Goal: Task Accomplishment & Management: Complete application form

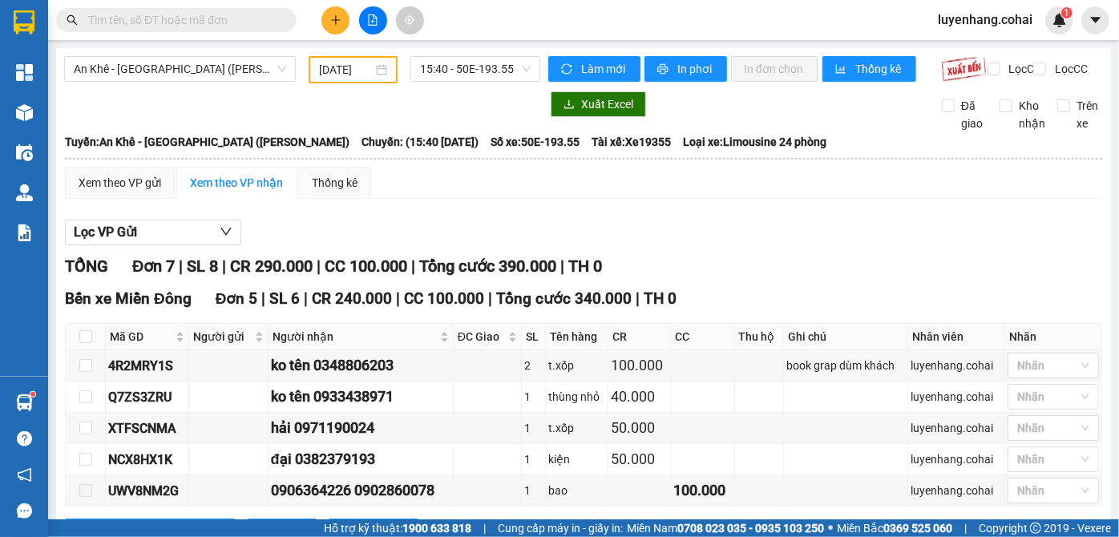
click at [337, 15] on icon "plus" at bounding box center [335, 19] width 11 height 11
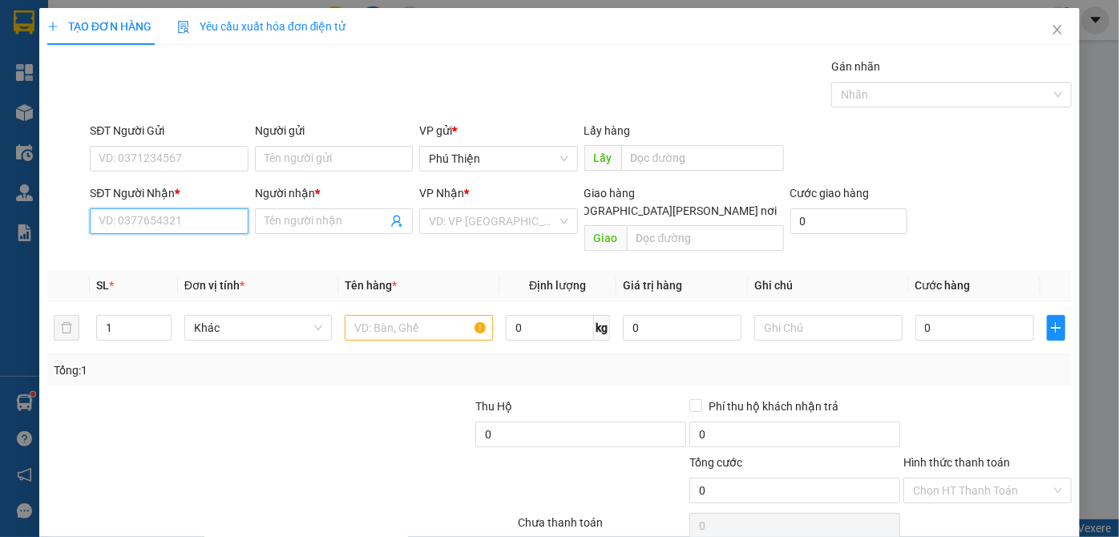
click at [159, 217] on input "SĐT Người Nhận *" at bounding box center [169, 221] width 158 height 26
type input "0942335511"
click at [176, 252] on div "0942335511 - dương" at bounding box center [167, 253] width 137 height 18
type input "dương"
type input "0942335511"
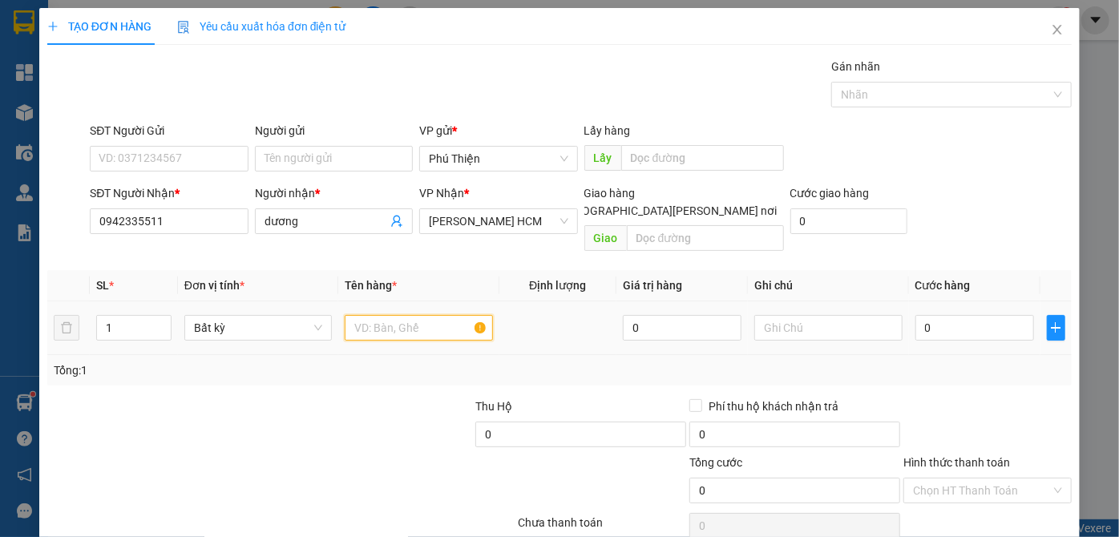
click at [397, 317] on input "text" at bounding box center [419, 328] width 148 height 26
type input "kiện"
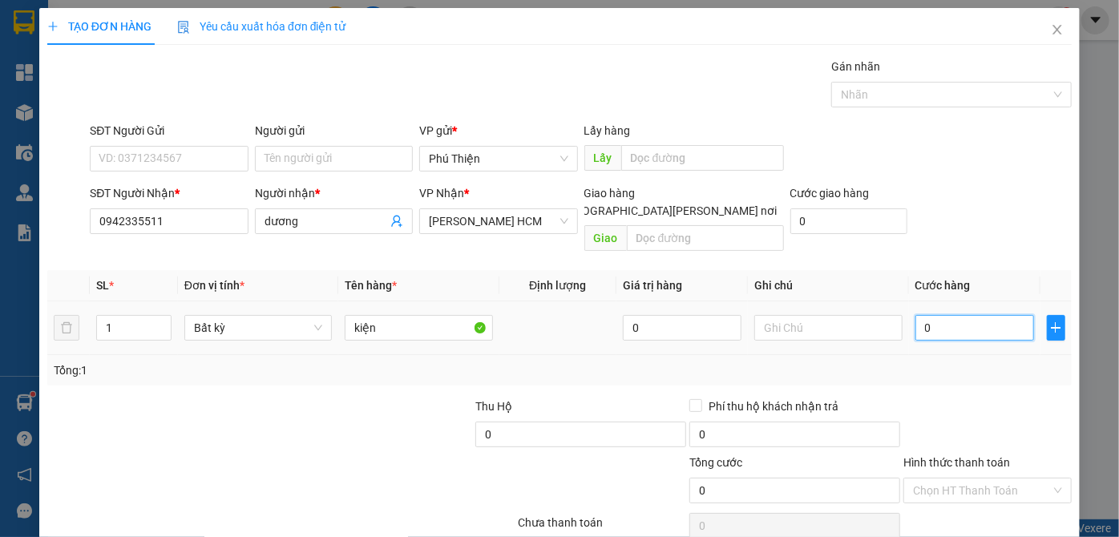
click at [978, 315] on input "0" at bounding box center [974, 328] width 119 height 26
type input "6"
type input "60"
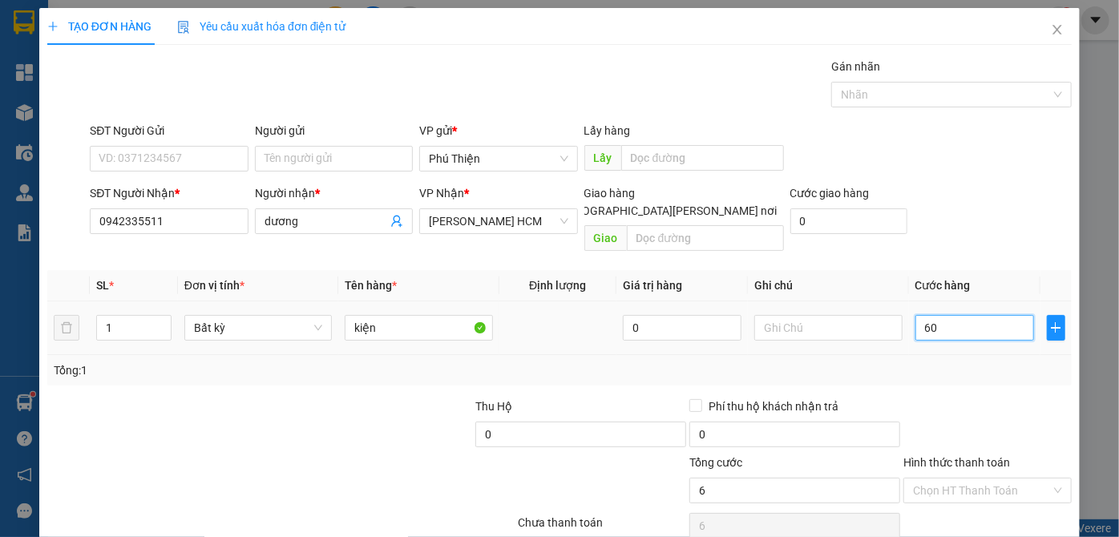
type input "60"
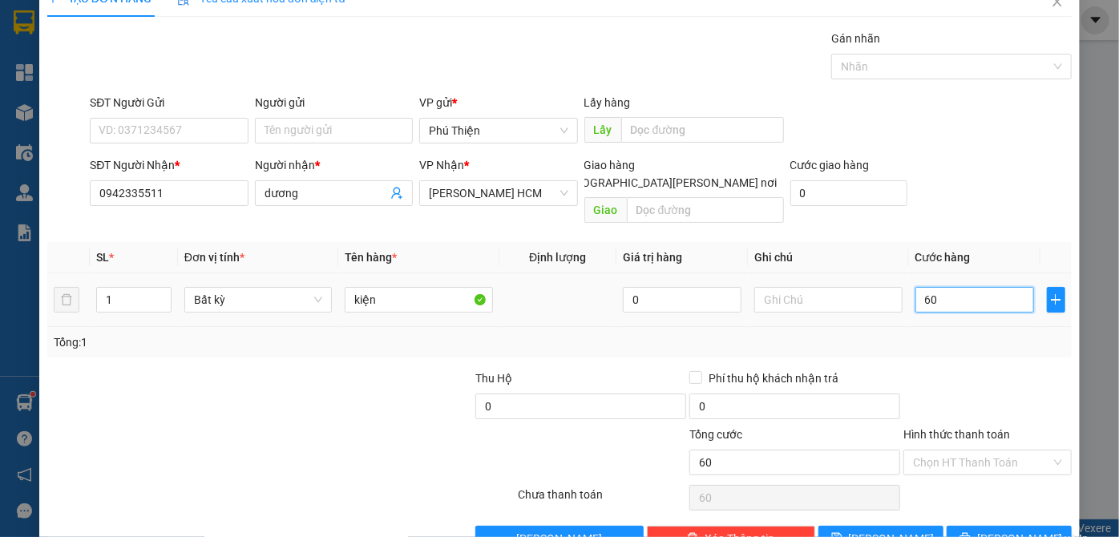
scroll to position [54, 0]
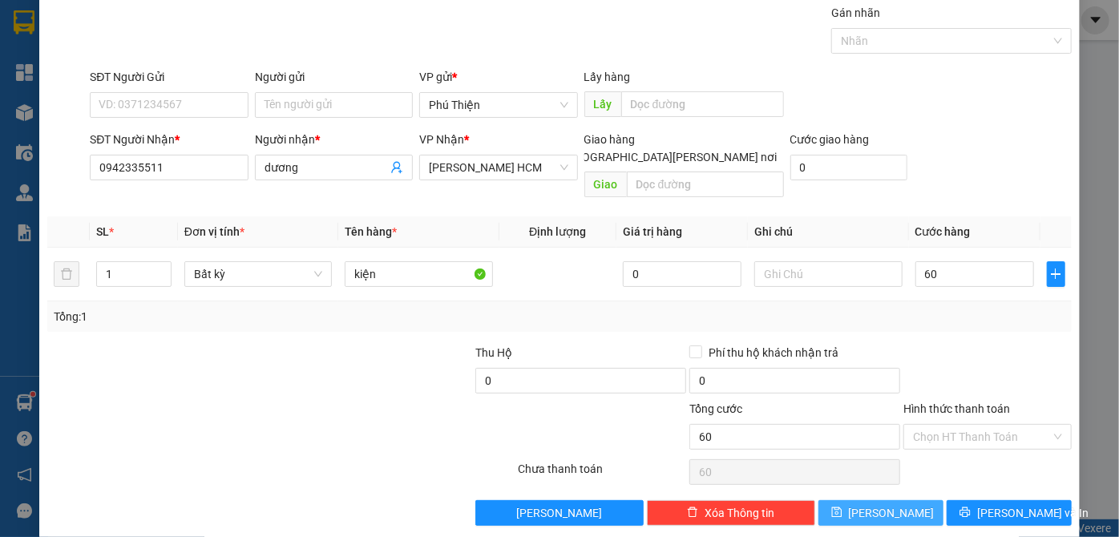
type input "60.000"
click at [915, 500] on button "[PERSON_NAME]" at bounding box center [880, 513] width 125 height 26
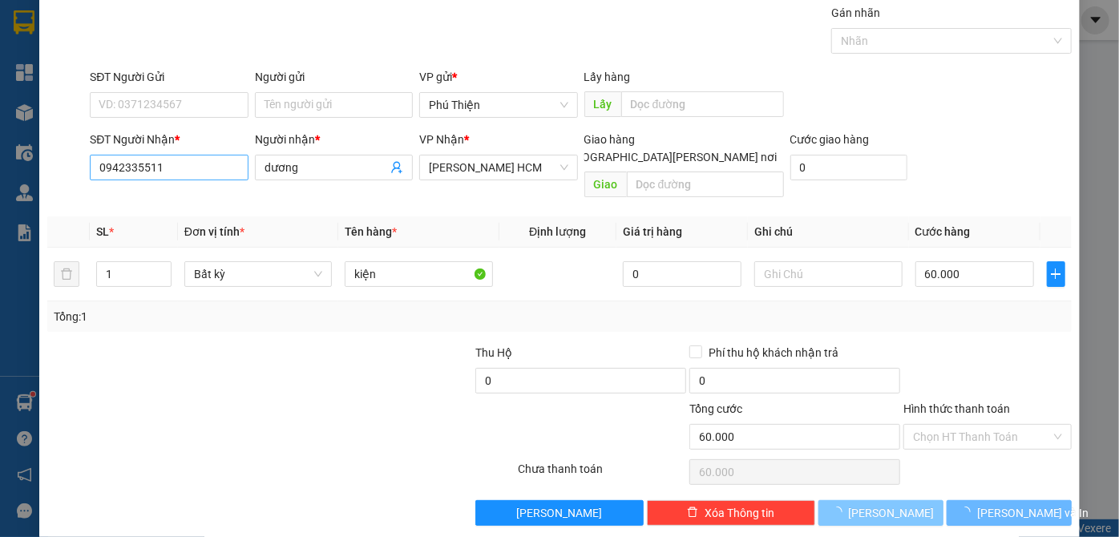
type input "0"
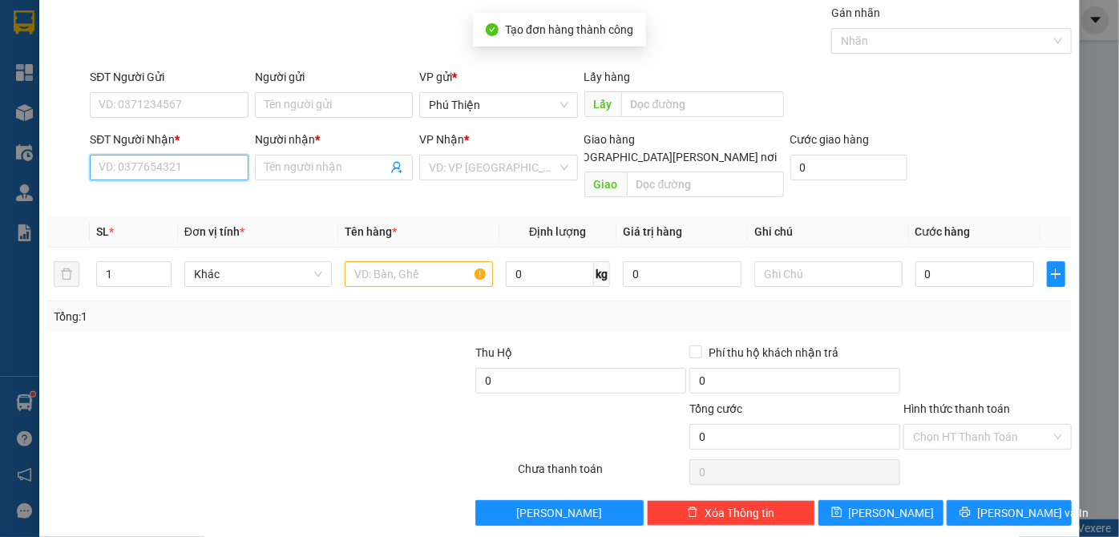
click at [143, 160] on input "SĐT Người Nhận *" at bounding box center [169, 168] width 158 height 26
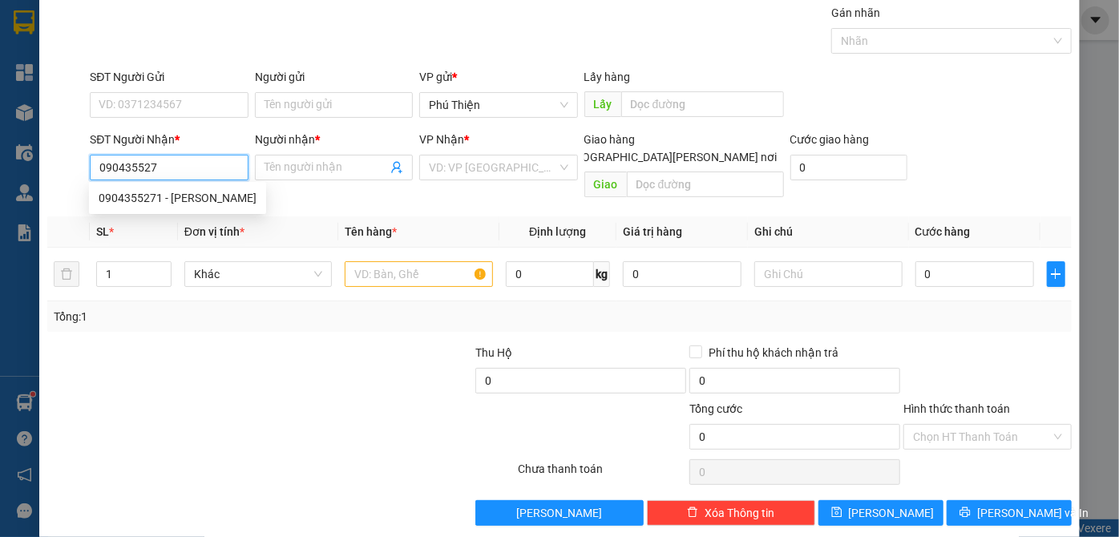
type input "0904355271"
drag, startPoint x: 157, startPoint y: 199, endPoint x: 173, endPoint y: 200, distance: 16.0
click at [158, 200] on div "0904355271 - huyền linh" at bounding box center [178, 198] width 158 height 18
type input "huyền linh"
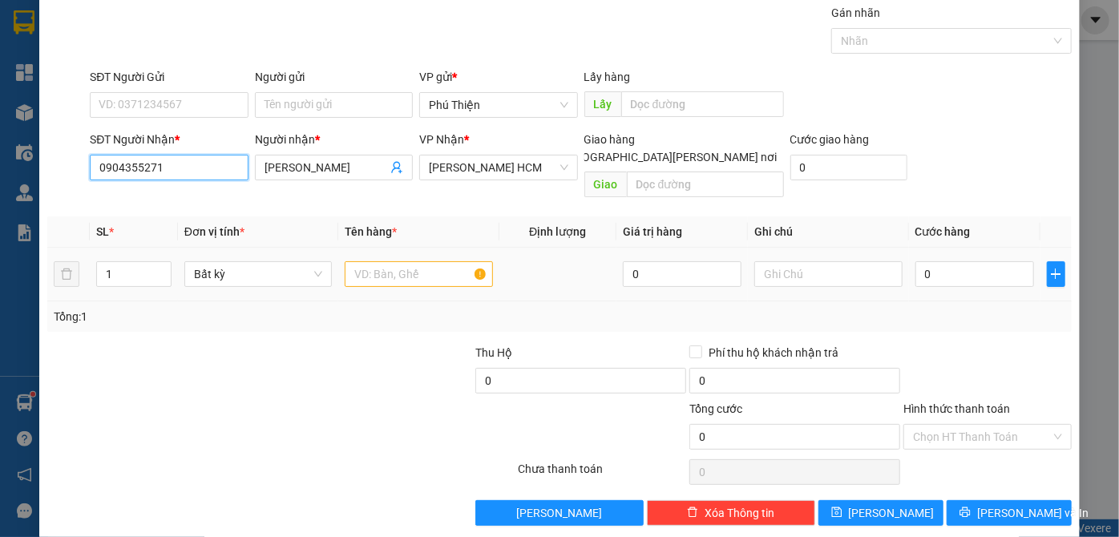
type input "0904355271"
click at [397, 261] on input "text" at bounding box center [419, 274] width 148 height 26
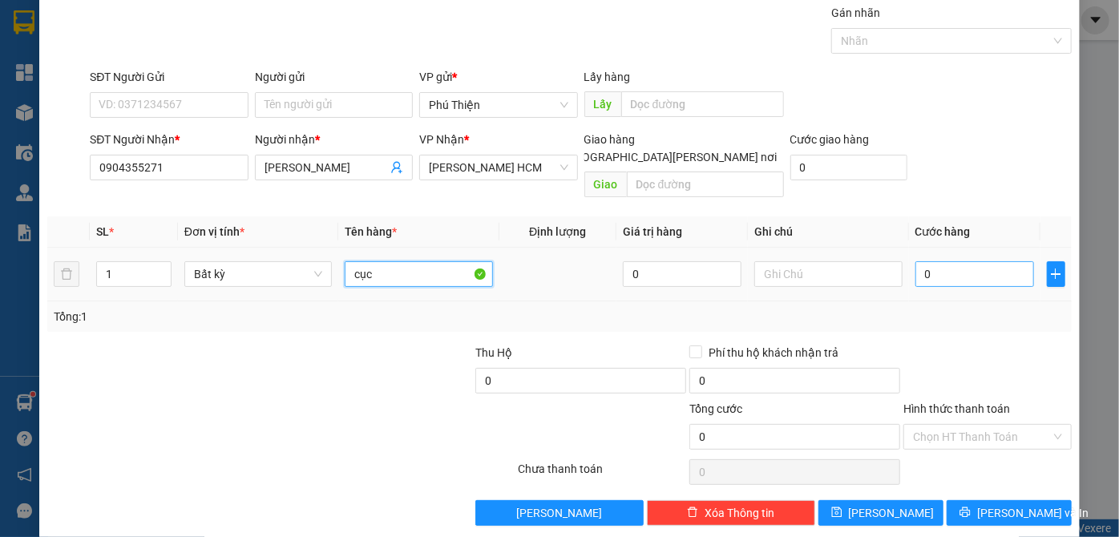
type input "cục"
click at [973, 261] on input "0" at bounding box center [974, 274] width 119 height 26
type input "5"
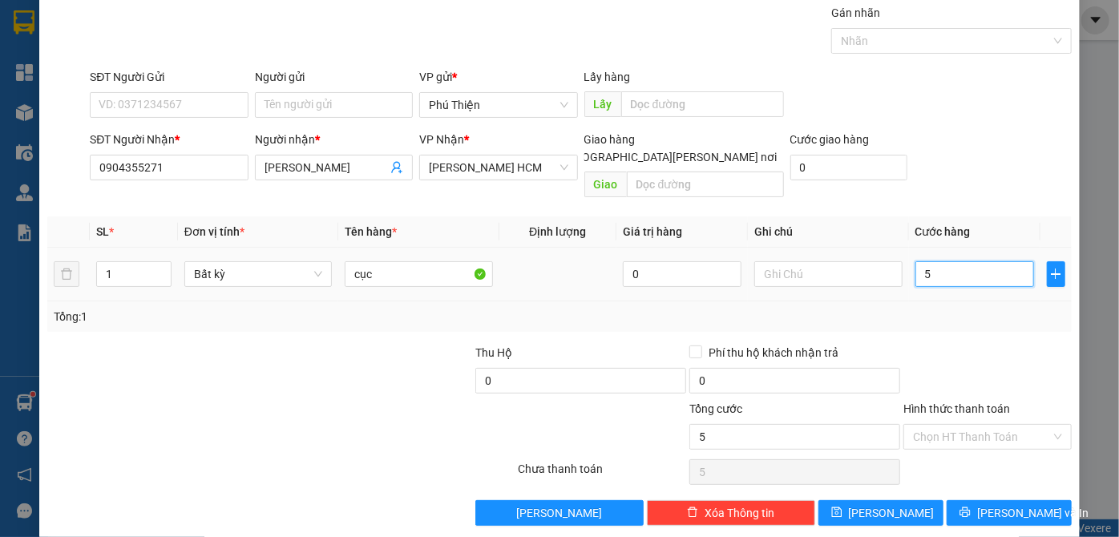
type input "50"
type input "50.000"
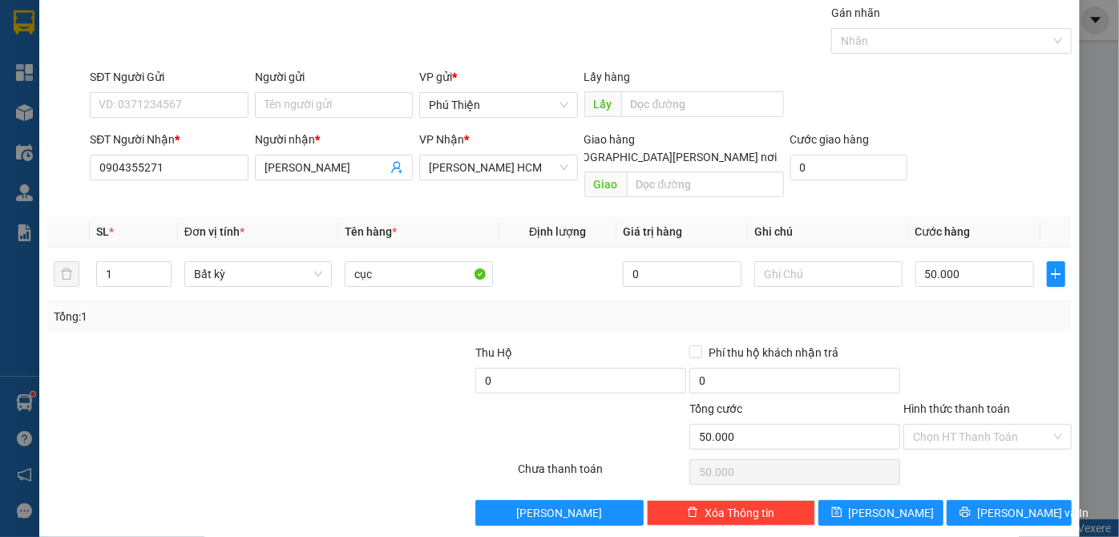
click at [933, 432] on div "Hình thức thanh toán Chọn HT Thanh Toán" at bounding box center [987, 428] width 168 height 56
click at [923, 425] on input "Hình thức thanh toán" at bounding box center [982, 437] width 138 height 24
click at [923, 437] on div "Tại văn phòng" at bounding box center [978, 450] width 167 height 26
type input "0"
click at [901, 500] on button "[PERSON_NAME]" at bounding box center [880, 513] width 125 height 26
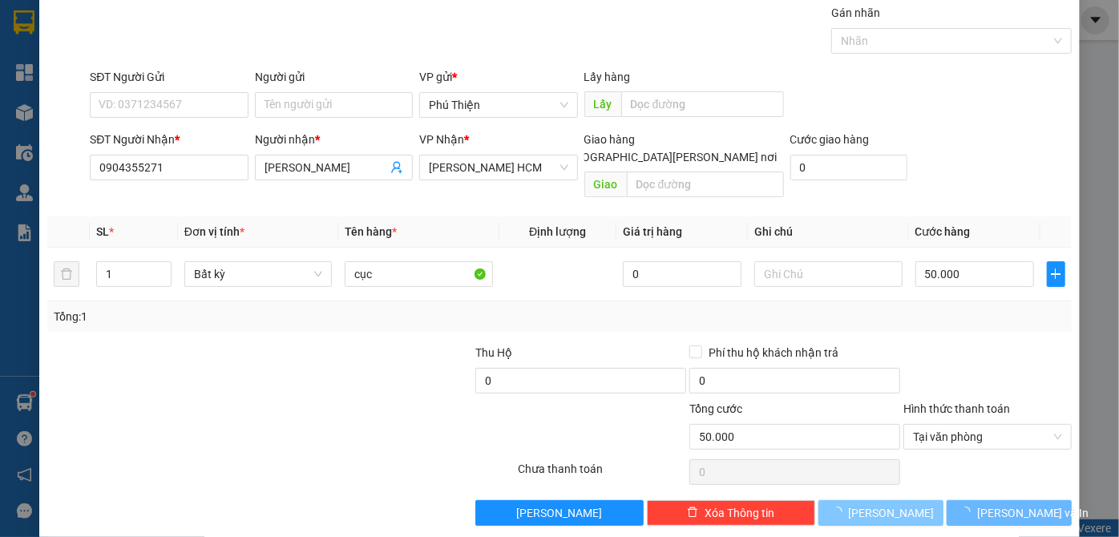
type input "0"
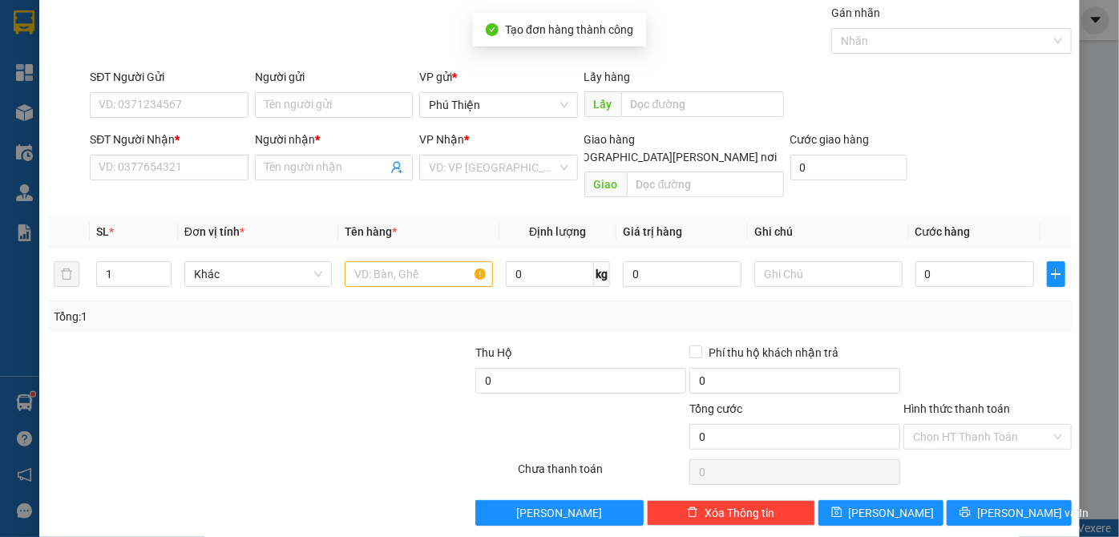
click at [142, 179] on div "SĐT Người Nhận * VD: 0377654321" at bounding box center [169, 159] width 158 height 56
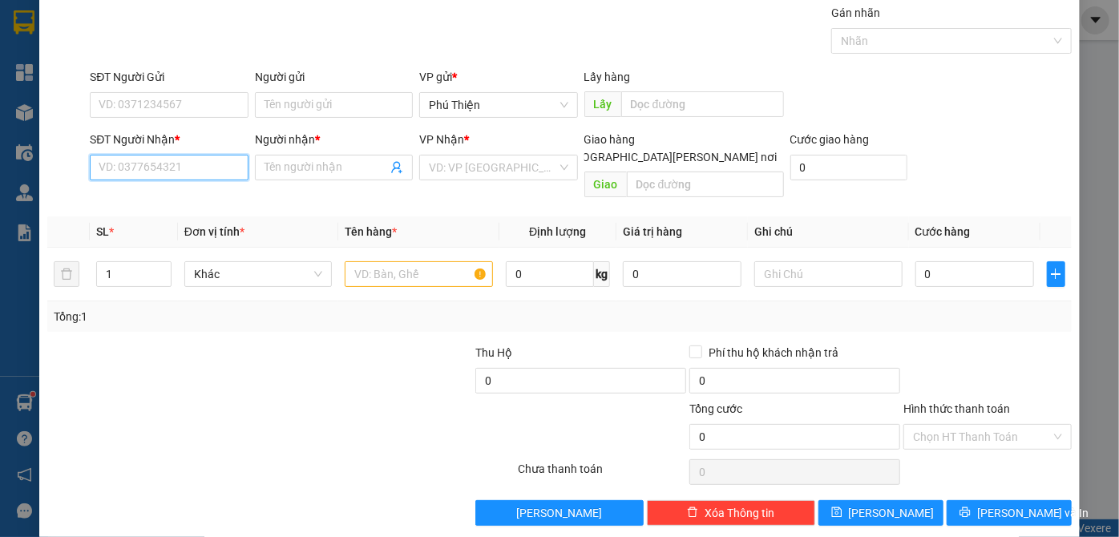
click at [143, 170] on input "SĐT Người Nhận *" at bounding box center [169, 168] width 158 height 26
type input "0798360665"
click at [149, 191] on div "0798360665 - ông thoa" at bounding box center [178, 198] width 158 height 18
type input "ông thoa"
type input "0798360665"
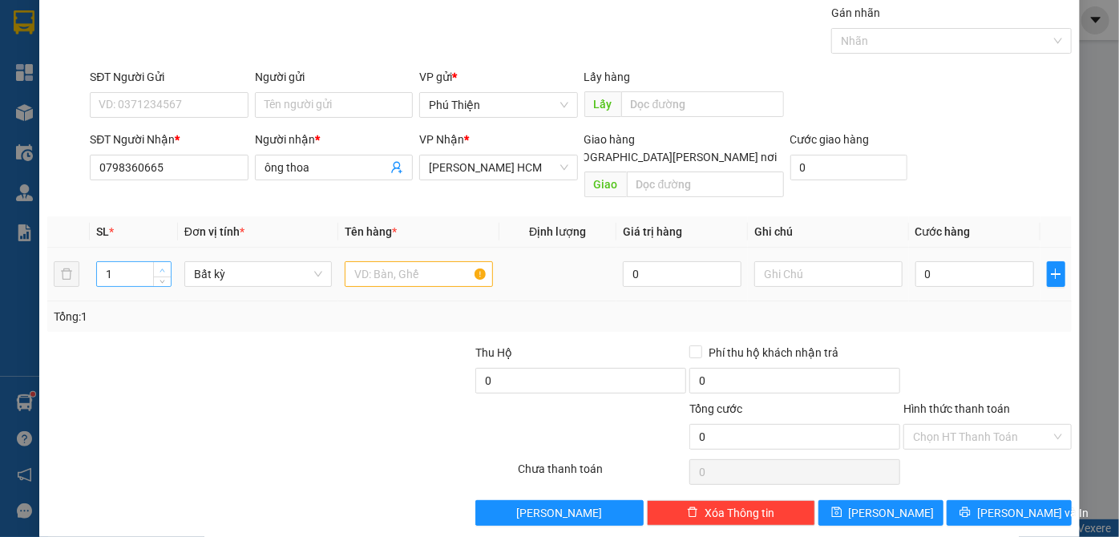
click at [168, 261] on div "1" at bounding box center [133, 274] width 75 height 26
click at [165, 265] on span "up" at bounding box center [163, 270] width 10 height 10
type input "3"
click at [384, 261] on input "text" at bounding box center [419, 274] width 148 height 26
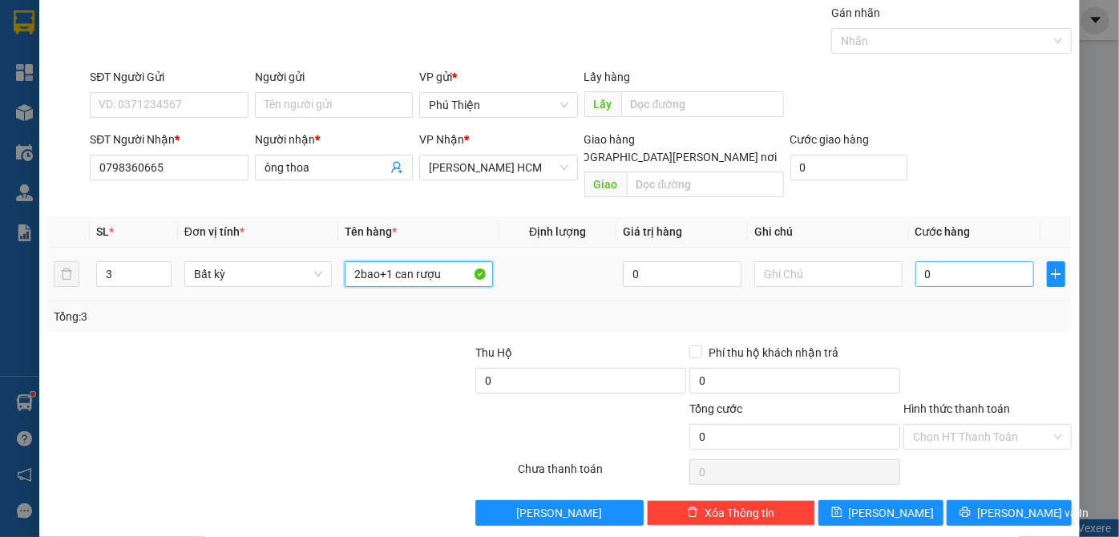
type input "2bao+1 can rượu"
click at [929, 261] on input "0" at bounding box center [974, 274] width 119 height 26
type input "2"
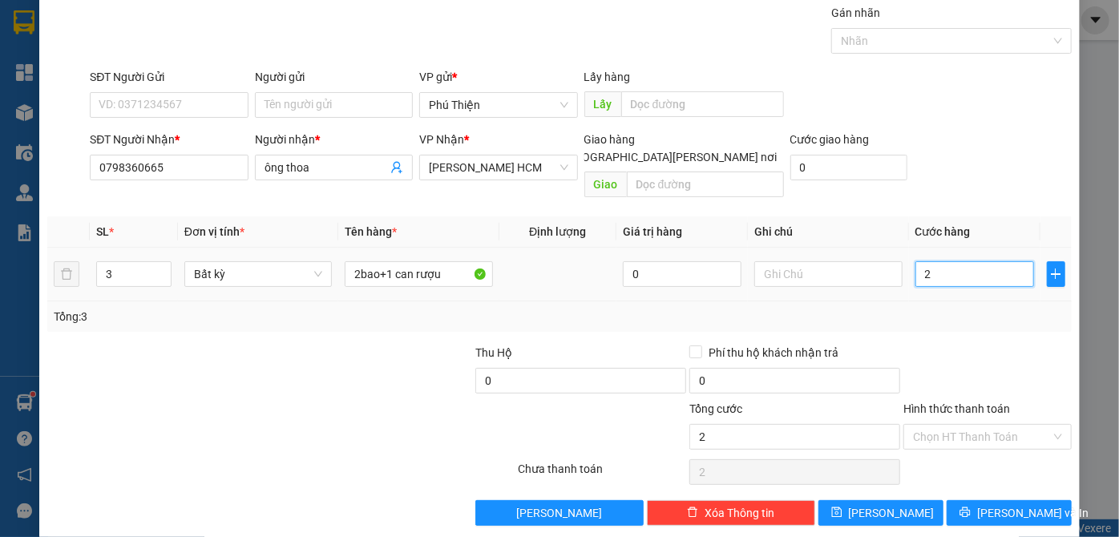
type input "20"
type input "200"
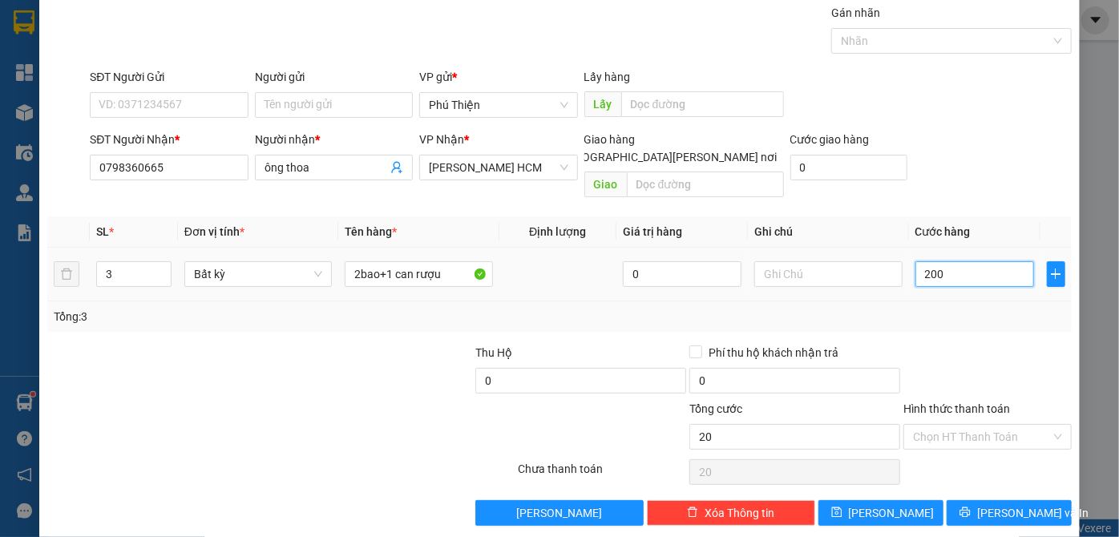
type input "200"
type input "200.000"
click at [880, 504] on span "[PERSON_NAME]" at bounding box center [891, 513] width 86 height 18
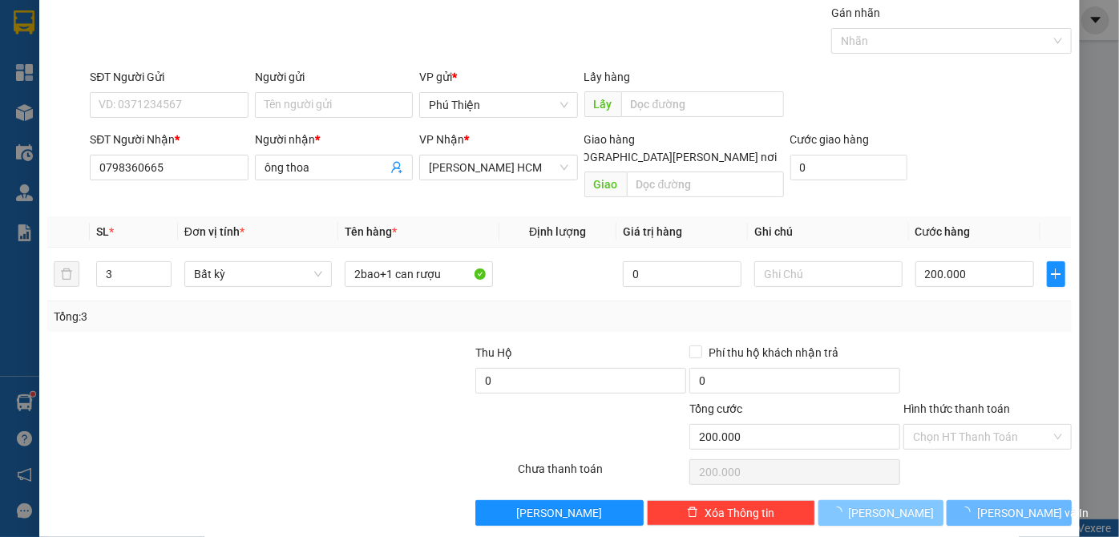
type input "1"
type input "0"
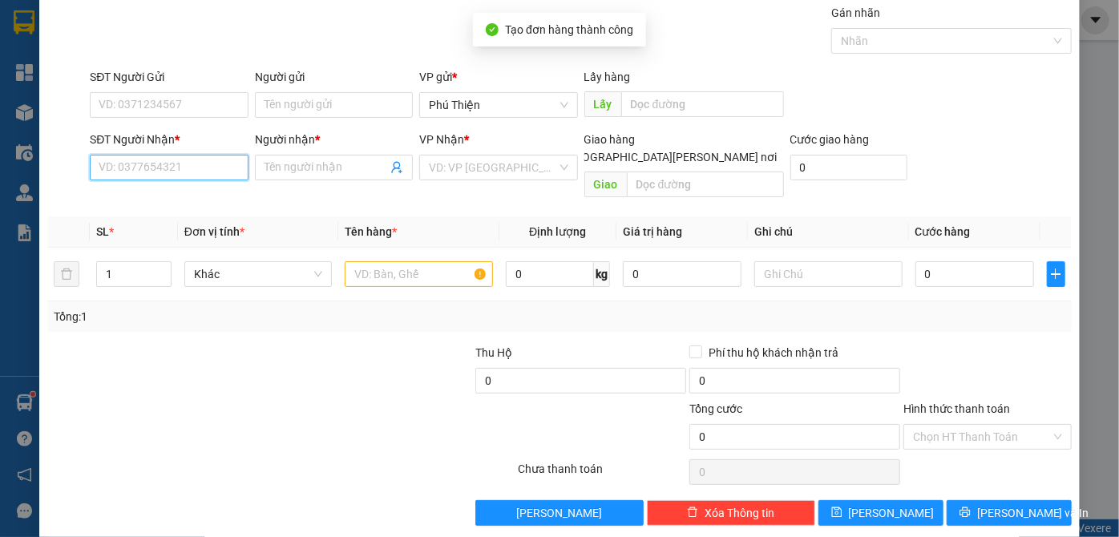
click at [133, 171] on input "SĐT Người Nhận *" at bounding box center [169, 168] width 158 height 26
type input "0909788978"
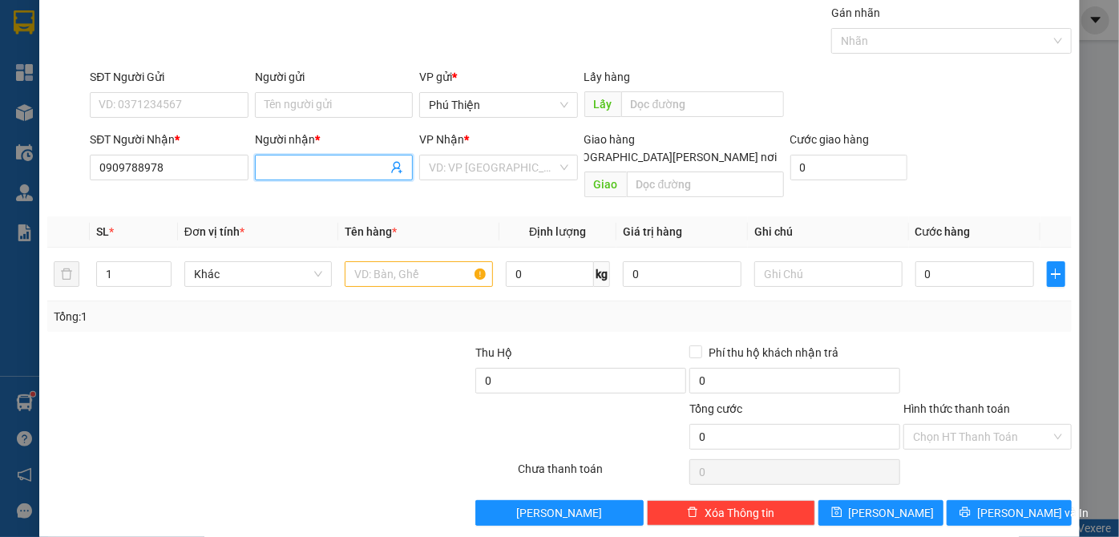
click at [294, 170] on input "Người nhận *" at bounding box center [325, 168] width 123 height 18
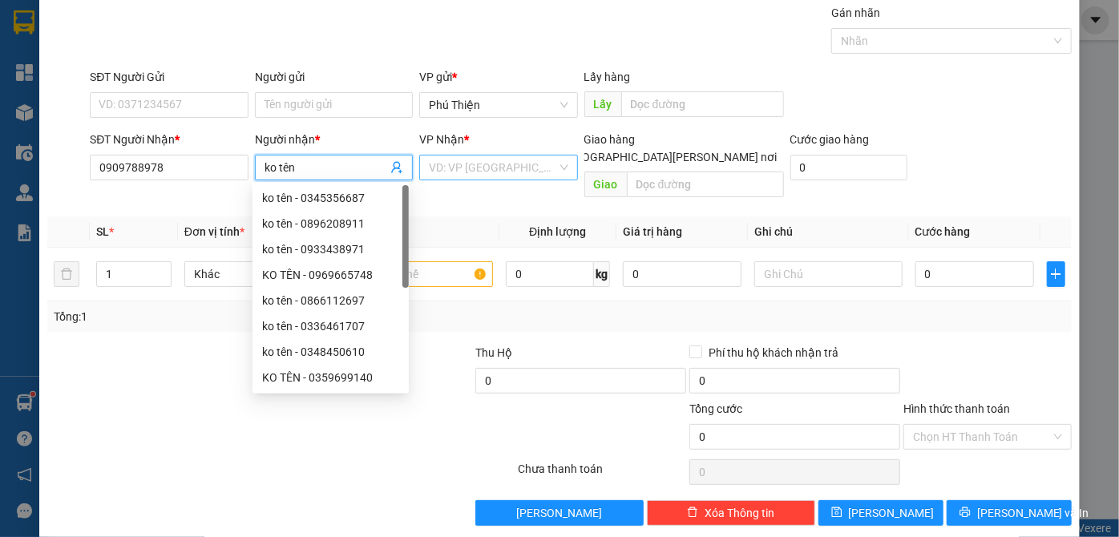
type input "ko tên"
click at [455, 162] on input "search" at bounding box center [492, 167] width 127 height 24
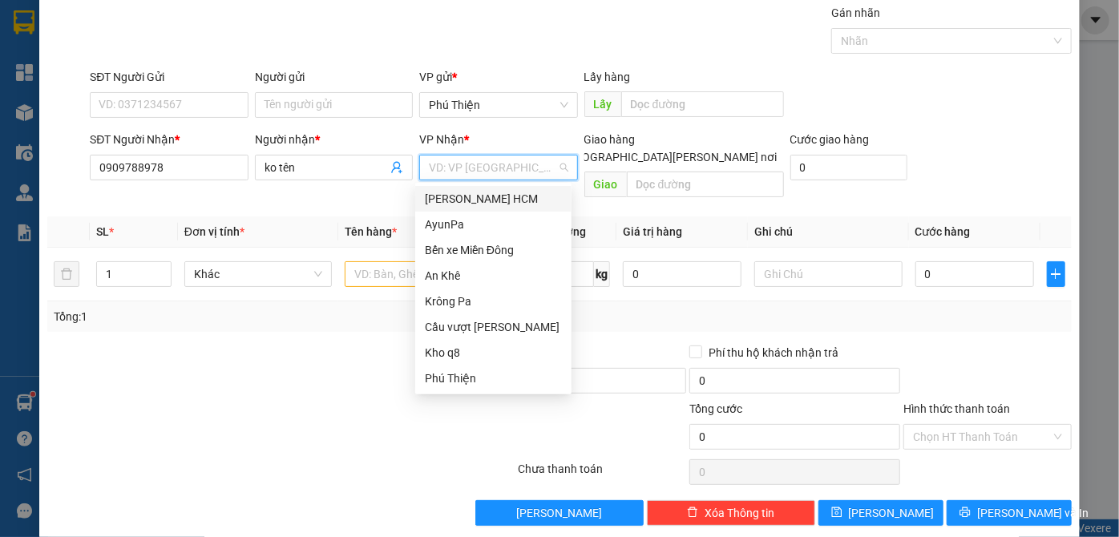
click at [478, 200] on div "[PERSON_NAME] HCM" at bounding box center [493, 199] width 137 height 18
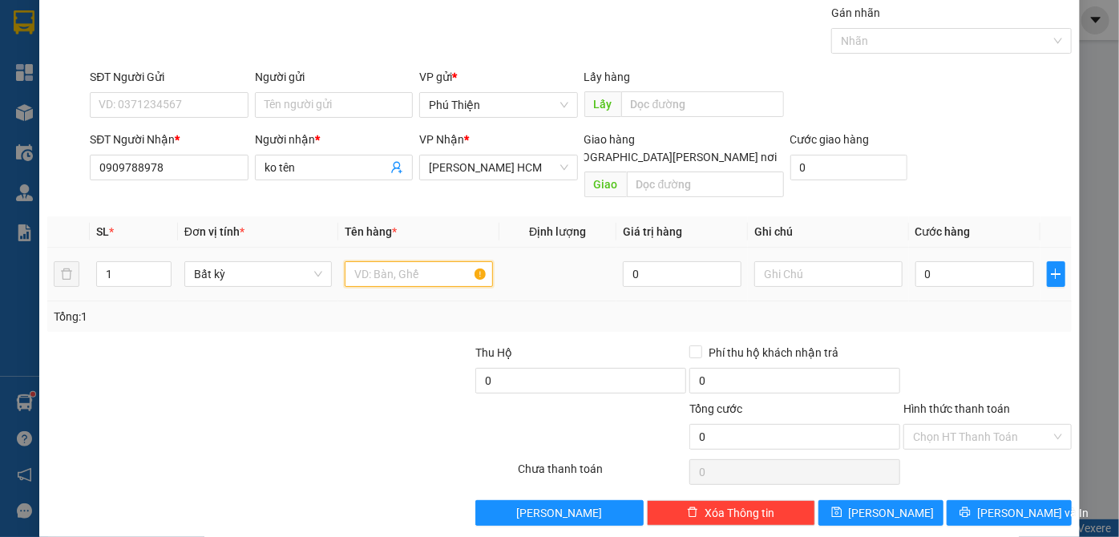
click at [410, 261] on input "text" at bounding box center [419, 274] width 148 height 26
type input "cây vải"
click at [982, 270] on div "0" at bounding box center [974, 274] width 119 height 32
click at [986, 265] on input "0" at bounding box center [974, 274] width 119 height 26
type input "7"
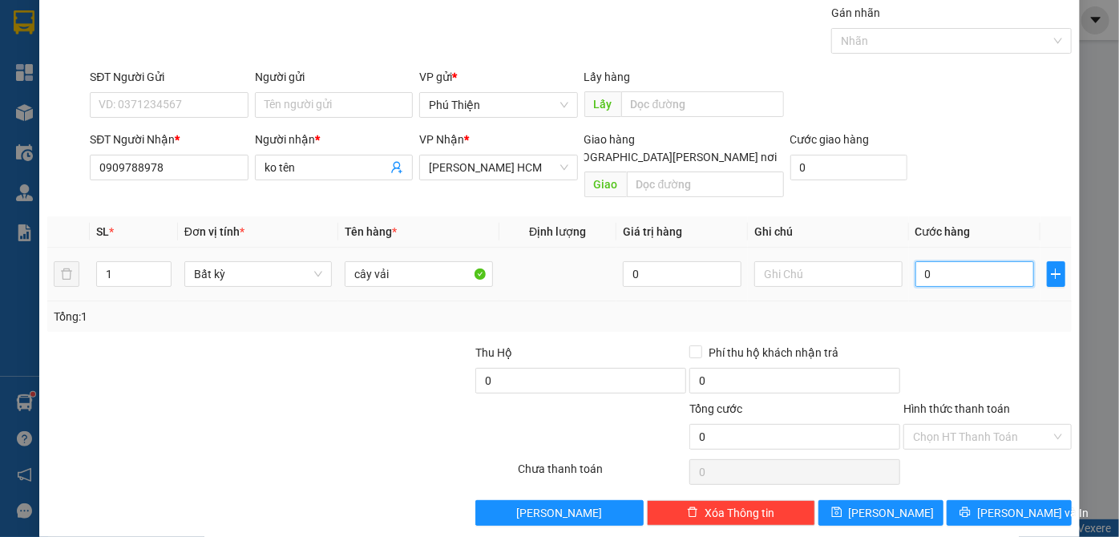
type input "7"
type input "70"
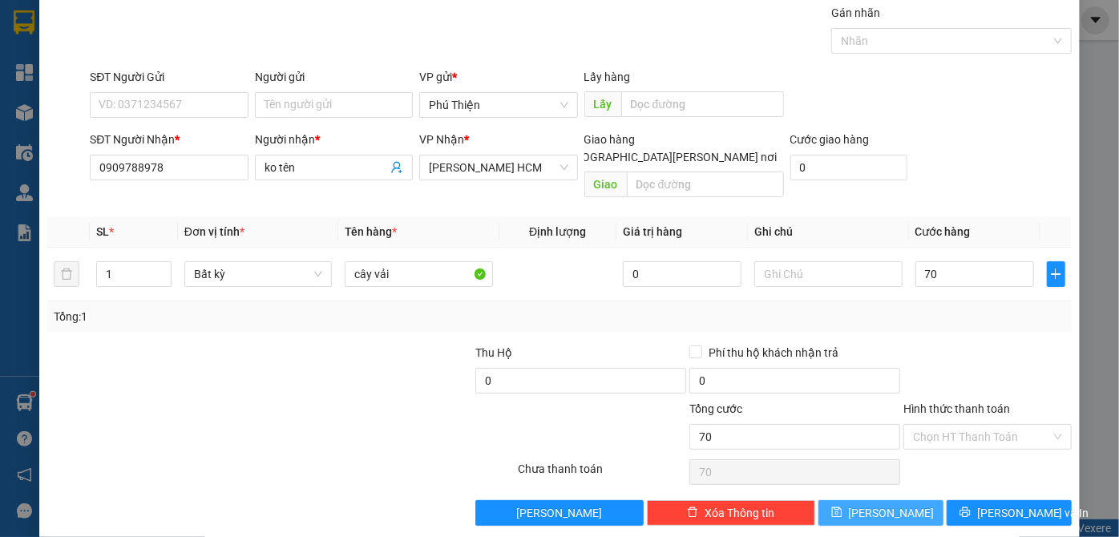
type input "70.000"
click at [872, 504] on span "[PERSON_NAME]" at bounding box center [891, 513] width 86 height 18
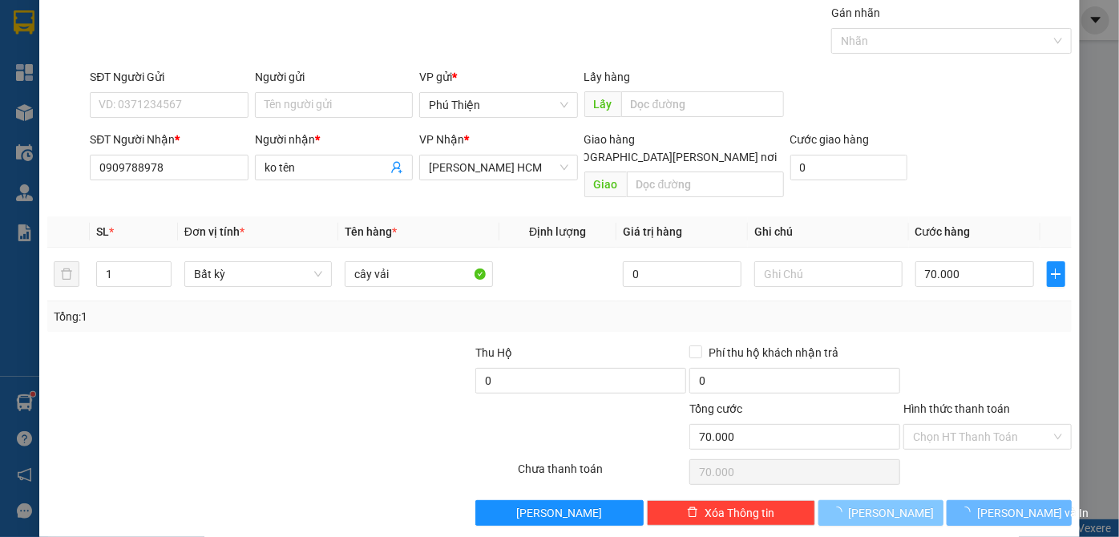
type input "0"
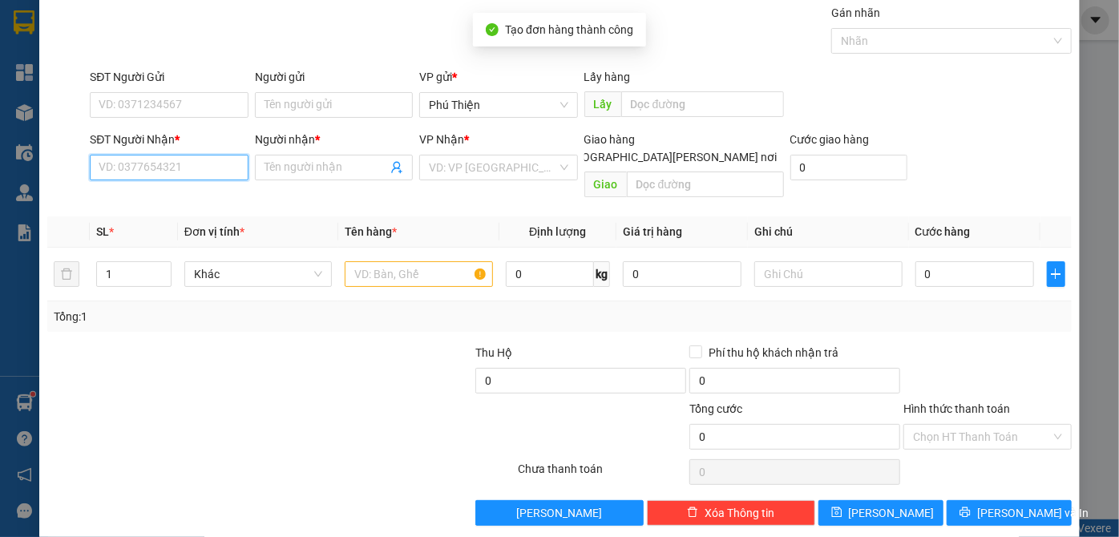
click at [129, 159] on input "SĐT Người Nhận *" at bounding box center [169, 168] width 158 height 26
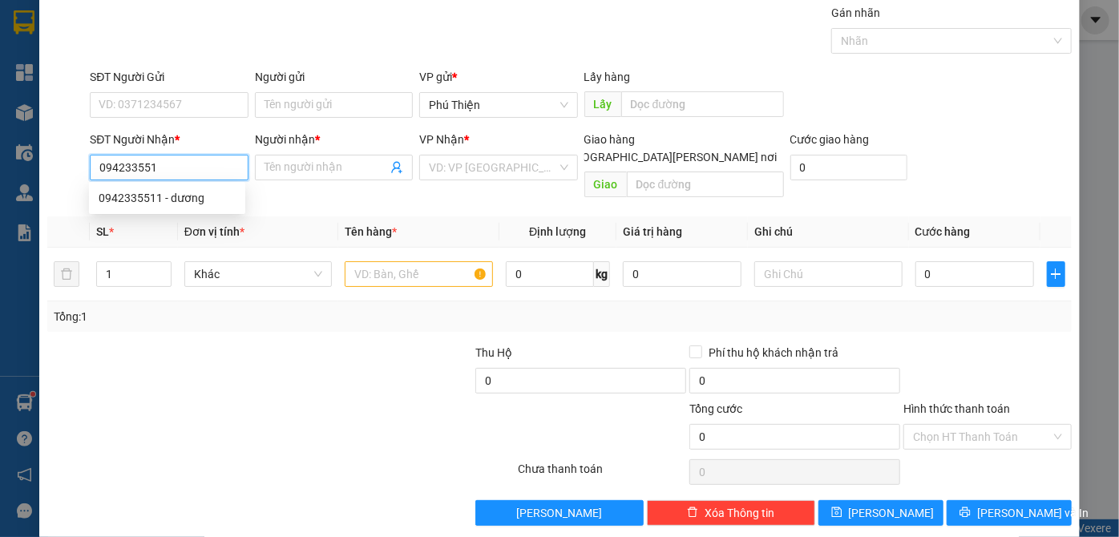
type input "0942335511"
click at [142, 195] on div "0942335511 - dương" at bounding box center [167, 198] width 137 height 18
type input "dương"
type input "0942335511"
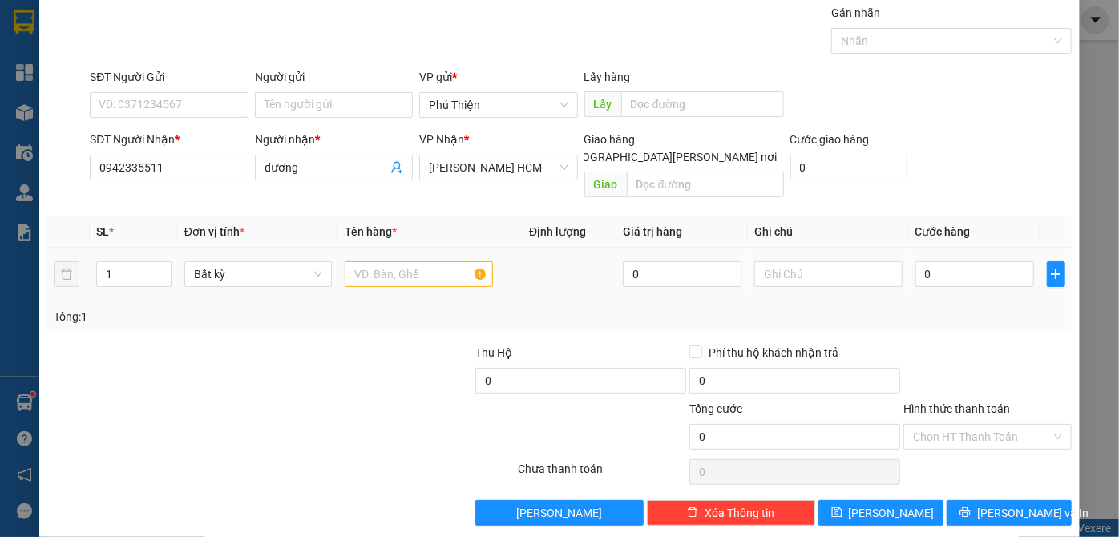
click at [405, 269] on div at bounding box center [419, 274] width 148 height 32
click at [404, 261] on input "text" at bounding box center [419, 274] width 148 height 26
type input "thùng"
click at [931, 261] on input "0" at bounding box center [974, 274] width 119 height 26
type input "5"
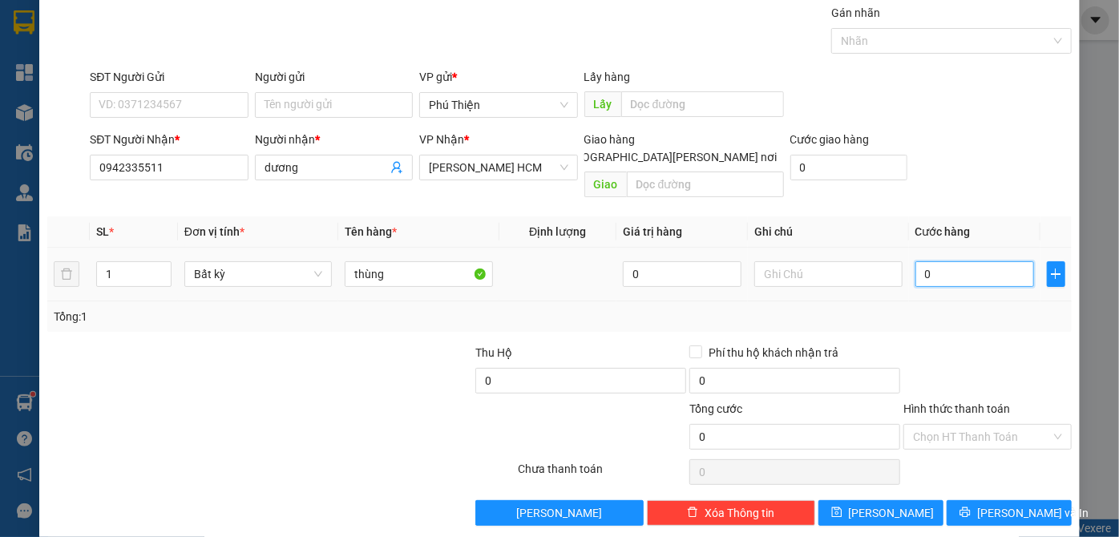
type input "5"
type input "50"
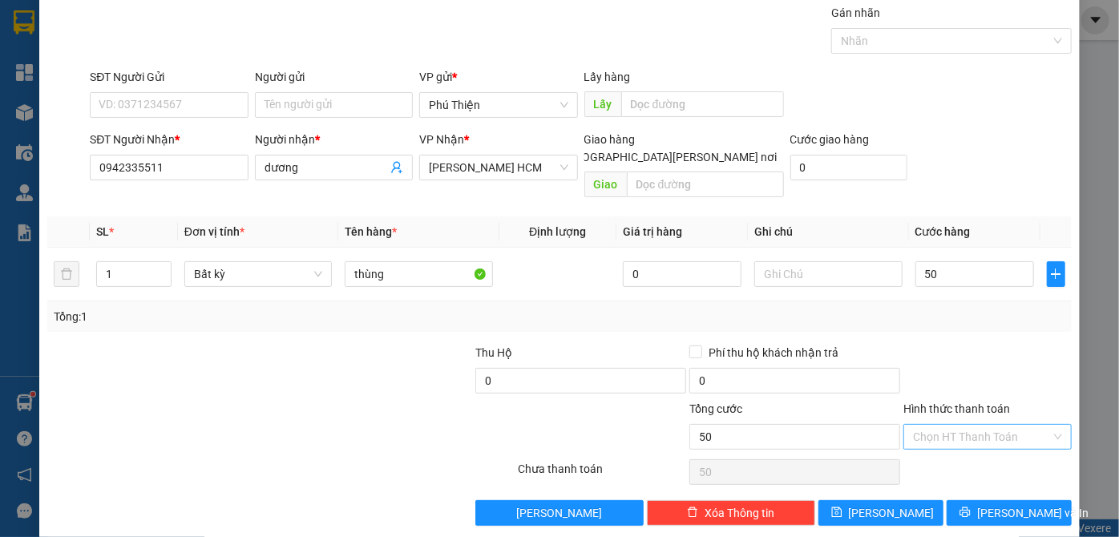
type input "50.000"
drag, startPoint x: 977, startPoint y: 412, endPoint x: 957, endPoint y: 441, distance: 35.3
click at [976, 425] on input "Hình thức thanh toán" at bounding box center [982, 437] width 138 height 24
click at [951, 443] on div "Tại văn phòng" at bounding box center [978, 450] width 147 height 18
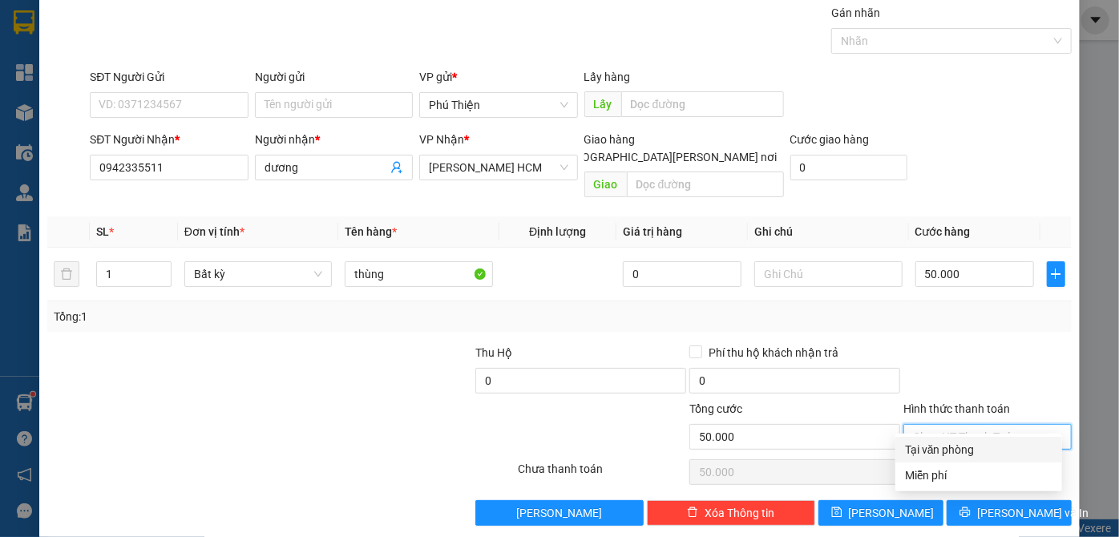
type input "0"
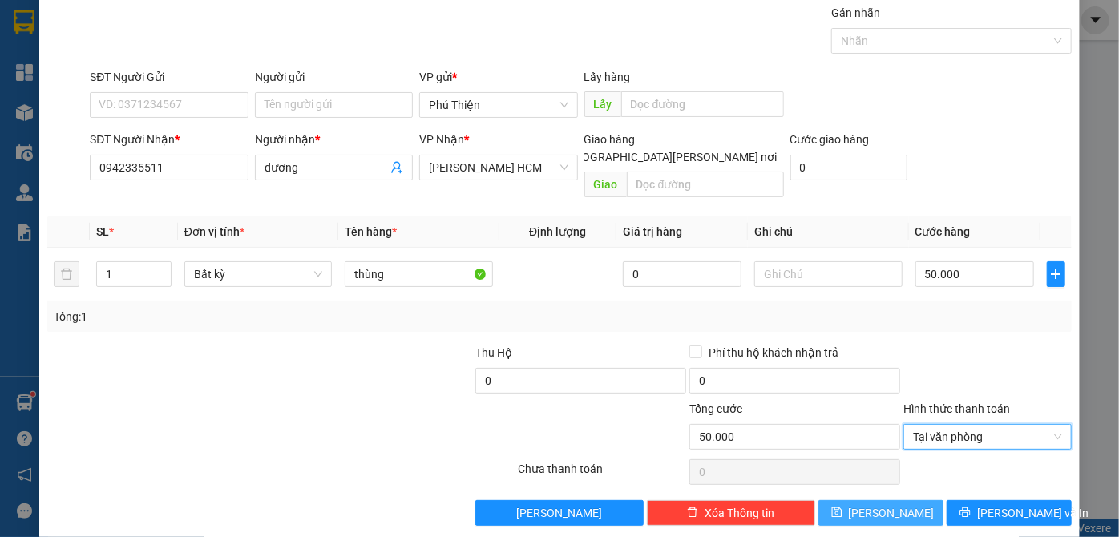
click at [872, 504] on span "[PERSON_NAME]" at bounding box center [891, 513] width 86 height 18
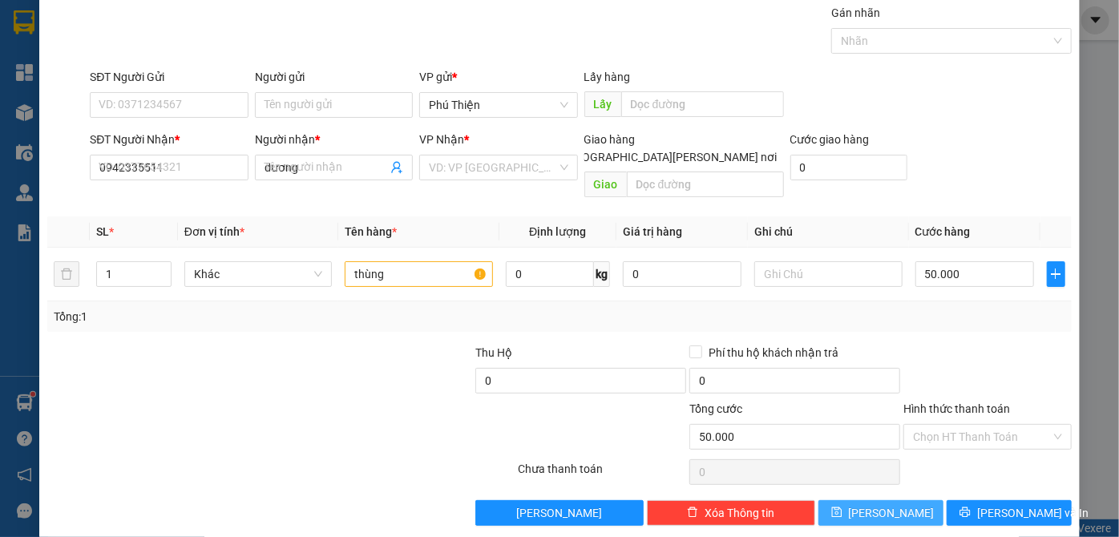
type input "0"
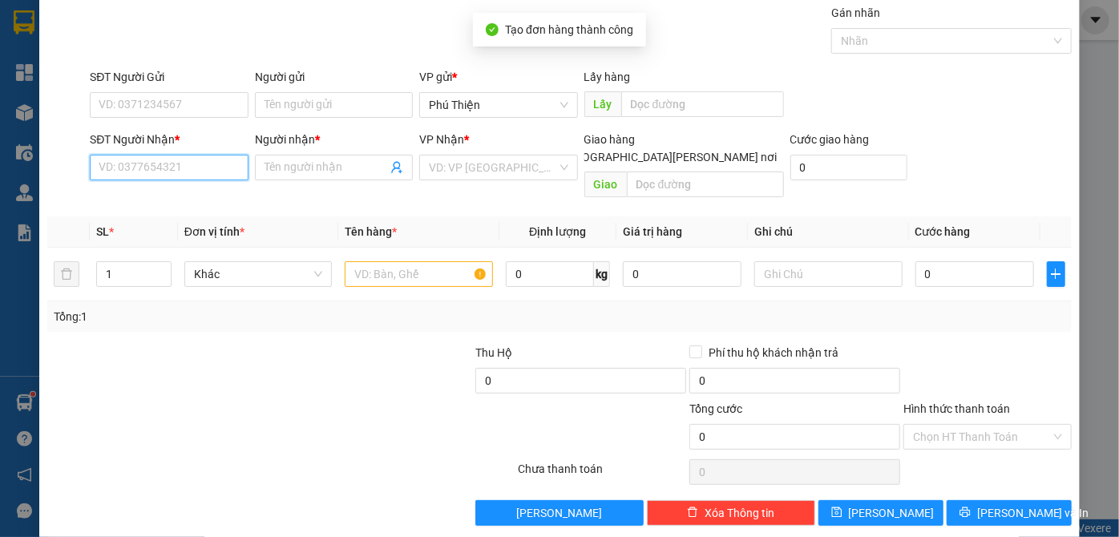
click at [143, 166] on input "SĐT Người Nhận *" at bounding box center [169, 168] width 158 height 26
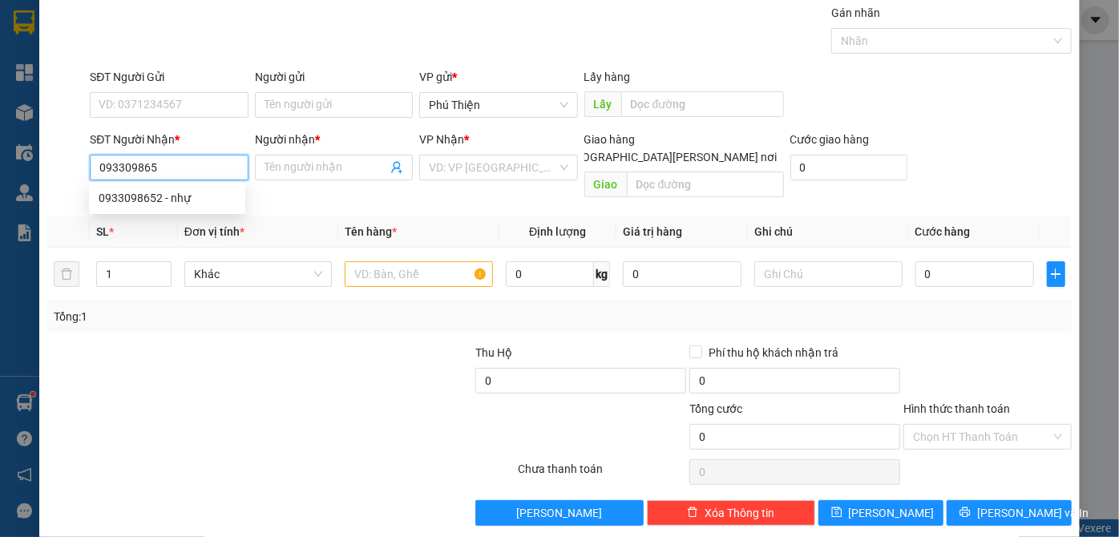
type input "0933098652"
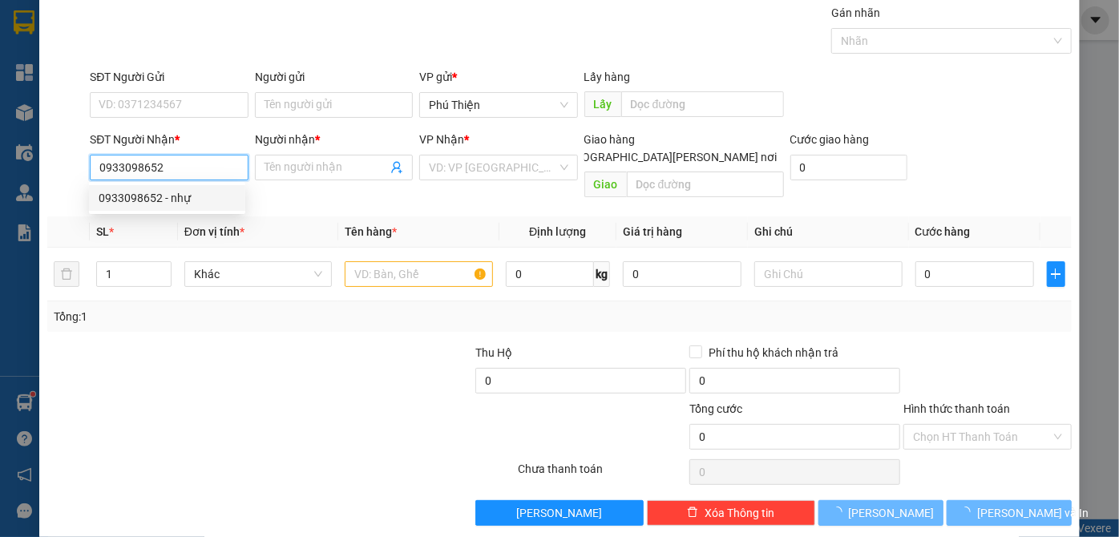
click at [163, 195] on div "0933098652 - nhự" at bounding box center [167, 198] width 137 height 18
type input "nhự"
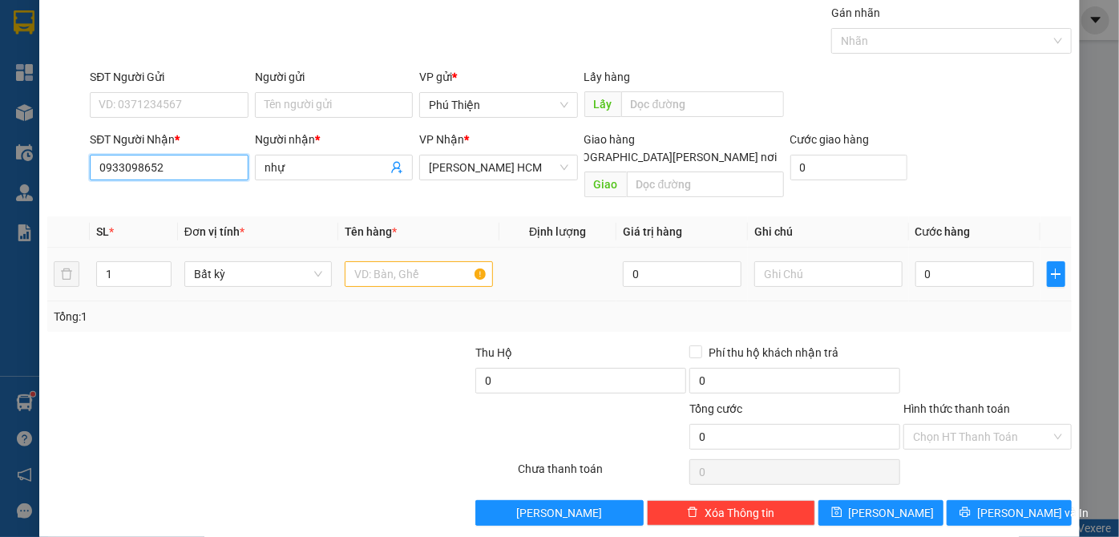
type input "0933098652"
click at [425, 261] on input "text" at bounding box center [419, 274] width 148 height 26
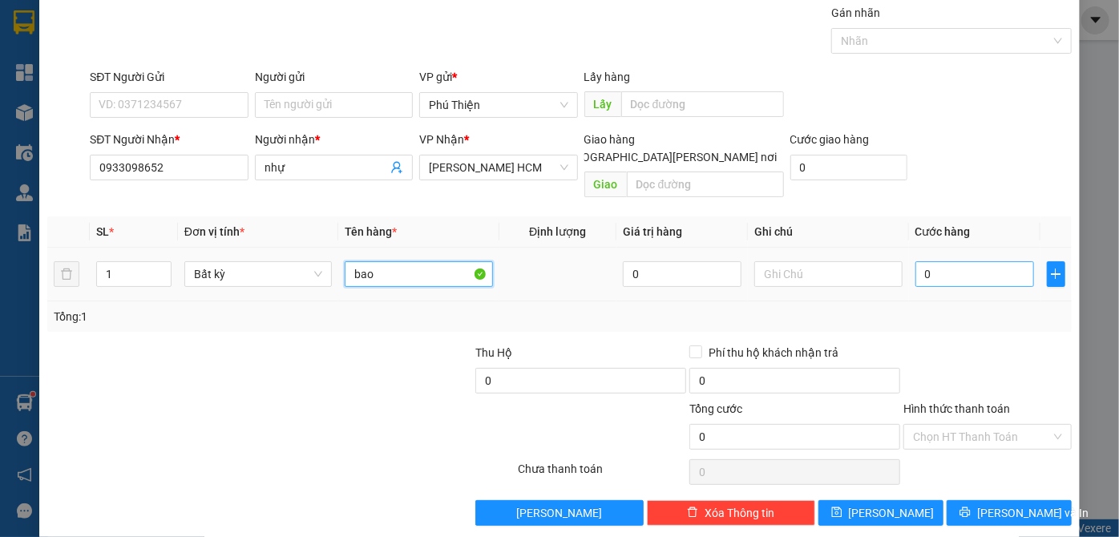
type input "bao"
click at [955, 261] on input "0" at bounding box center [974, 274] width 119 height 26
type input "7"
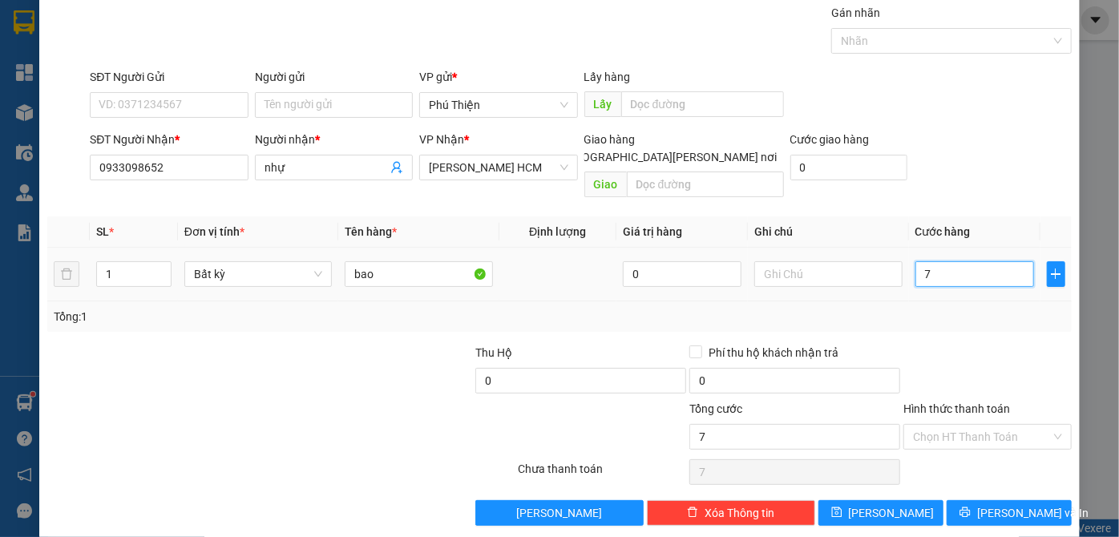
type input "70"
click at [949, 425] on input "Hình thức thanh toán" at bounding box center [982, 437] width 138 height 24
type input "70.000"
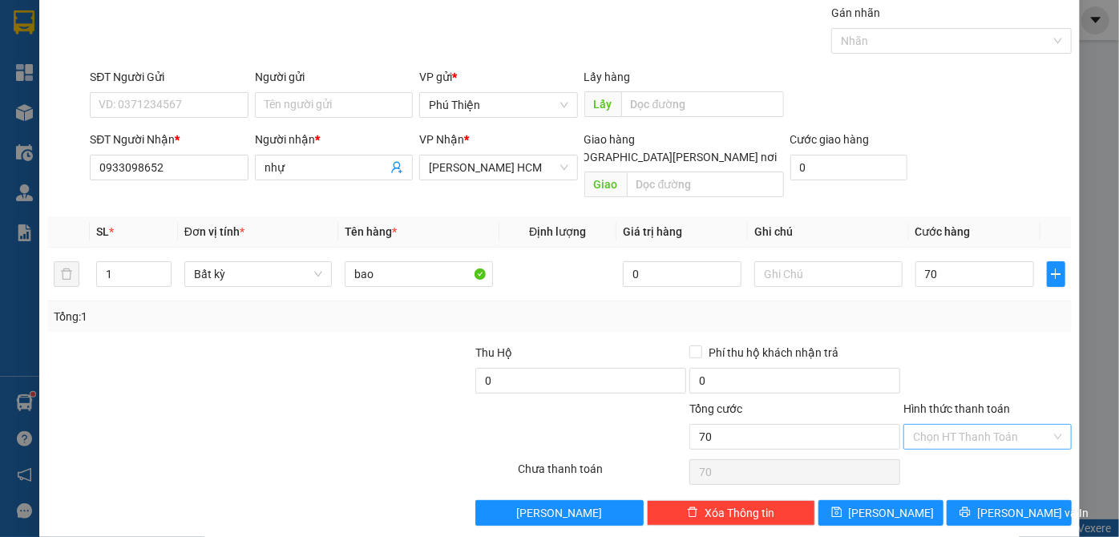
type input "70.000"
click at [949, 442] on div "Tại văn phòng" at bounding box center [978, 450] width 147 height 18
type input "0"
click at [888, 504] on span "[PERSON_NAME]" at bounding box center [891, 513] width 86 height 18
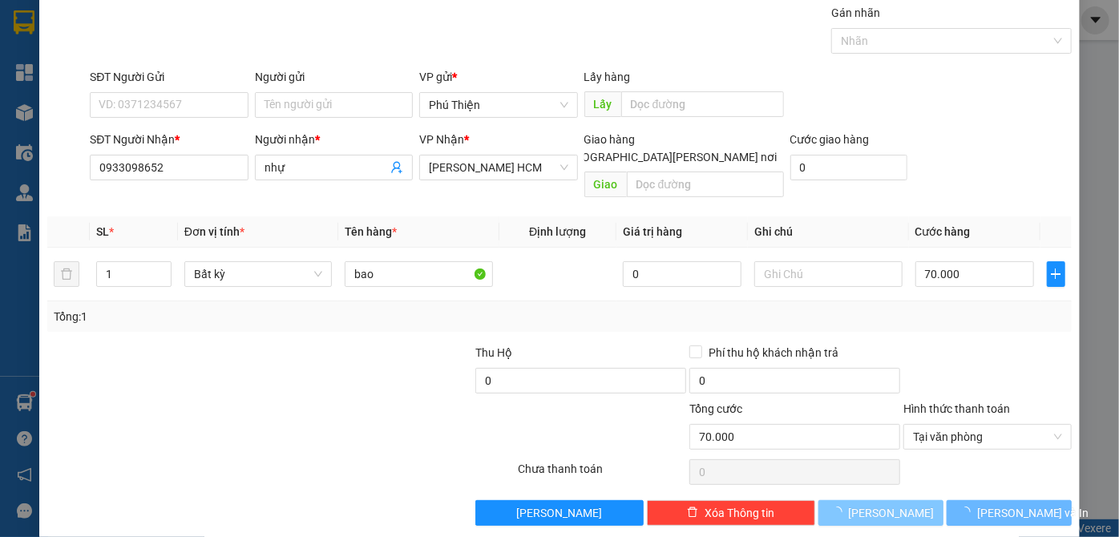
type input "0"
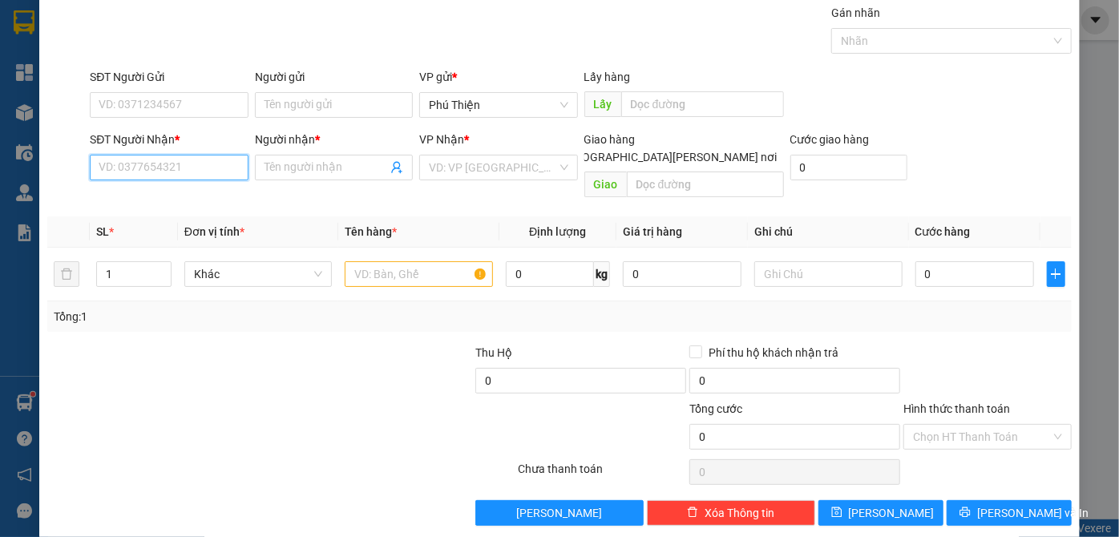
click at [160, 167] on input "SĐT Người Nhận *" at bounding box center [169, 168] width 158 height 26
click at [292, 165] on input "Người nhận *" at bounding box center [325, 168] width 123 height 18
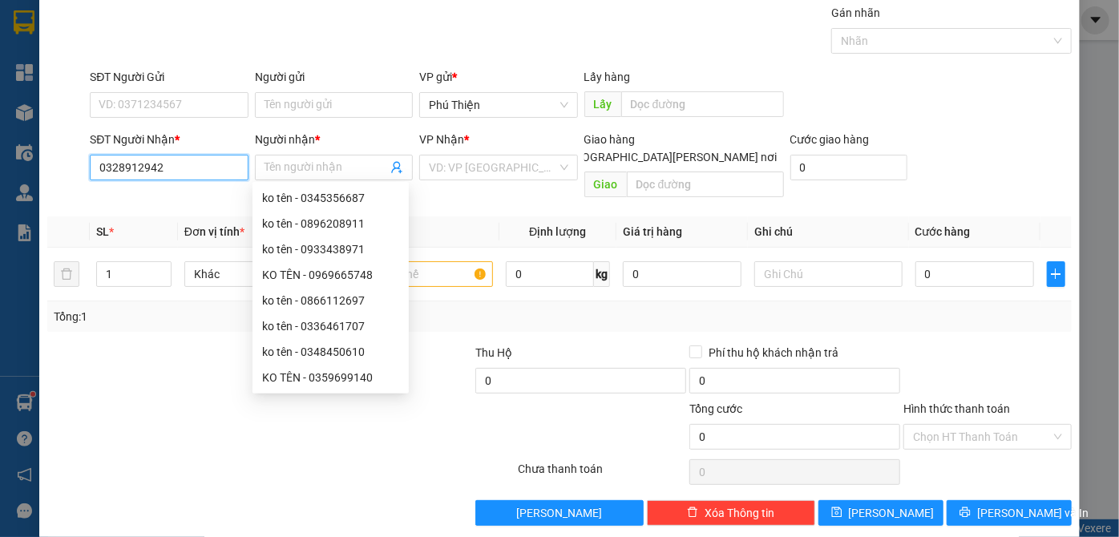
click at [128, 161] on input "0328912942" at bounding box center [169, 168] width 158 height 26
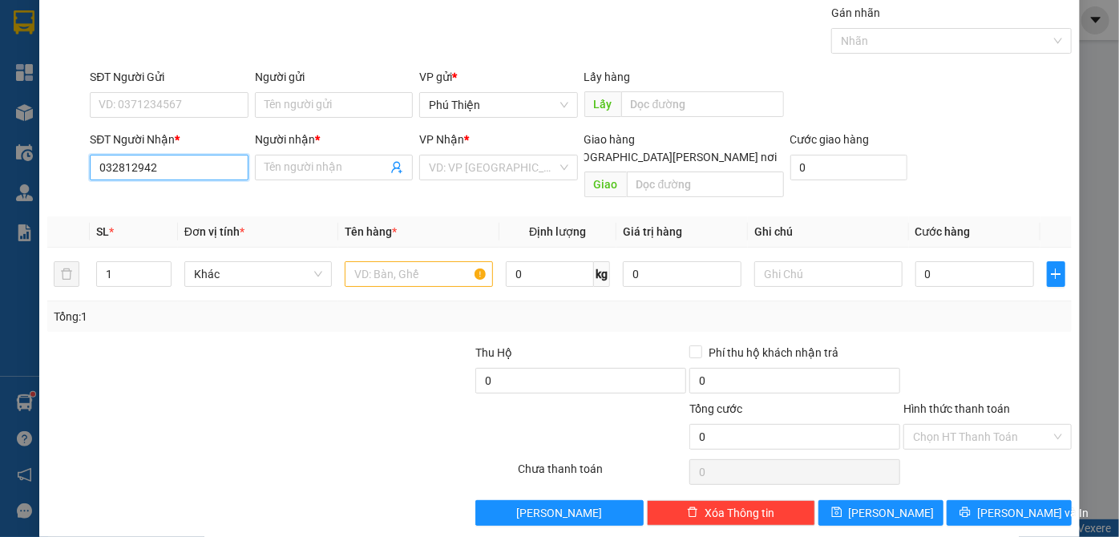
type input "0328412942"
drag, startPoint x: 160, startPoint y: 195, endPoint x: 337, endPoint y: 232, distance: 180.7
click at [159, 191] on div "0328412942 - quang thảo" at bounding box center [178, 198] width 158 height 18
type input "quang thảo"
type input "0328412942"
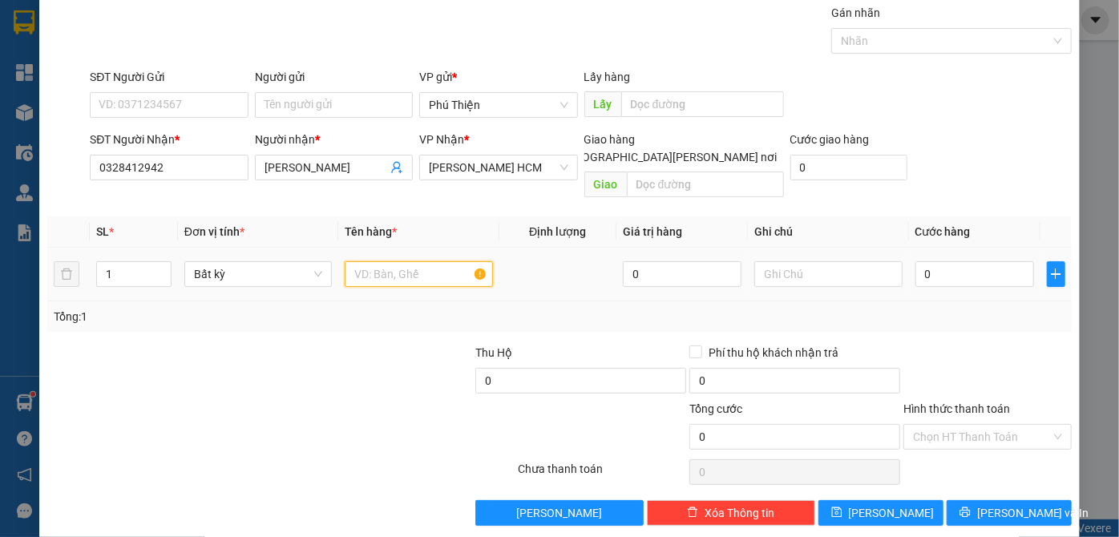
click at [348, 261] on input "text" at bounding box center [419, 274] width 148 height 26
type input "bao"
click at [975, 261] on input "0" at bounding box center [974, 274] width 119 height 26
type input "6"
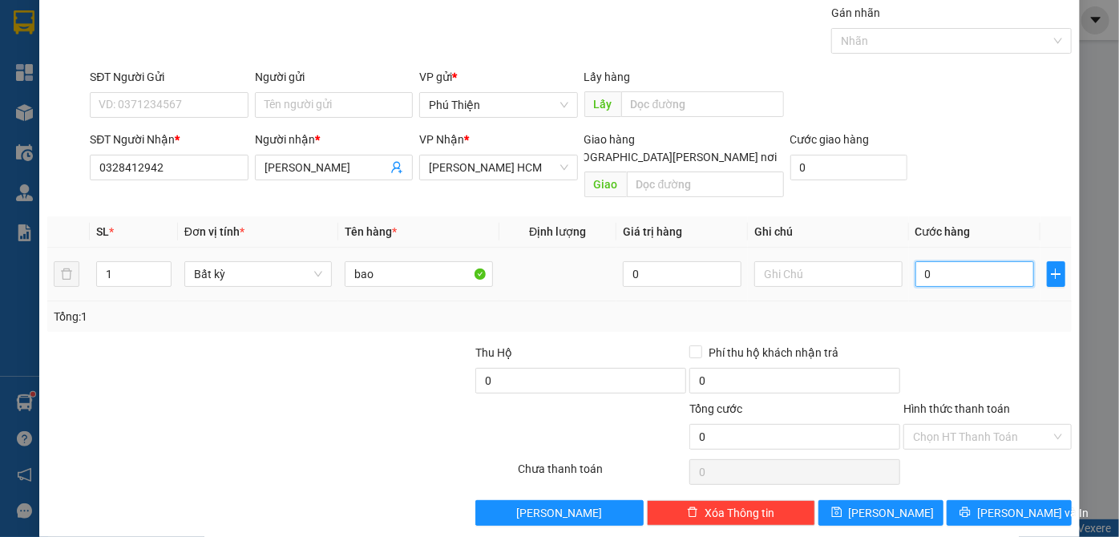
type input "6"
type input "60"
type input "60.000"
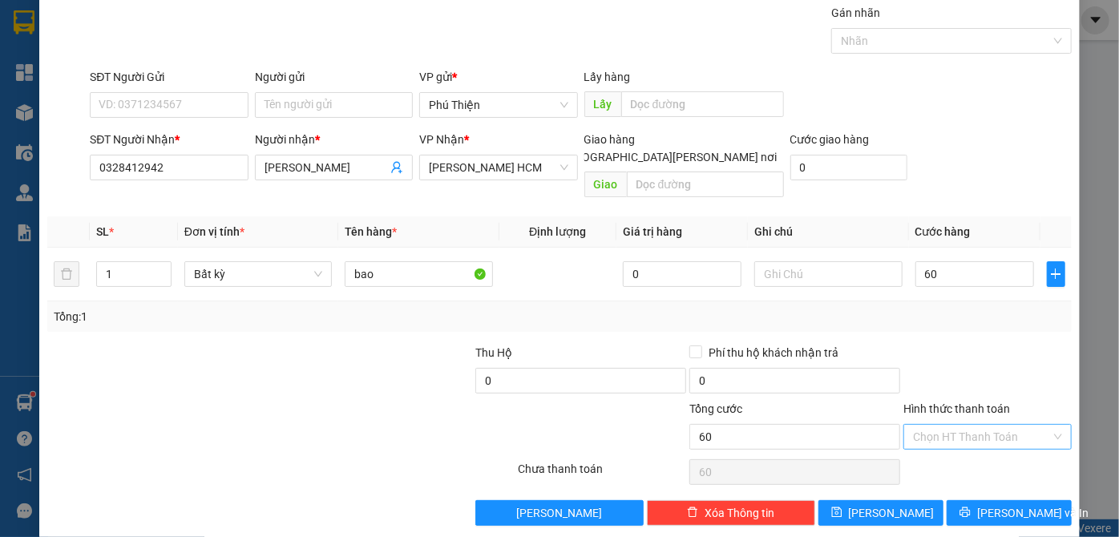
type input "60.000"
click at [965, 428] on input "Hình thức thanh toán" at bounding box center [982, 437] width 138 height 24
click at [954, 442] on div "Tại văn phòng" at bounding box center [978, 450] width 147 height 18
type input "0"
click at [904, 500] on button "[PERSON_NAME]" at bounding box center [880, 513] width 125 height 26
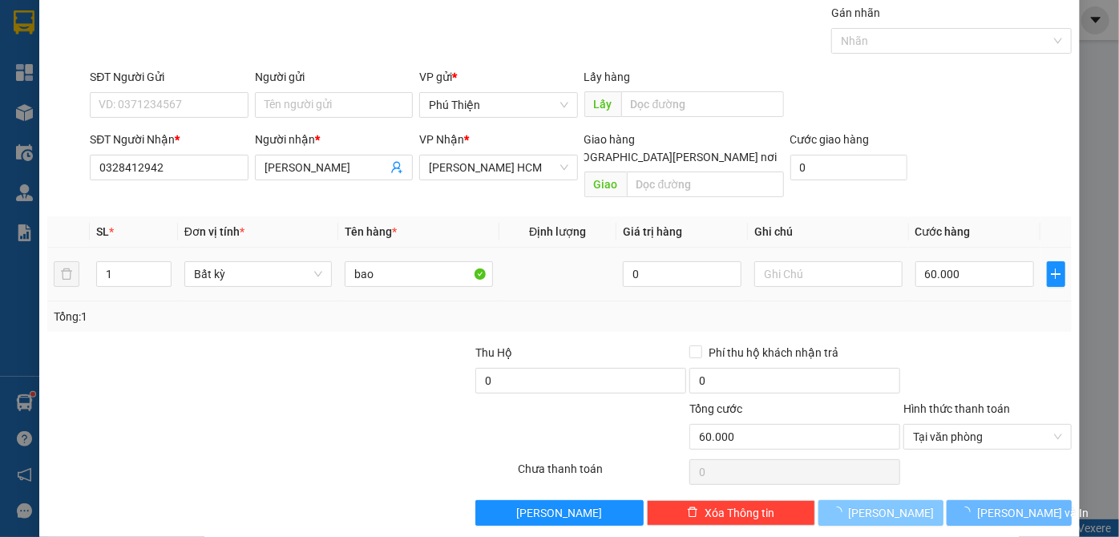
type input "0"
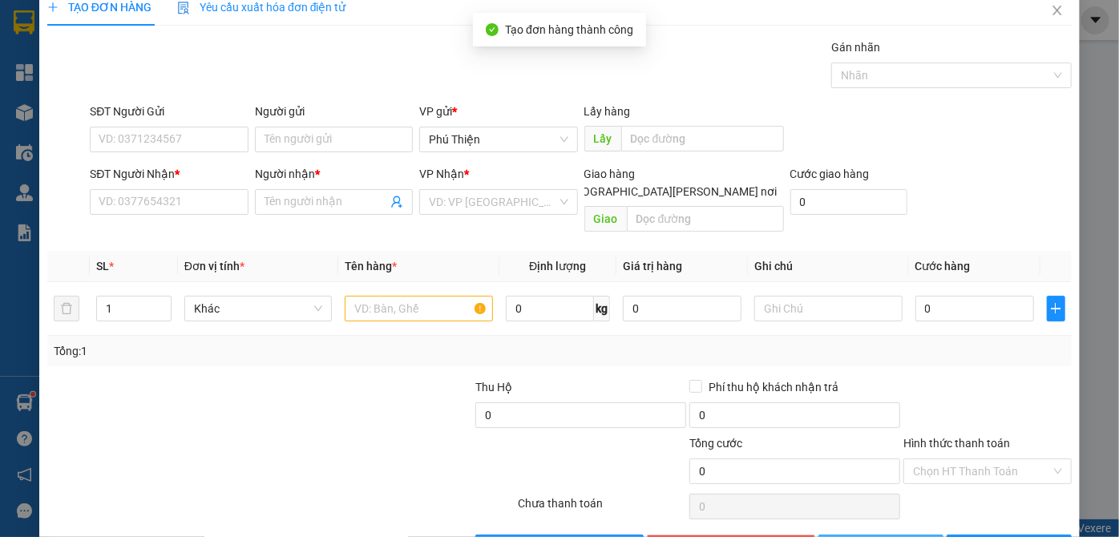
scroll to position [0, 0]
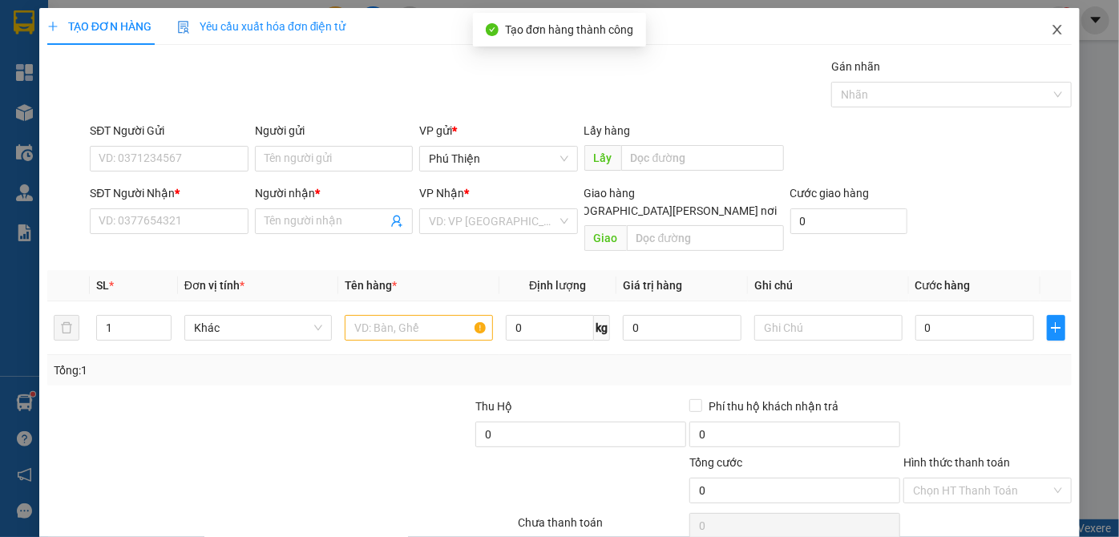
click at [1040, 23] on span "Close" at bounding box center [1056, 30] width 45 height 45
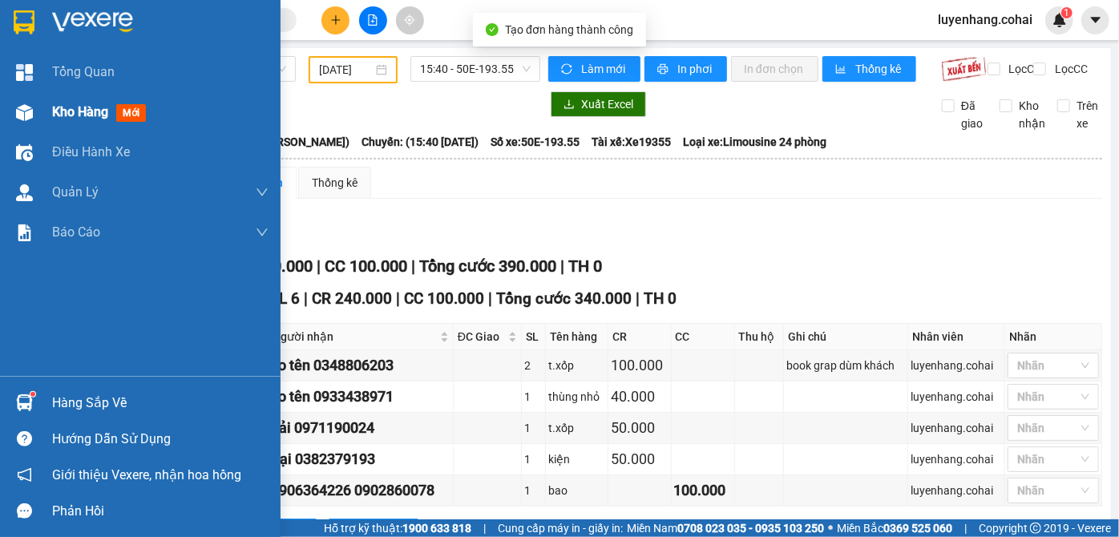
click at [24, 107] on img at bounding box center [24, 112] width 17 height 17
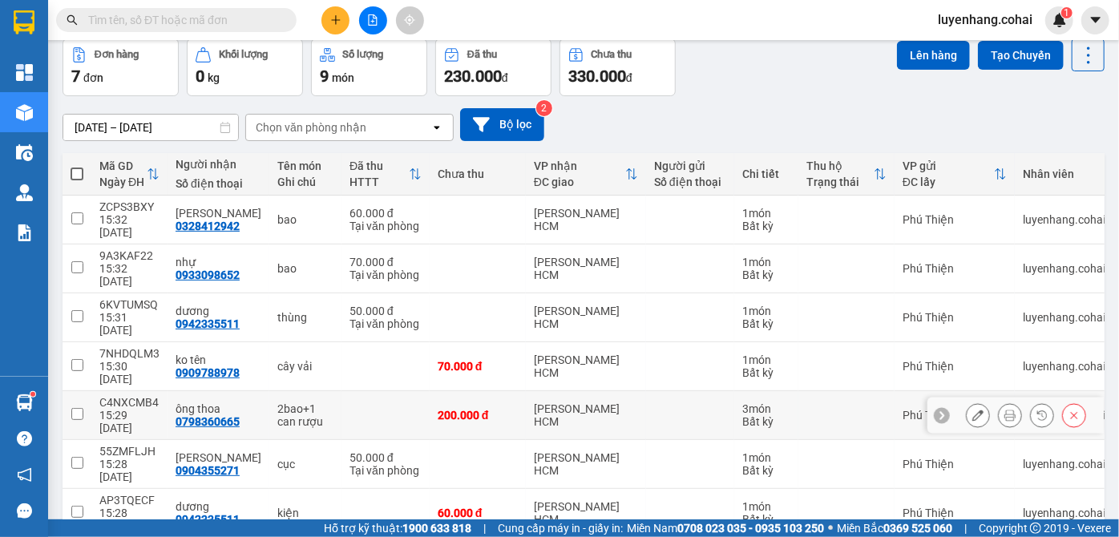
scroll to position [75, 0]
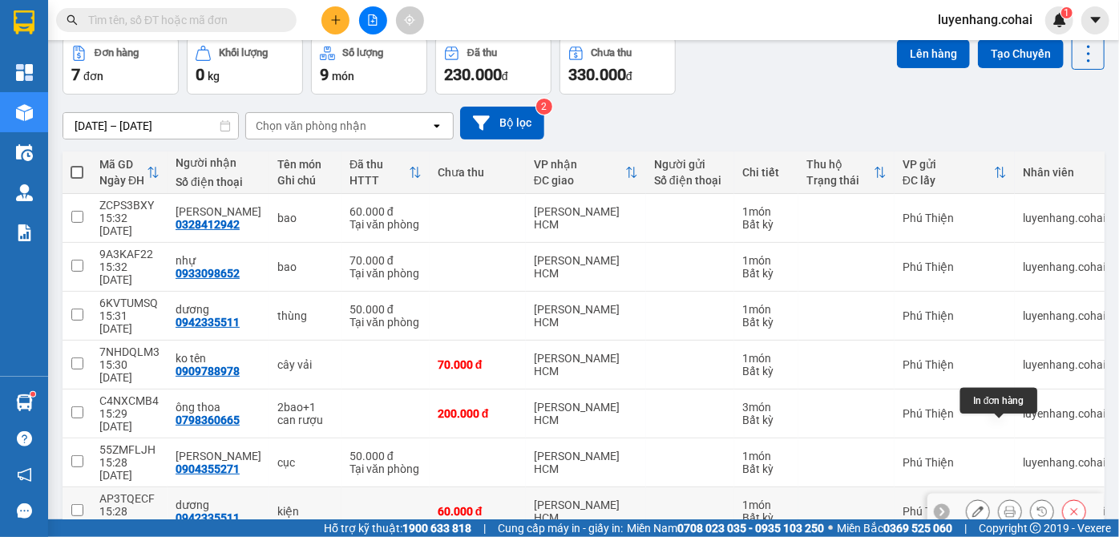
click at [972, 506] on icon at bounding box center [977, 511] width 11 height 11
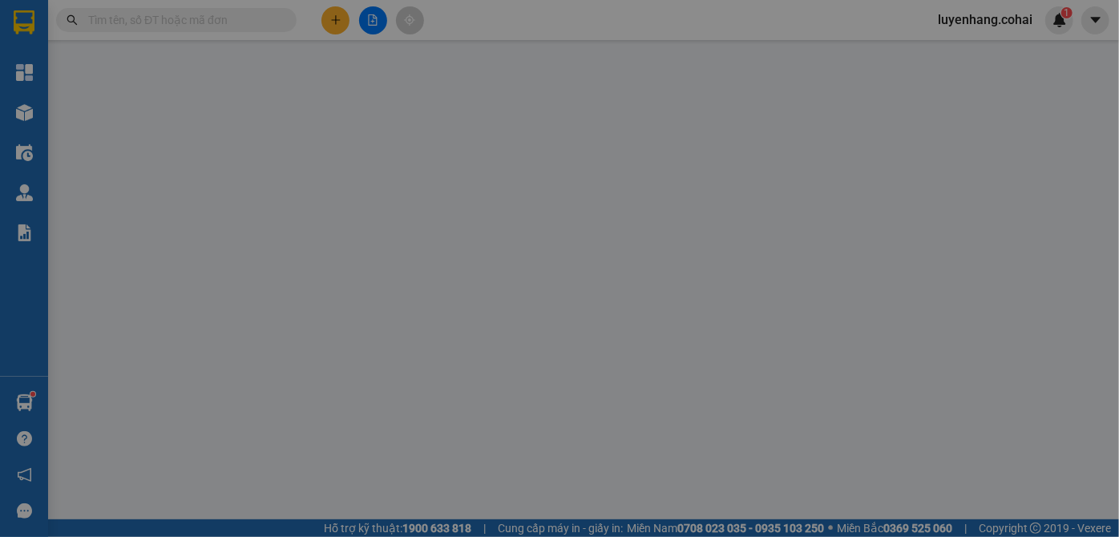
type input "0942335511"
type input "dương"
type input "60.000"
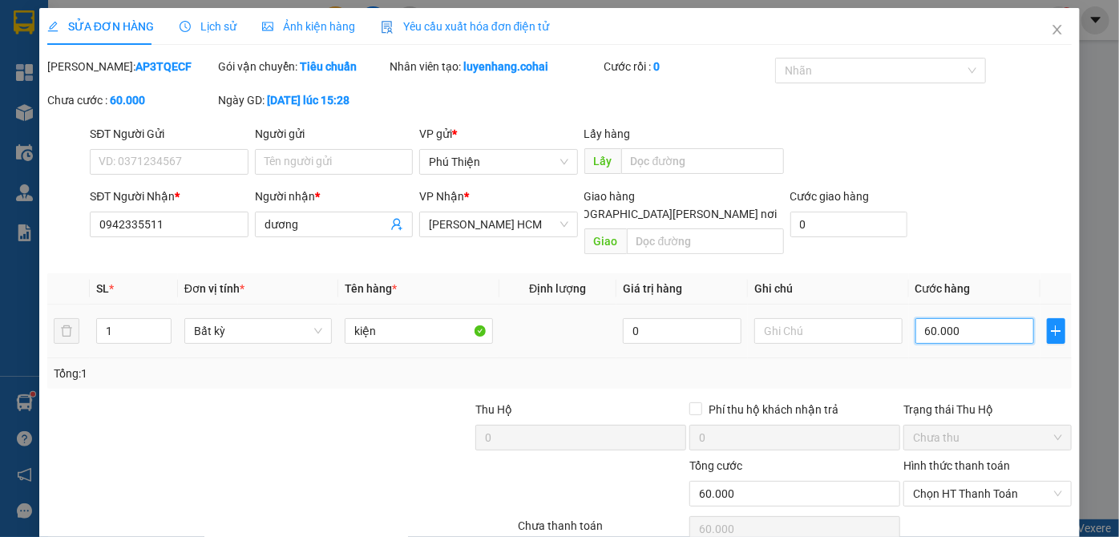
click at [965, 318] on input "60.000" at bounding box center [974, 331] width 119 height 26
type input "5"
type input "50"
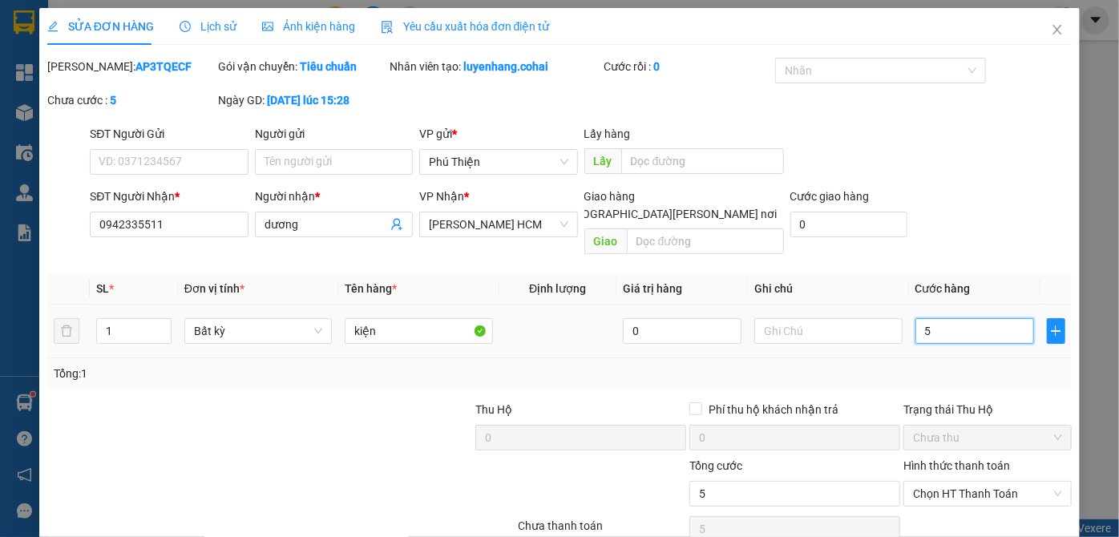
type input "50"
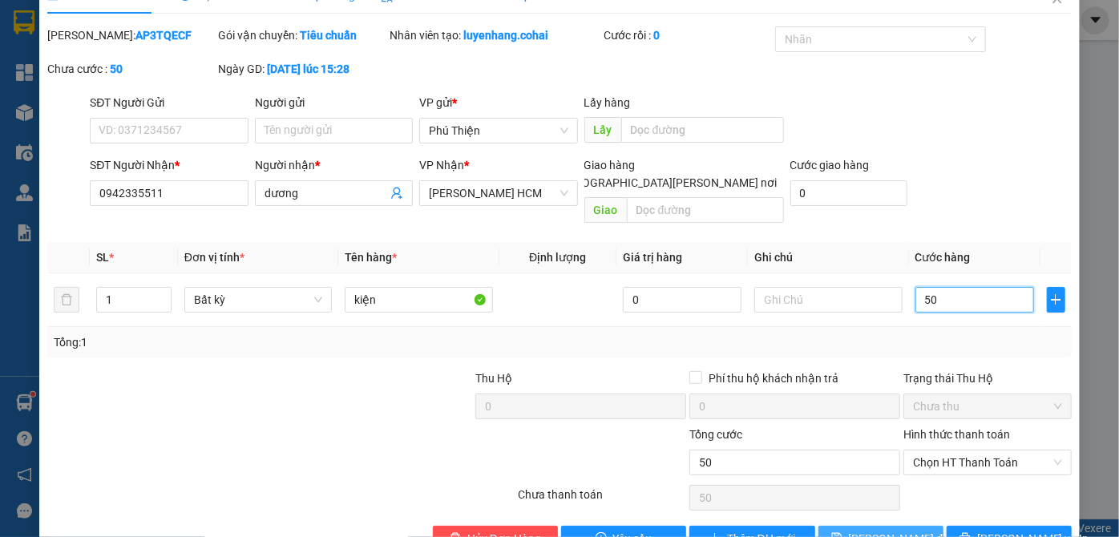
scroll to position [58, 0]
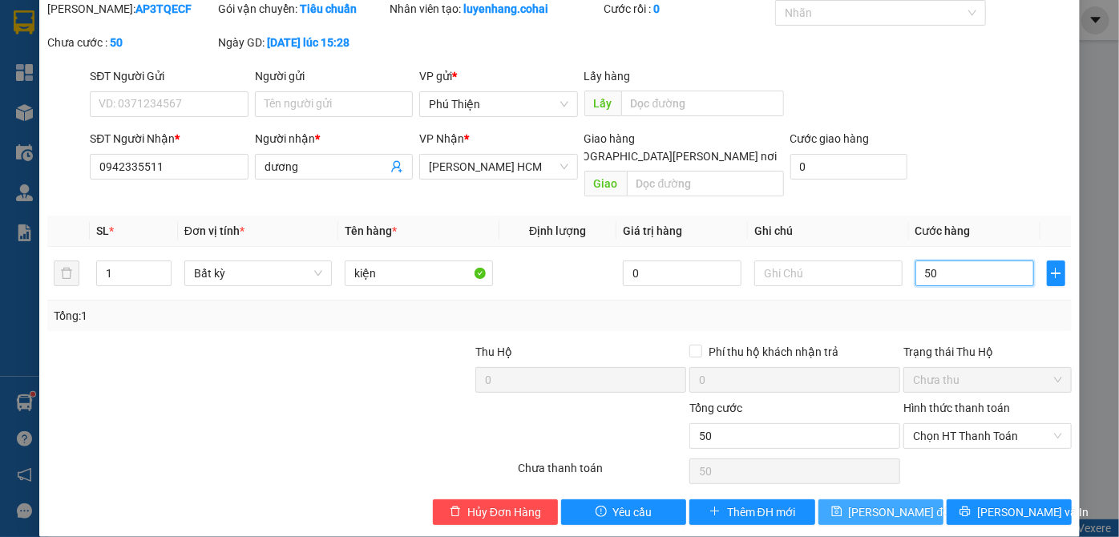
type input "50"
type input "50.000"
click at [851, 503] on span "Lưu thay đổi" at bounding box center [899, 512] width 103 height 18
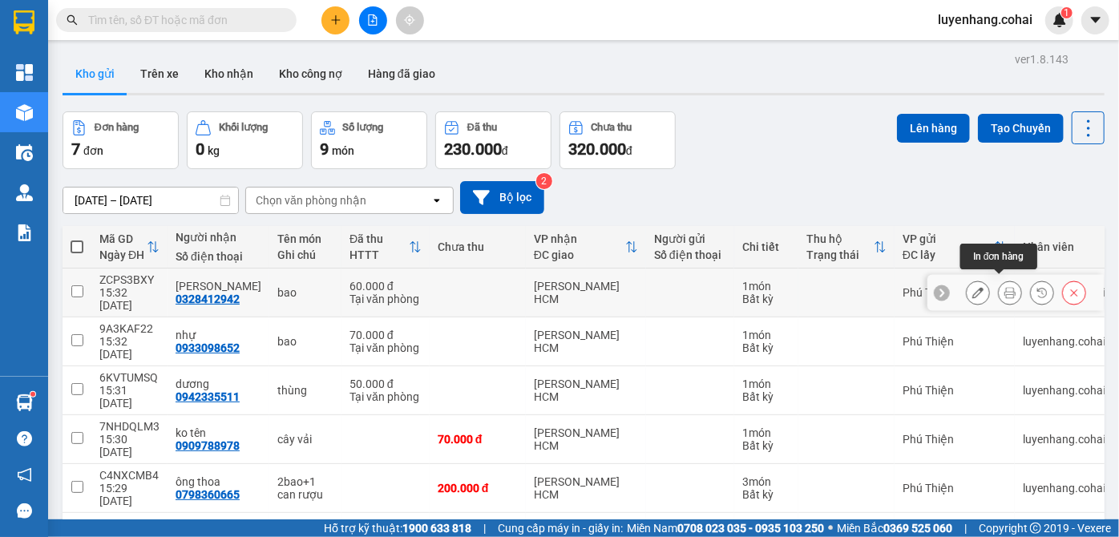
click at [1004, 287] on icon at bounding box center [1009, 292] width 11 height 11
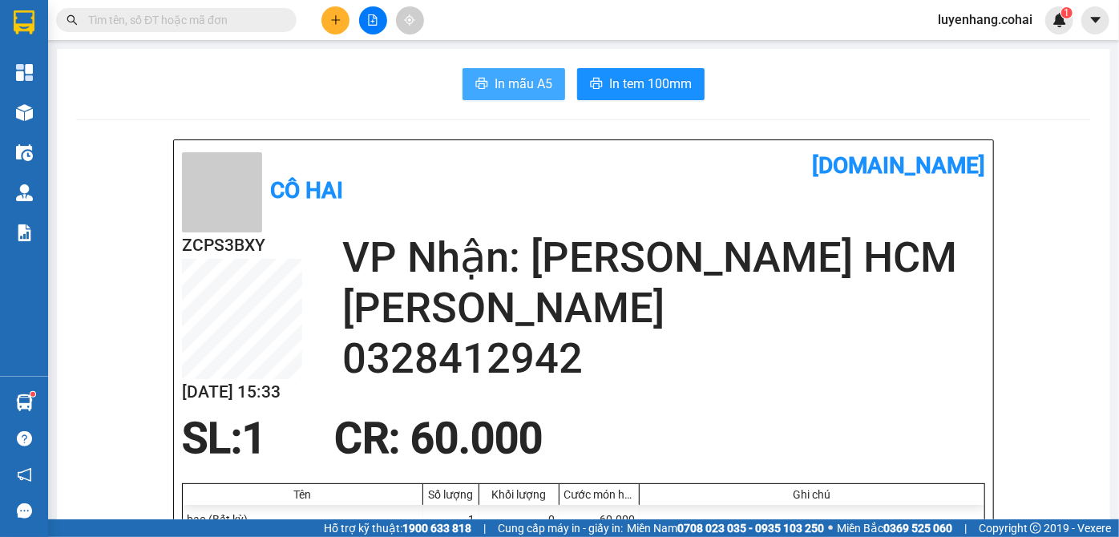
click at [482, 69] on button "In mẫu A5" at bounding box center [513, 84] width 103 height 32
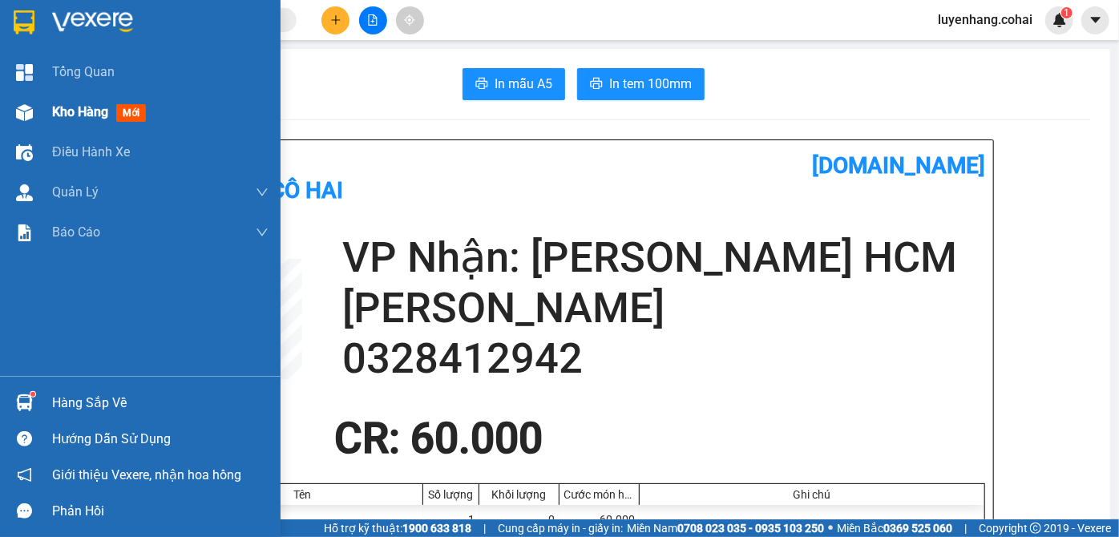
click at [20, 104] on img at bounding box center [24, 112] width 17 height 17
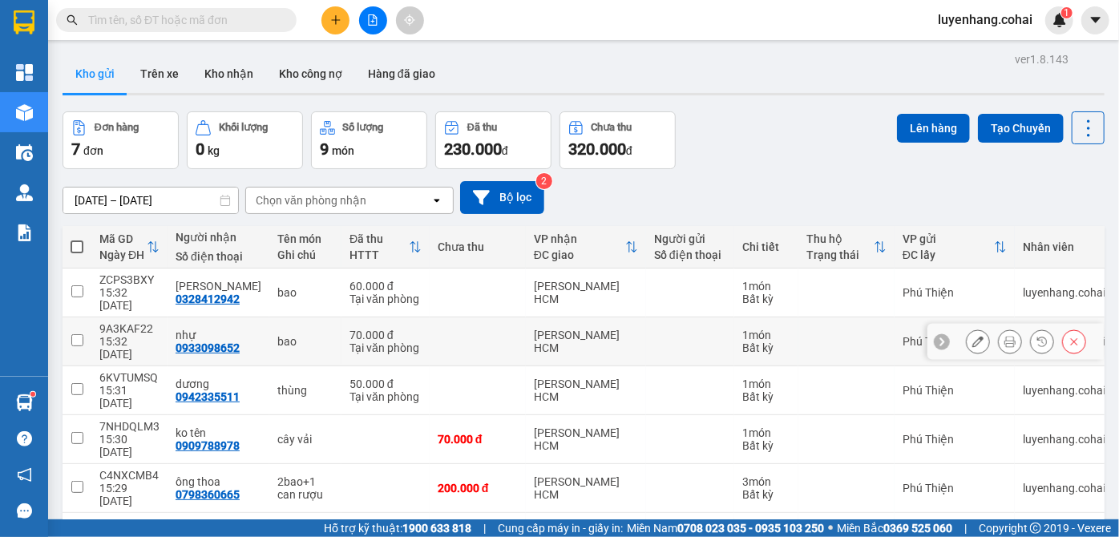
click at [998, 328] on button at bounding box center [1009, 342] width 22 height 28
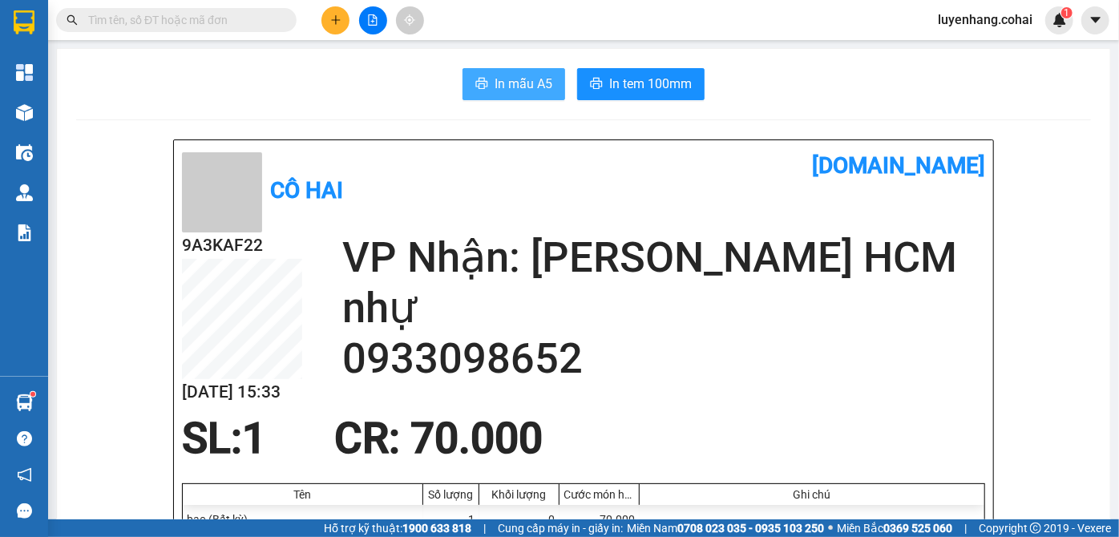
click at [517, 88] on span "In mẫu A5" at bounding box center [523, 84] width 58 height 20
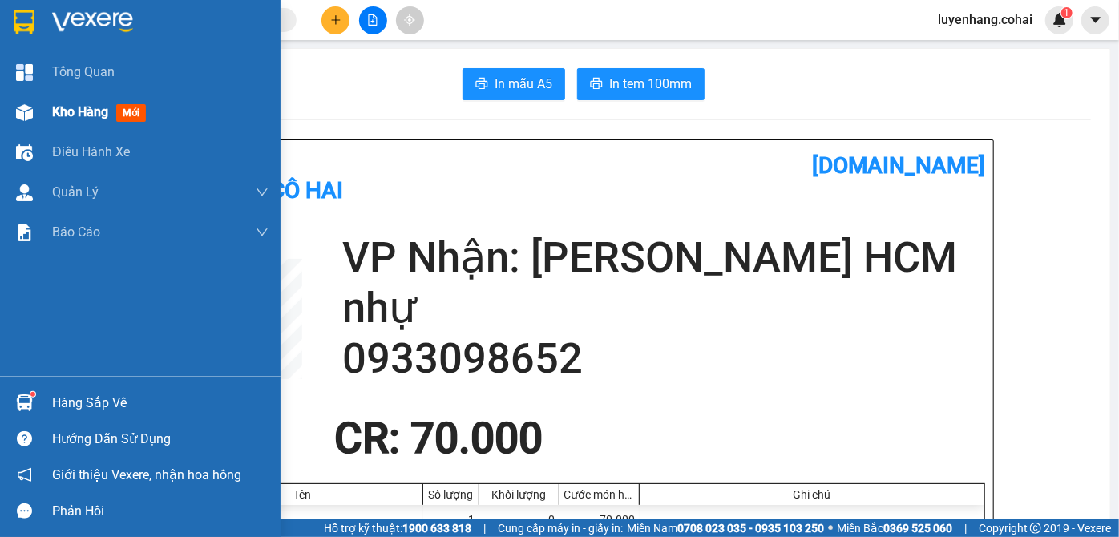
click at [51, 115] on div "Kho hàng mới" at bounding box center [140, 112] width 280 height 40
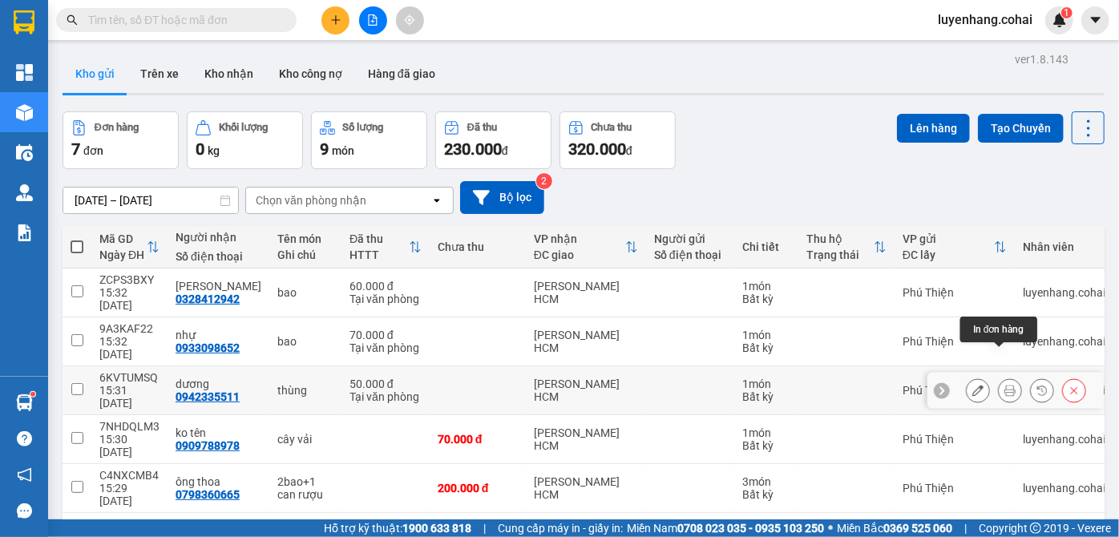
click at [1009, 377] on button at bounding box center [1009, 391] width 22 height 28
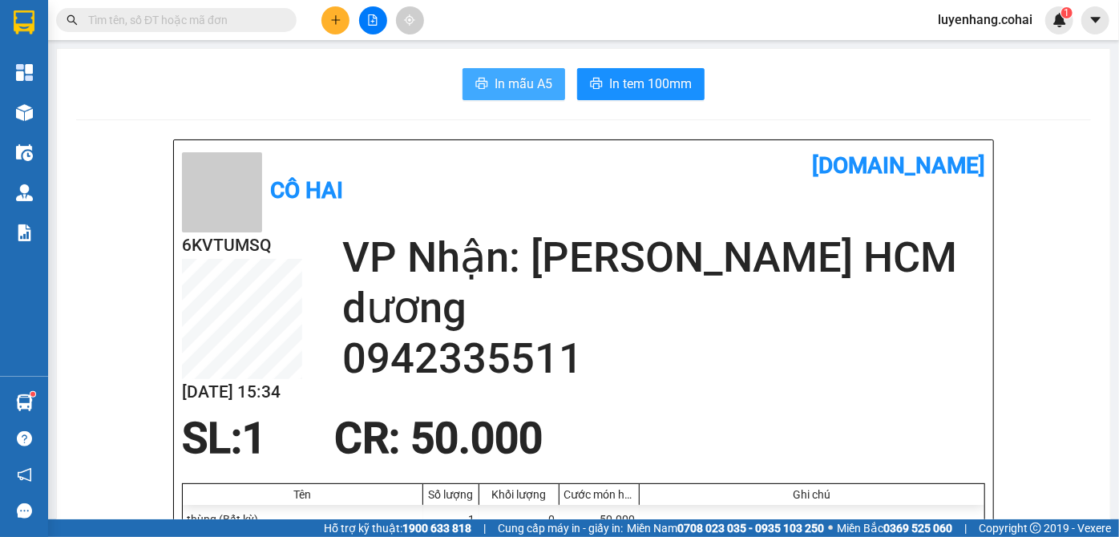
click at [519, 72] on button "In mẫu A5" at bounding box center [513, 84] width 103 height 32
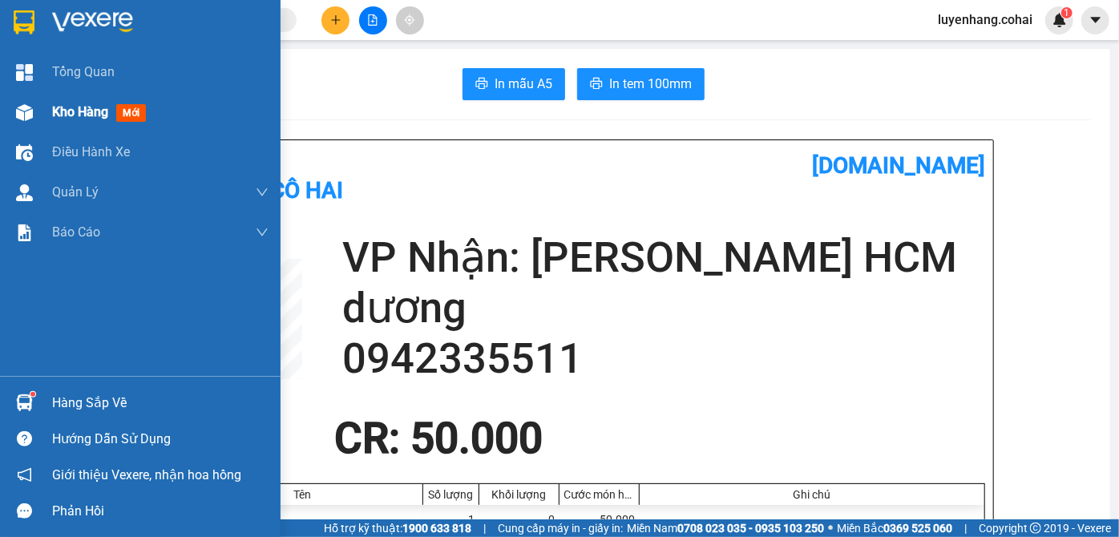
click at [29, 110] on img at bounding box center [24, 112] width 17 height 17
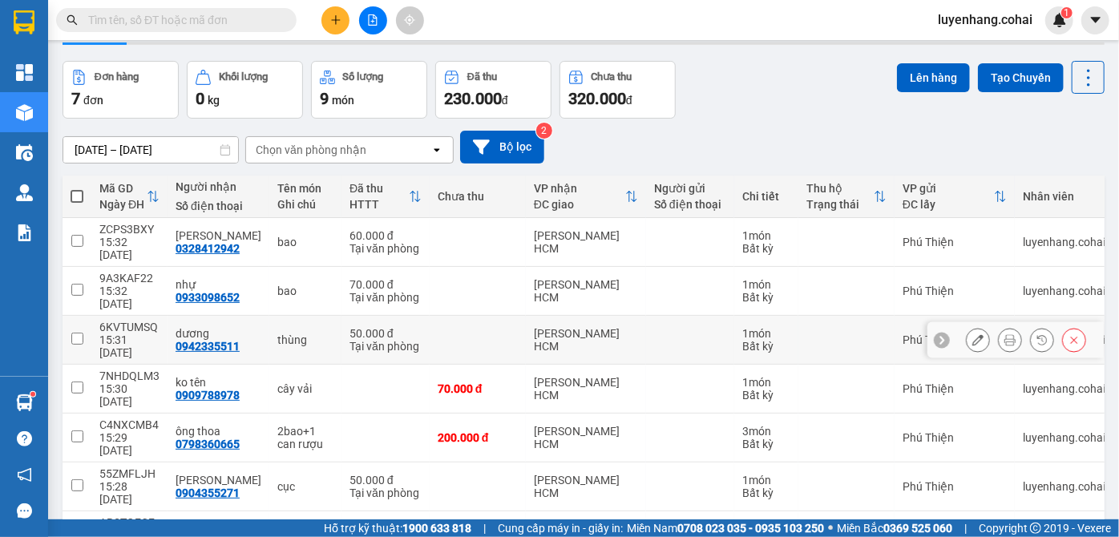
scroll to position [72, 0]
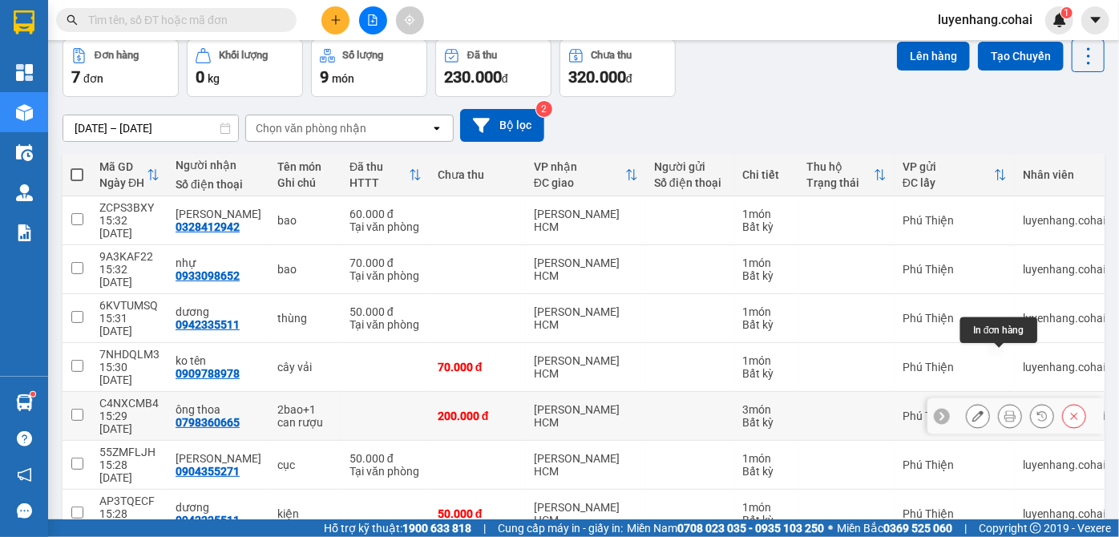
click at [1004, 410] on icon at bounding box center [1009, 415] width 11 height 11
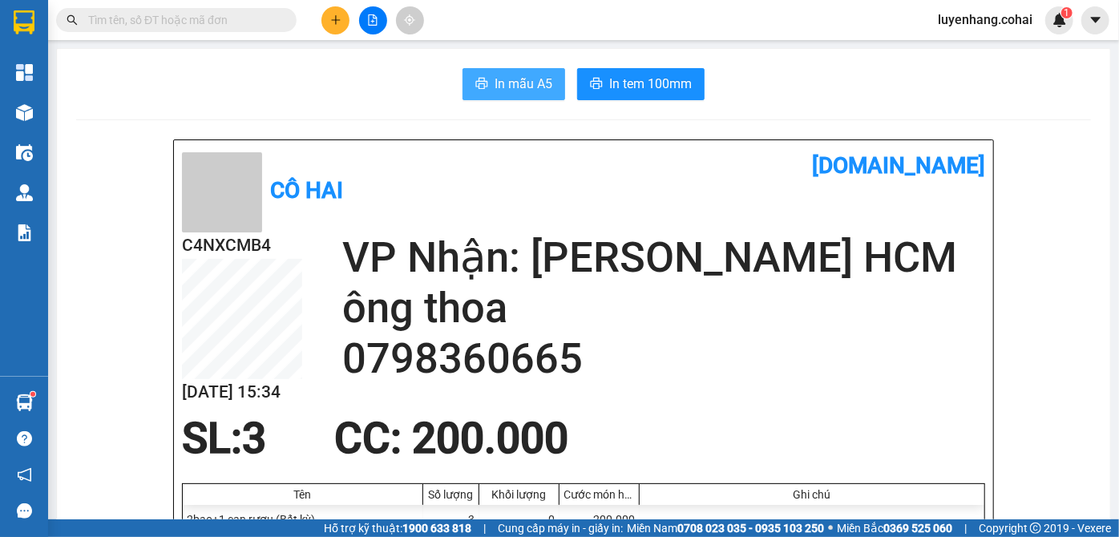
click at [505, 87] on span "In mẫu A5" at bounding box center [523, 84] width 58 height 20
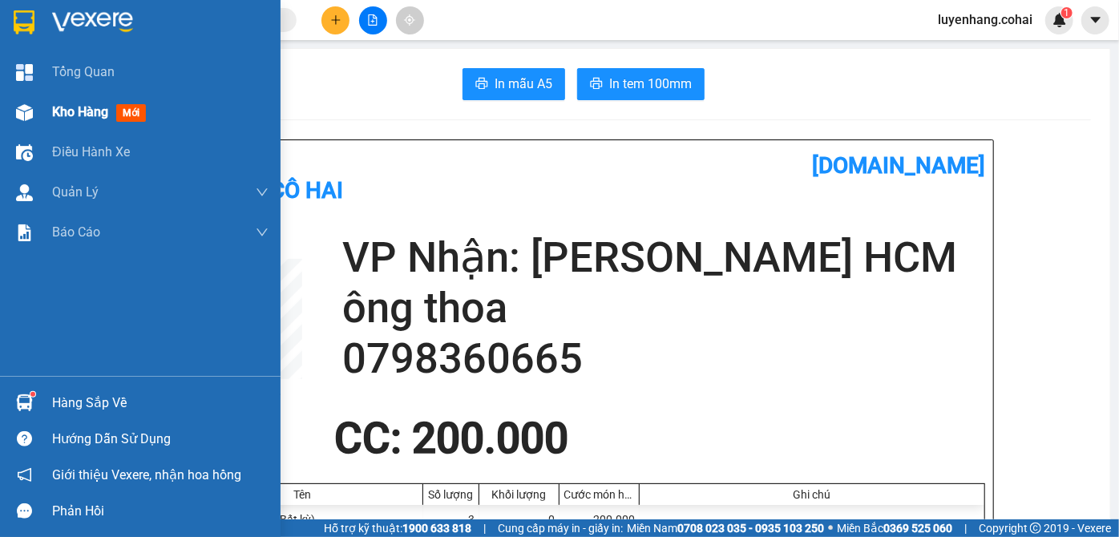
click at [43, 118] on div "Kho hàng mới" at bounding box center [140, 112] width 280 height 40
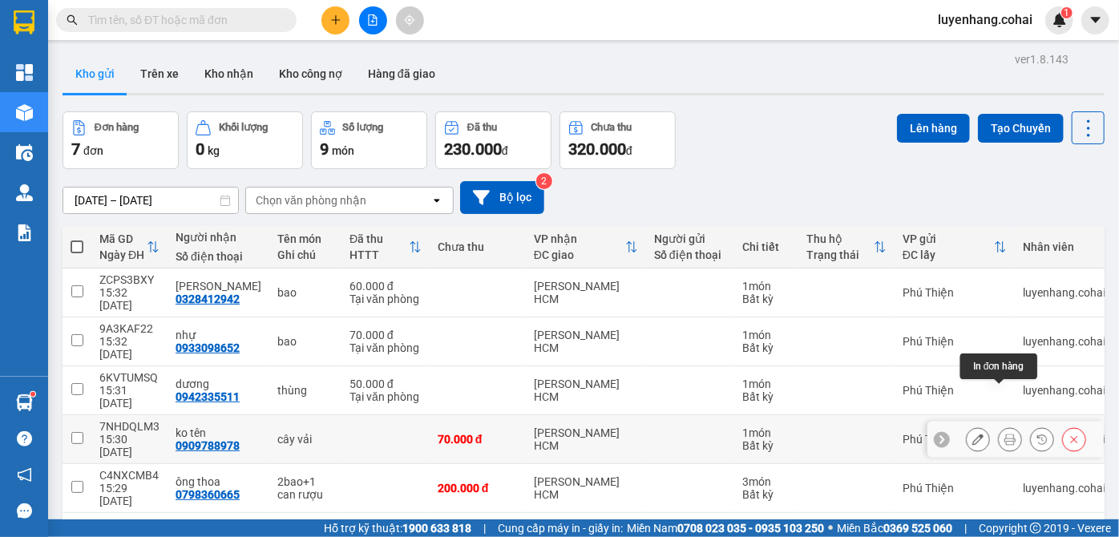
click at [1004, 433] on icon at bounding box center [1009, 438] width 11 height 11
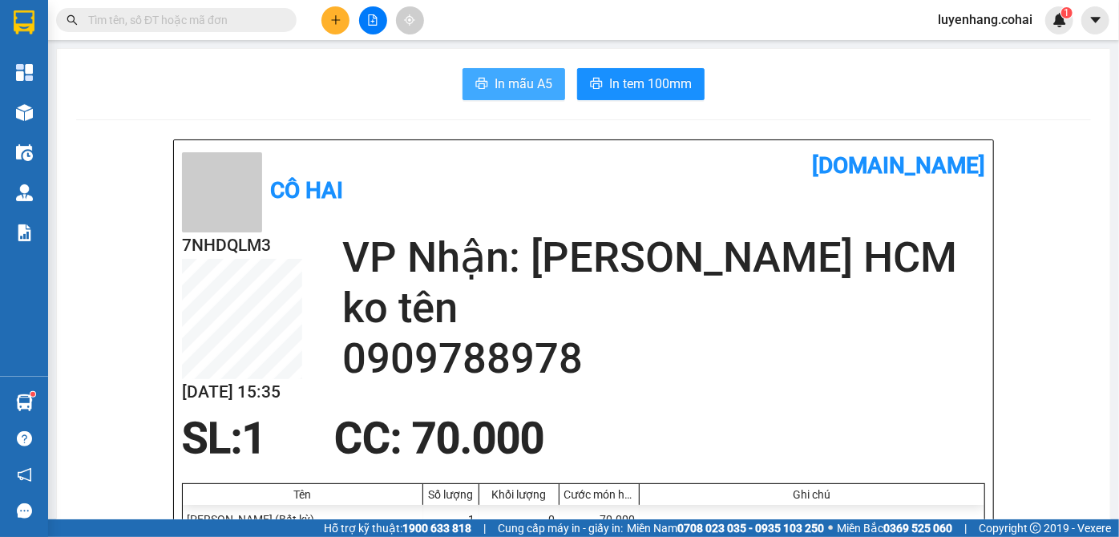
click at [518, 84] on span "In mẫu A5" at bounding box center [523, 84] width 58 height 20
click at [519, 77] on span "In mẫu A5" at bounding box center [523, 84] width 58 height 20
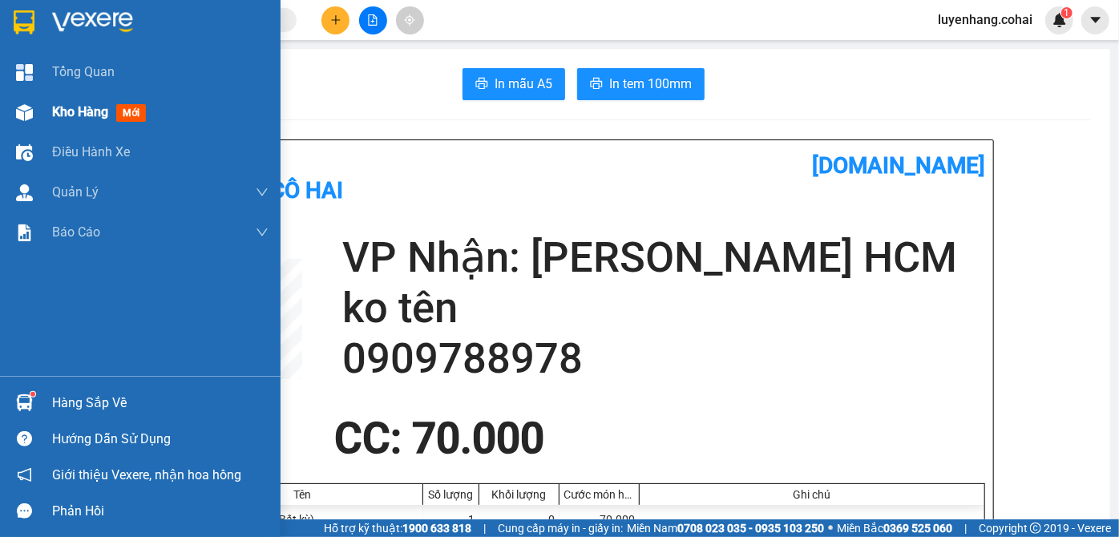
drag, startPoint x: 23, startPoint y: 119, endPoint x: 220, endPoint y: 211, distance: 216.5
click at [22, 119] on img at bounding box center [24, 112] width 17 height 17
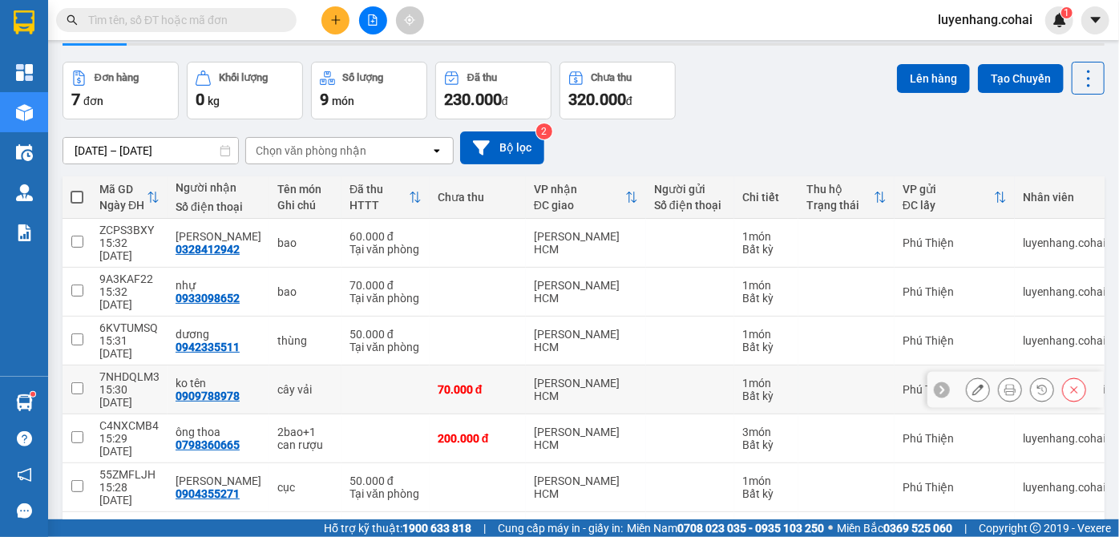
scroll to position [72, 0]
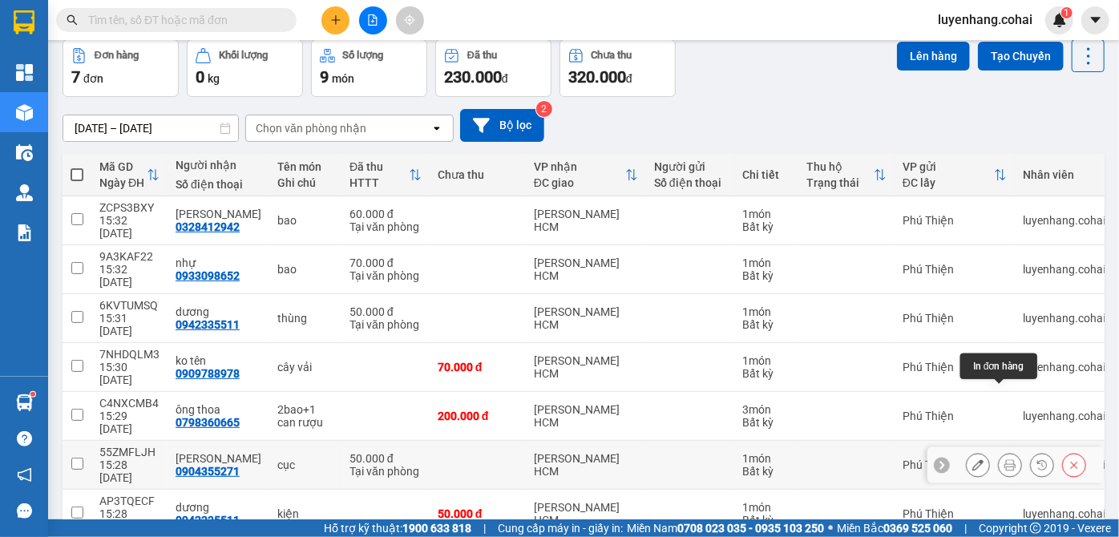
click at [1004, 459] on icon at bounding box center [1009, 464] width 11 height 11
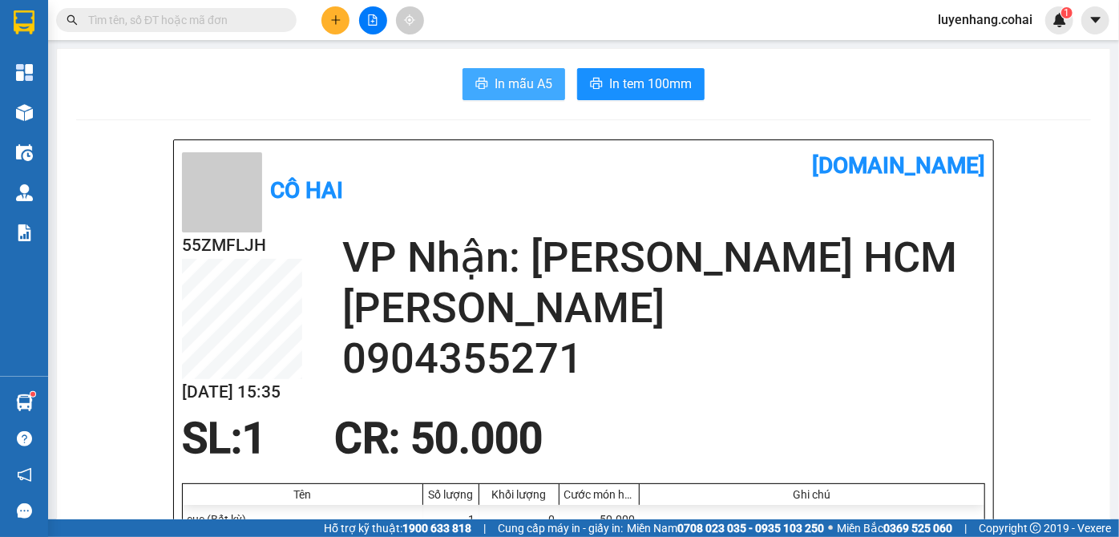
click at [510, 84] on span "In mẫu A5" at bounding box center [523, 84] width 58 height 20
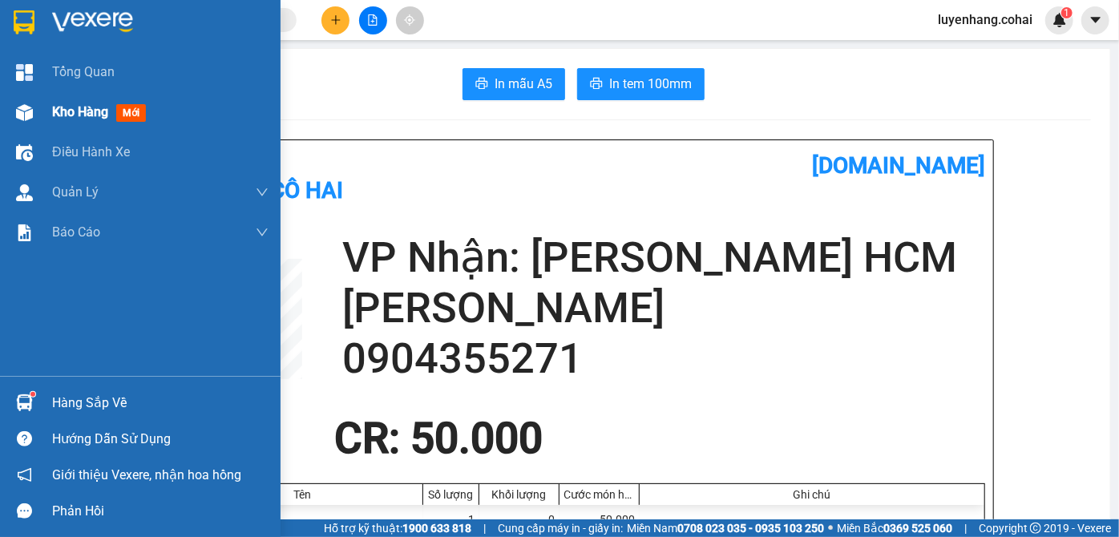
click at [91, 105] on span "Kho hàng" at bounding box center [80, 111] width 56 height 15
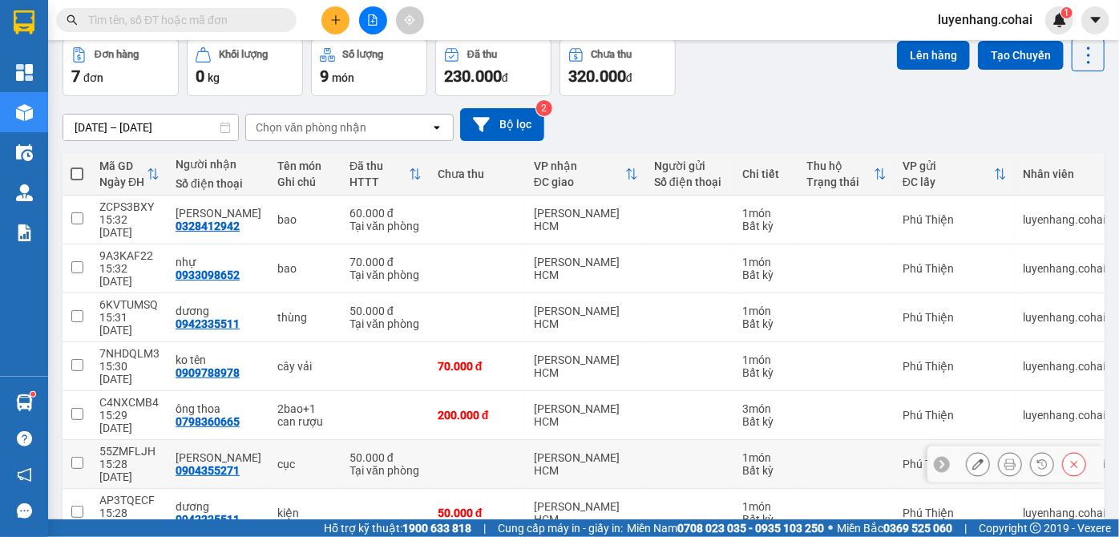
scroll to position [75, 0]
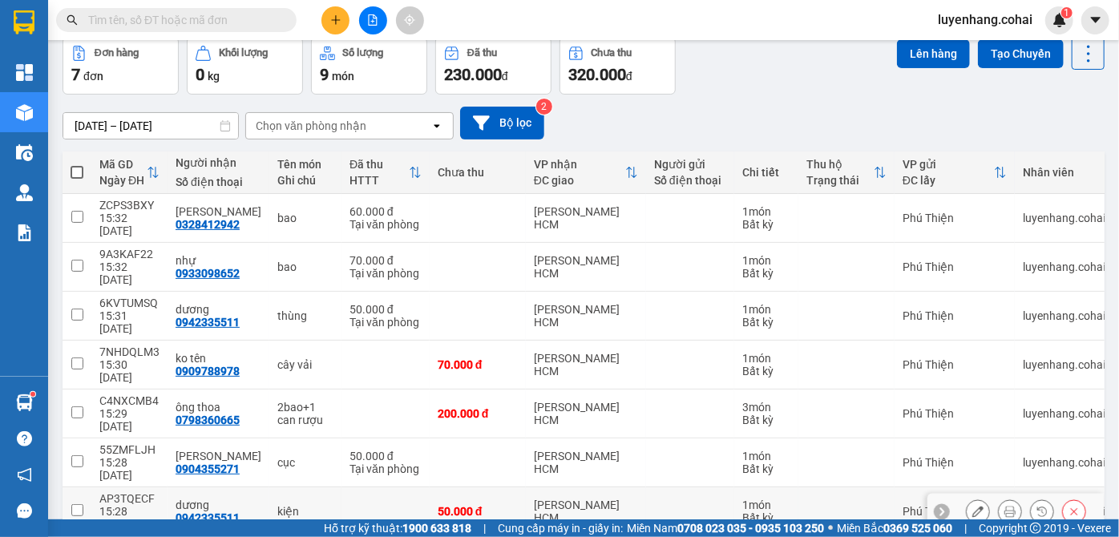
click at [1004, 506] on icon at bounding box center [1009, 511] width 11 height 11
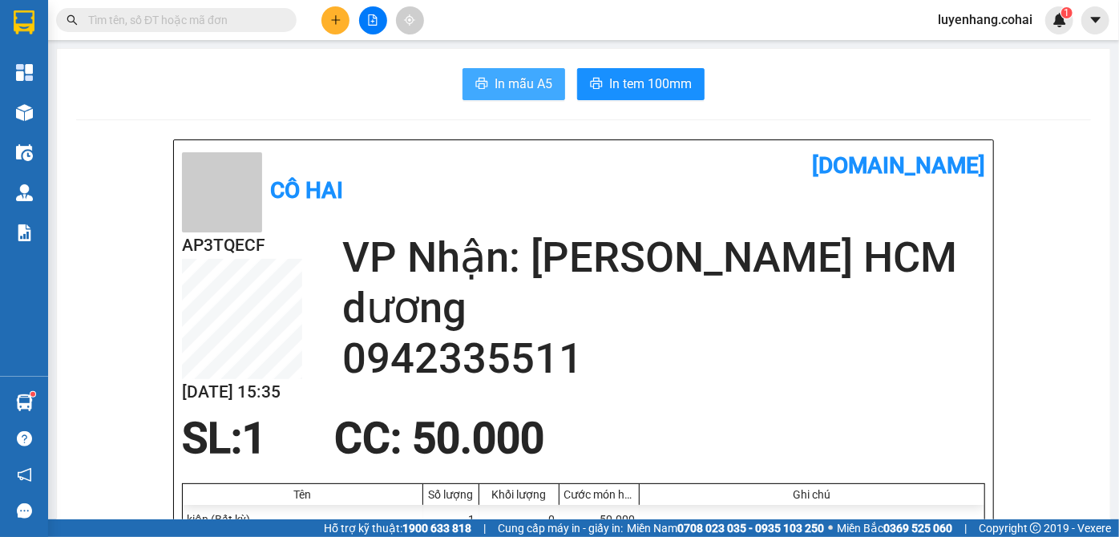
click at [510, 95] on button "In mẫu A5" at bounding box center [513, 84] width 103 height 32
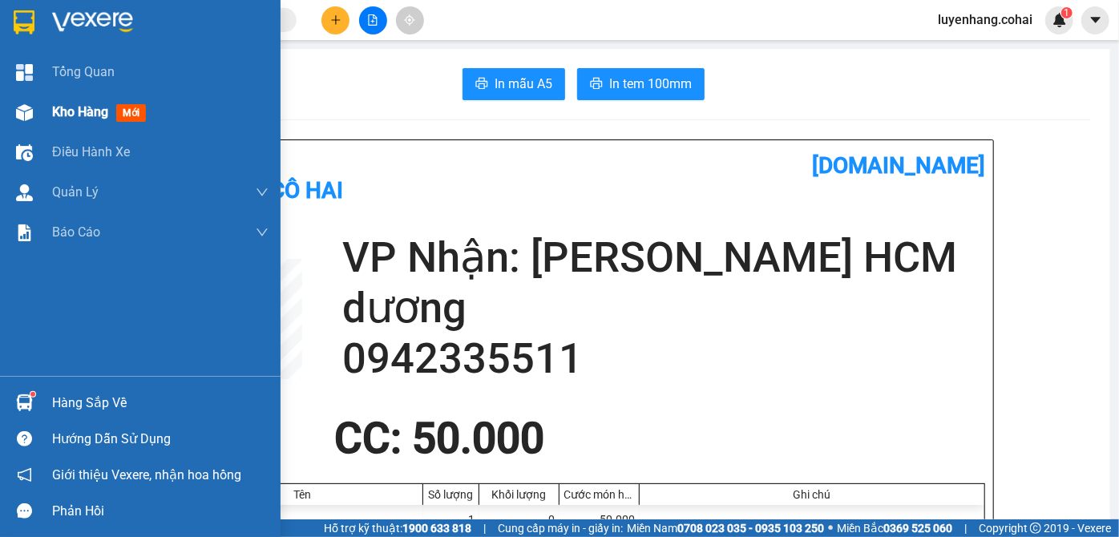
click at [42, 104] on div "Kho hàng mới" at bounding box center [140, 112] width 280 height 40
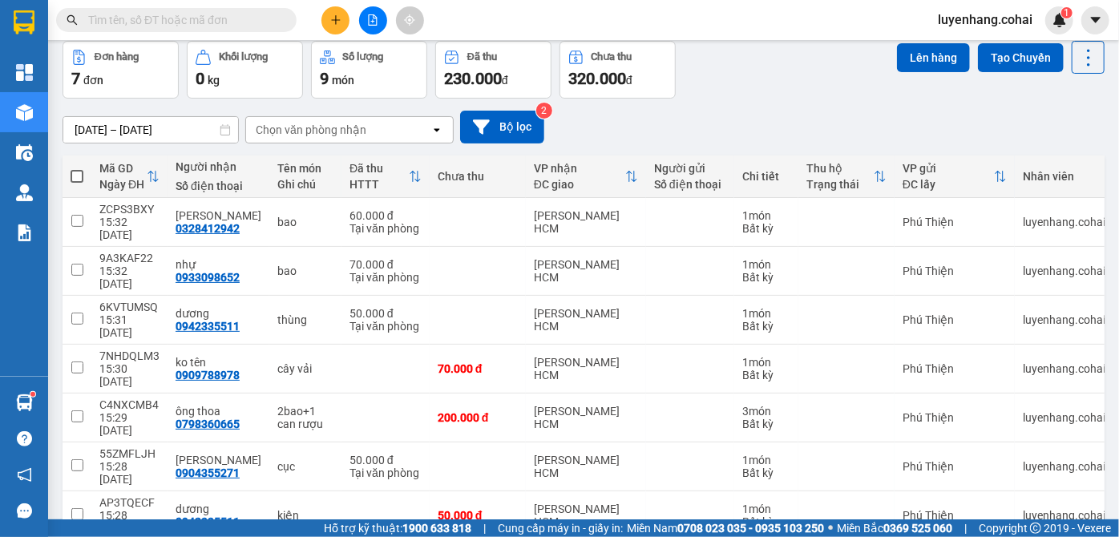
scroll to position [75, 0]
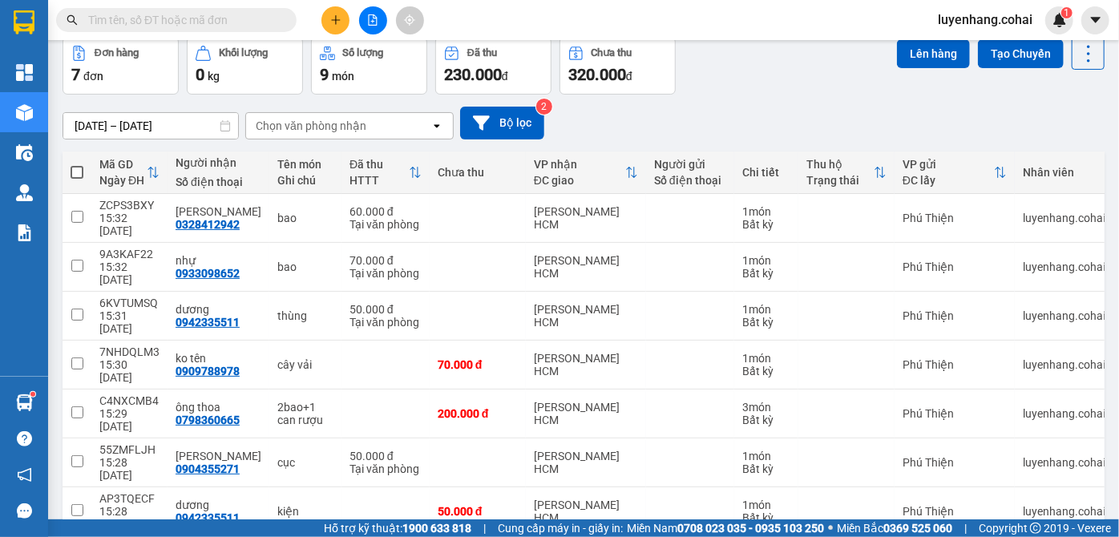
click at [78, 171] on span at bounding box center [77, 172] width 13 height 13
click at [77, 164] on input "checkbox" at bounding box center [77, 164] width 0 height 0
checkbox input "true"
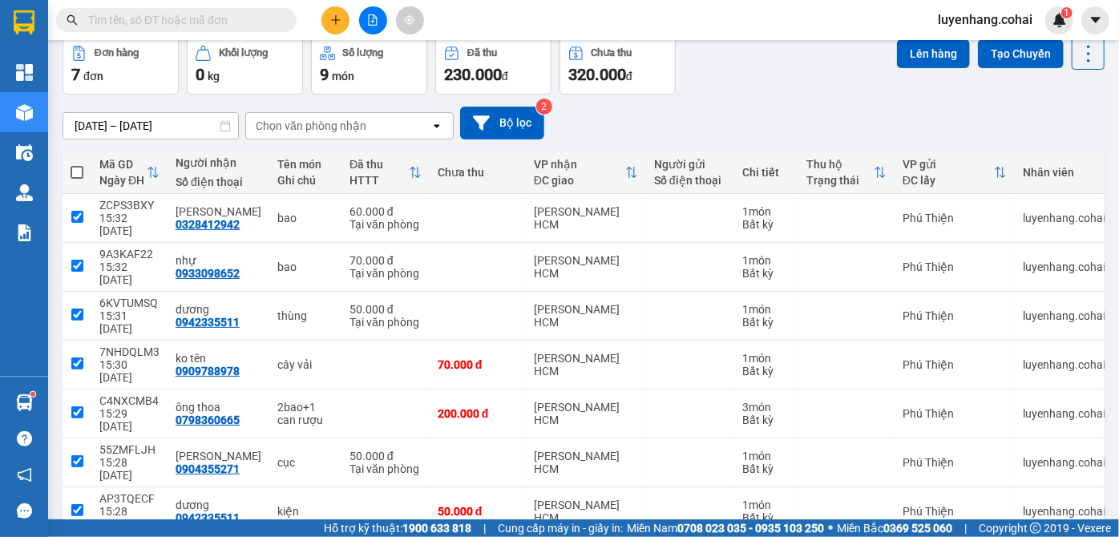
checkbox input "true"
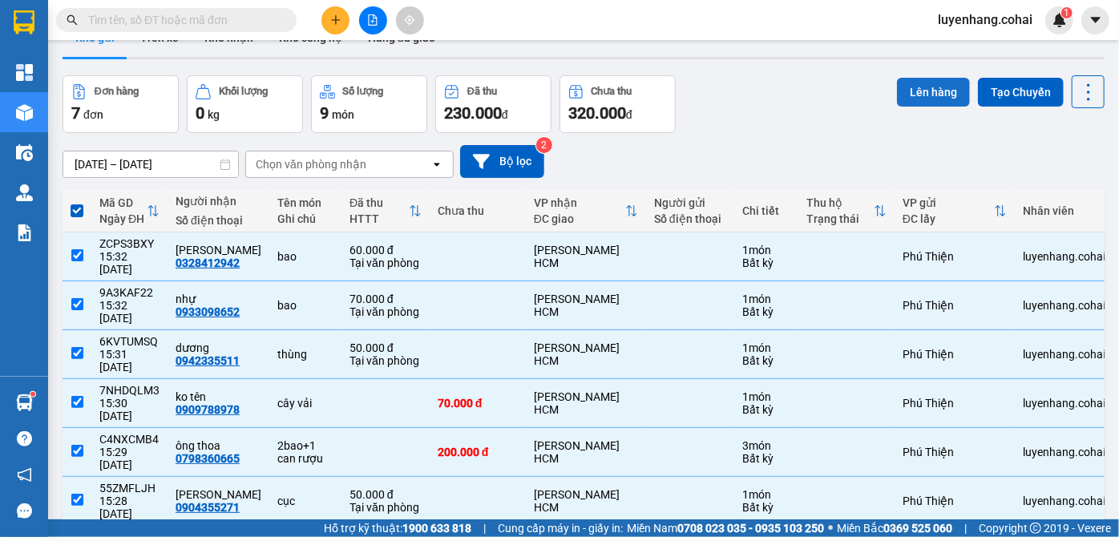
scroll to position [0, 0]
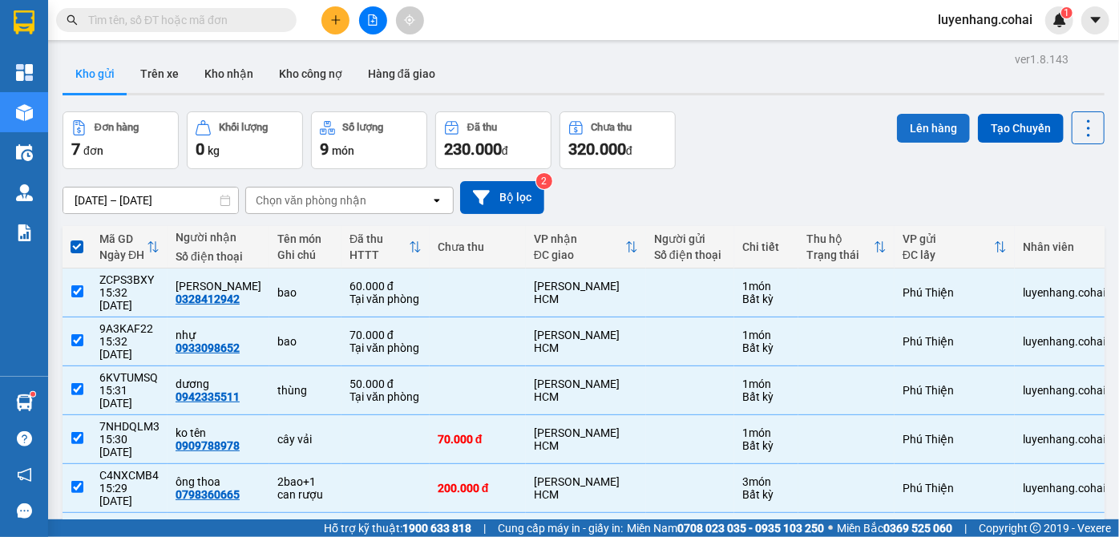
click at [913, 119] on button "Lên hàng" at bounding box center [933, 128] width 73 height 29
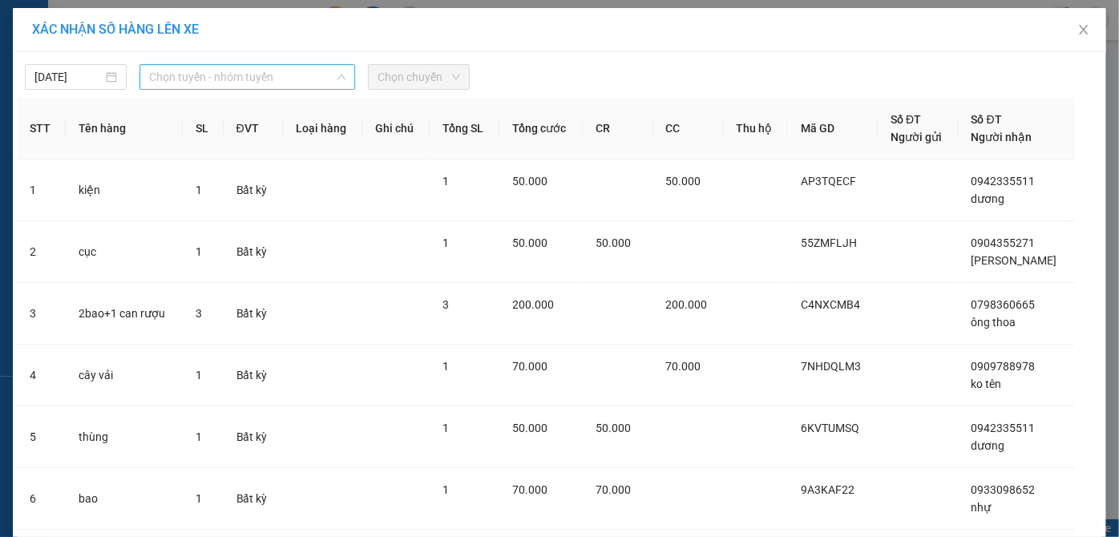
click at [221, 73] on span "Chọn tuyến - nhóm tuyến" at bounding box center [247, 77] width 197 height 24
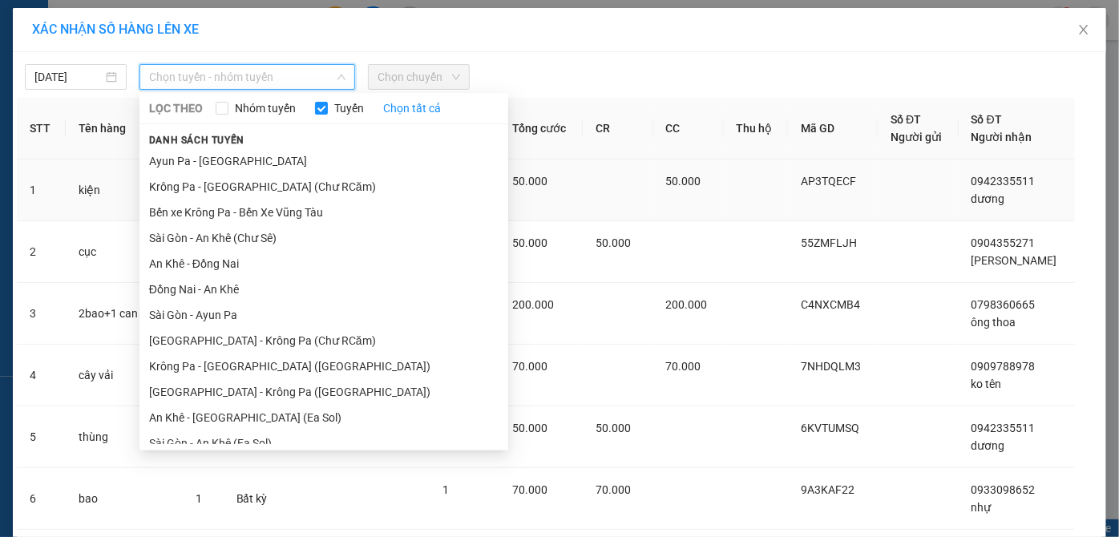
drag, startPoint x: 264, startPoint y: 183, endPoint x: 323, endPoint y: 186, distance: 59.3
click at [276, 183] on li "Krông Pa - [GEOGRAPHIC_DATA] (Chư RCăm)" at bounding box center [323, 187] width 369 height 26
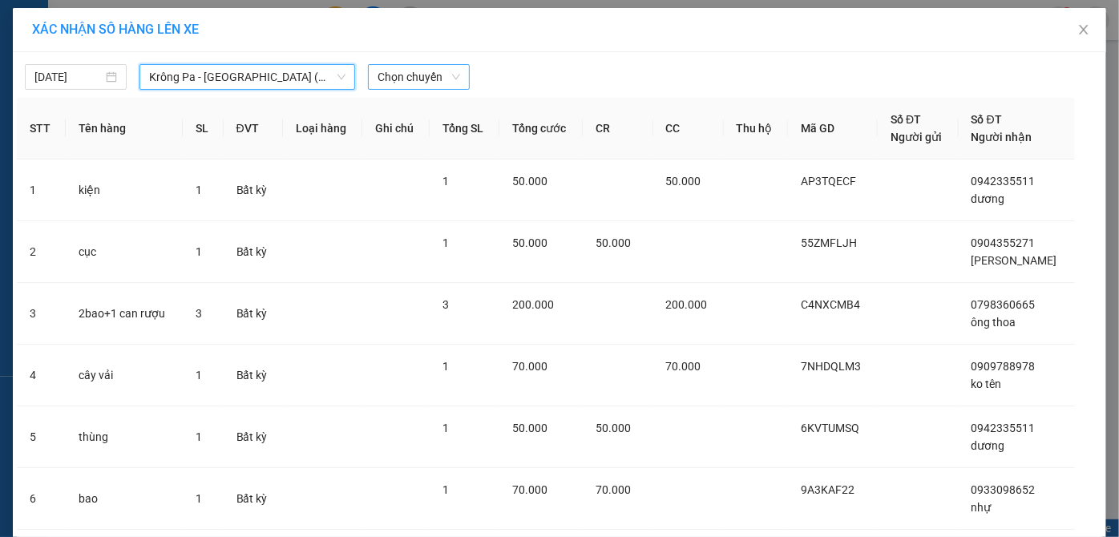
click at [421, 77] on span "Chọn chuyến" at bounding box center [418, 77] width 83 height 24
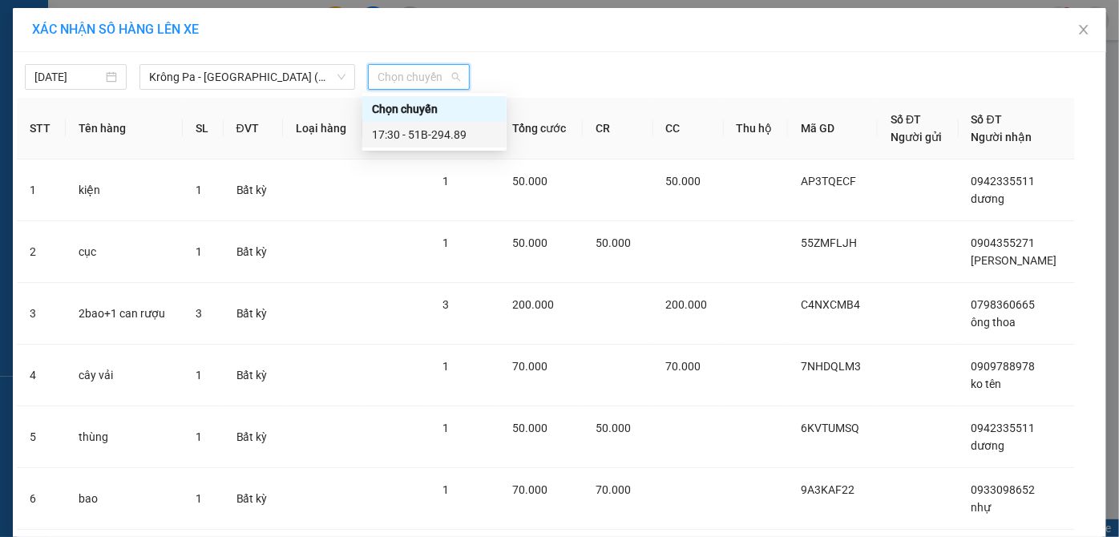
click at [450, 139] on div "17:30 - 51B-294.89" at bounding box center [434, 135] width 125 height 18
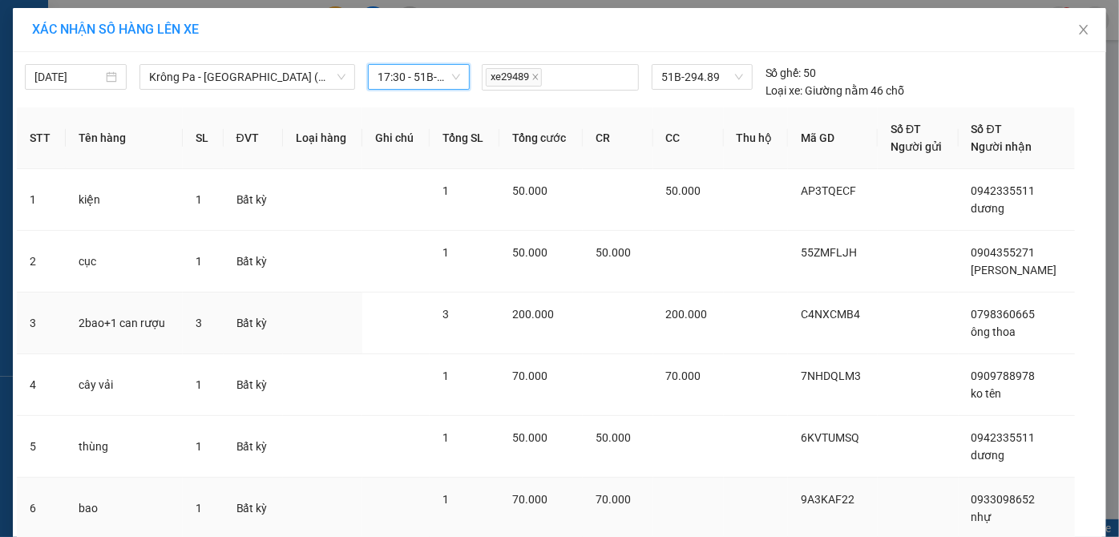
scroll to position [178, 0]
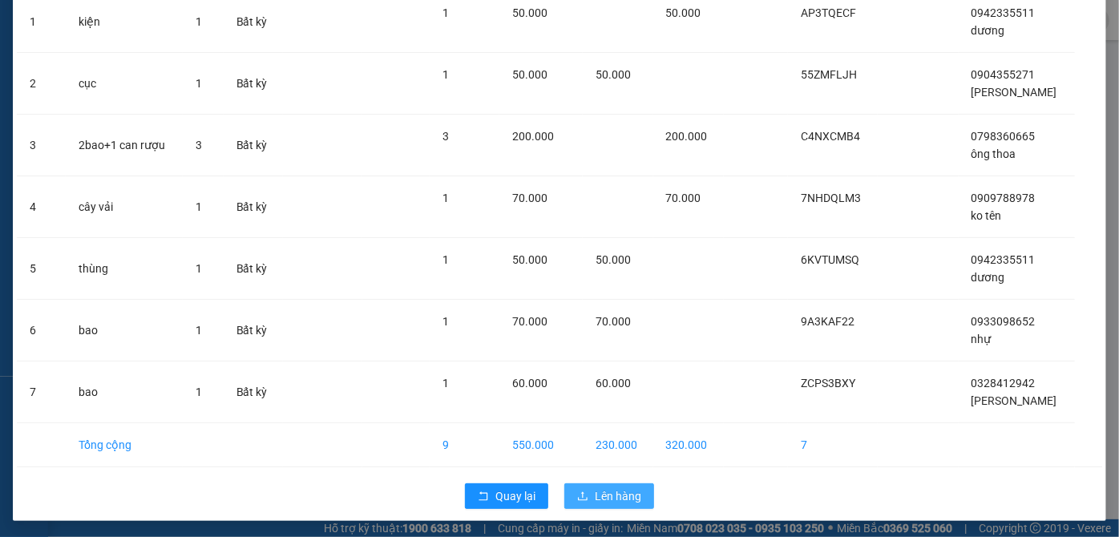
click at [598, 493] on span "Lên hàng" at bounding box center [618, 496] width 46 height 18
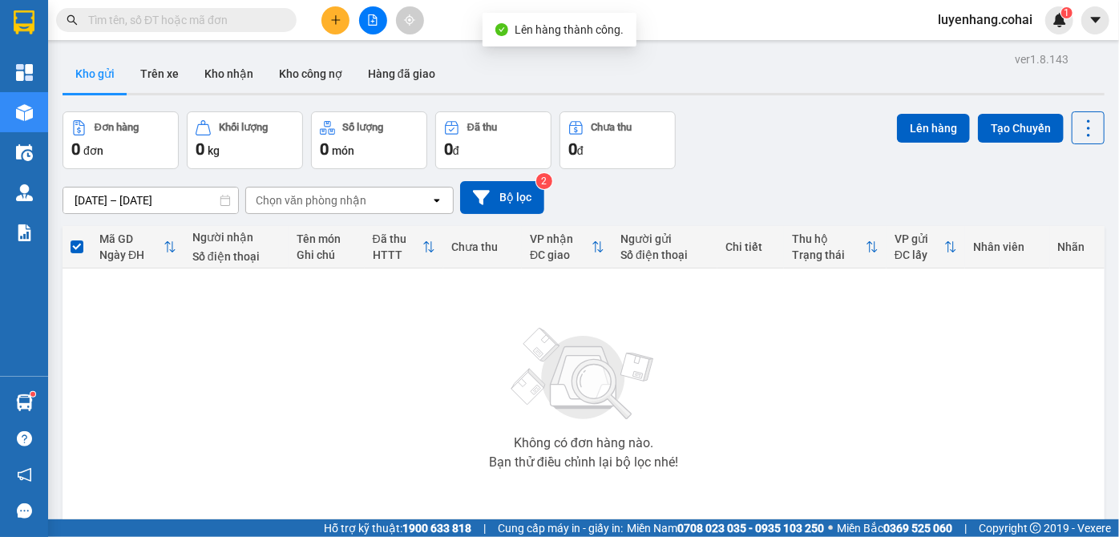
click at [374, 21] on icon "file-add" at bounding box center [372, 19] width 11 height 11
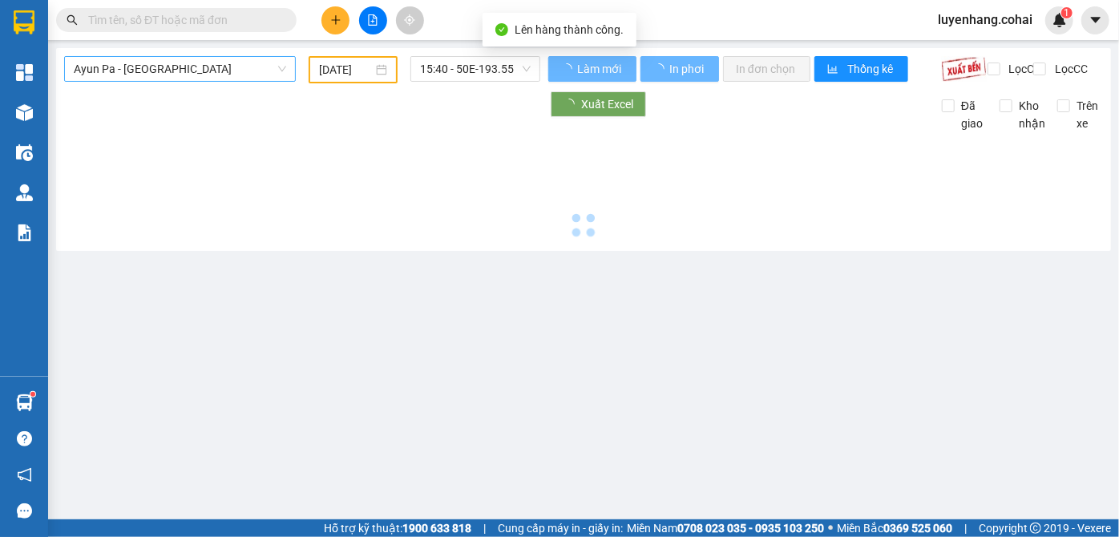
type input "[DATE]"
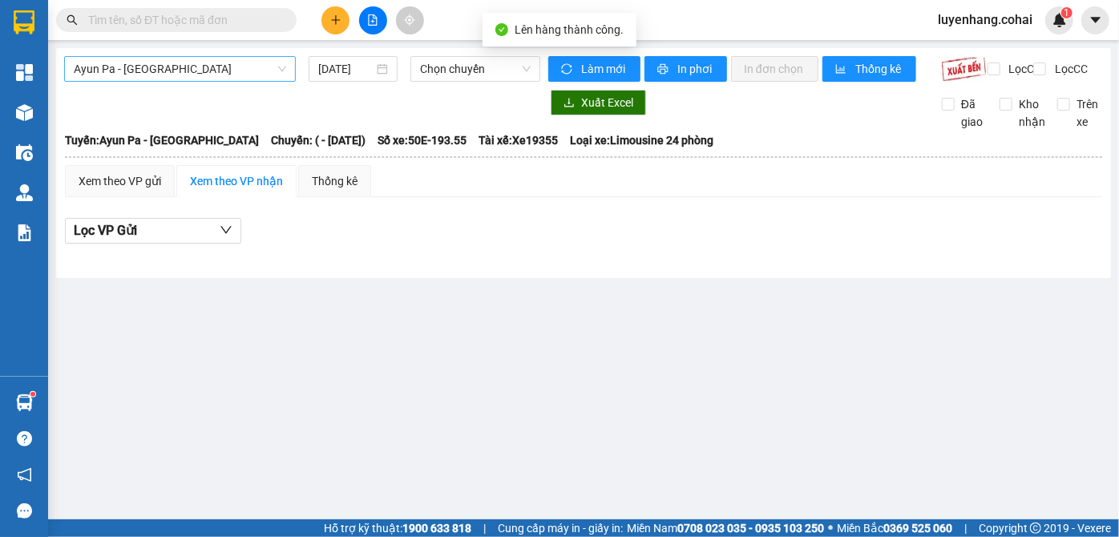
click at [216, 64] on span "Ayun Pa - [GEOGRAPHIC_DATA]" at bounding box center [180, 69] width 212 height 24
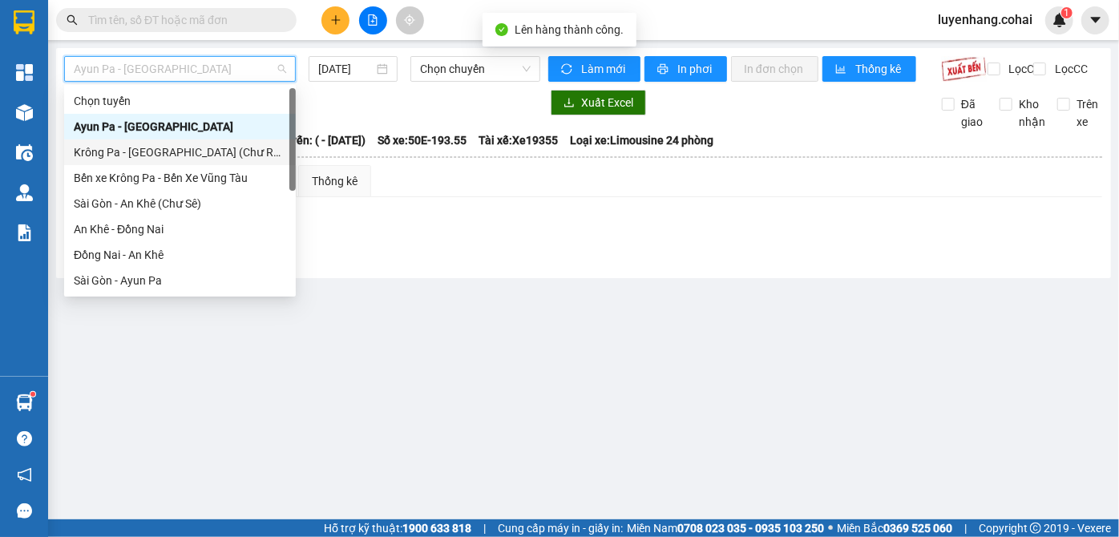
click at [216, 156] on div "Krông Pa - [GEOGRAPHIC_DATA] (Chư RCăm)" at bounding box center [180, 152] width 212 height 18
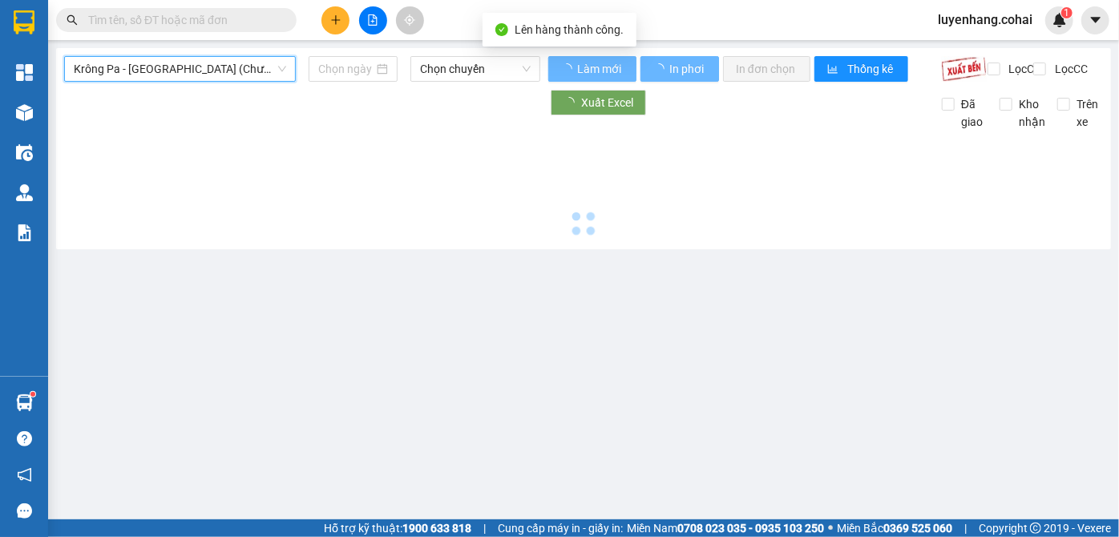
type input "[DATE]"
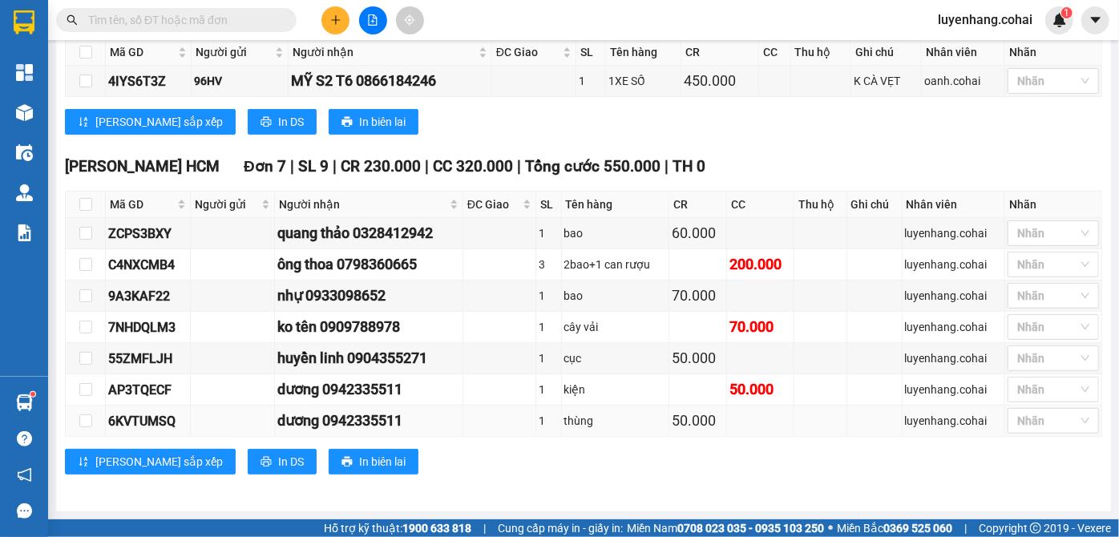
scroll to position [143, 0]
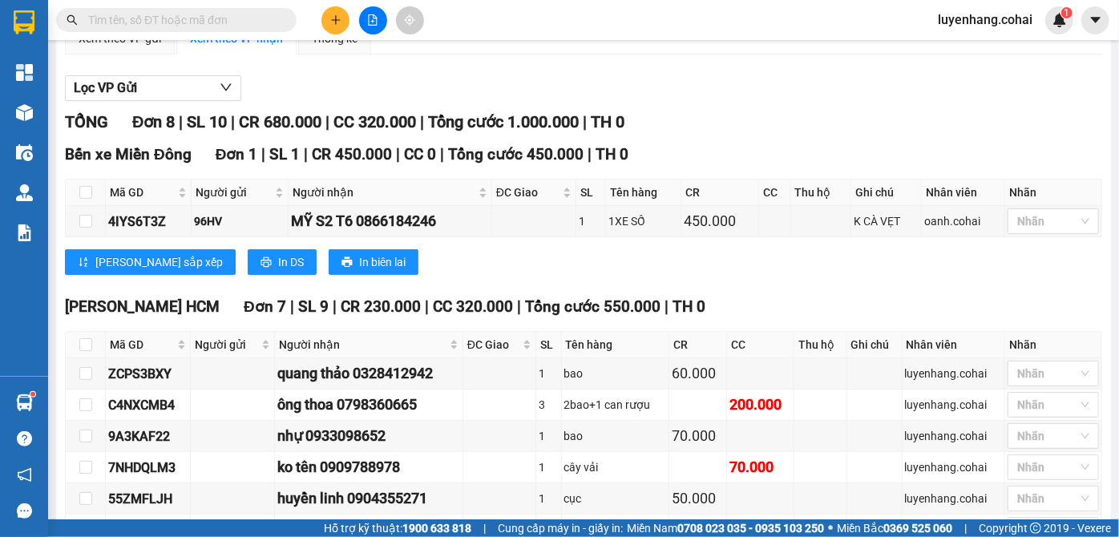
click at [859, 300] on div "TỔNG Đơn 8 | SL 10 | CR 680.000 | CC 320.000 | Tổng cước 1.000.000 | TH 0 Bến x…" at bounding box center [583, 372] width 1037 height 525
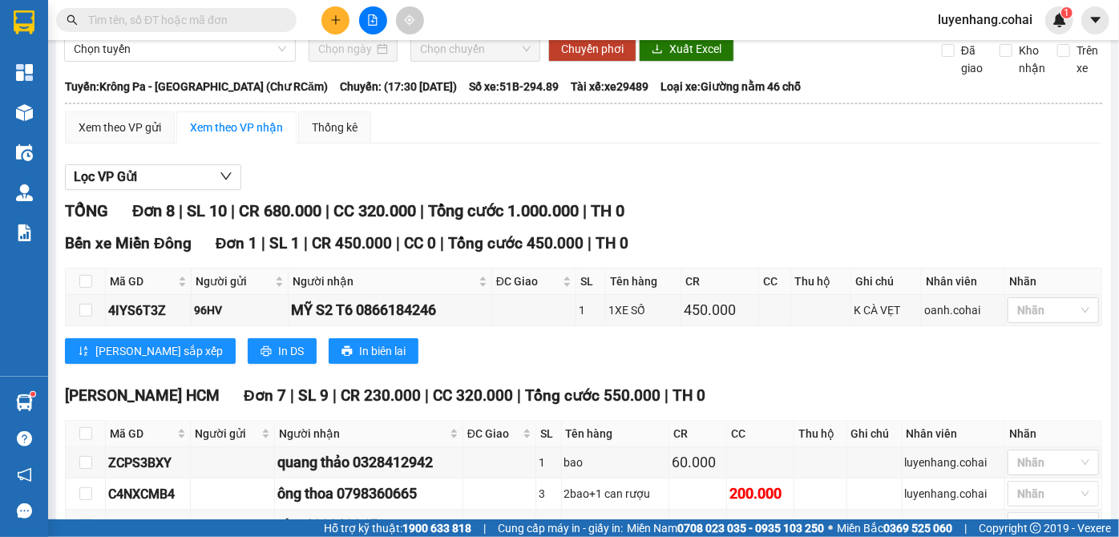
scroll to position [0, 0]
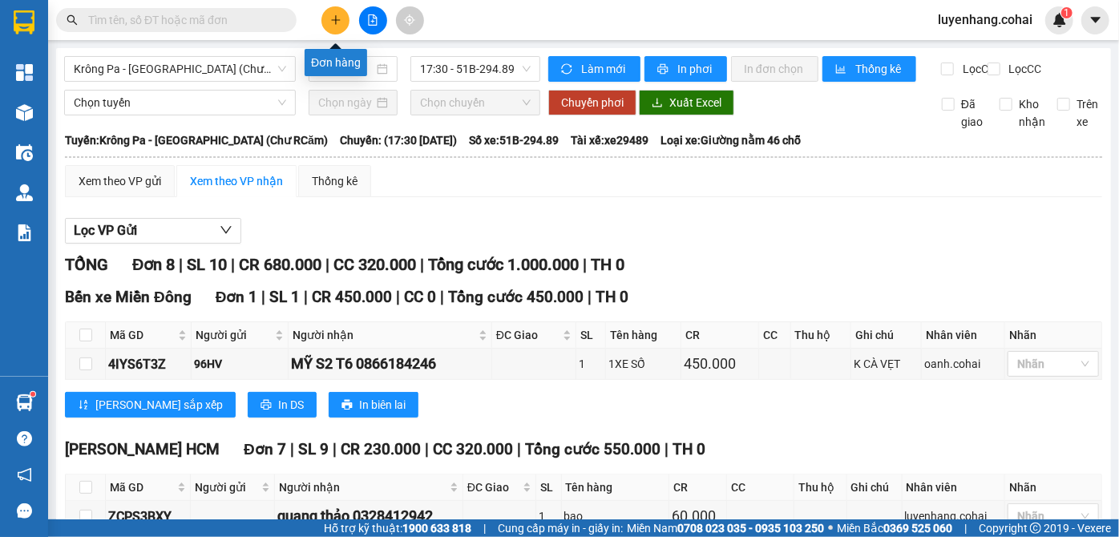
click at [324, 14] on button at bounding box center [335, 20] width 28 height 28
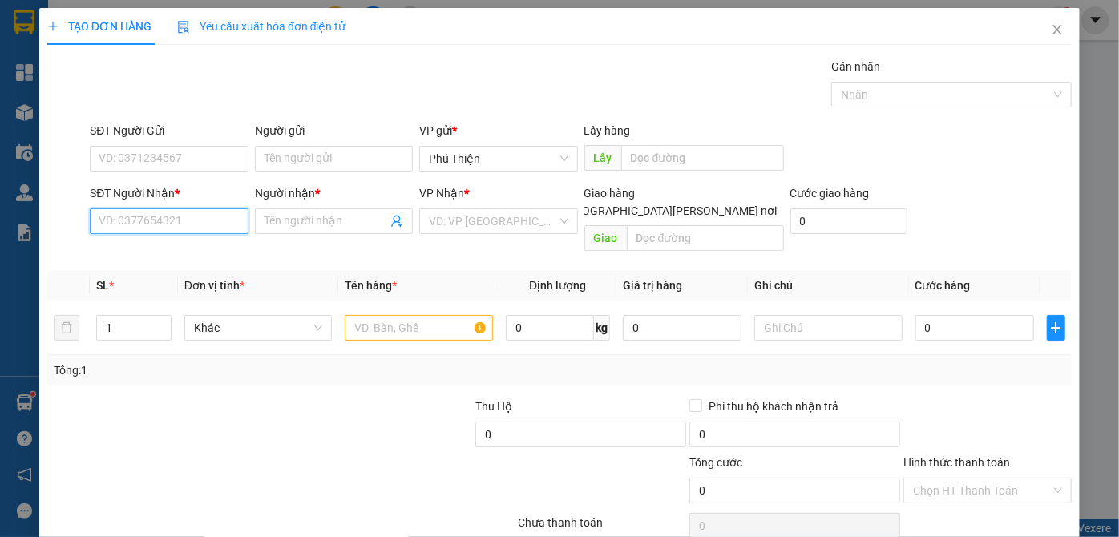
click at [181, 228] on input "SĐT Người Nhận *" at bounding box center [169, 221] width 158 height 26
type input "0903001560"
click at [191, 252] on div "0903001560 - thuý oanh" at bounding box center [167, 253] width 137 height 18
type input "thuý oanh"
click at [163, 329] on span "down" at bounding box center [163, 334] width 10 height 10
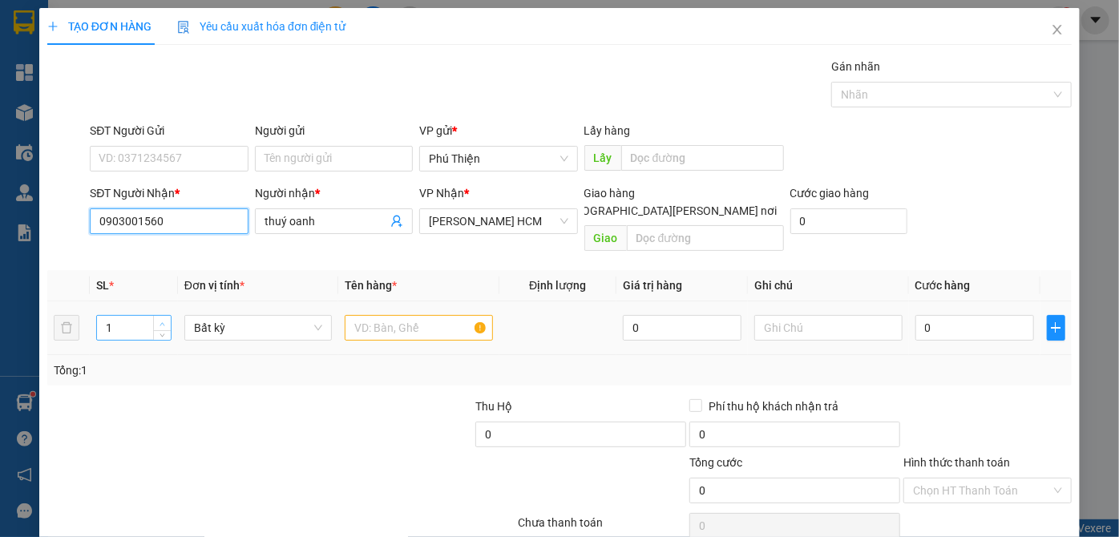
type input "0903001560"
type input "2"
drag, startPoint x: 162, startPoint y: 302, endPoint x: 179, endPoint y: 300, distance: 17.7
click at [163, 320] on icon "up" at bounding box center [162, 323] width 6 height 6
click at [366, 315] on input "text" at bounding box center [419, 328] width 148 height 26
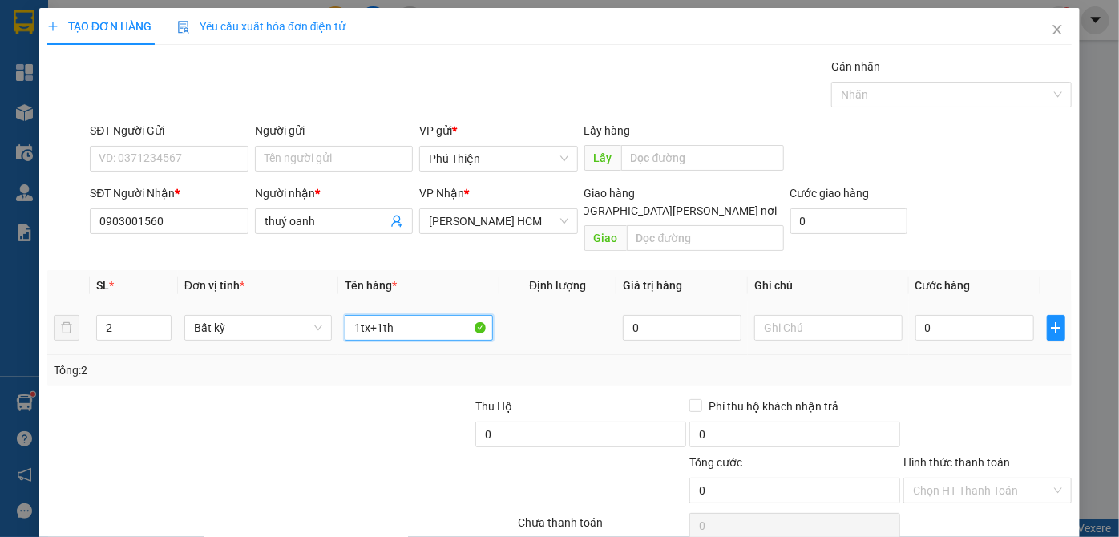
type input "1tx+1th"
click at [946, 301] on td "0" at bounding box center [974, 328] width 131 height 54
click at [944, 315] on input "0" at bounding box center [974, 328] width 119 height 26
type input "1"
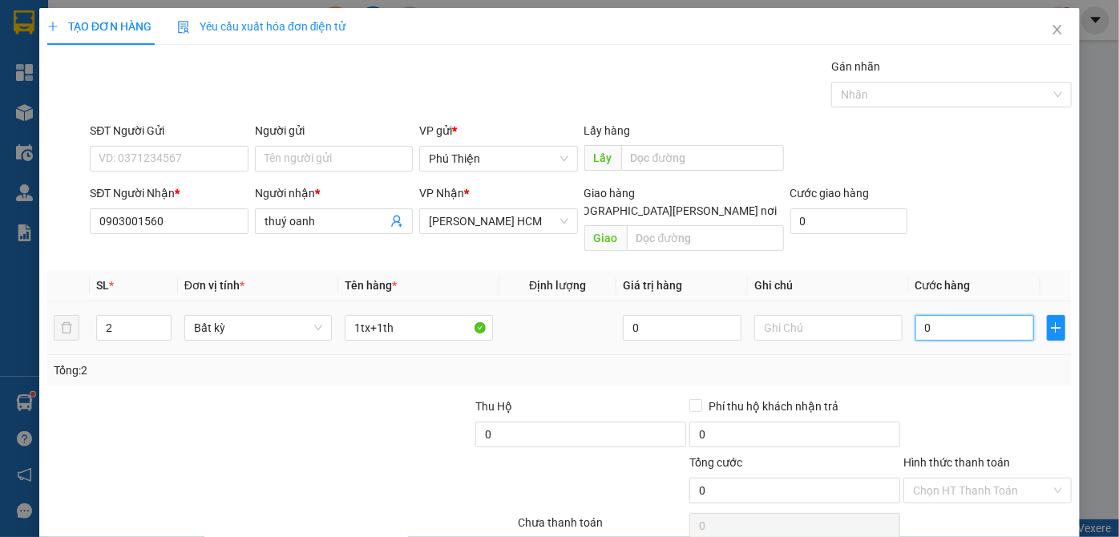
type input "1"
type input "10"
type input "100"
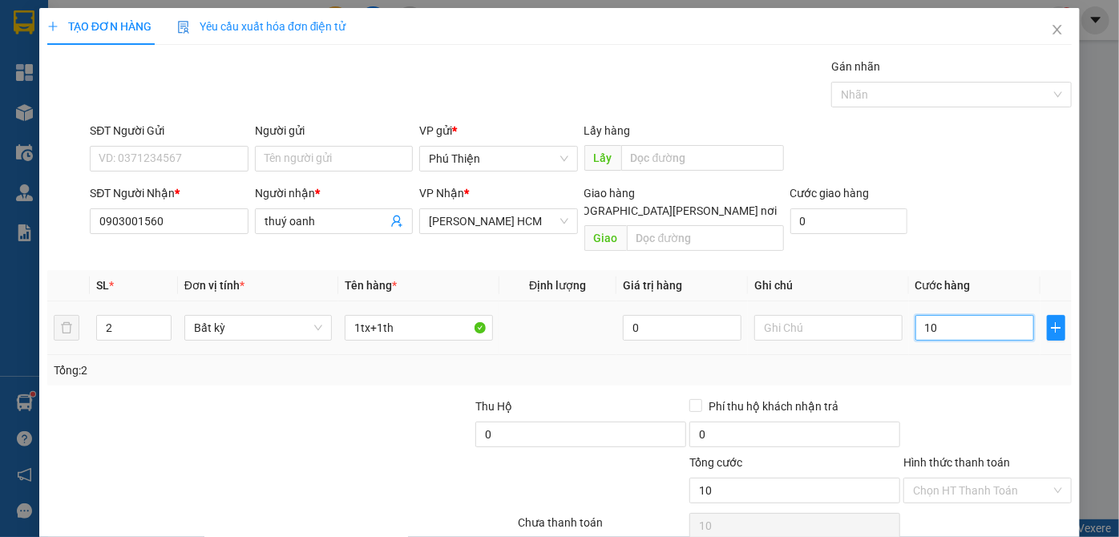
type input "100"
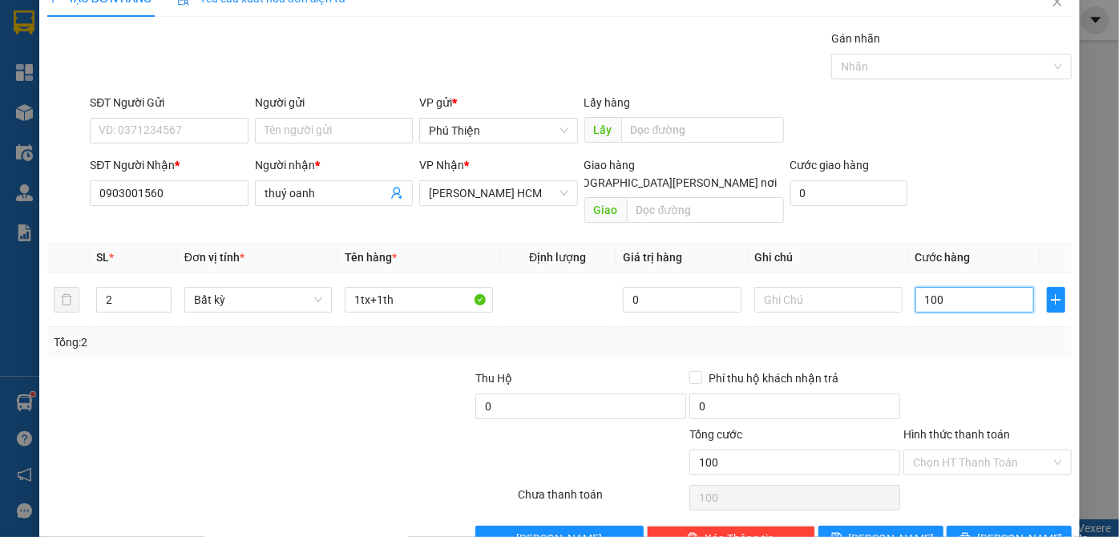
scroll to position [54, 0]
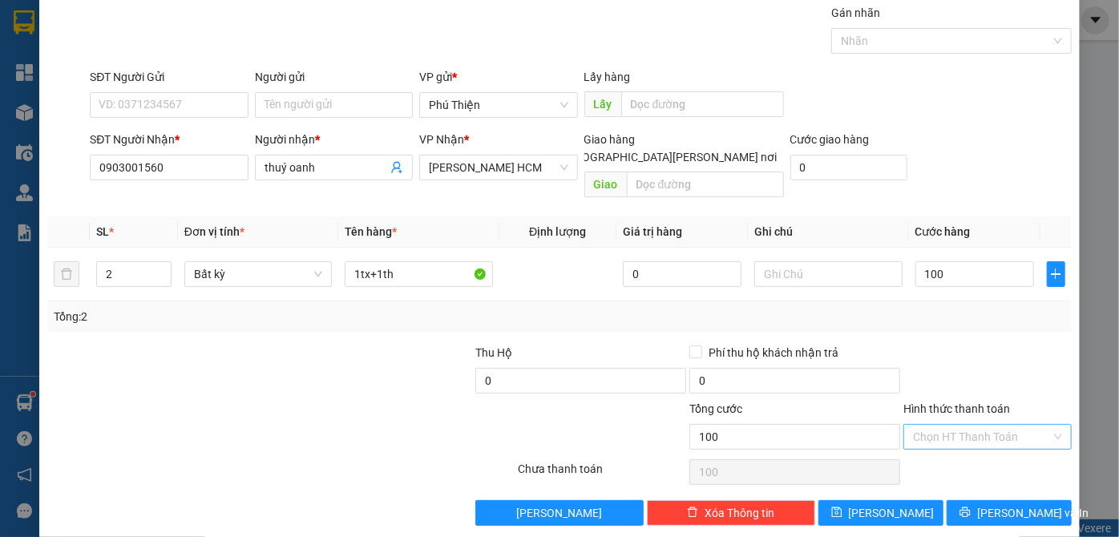
type input "100.000"
click at [982, 425] on input "Hình thức thanh toán" at bounding box center [982, 437] width 138 height 24
click at [982, 449] on div "Tại văn phòng" at bounding box center [978, 450] width 147 height 18
type input "0"
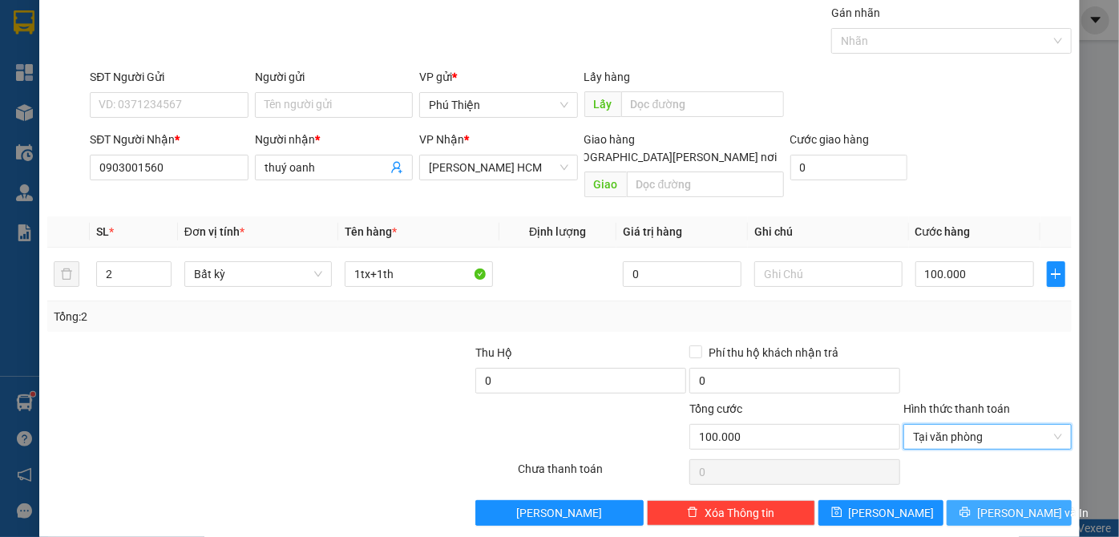
click at [1018, 504] on span "[PERSON_NAME] và In" at bounding box center [1033, 513] width 112 height 18
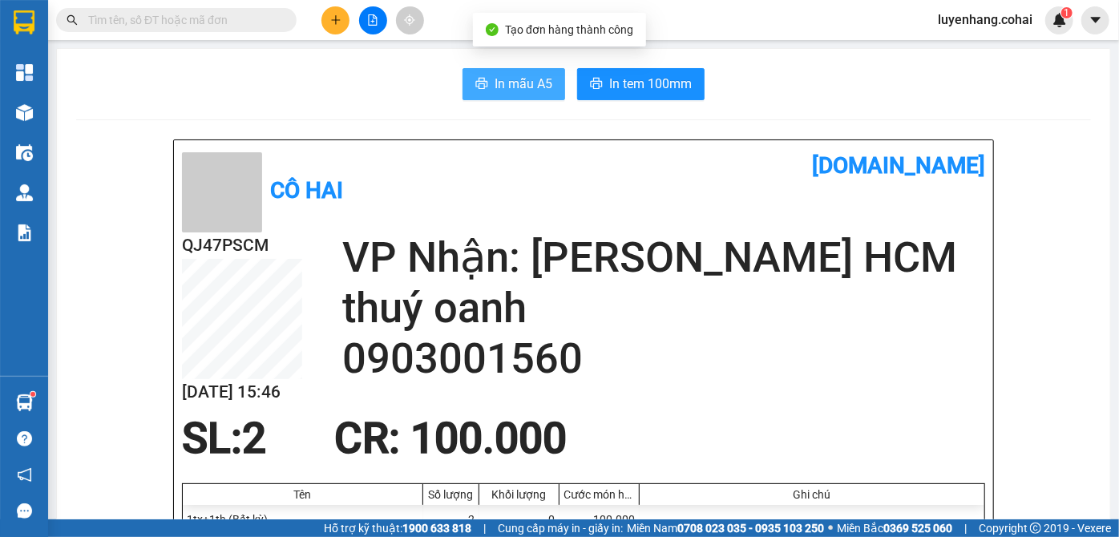
click at [518, 83] on span "In mẫu A5" at bounding box center [523, 84] width 58 height 20
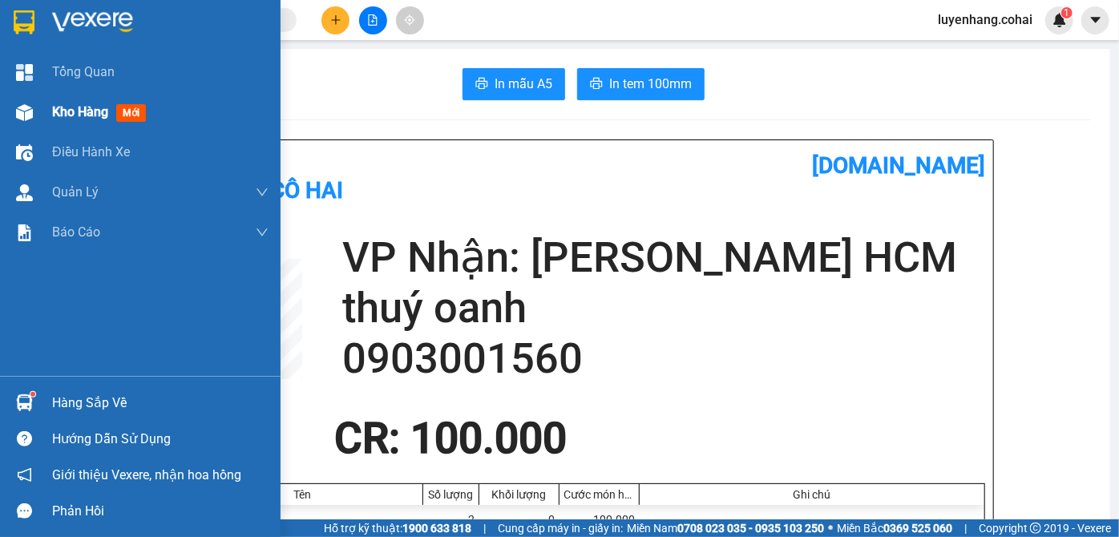
click at [27, 116] on img at bounding box center [24, 112] width 17 height 17
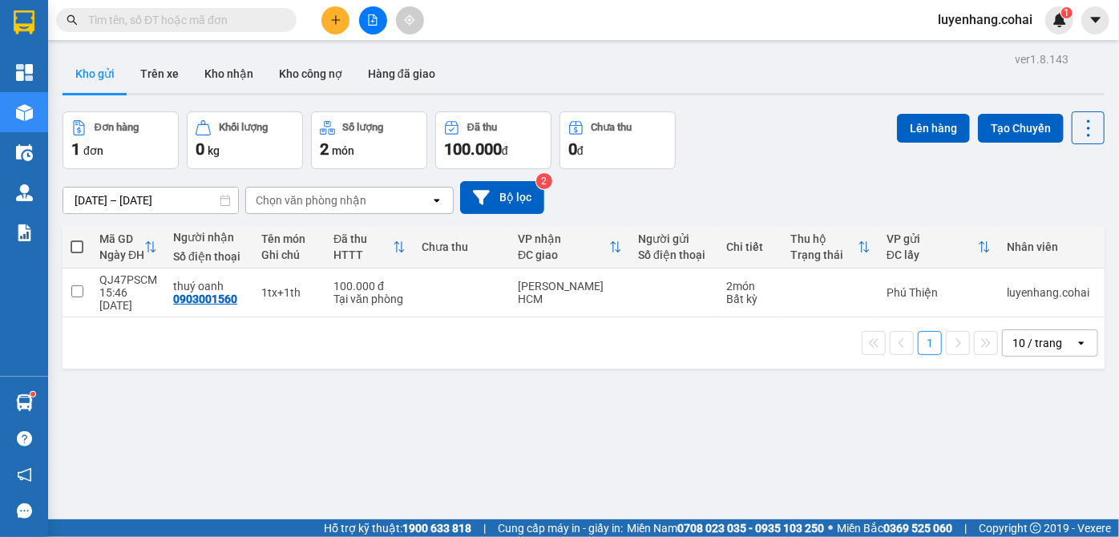
click at [82, 248] on span at bounding box center [77, 246] width 13 height 13
click at [77, 239] on input "checkbox" at bounding box center [77, 239] width 0 height 0
checkbox input "true"
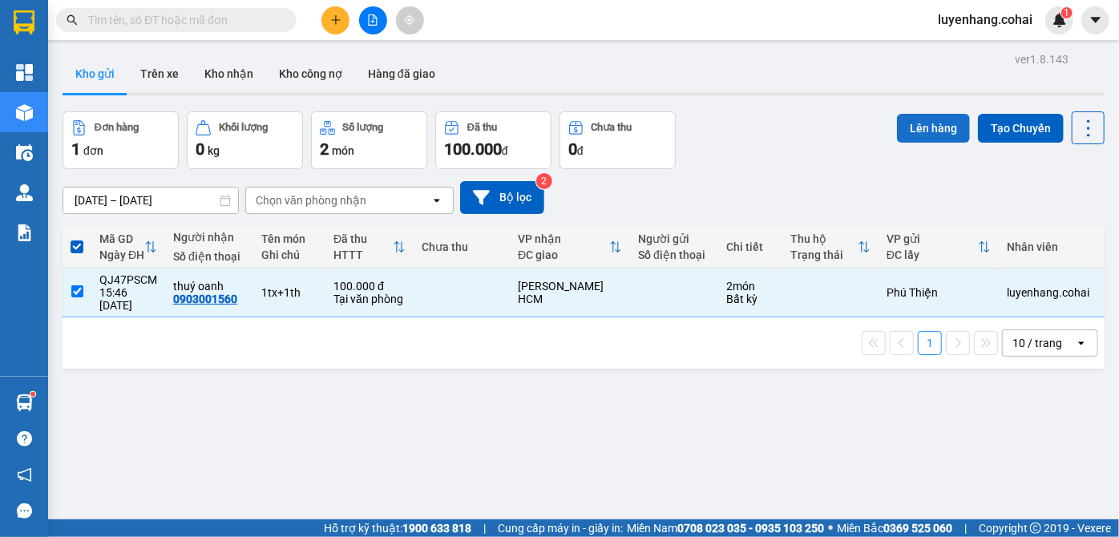
click at [933, 135] on button "Lên hàng" at bounding box center [933, 128] width 73 height 29
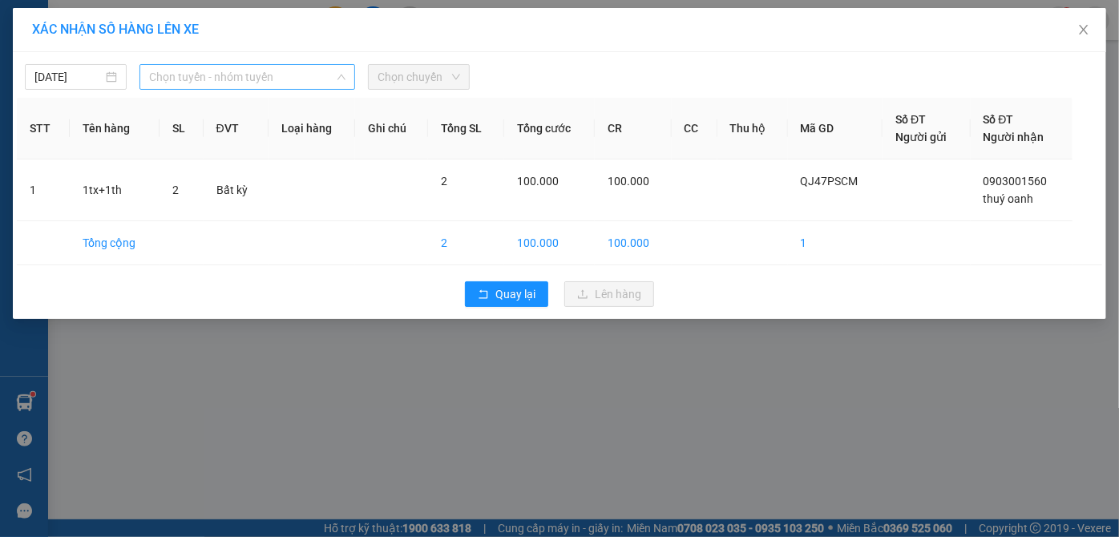
click at [261, 68] on span "Chọn tuyến - nhóm tuyến" at bounding box center [247, 77] width 197 height 24
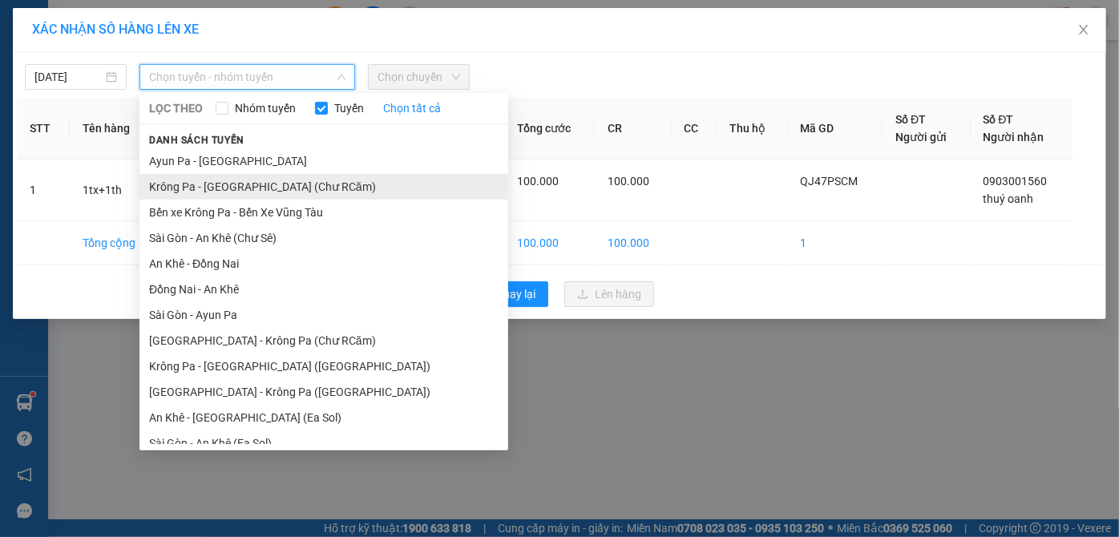
drag, startPoint x: 300, startPoint y: 195, endPoint x: 420, endPoint y: 111, distance: 145.6
click at [301, 193] on li "Krông Pa - [GEOGRAPHIC_DATA] (Chư RCăm)" at bounding box center [323, 187] width 369 height 26
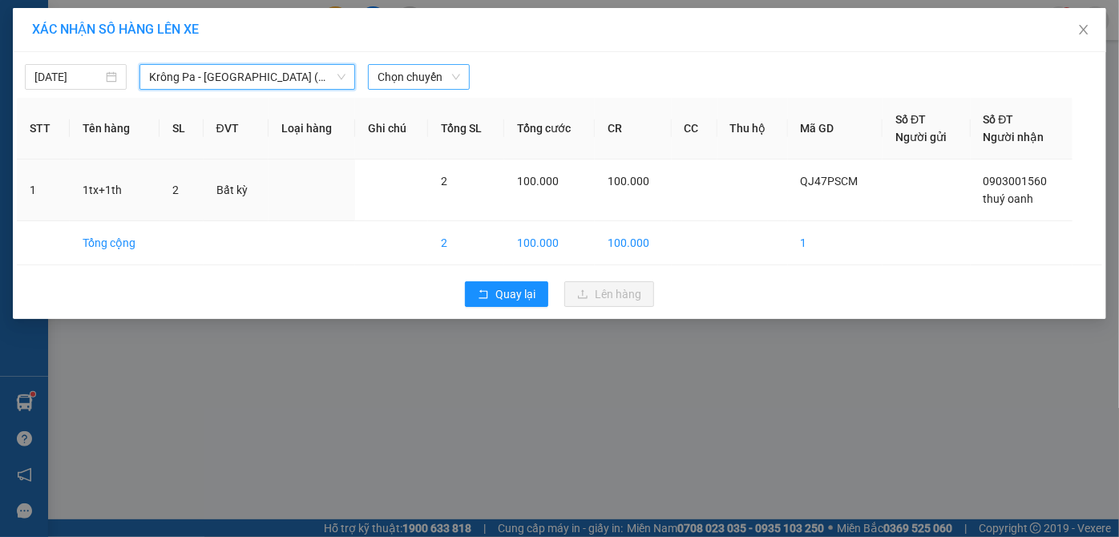
click at [422, 75] on span "Chọn chuyến" at bounding box center [418, 77] width 83 height 24
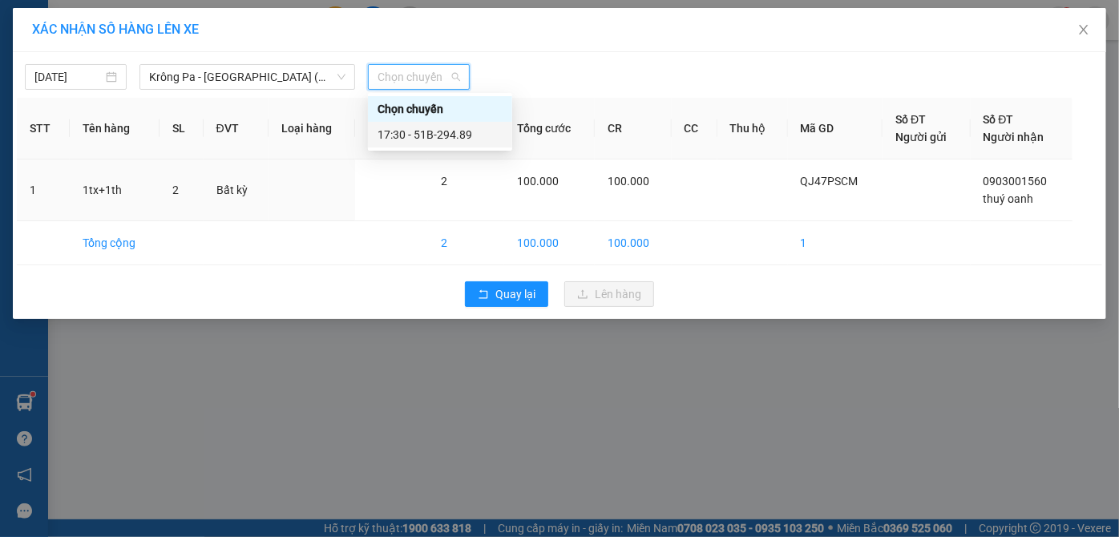
click at [475, 141] on div "17:30 - 51B-294.89" at bounding box center [439, 135] width 125 height 18
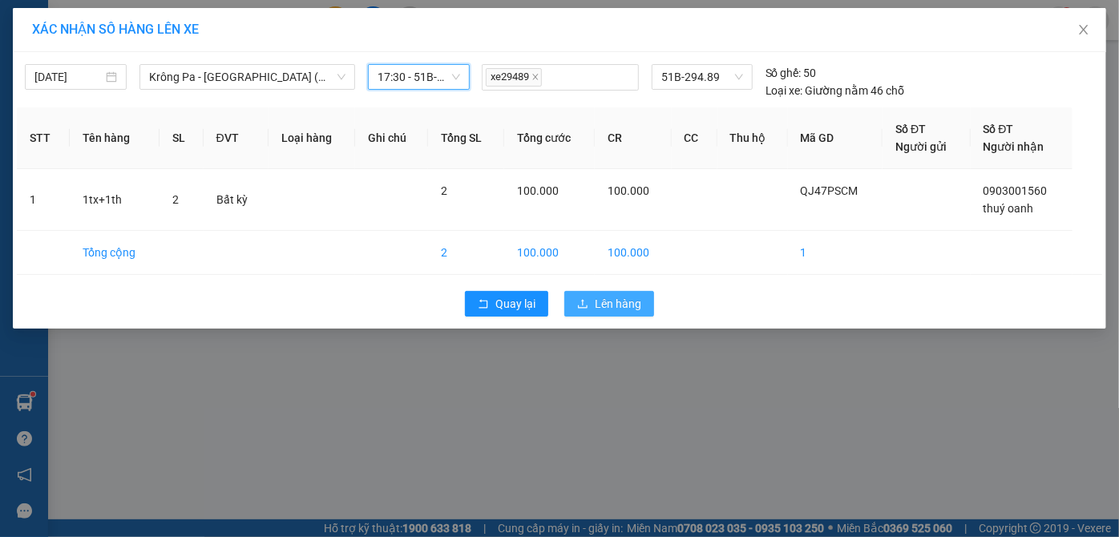
click at [598, 302] on span "Lên hàng" at bounding box center [618, 304] width 46 height 18
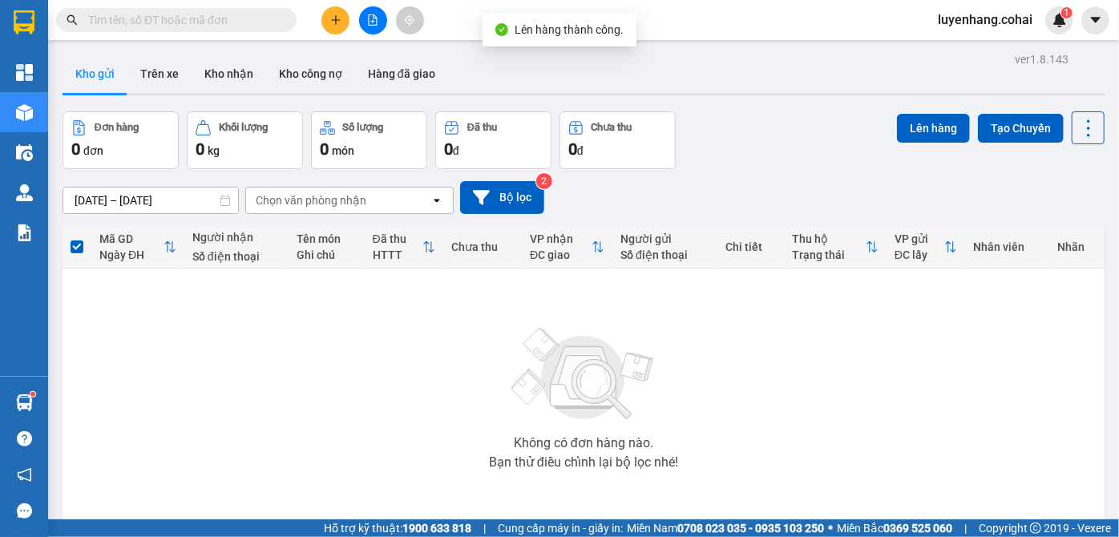
click at [373, 21] on icon "file-add" at bounding box center [373, 19] width 9 height 11
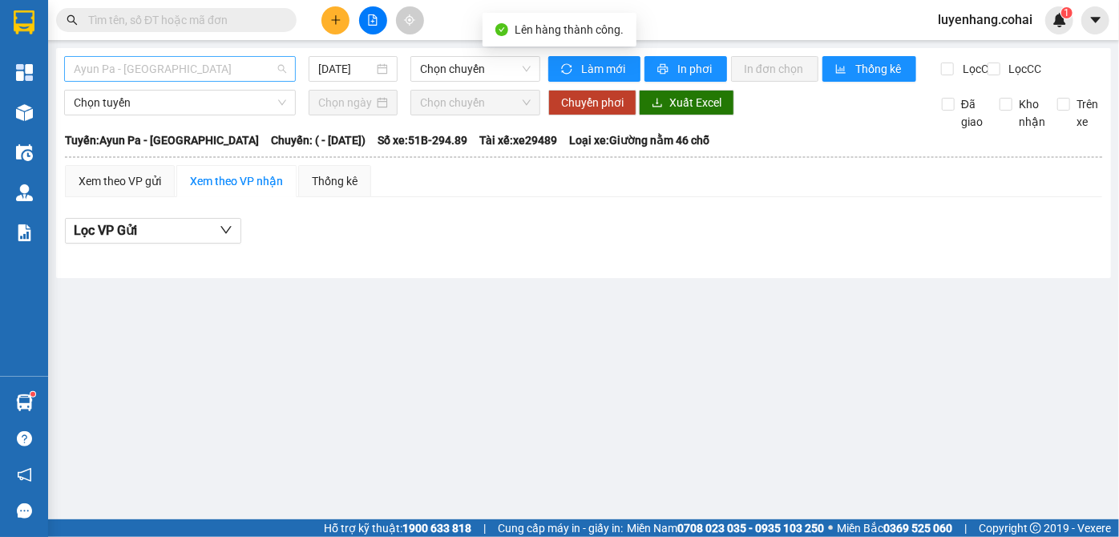
click at [216, 62] on span "Ayun Pa - [GEOGRAPHIC_DATA]" at bounding box center [180, 69] width 212 height 24
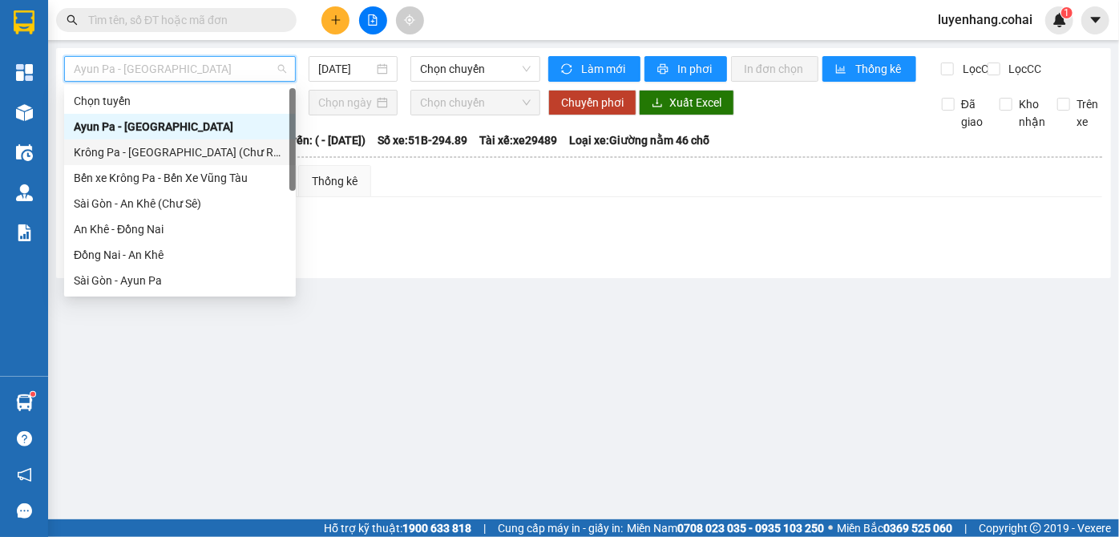
click at [193, 154] on div "Krông Pa - [GEOGRAPHIC_DATA] (Chư RCăm)" at bounding box center [180, 152] width 212 height 18
type input "[DATE]"
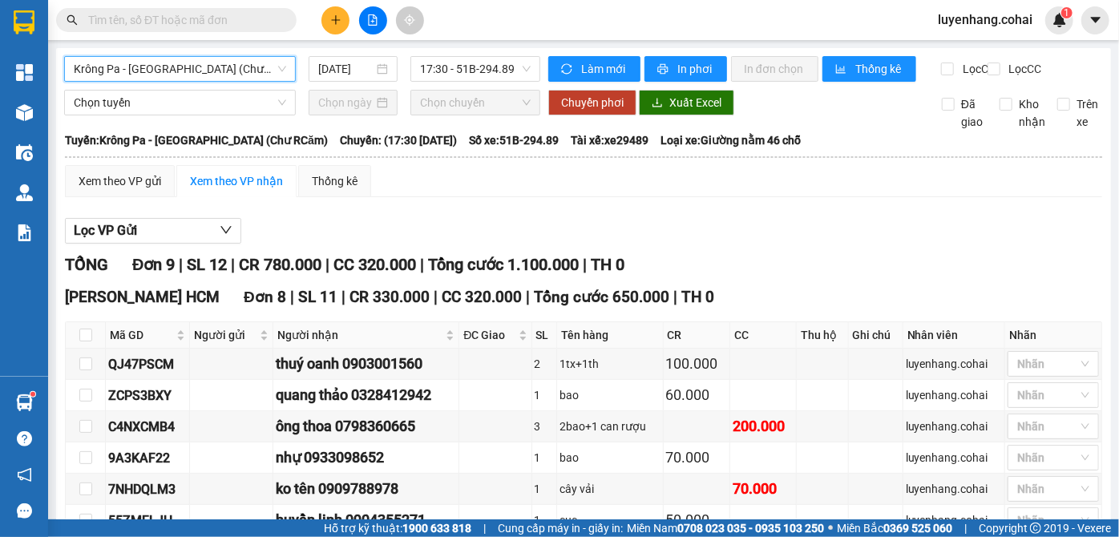
click at [448, 211] on div "Xem theo VP gửi Xem theo VP nhận Thống kê Lọc VP Gửi TỔNG Đơn 9 | SL 12 | CR 7…" at bounding box center [583, 486] width 1037 height 643
drag, startPoint x: 494, startPoint y: 34, endPoint x: 486, endPoint y: 56, distance: 23.6
click at [493, 37] on div "Kết quả tìm kiếm ( 0 ) Bộ lọc No Data luyenhang.cohai 1" at bounding box center [559, 20] width 1119 height 40
click at [489, 65] on span "17:30 - 51B-294.89" at bounding box center [475, 69] width 111 height 24
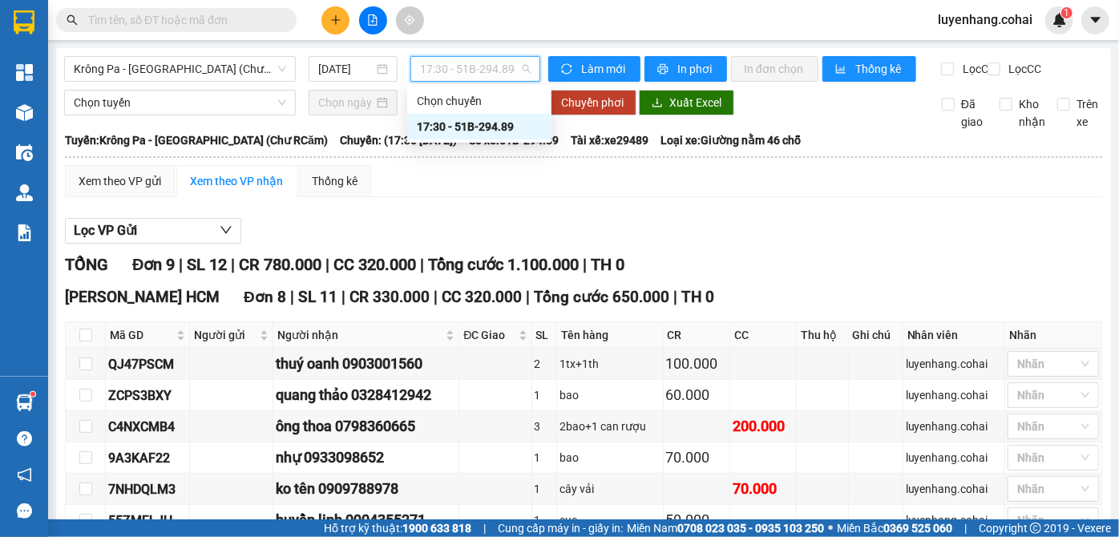
click at [489, 65] on span "17:30 - 51B-294.89" at bounding box center [475, 69] width 111 height 24
click at [543, 231] on div "Lọc VP Gửi" at bounding box center [583, 231] width 1037 height 26
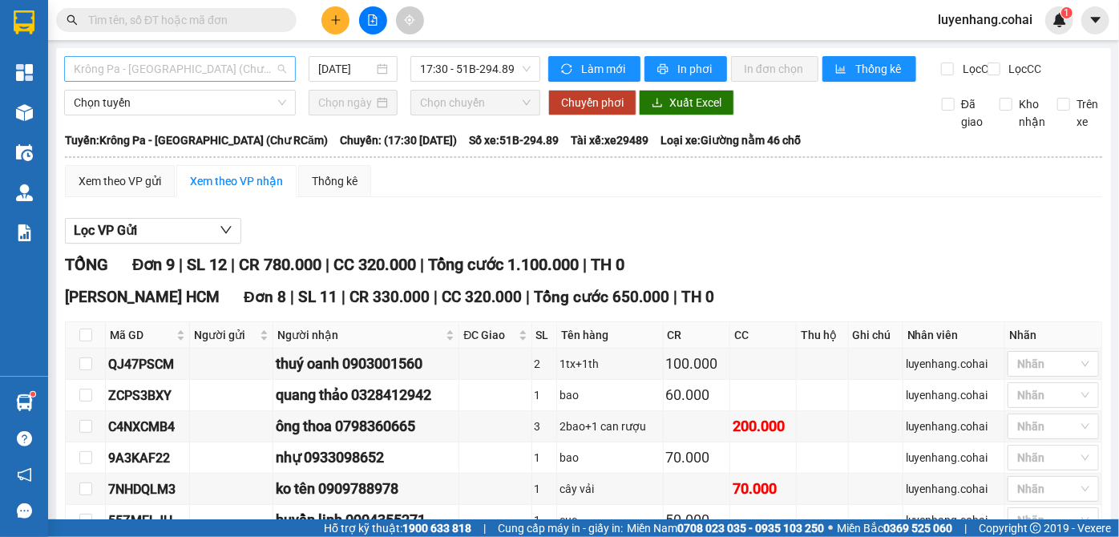
click at [221, 61] on span "Krông Pa - [GEOGRAPHIC_DATA] (Chư RCăm)" at bounding box center [180, 69] width 212 height 24
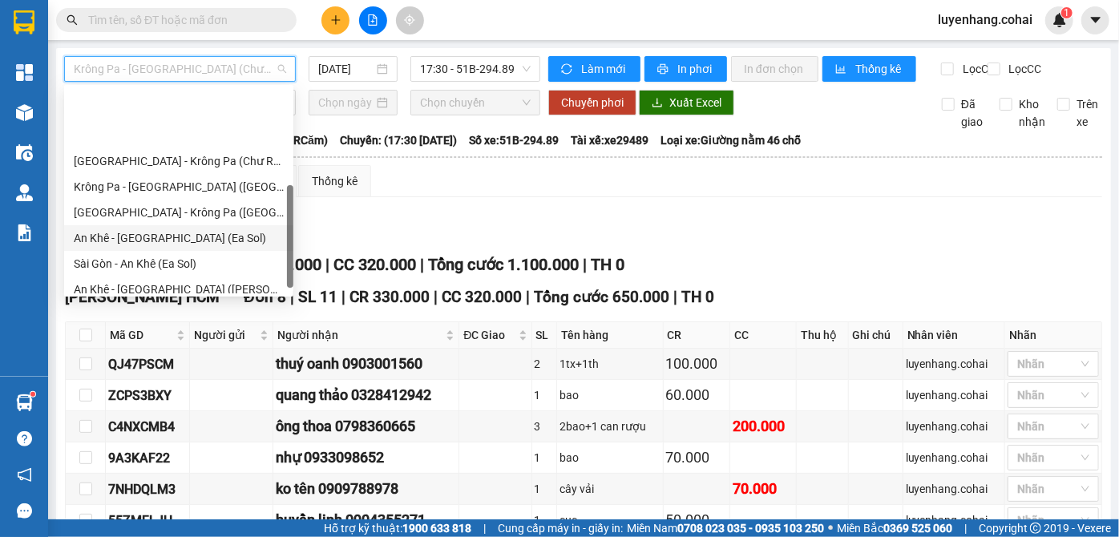
scroll to position [218, 0]
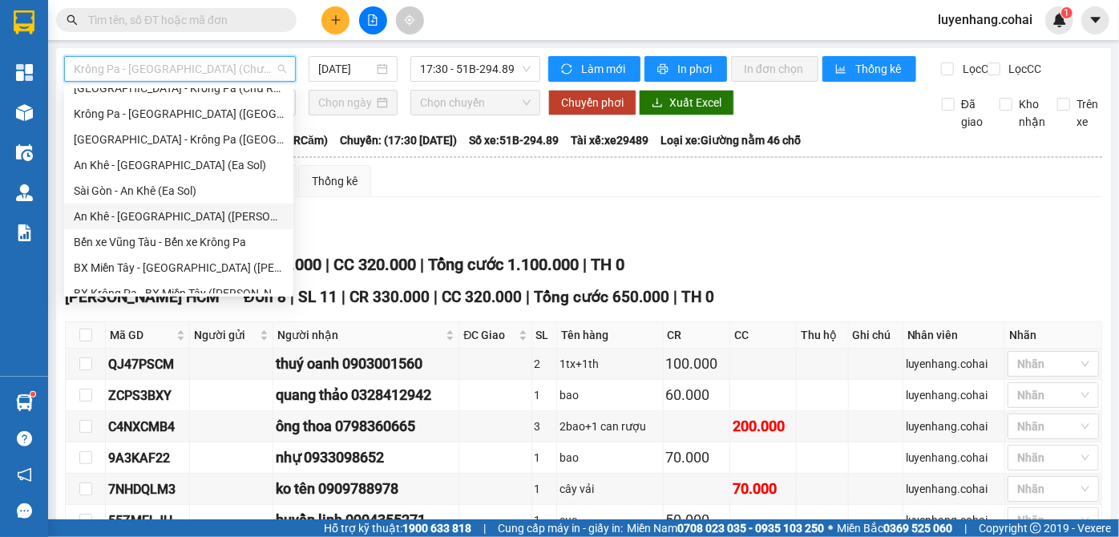
click at [200, 218] on div "An Khê - [GEOGRAPHIC_DATA] (Chư Sê)" at bounding box center [179, 217] width 210 height 18
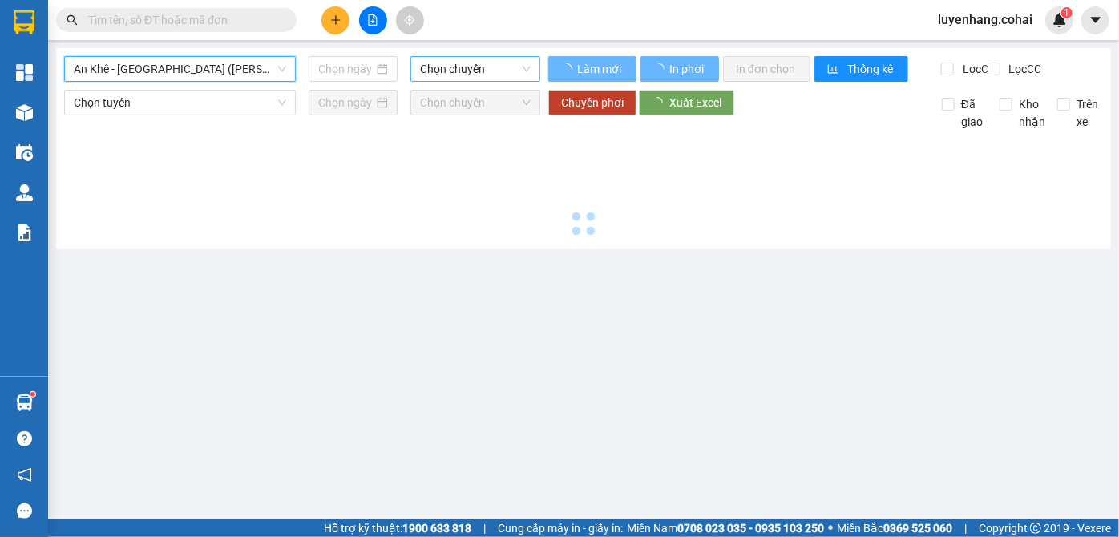
type input "[DATE]"
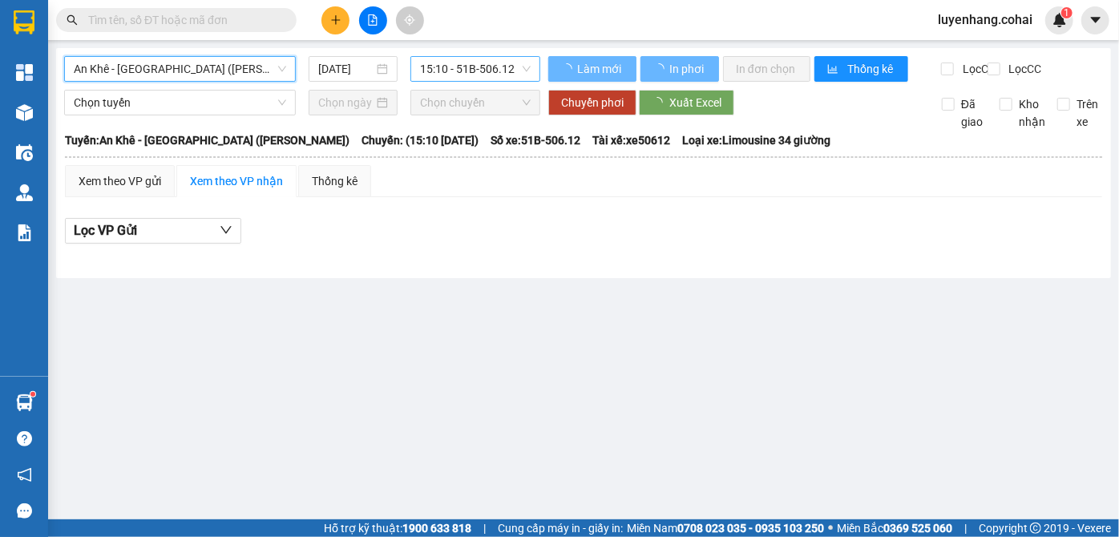
click at [466, 69] on span "15:10 - 51B-506.12" at bounding box center [475, 69] width 111 height 24
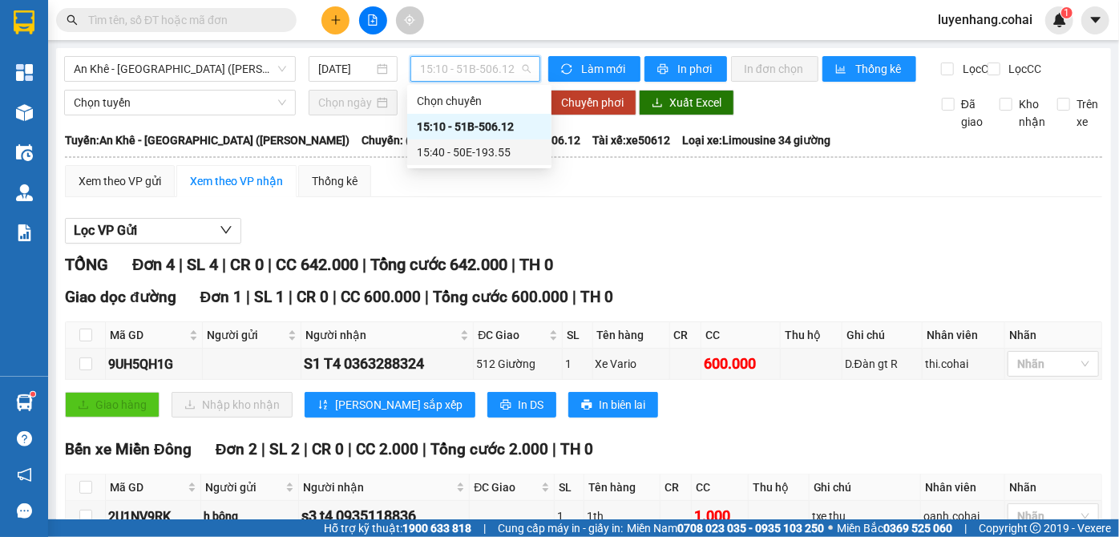
click at [490, 155] on div "15:40 - 50E-193.55" at bounding box center [479, 152] width 125 height 18
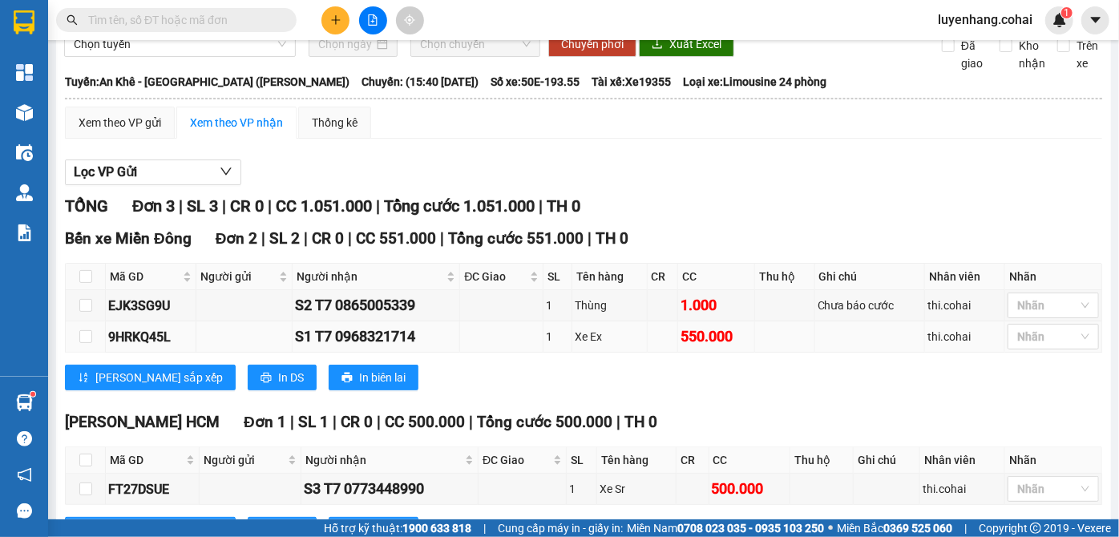
scroll to position [135, 0]
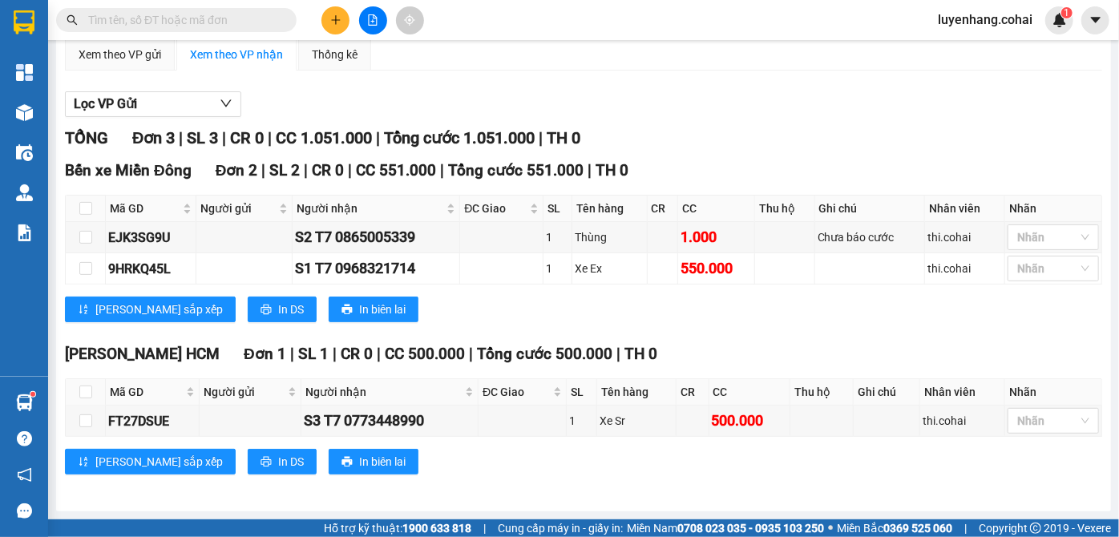
click at [723, 319] on div "[PERSON_NAME] sắp xếp In DS In biên lai" at bounding box center [583, 309] width 1037 height 26
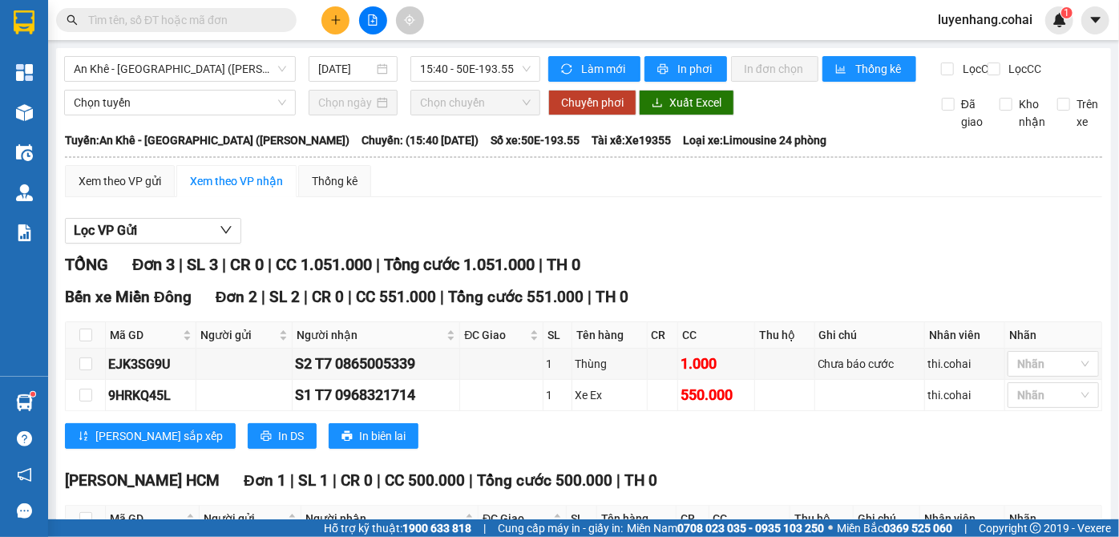
click at [500, 216] on div "Xem theo VP gửi Xem theo VP nhận Thống kê Lọc VP Gửi TỔNG Đơn 3 | SL 3 | CR 0 …" at bounding box center [583, 393] width 1037 height 456
click at [466, 212] on div "Xem theo VP gửi Xem theo VP nhận Thống kê Lọc VP Gửi TỔNG Đơn 3 | SL 3 | CR 0 …" at bounding box center [583, 393] width 1037 height 456
click at [502, 197] on div "Xem theo VP gửi Xem theo VP nhận Thống kê" at bounding box center [583, 181] width 1037 height 32
click at [491, 228] on div "Lọc VP Gửi TỔNG Đơn 3 | SL 3 | CR 0 | CC 1.051.000 | Tổng cước 1.051.000 | TH …" at bounding box center [583, 415] width 1037 height 411
click at [195, 75] on span "An Khê - [GEOGRAPHIC_DATA] (Chư Sê)" at bounding box center [180, 69] width 212 height 24
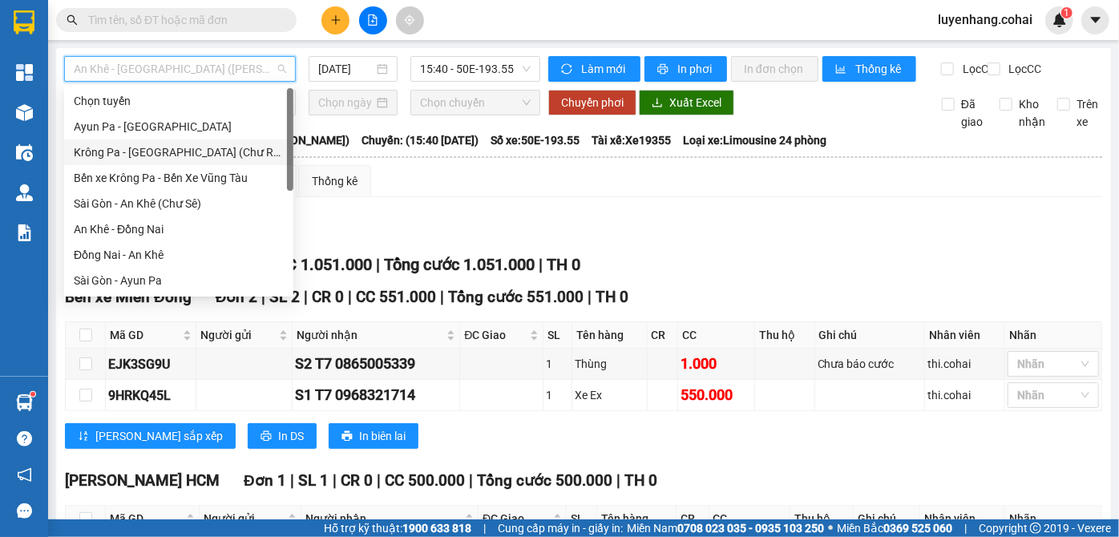
click at [204, 163] on div "Krông Pa - [GEOGRAPHIC_DATA] (Chư RCăm)" at bounding box center [178, 152] width 229 height 26
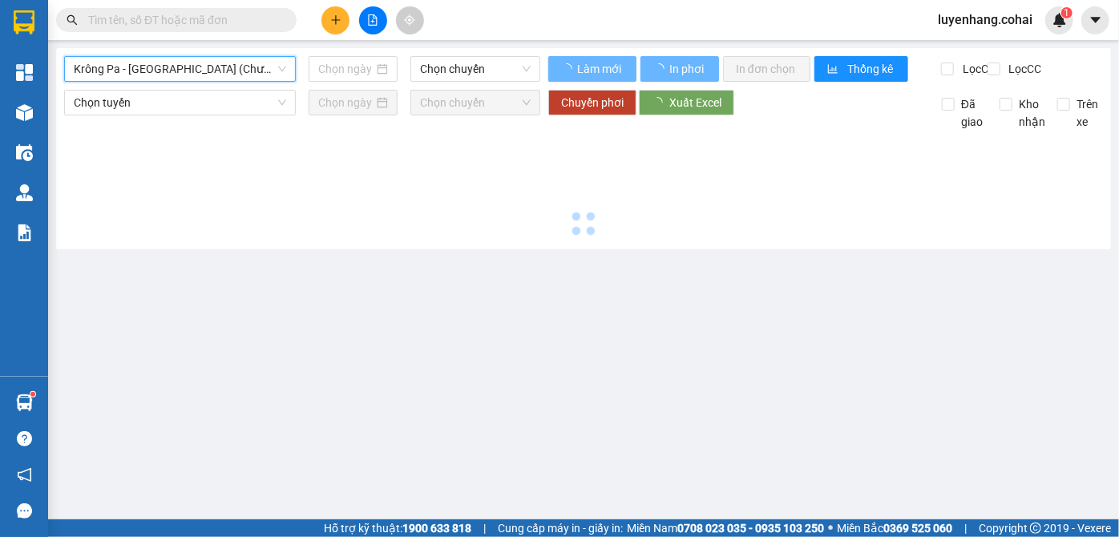
type input "[DATE]"
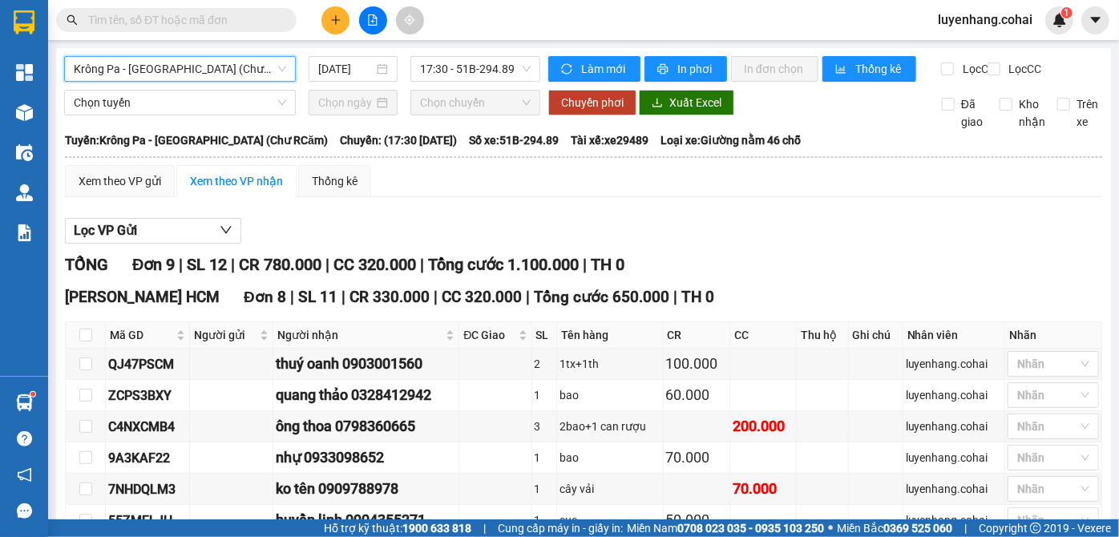
scroll to position [218, 0]
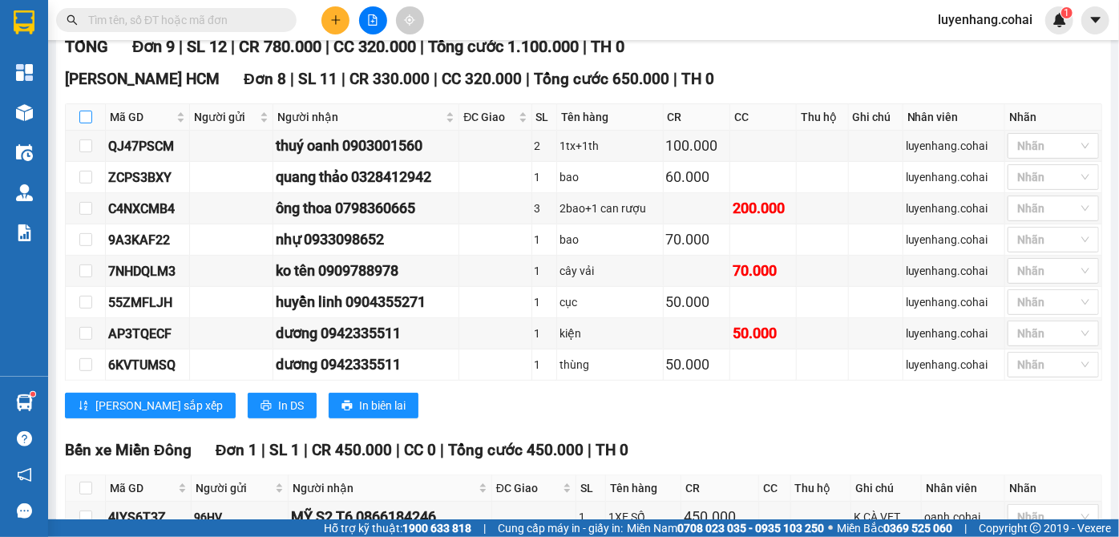
click at [82, 123] on input "checkbox" at bounding box center [85, 117] width 13 height 13
checkbox input "true"
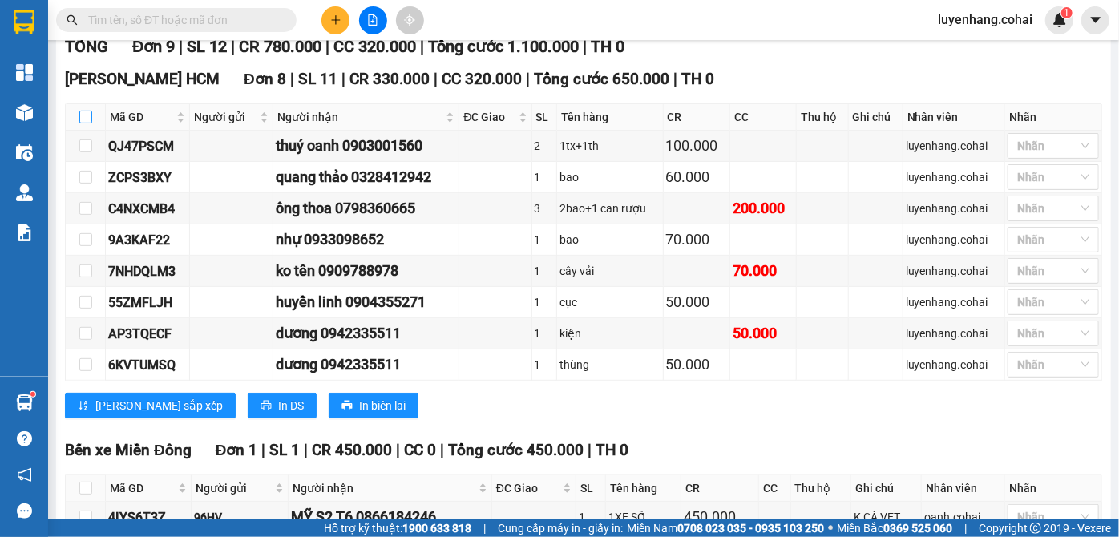
checkbox input "true"
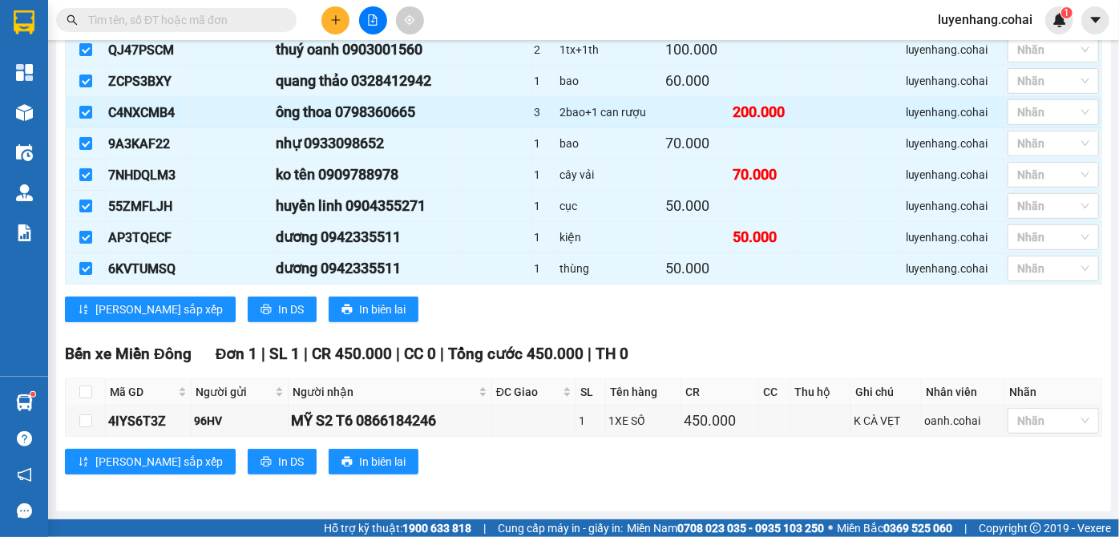
scroll to position [0, 0]
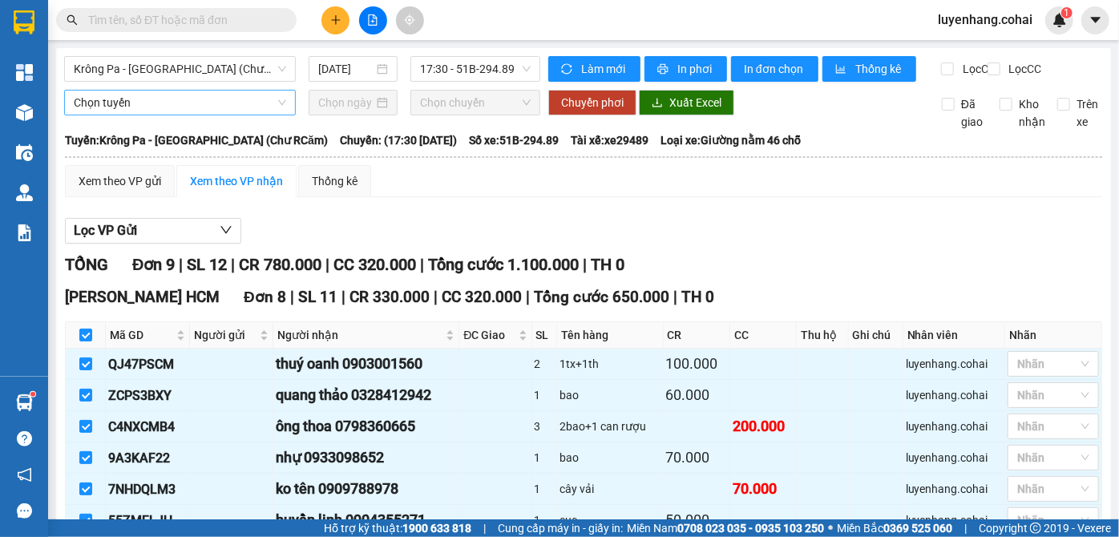
click at [189, 115] on span "Chọn tuyến" at bounding box center [180, 103] width 212 height 24
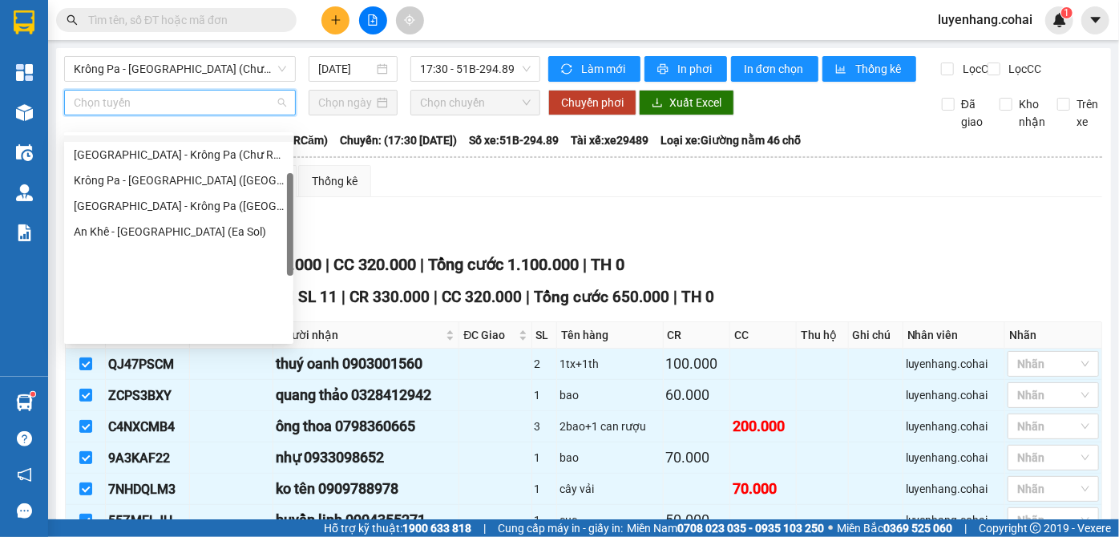
scroll to position [231, 0]
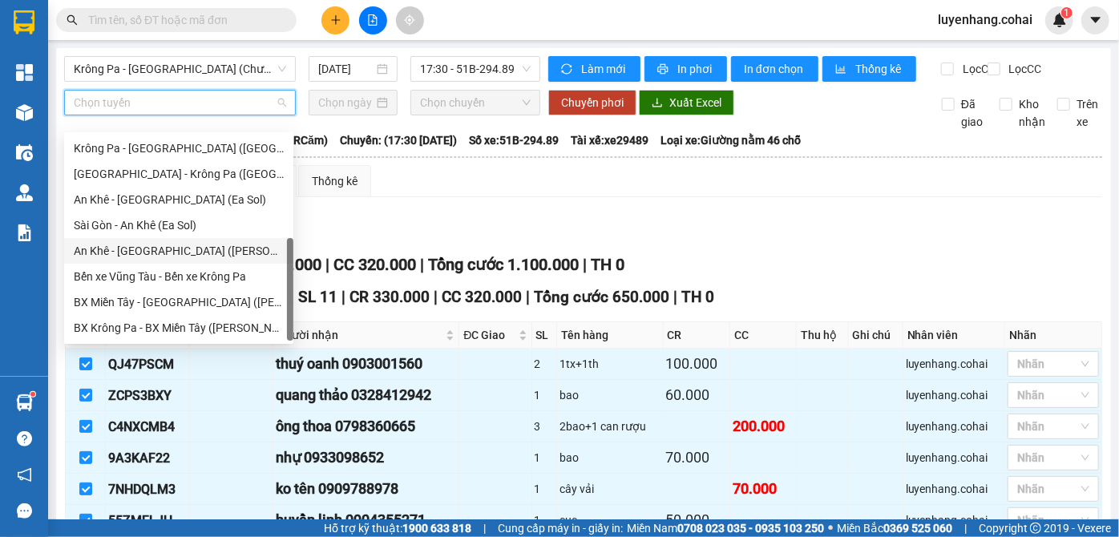
drag, startPoint x: 194, startPoint y: 248, endPoint x: 267, endPoint y: 138, distance: 132.4
click at [197, 248] on div "An Khê - [GEOGRAPHIC_DATA] (Chư Sê)" at bounding box center [179, 251] width 210 height 18
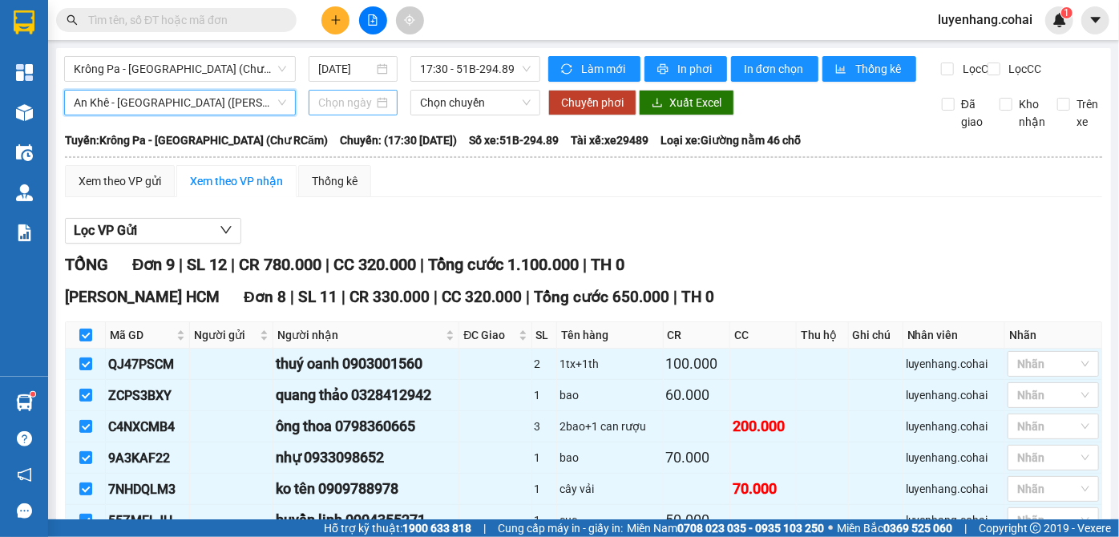
click at [342, 111] on input at bounding box center [345, 103] width 55 height 18
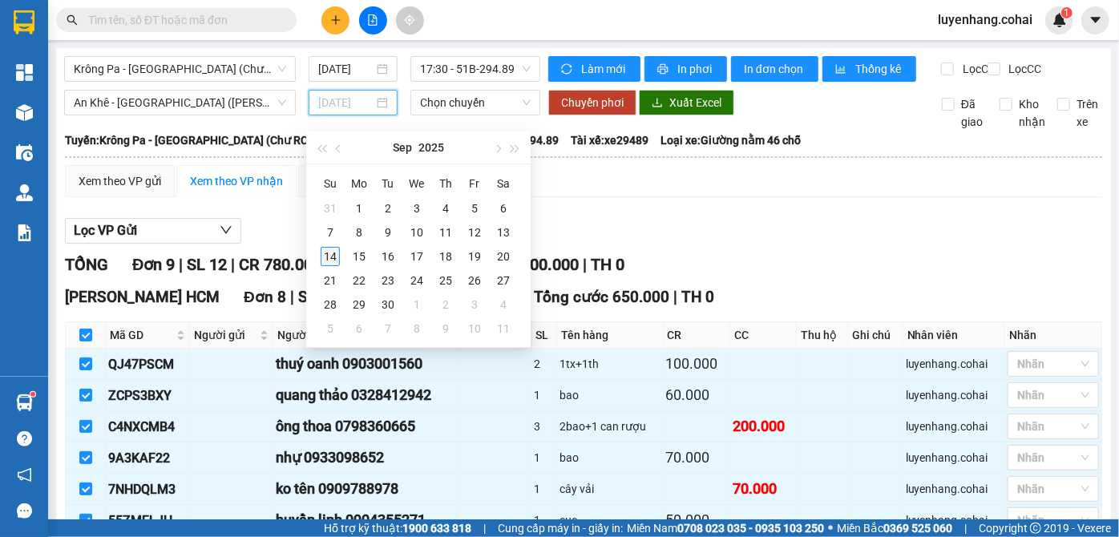
type input "[DATE]"
drag, startPoint x: 335, startPoint y: 253, endPoint x: 395, endPoint y: 170, distance: 102.7
click at [337, 252] on div "14" at bounding box center [329, 256] width 19 height 19
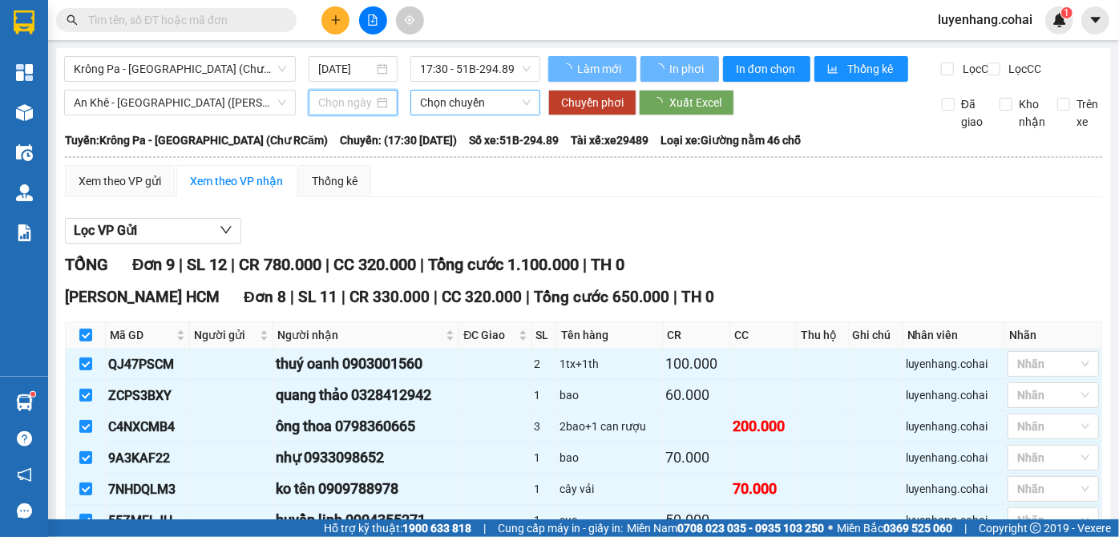
type input "[DATE]"
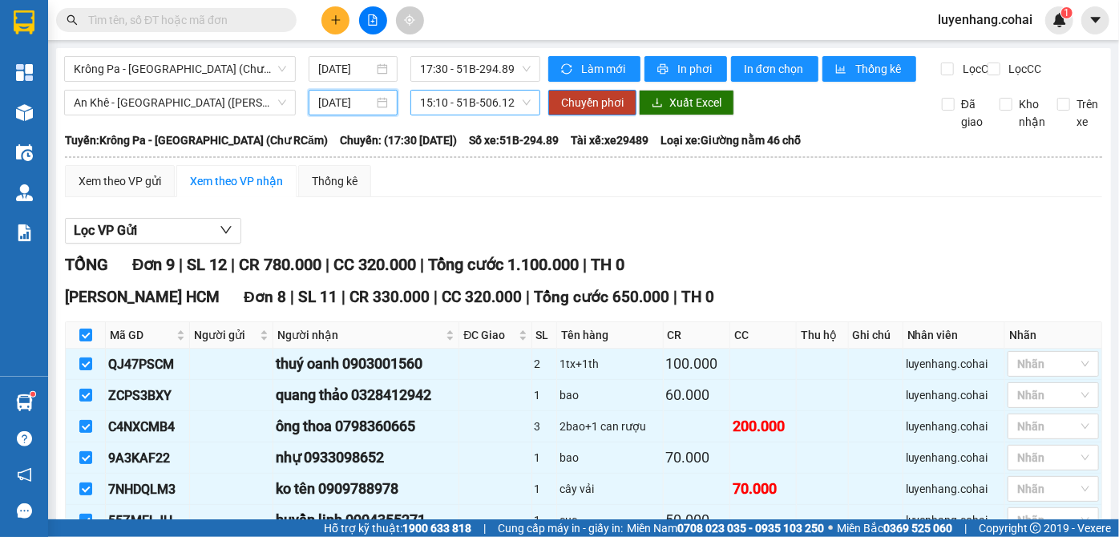
click at [474, 115] on span "15:10 - 51B-506.12" at bounding box center [475, 103] width 111 height 24
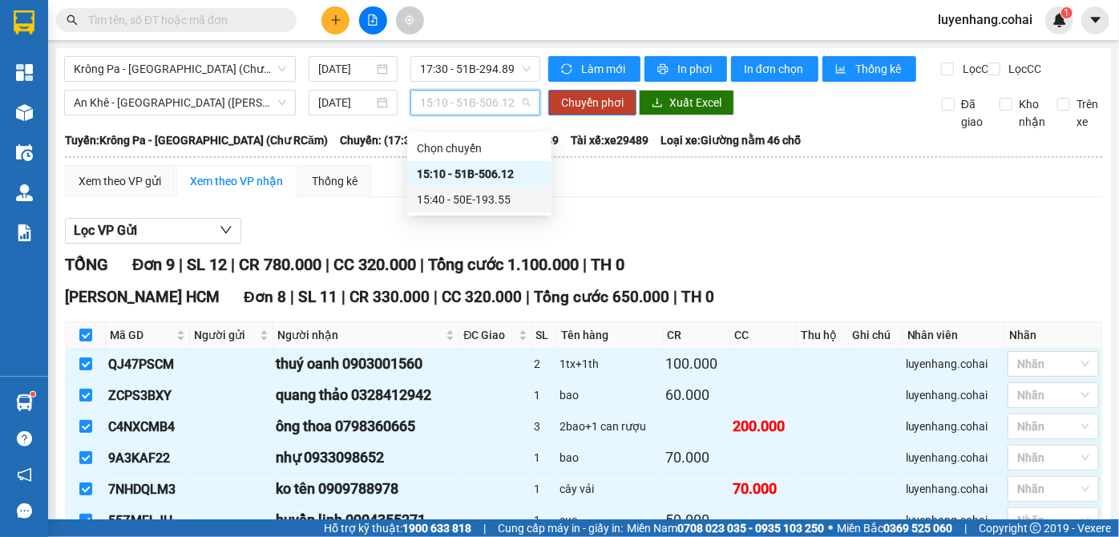
drag, startPoint x: 513, startPoint y: 199, endPoint x: 535, endPoint y: 141, distance: 61.9
click at [513, 199] on div "15:40 - 50E-193.55" at bounding box center [479, 200] width 125 height 18
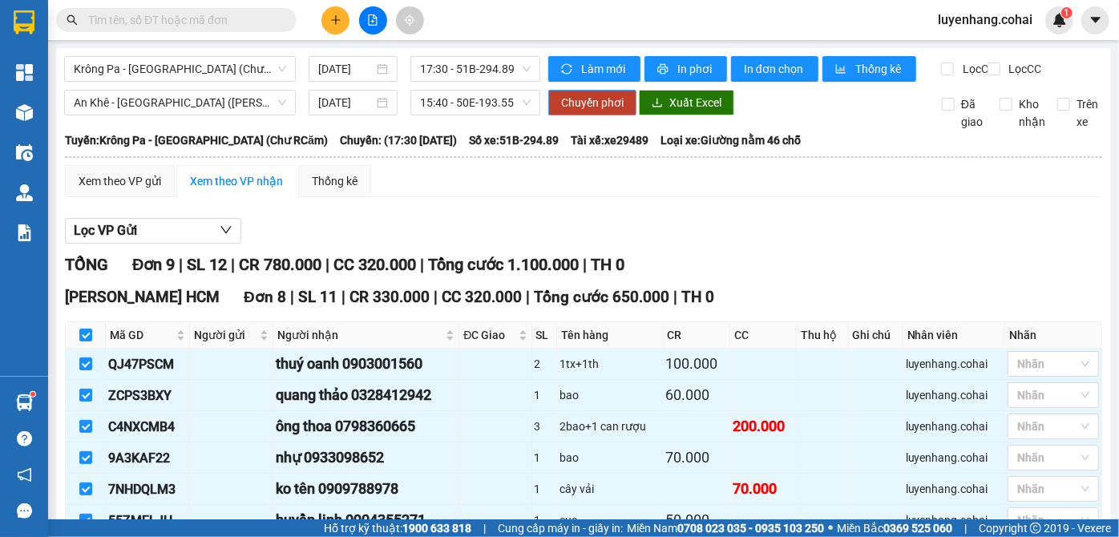
click at [598, 111] on span "Chuyển phơi" at bounding box center [592, 103] width 62 height 18
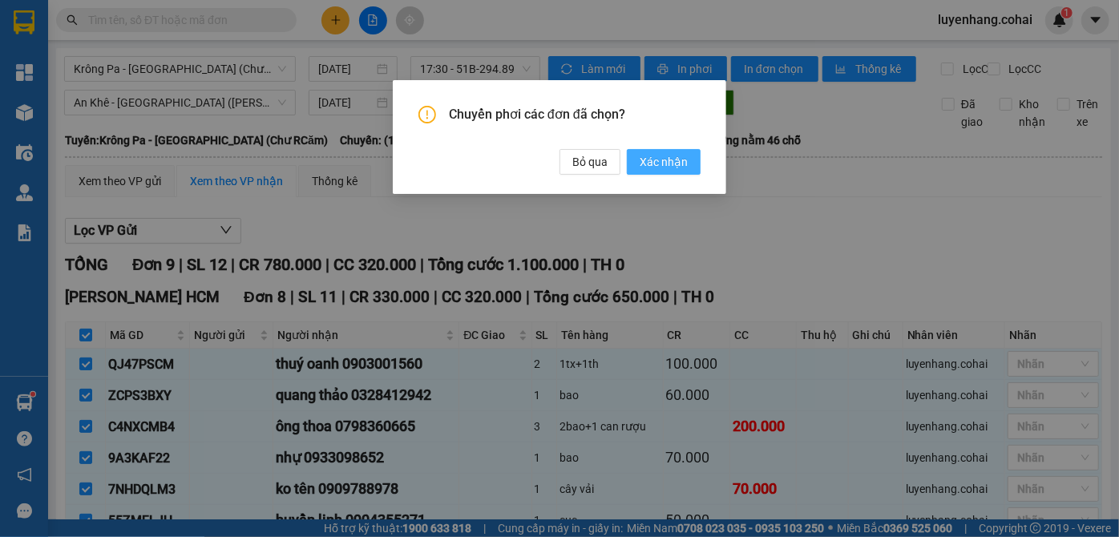
click at [653, 163] on span "Xác nhận" at bounding box center [663, 162] width 48 height 18
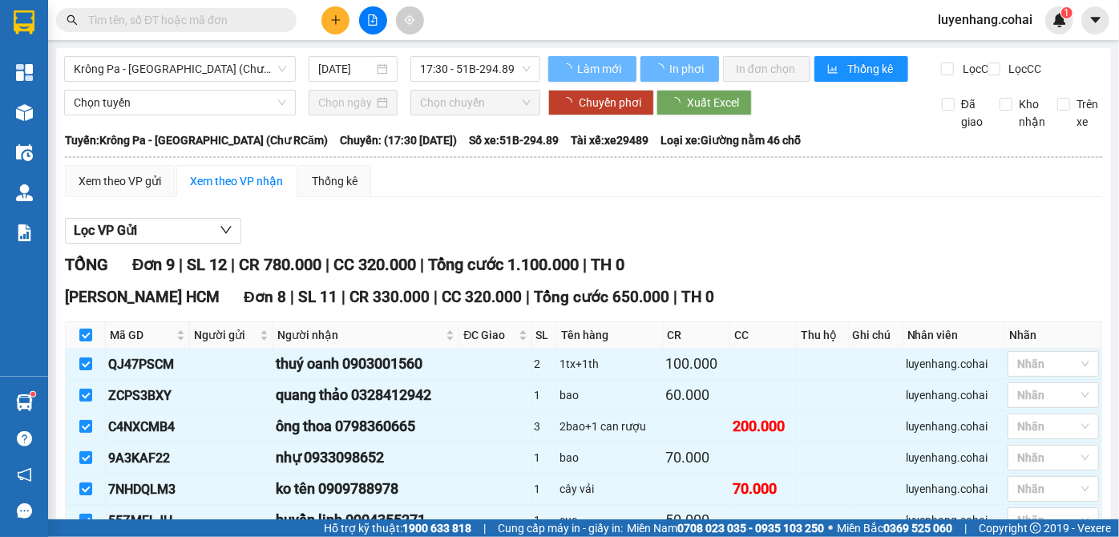
checkbox input "false"
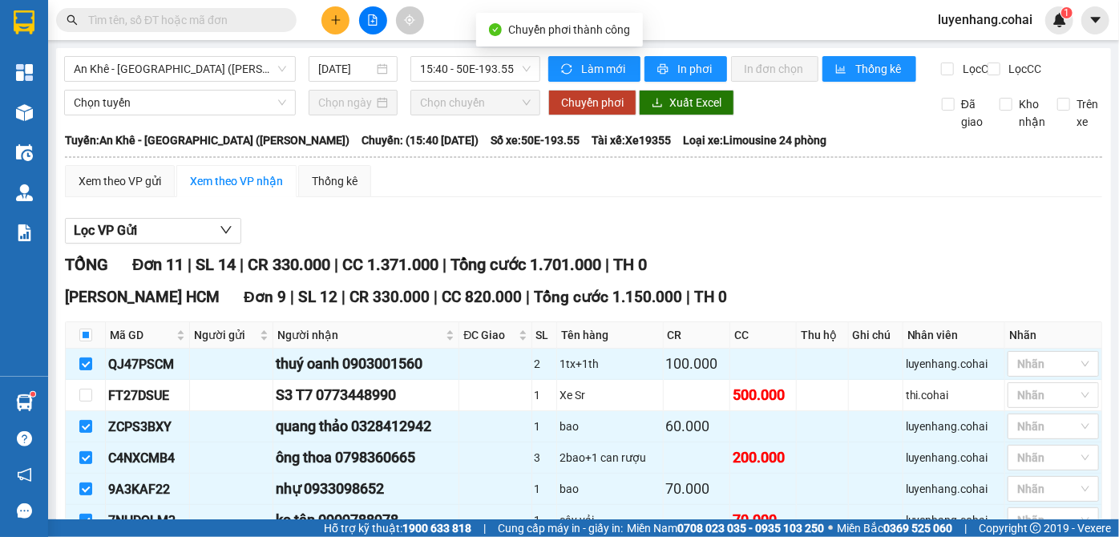
checkbox input "false"
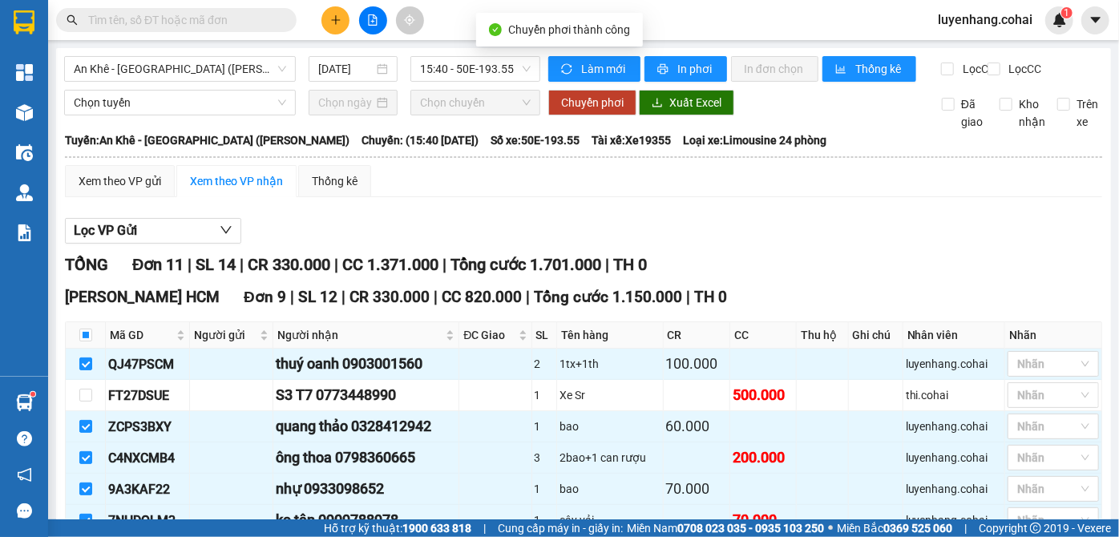
checkbox input "false"
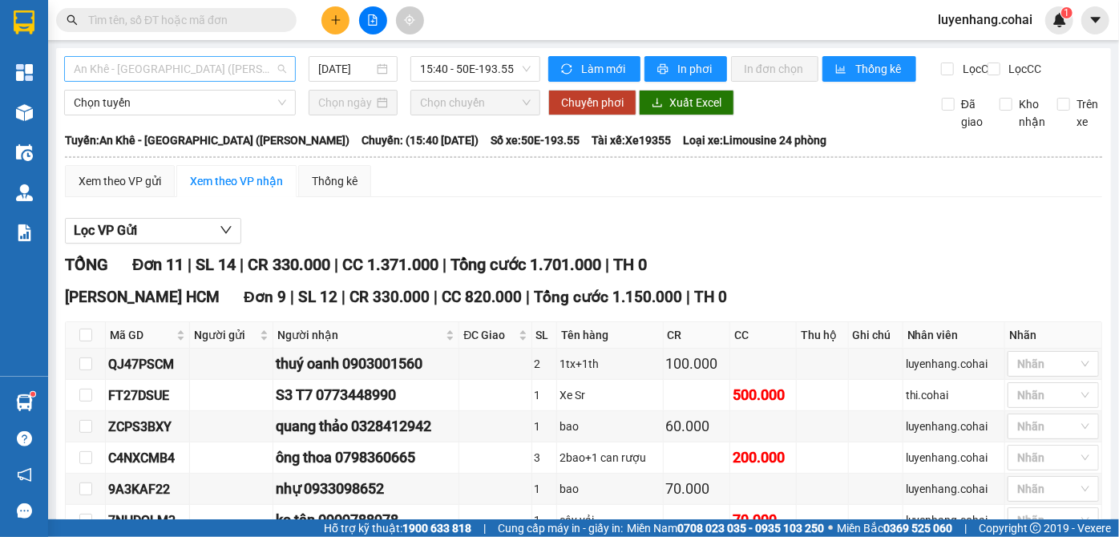
click at [211, 67] on span "An Khê - [GEOGRAPHIC_DATA] (Chư Sê)" at bounding box center [180, 69] width 212 height 24
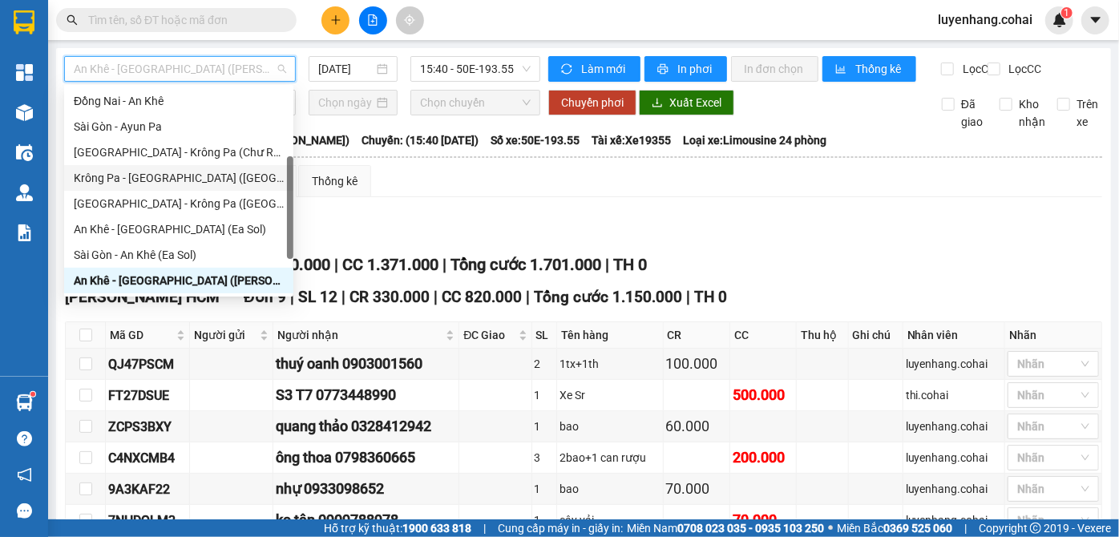
click at [201, 174] on div "Krông Pa - [GEOGRAPHIC_DATA] ([GEOGRAPHIC_DATA])" at bounding box center [179, 178] width 210 height 18
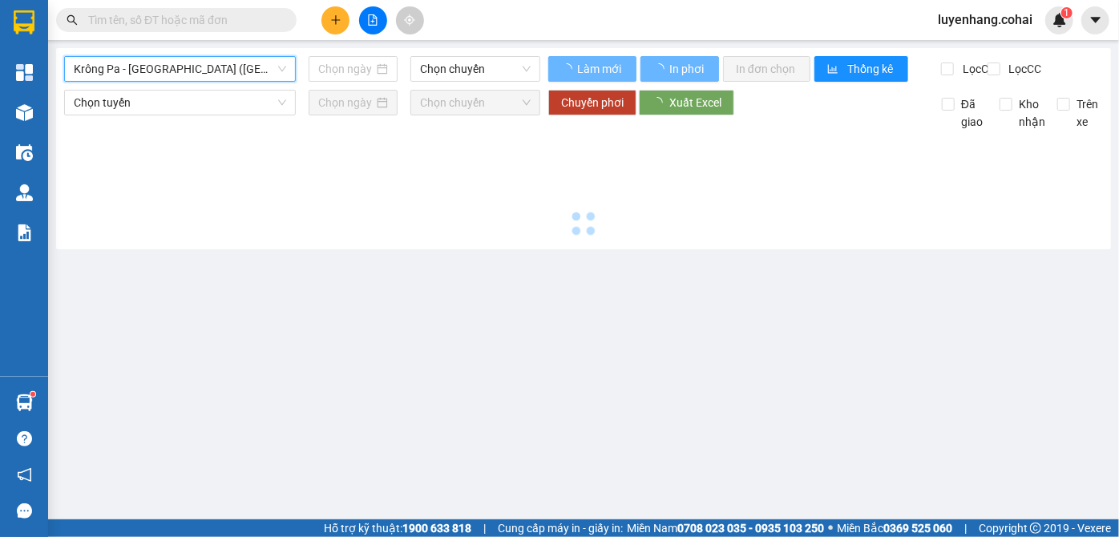
type input "[DATE]"
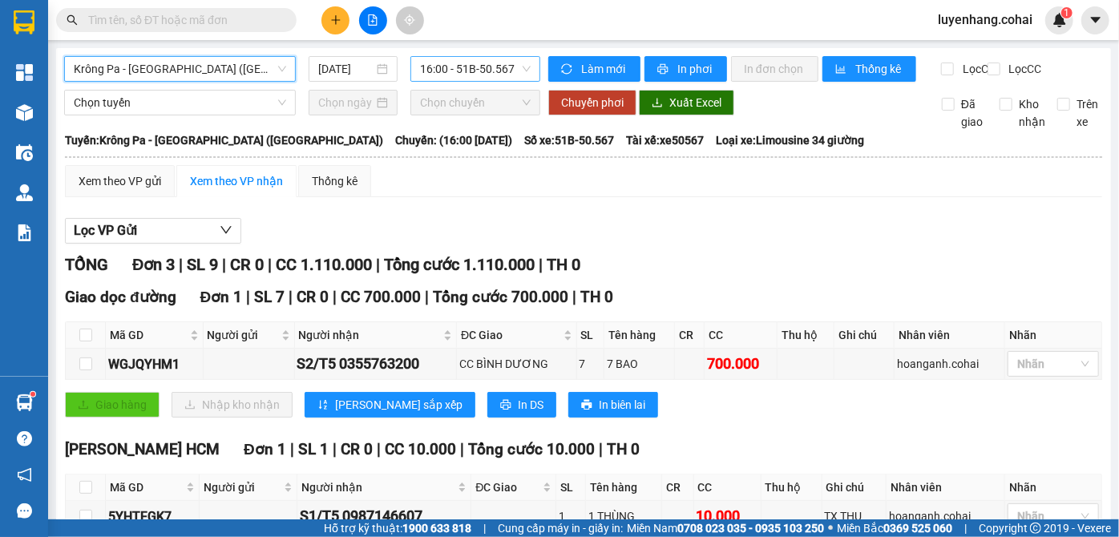
click at [498, 67] on span "16:00 - 51B-50.567" at bounding box center [475, 69] width 111 height 24
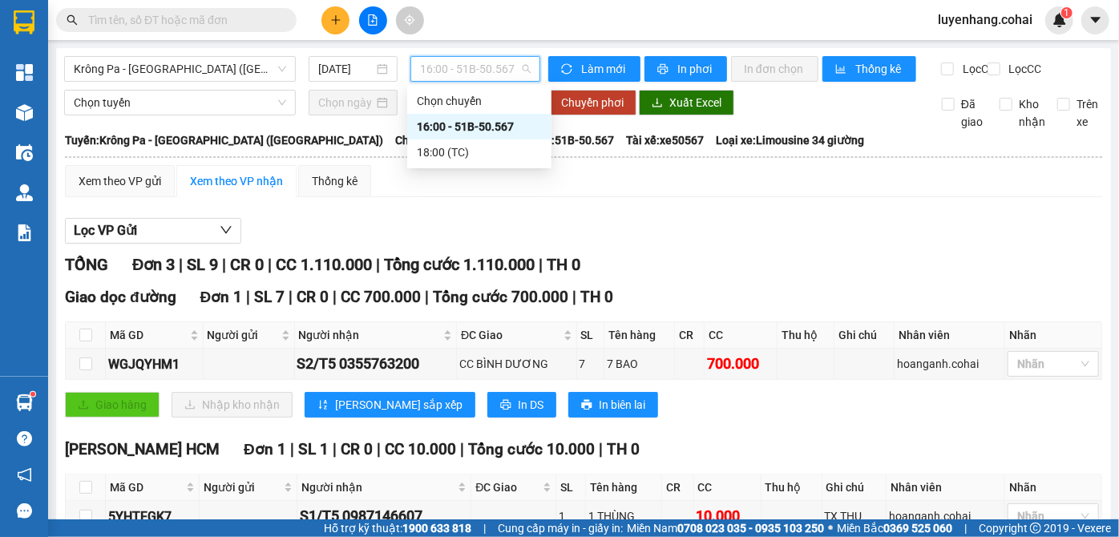
click at [498, 67] on span "16:00 - 51B-50.567" at bounding box center [475, 69] width 111 height 24
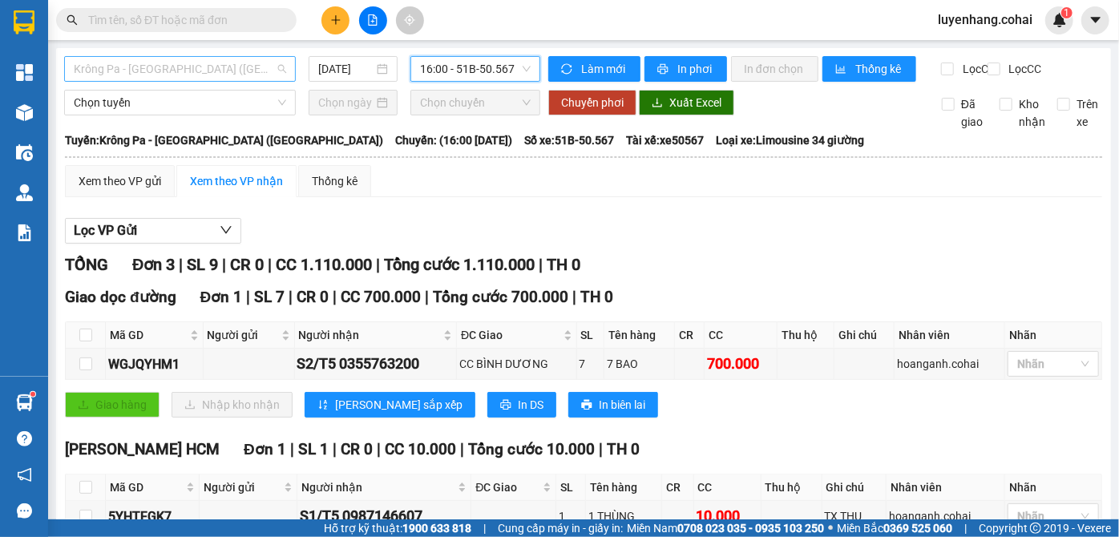
click at [229, 71] on span "Krông Pa - [GEOGRAPHIC_DATA] ([GEOGRAPHIC_DATA])" at bounding box center [180, 69] width 212 height 24
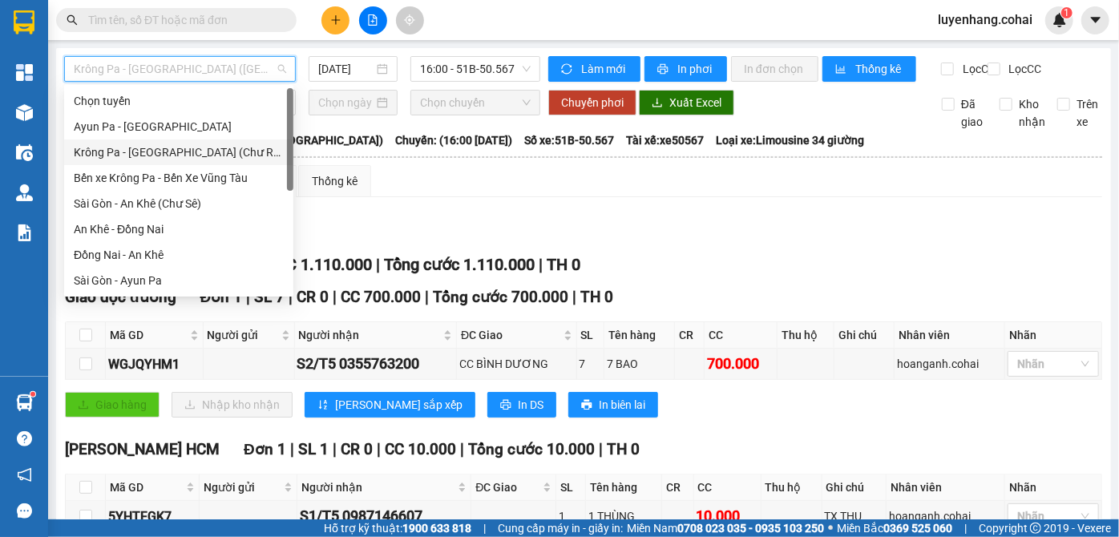
click at [203, 160] on div "Krông Pa - [GEOGRAPHIC_DATA] (Chư RCăm)" at bounding box center [179, 152] width 210 height 18
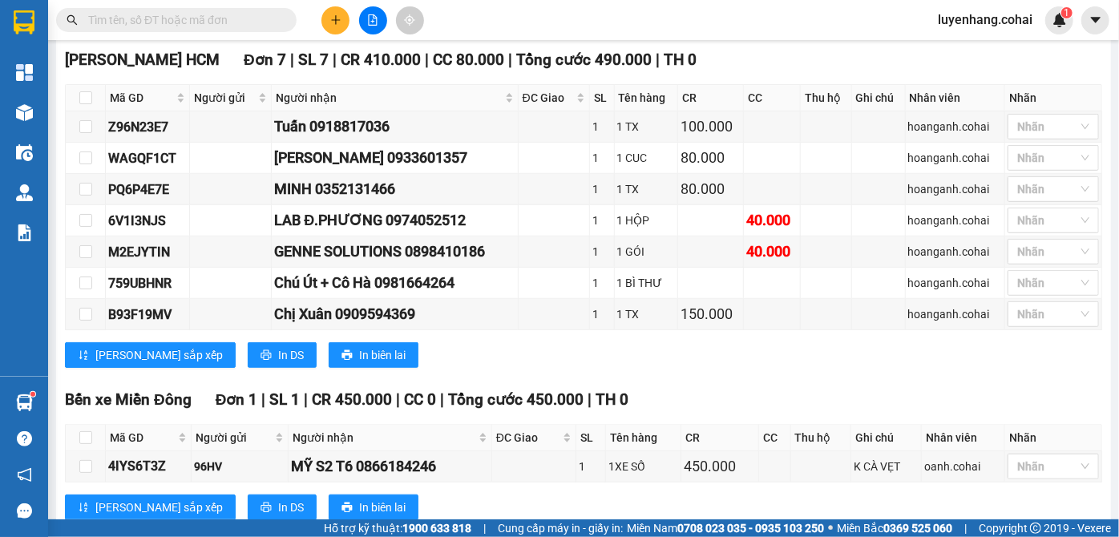
scroll to position [470, 0]
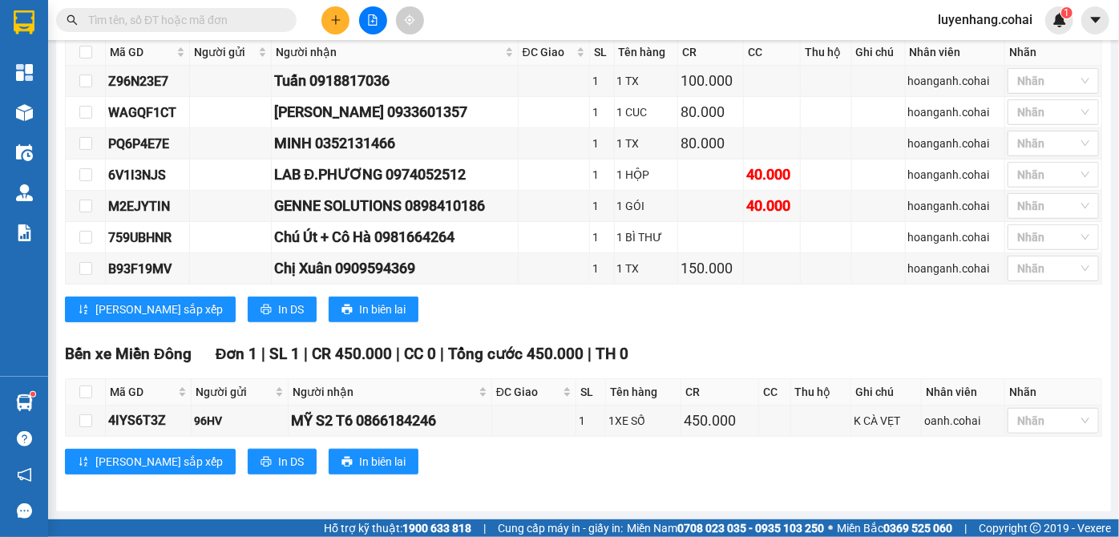
click at [736, 336] on div "TỔNG Đơn 10 | SL 10 | CR 910.000 | CC 630.000 | Tổng cước 1.540.000 | TH 0 Giao…" at bounding box center [583, 140] width 1037 height 708
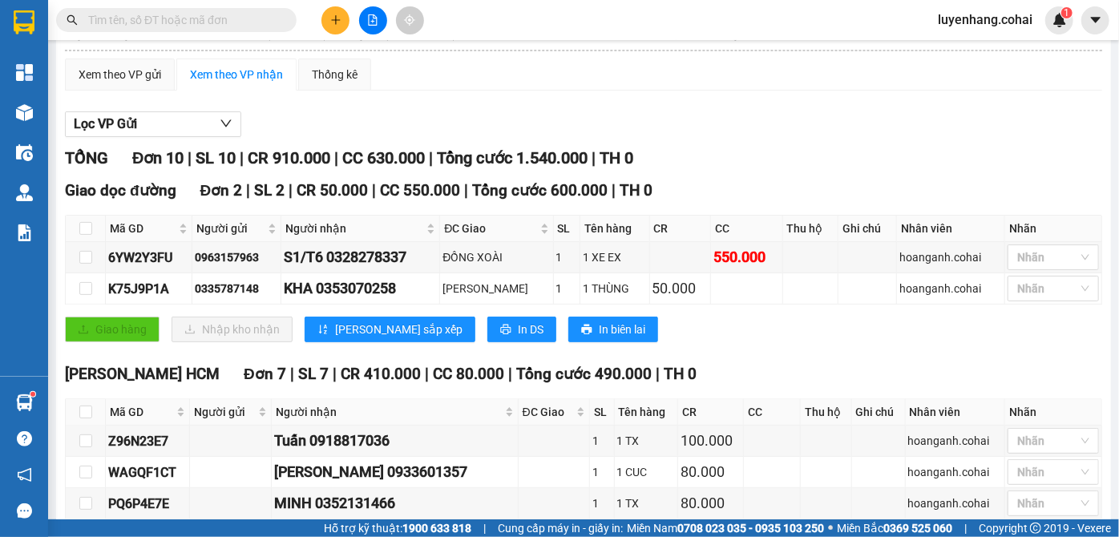
scroll to position [0, 0]
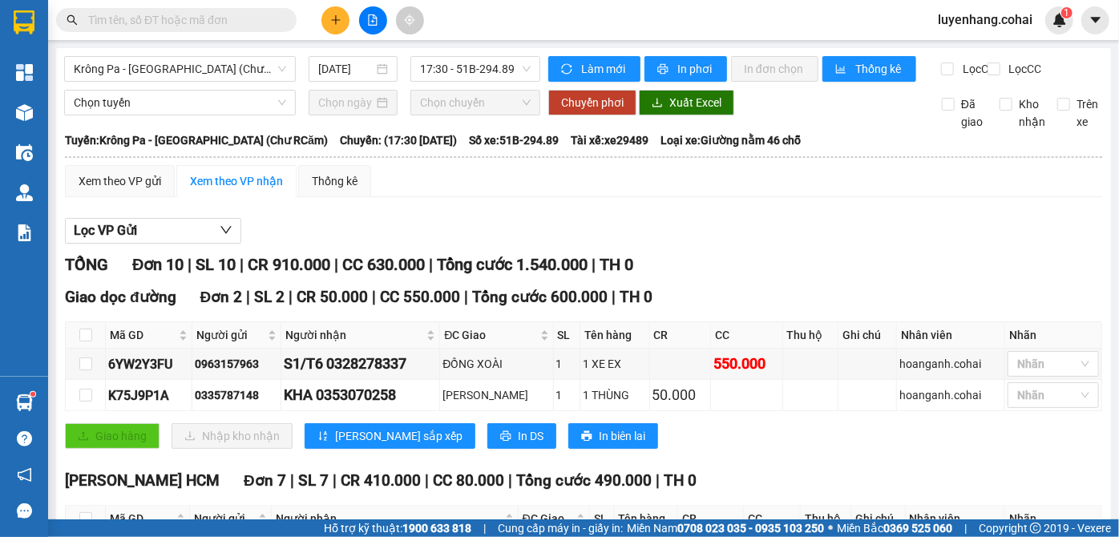
click at [494, 230] on div "Lọc VP Gửi" at bounding box center [583, 231] width 1037 height 26
click at [353, 69] on input "[DATE]" at bounding box center [345, 69] width 55 height 18
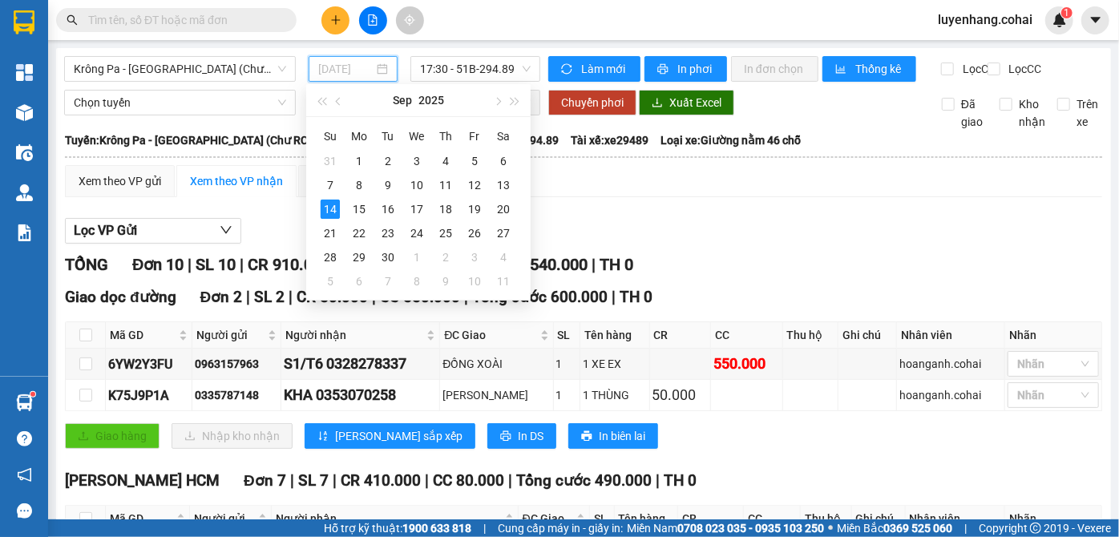
type input "[DATE]"
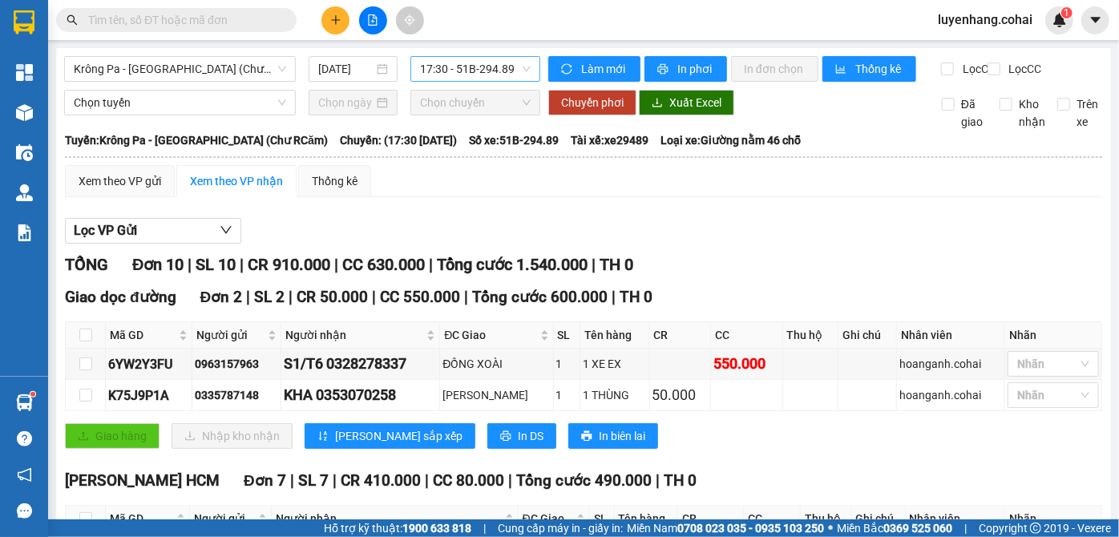
click at [494, 69] on span "17:30 - 51B-294.89" at bounding box center [475, 69] width 111 height 24
click at [495, 66] on span "17:30 - 51B-294.89" at bounding box center [475, 69] width 111 height 24
click at [620, 197] on div "Xem theo VP gửi Xem theo VP nhận Thống kê" at bounding box center [583, 181] width 1037 height 32
click at [335, 67] on input "[DATE]" at bounding box center [345, 69] width 55 height 18
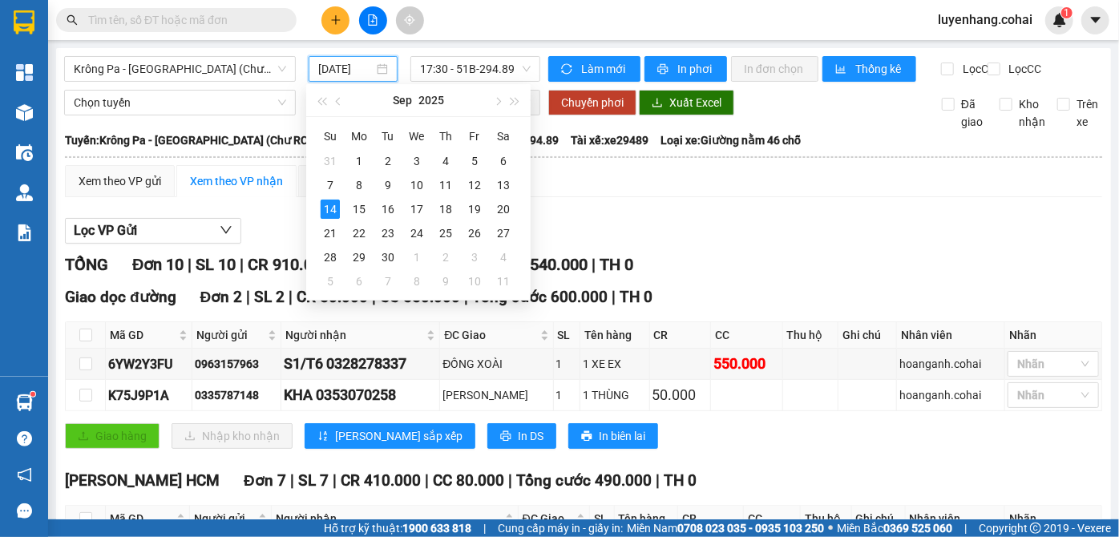
click at [737, 244] on div "Lọc VP Gửi" at bounding box center [583, 231] width 1037 height 26
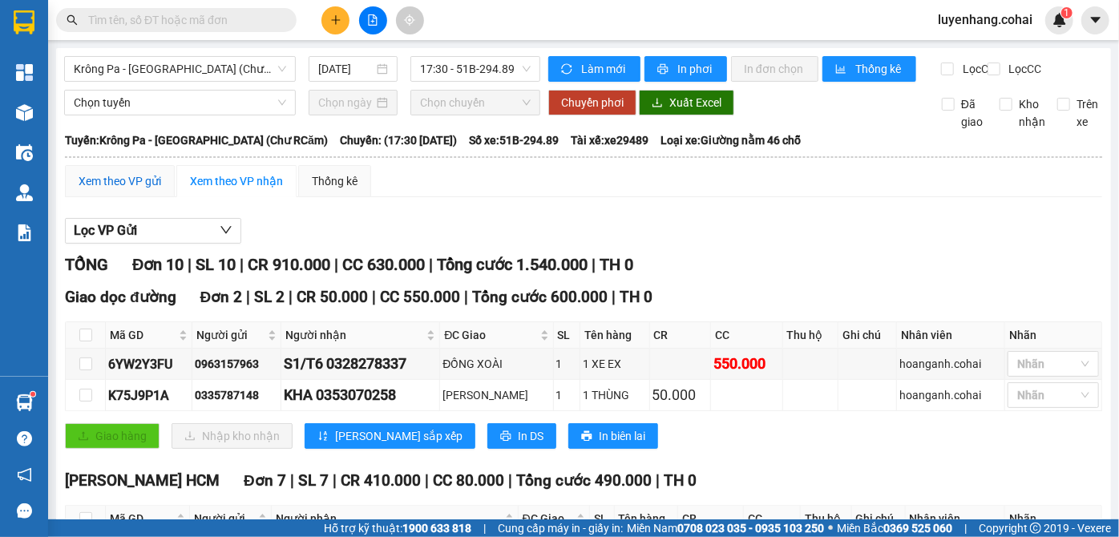
drag, startPoint x: 143, startPoint y: 196, endPoint x: 152, endPoint y: 204, distance: 12.5
click at [142, 190] on div "Xem theo VP gửi" at bounding box center [120, 181] width 83 height 18
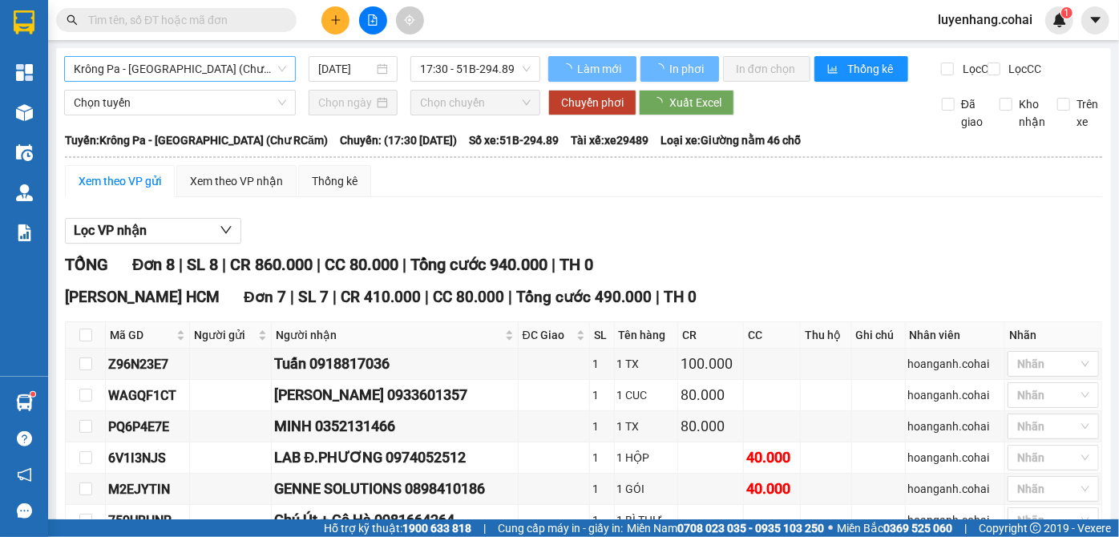
click at [186, 57] on span "Krông Pa - [GEOGRAPHIC_DATA] (Chư RCăm)" at bounding box center [180, 69] width 212 height 24
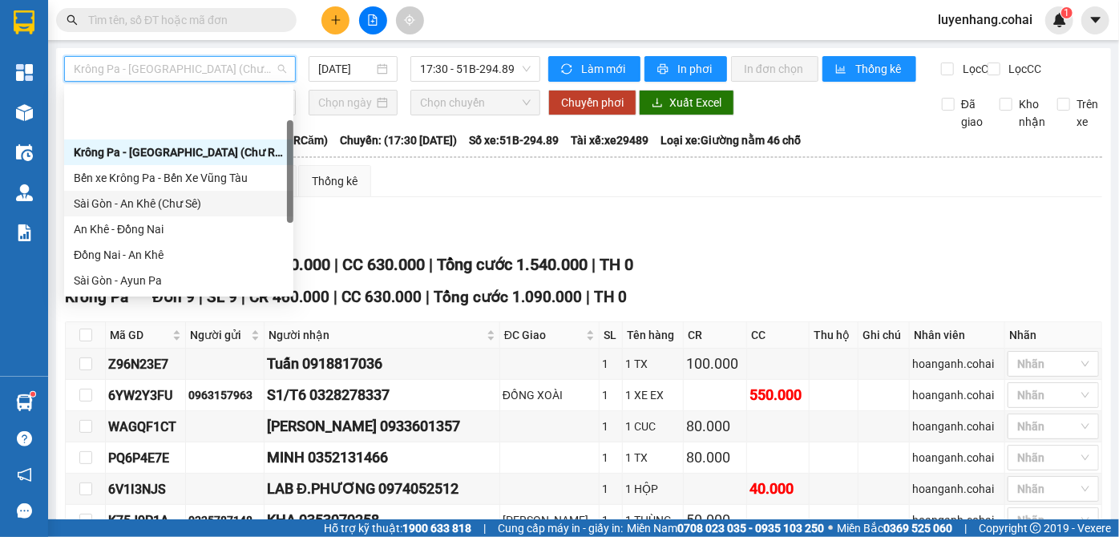
scroll to position [231, 0]
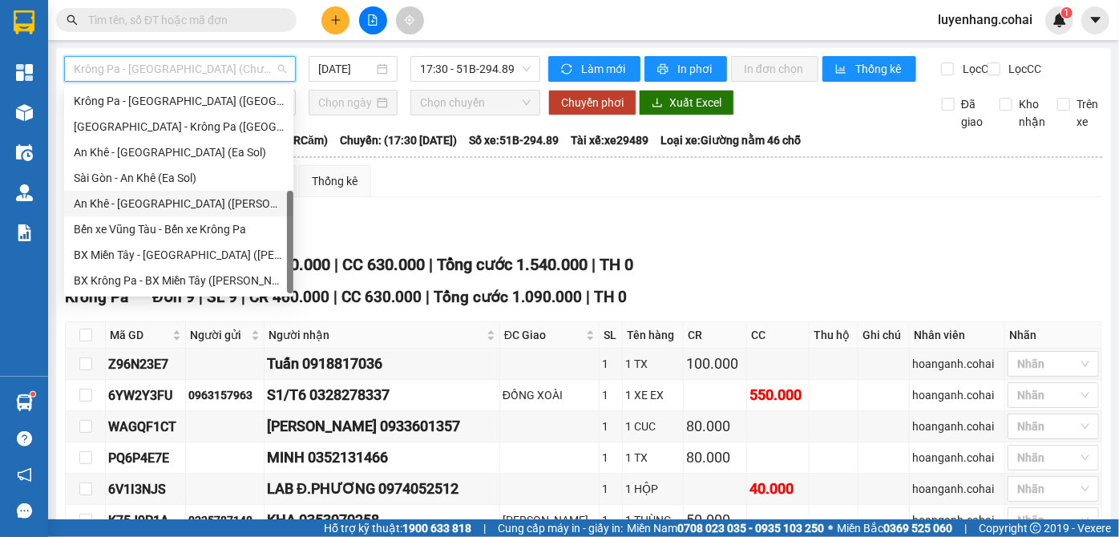
click at [208, 211] on div "An Khê - [GEOGRAPHIC_DATA] (Chư Sê)" at bounding box center [179, 204] width 210 height 18
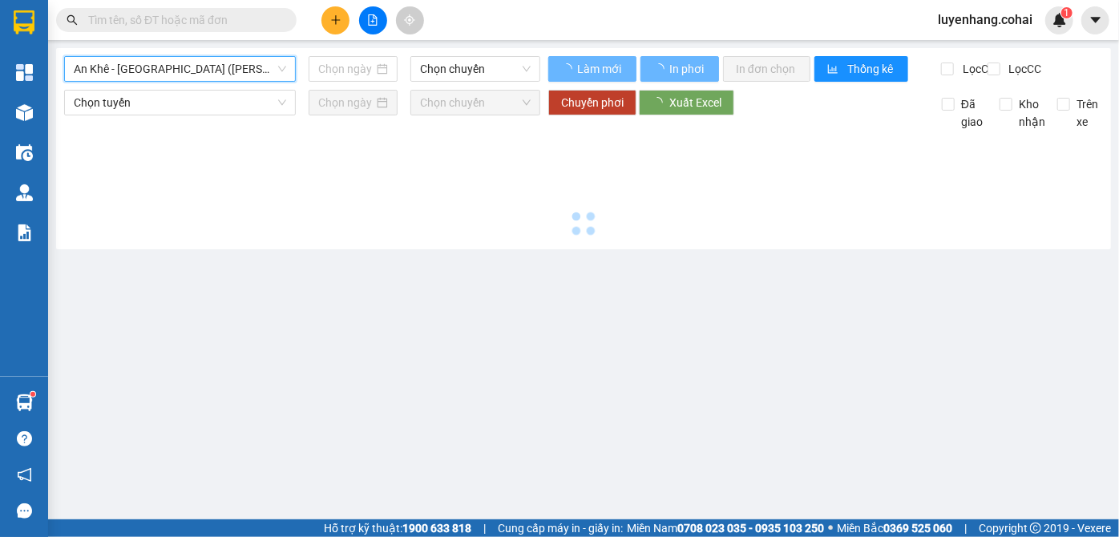
type input "[DATE]"
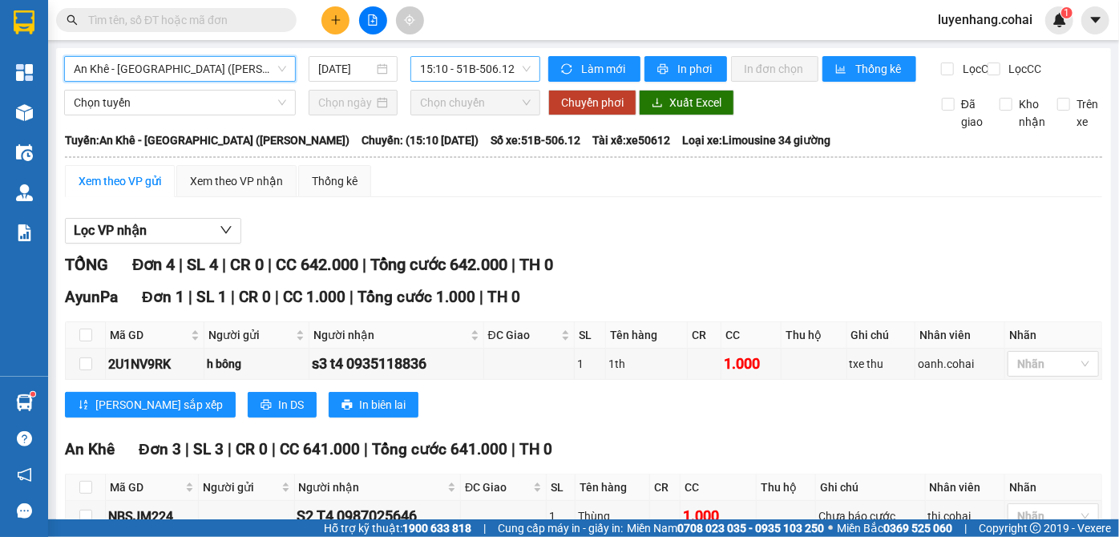
click at [450, 67] on span "15:10 - 51B-506.12" at bounding box center [475, 69] width 111 height 24
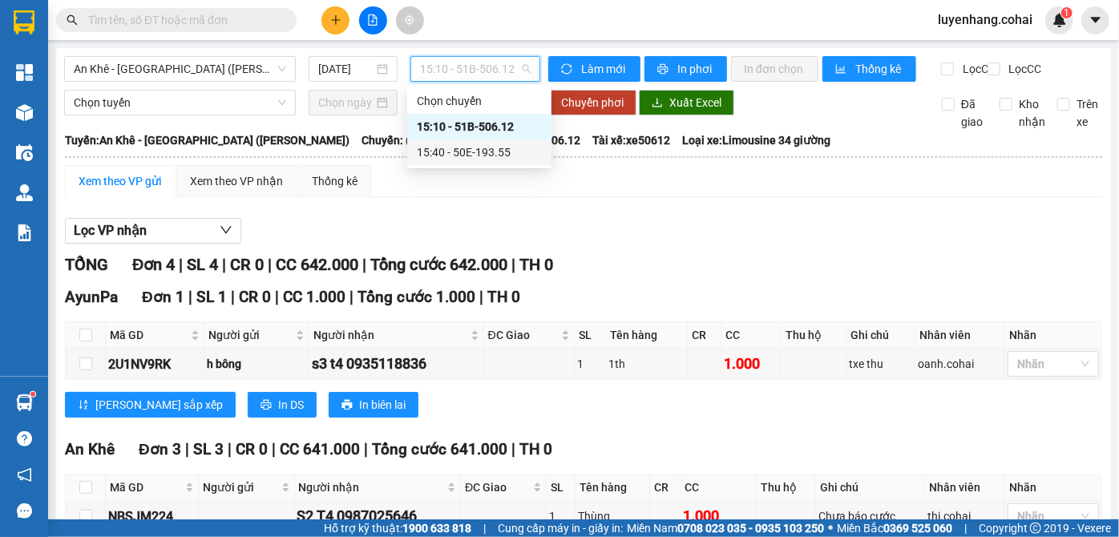
click at [472, 159] on div "15:40 - 50E-193.55" at bounding box center [479, 152] width 125 height 18
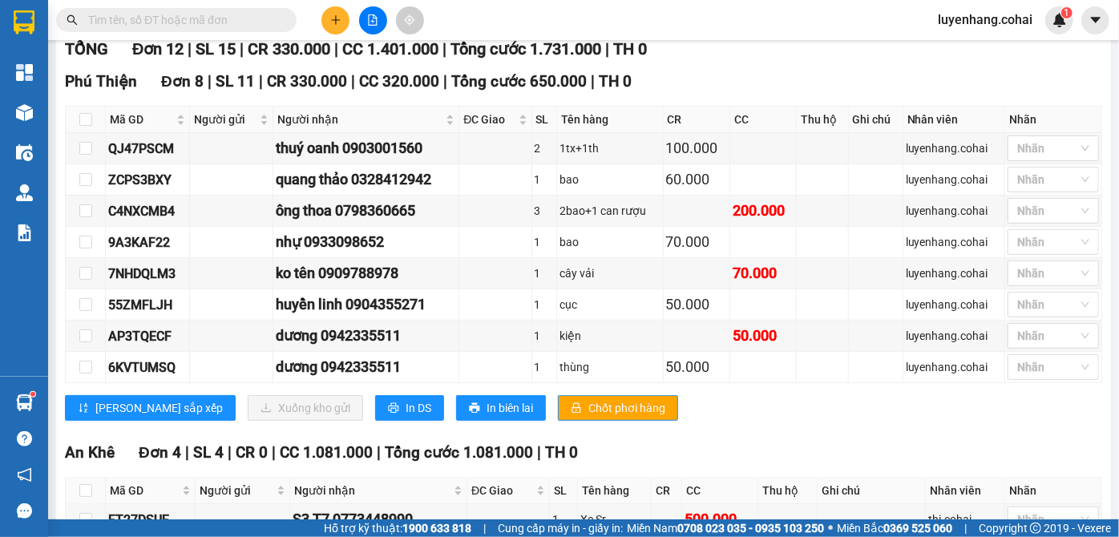
scroll to position [218, 0]
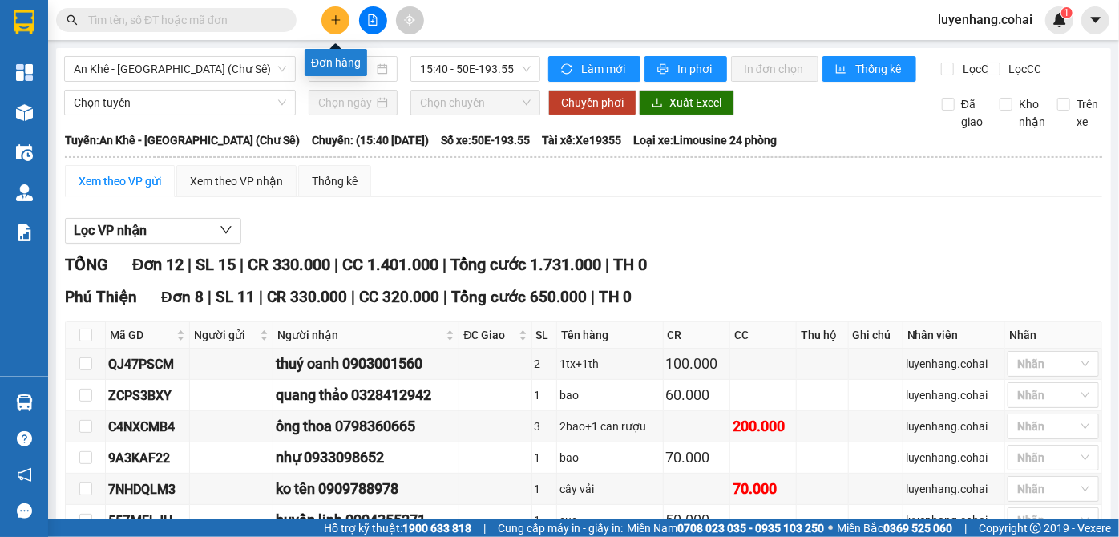
click at [335, 9] on button at bounding box center [335, 20] width 28 height 28
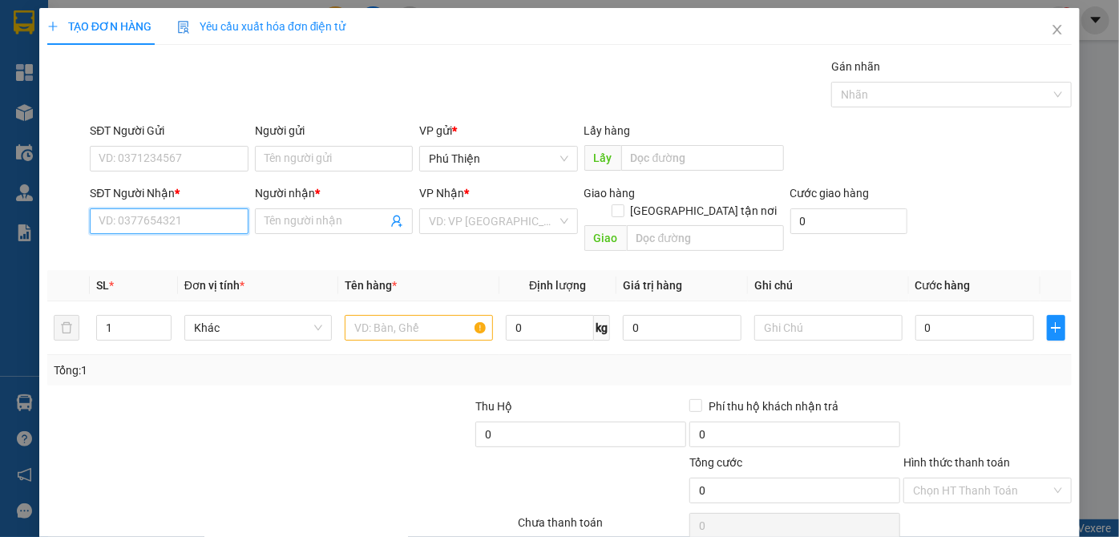
click at [171, 227] on input "SĐT Người Nhận *" at bounding box center [169, 221] width 158 height 26
type input "0961553092"
click at [154, 252] on div "0961553092 - linh" at bounding box center [167, 253] width 137 height 18
type input "linh"
type input "0961553092"
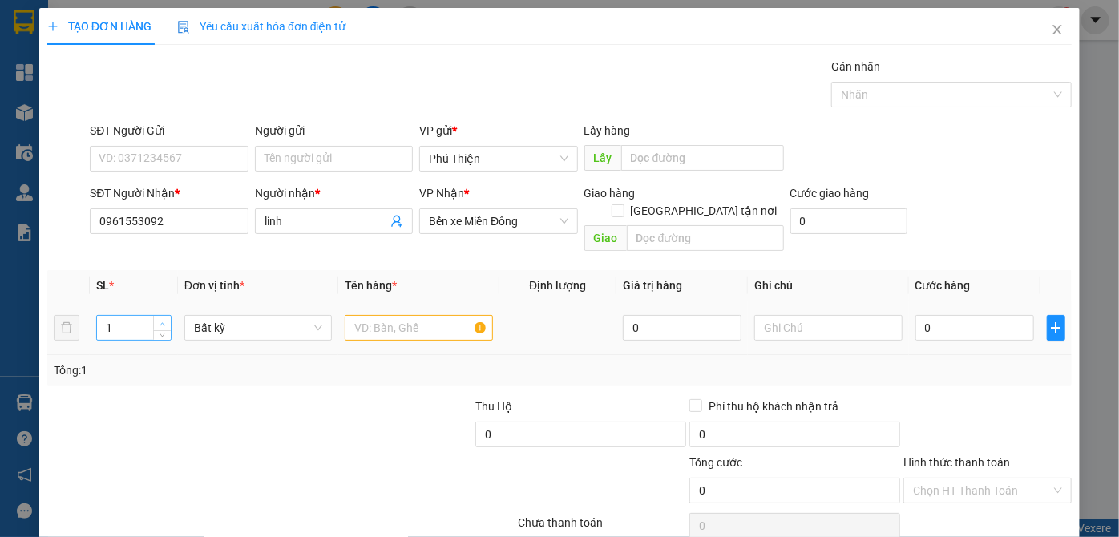
click at [162, 321] on icon "up" at bounding box center [162, 324] width 6 height 6
type input "2"
click at [373, 315] on input "text" at bounding box center [419, 328] width 148 height 26
type input "1t.xốp+1th"
click at [953, 315] on input "0" at bounding box center [974, 328] width 119 height 26
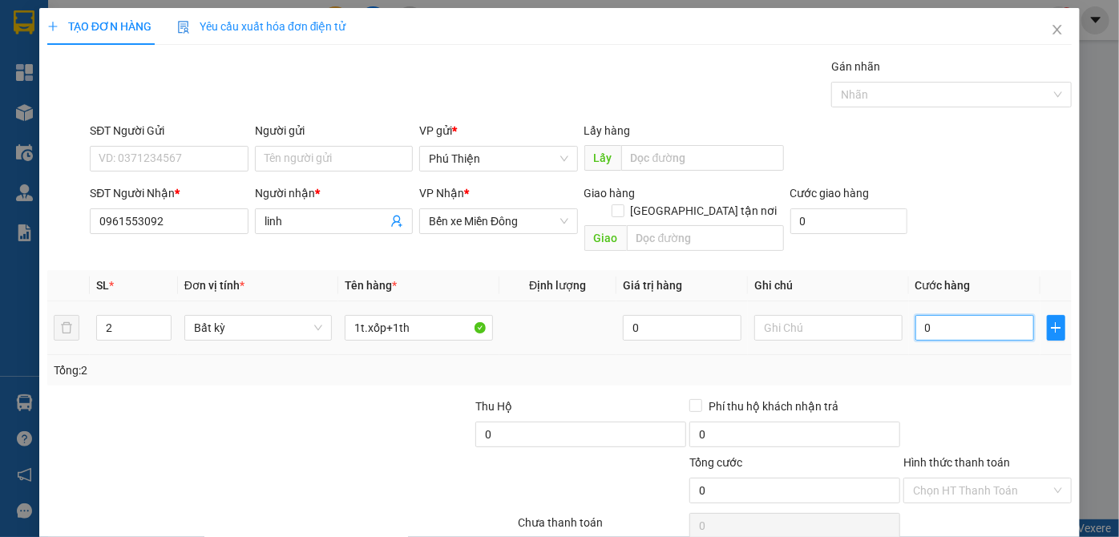
type input "1"
type input "10"
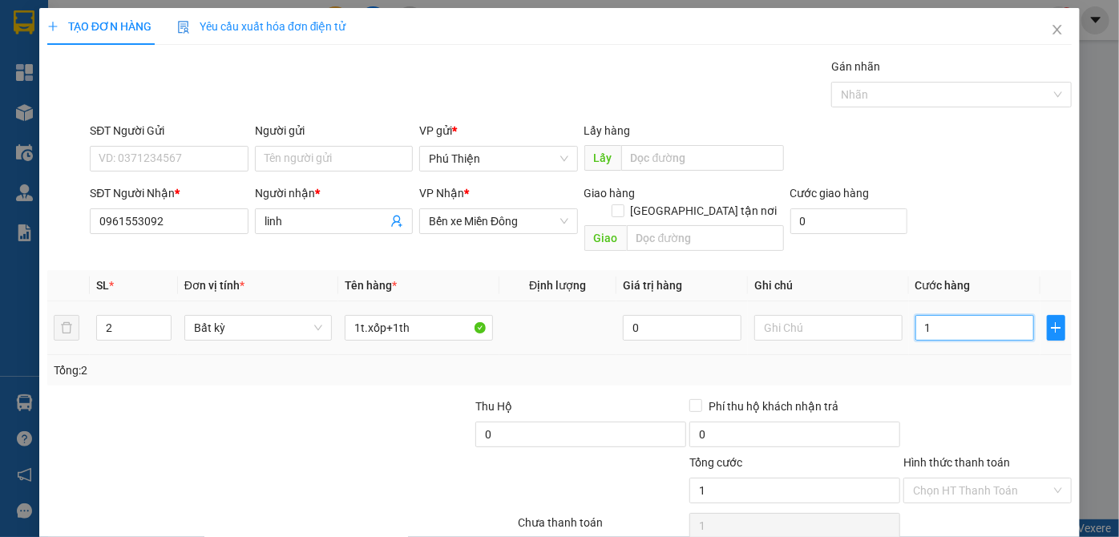
type input "10"
type input "100"
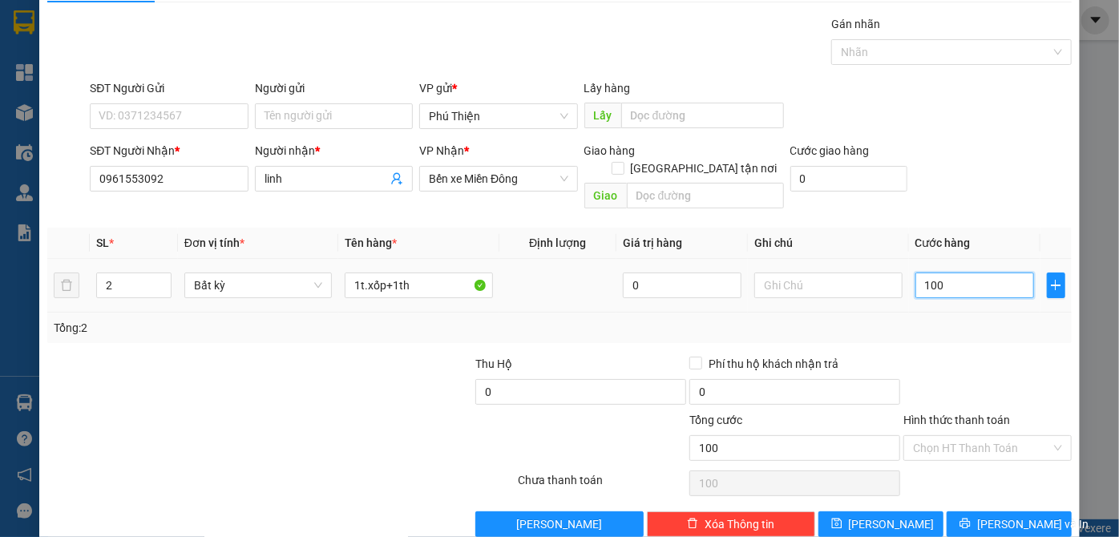
scroll to position [54, 0]
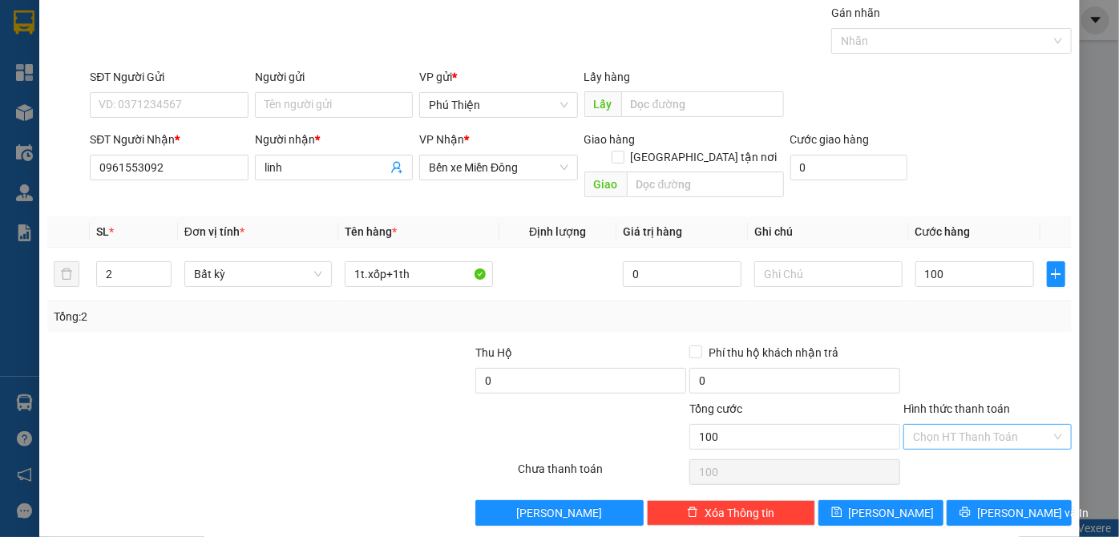
click at [958, 425] on input "Hình thức thanh toán" at bounding box center [982, 437] width 138 height 24
type input "100.000"
click at [951, 441] on div "Tại văn phòng" at bounding box center [978, 450] width 147 height 18
type input "0"
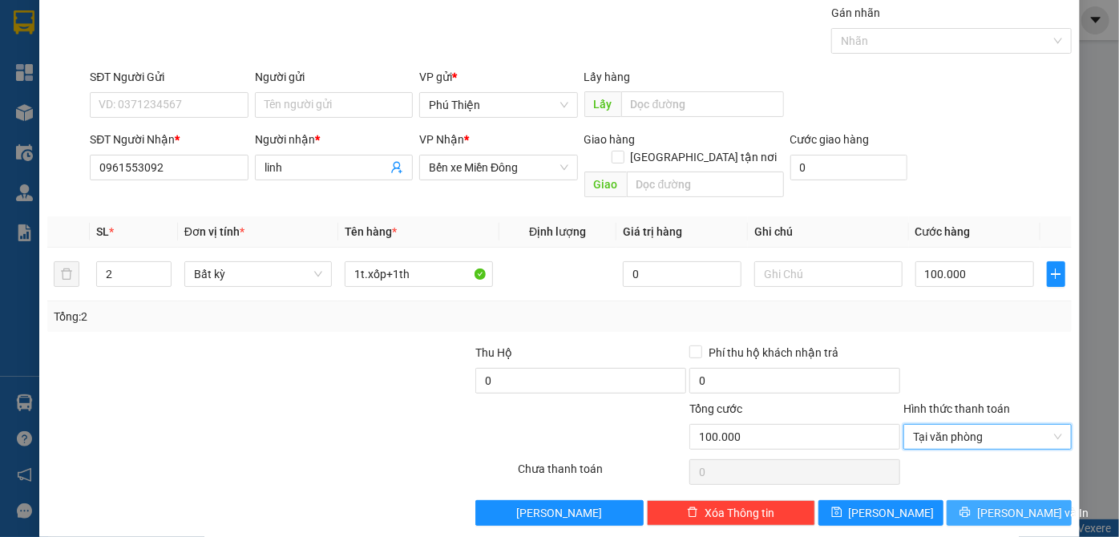
click at [1010, 504] on span "[PERSON_NAME] và In" at bounding box center [1033, 513] width 112 height 18
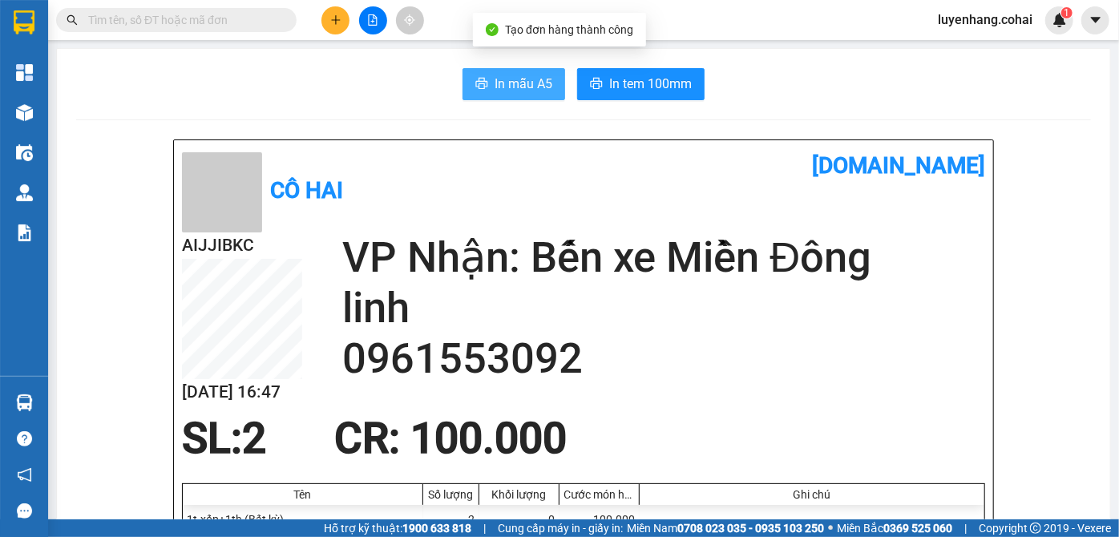
drag, startPoint x: 514, startPoint y: 83, endPoint x: 530, endPoint y: 62, distance: 26.3
click at [521, 72] on button "In mẫu A5" at bounding box center [513, 84] width 103 height 32
click at [518, 90] on span "In mẫu A5" at bounding box center [523, 84] width 58 height 20
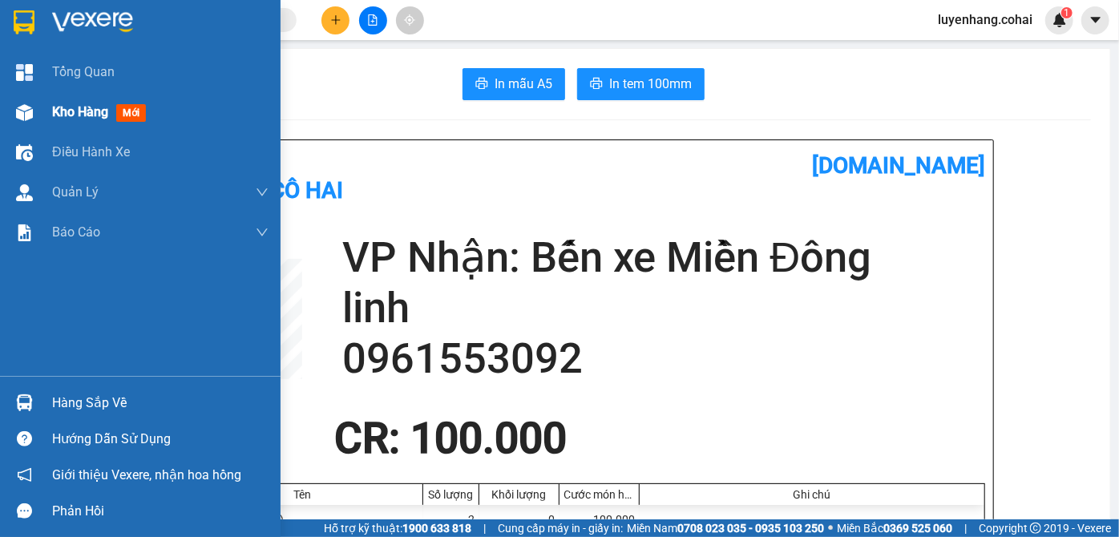
click at [81, 116] on span "Kho hàng" at bounding box center [80, 111] width 56 height 15
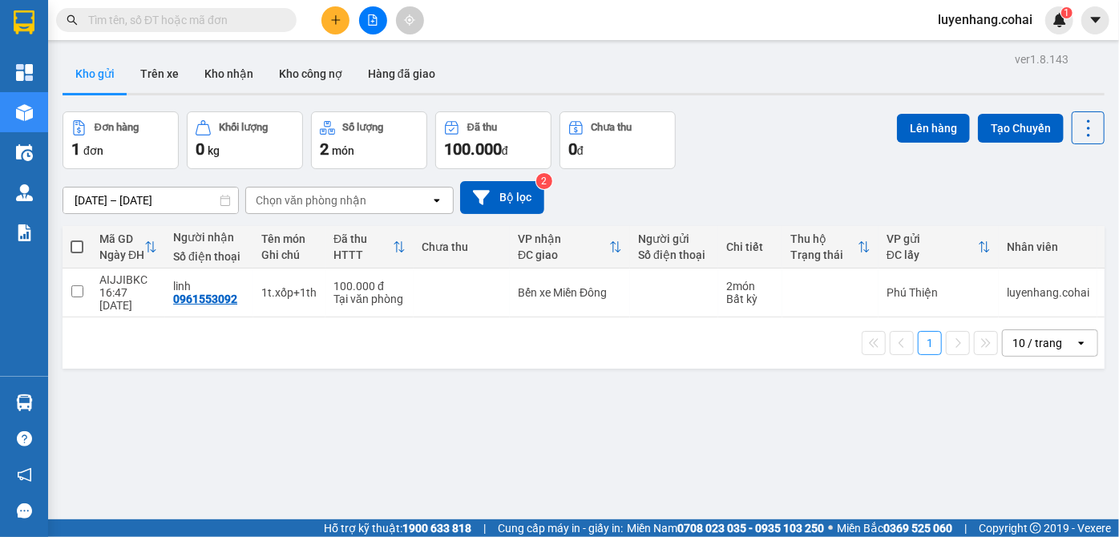
click at [72, 245] on span at bounding box center [77, 246] width 13 height 13
click at [77, 239] on input "checkbox" at bounding box center [77, 239] width 0 height 0
checkbox input "true"
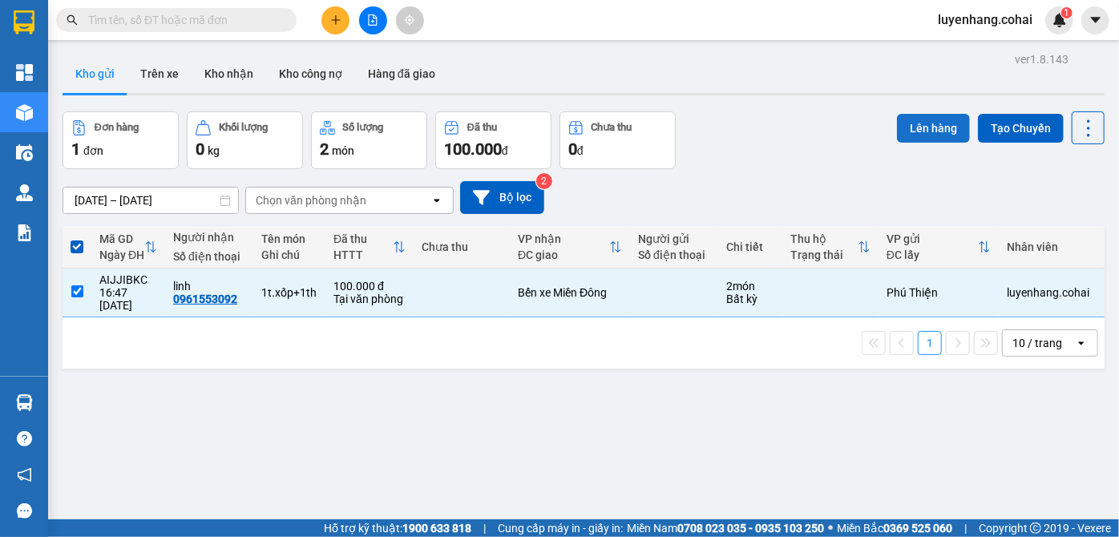
click at [899, 127] on button "Lên hàng" at bounding box center [933, 128] width 73 height 29
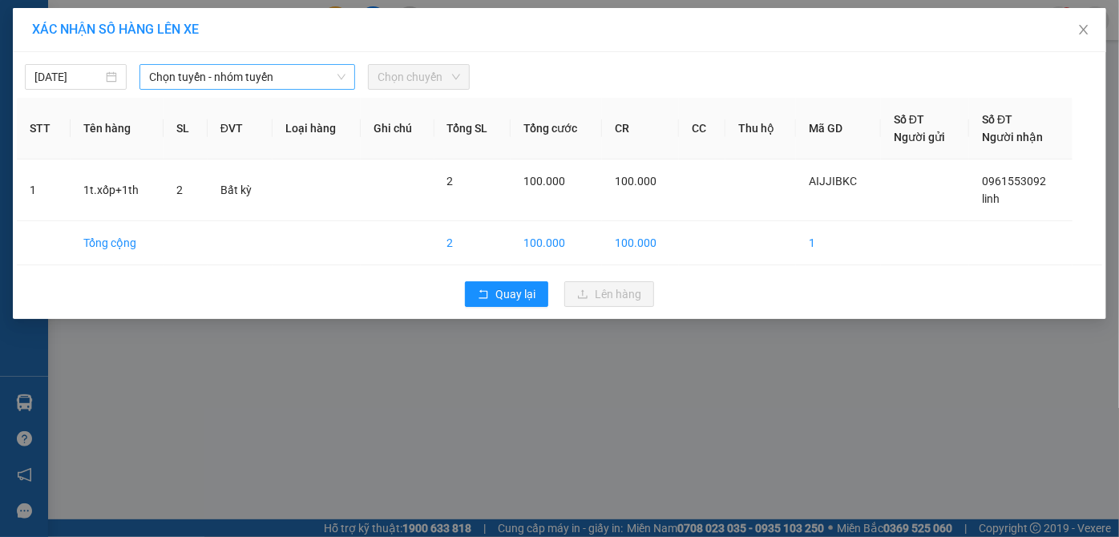
click at [260, 82] on span "Chọn tuyến - nhóm tuyến" at bounding box center [247, 77] width 197 height 24
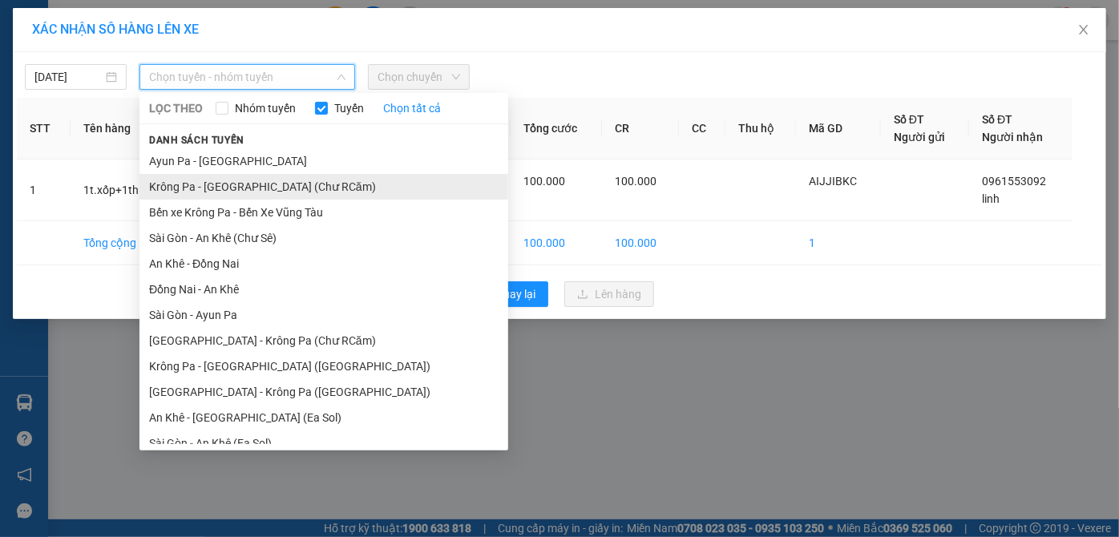
click at [308, 189] on li "Krông Pa - [GEOGRAPHIC_DATA] (Chư RCăm)" at bounding box center [323, 187] width 369 height 26
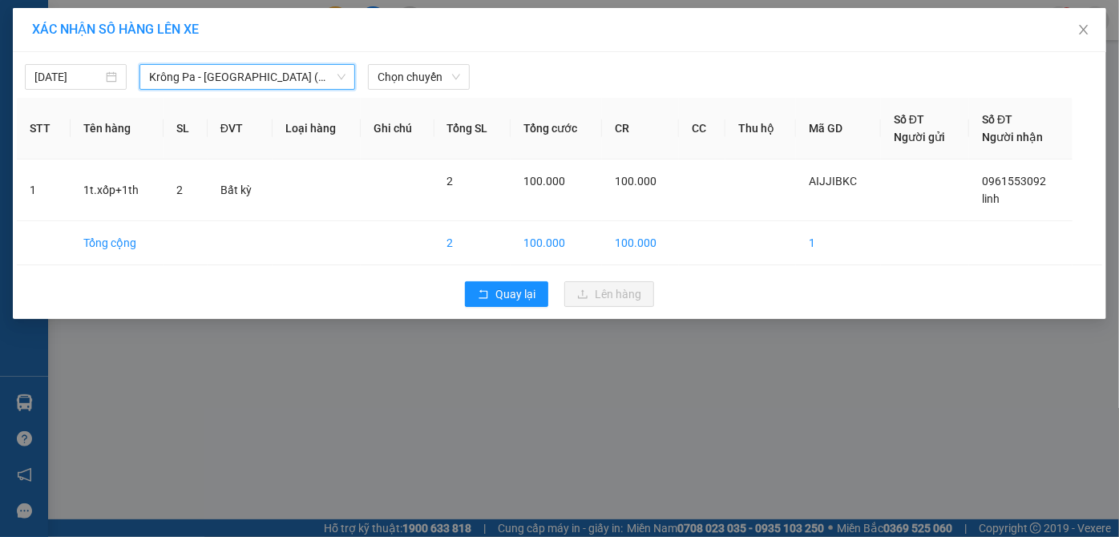
click at [276, 77] on span "Krông Pa - [GEOGRAPHIC_DATA] (Chư RCăm)" at bounding box center [247, 77] width 197 height 24
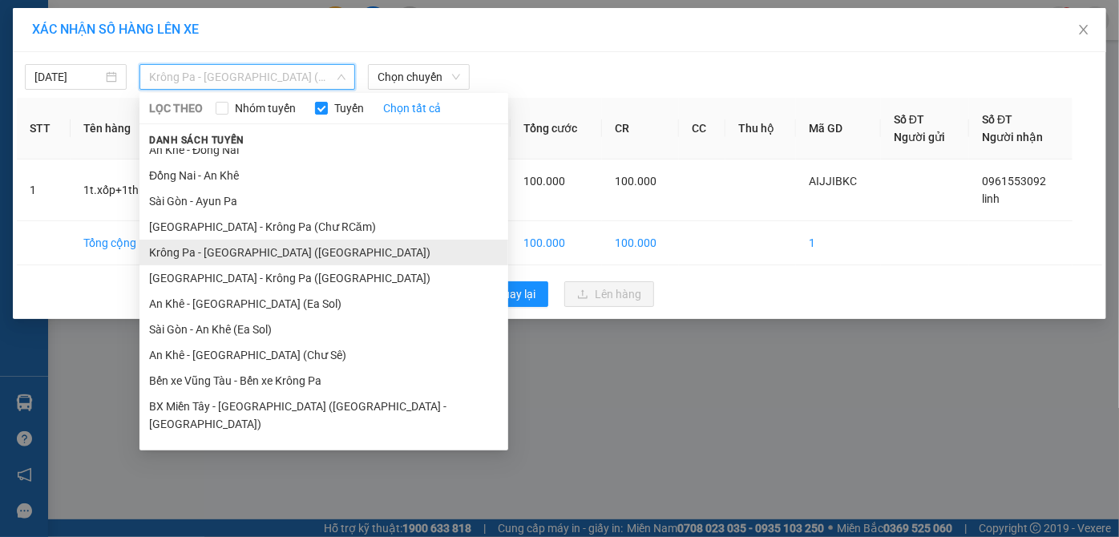
scroll to position [115, 0]
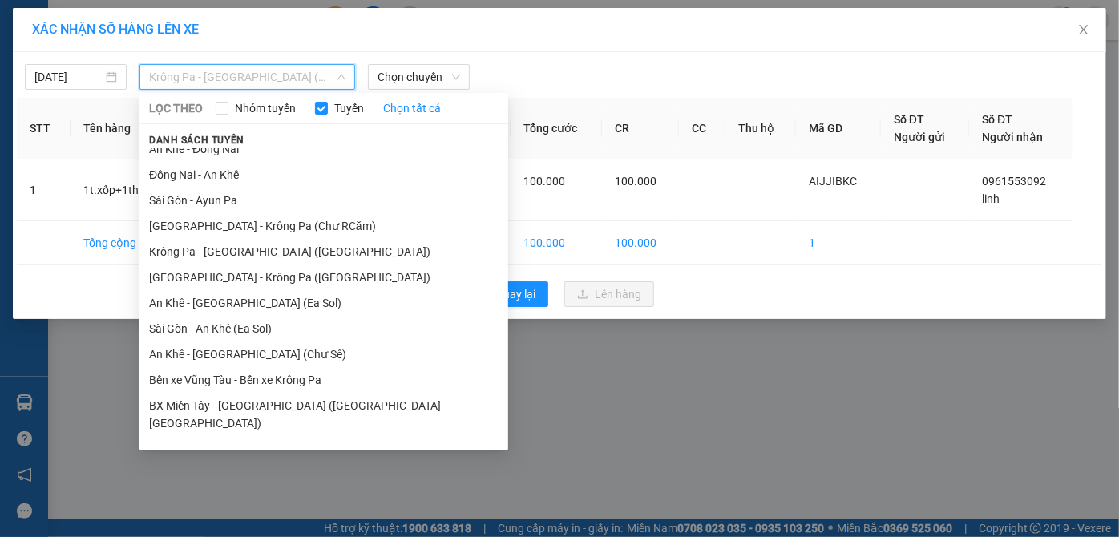
drag, startPoint x: 298, startPoint y: 357, endPoint x: 338, endPoint y: 306, distance: 65.1
click at [302, 355] on li "An Khê - [GEOGRAPHIC_DATA] (Chư Sê)" at bounding box center [323, 354] width 369 height 26
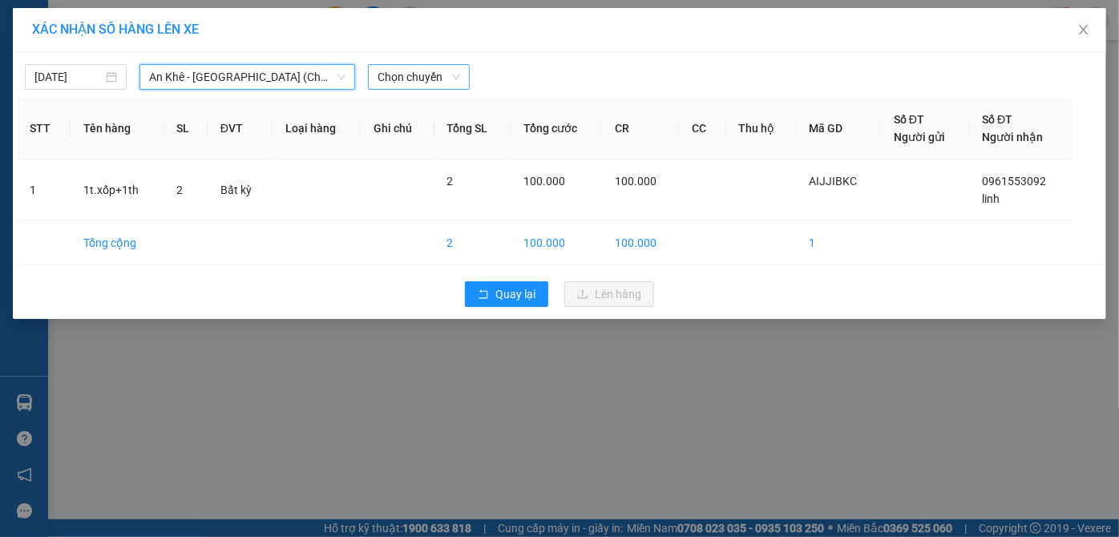
click at [442, 75] on span "Chọn chuyến" at bounding box center [418, 77] width 83 height 24
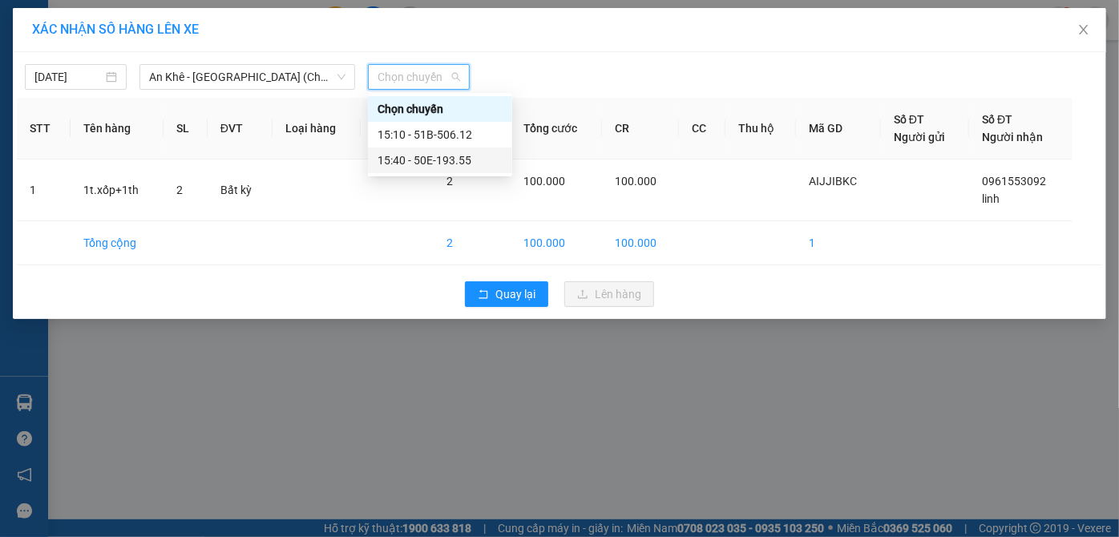
click at [468, 164] on div "15:40 - 50E-193.55" at bounding box center [439, 160] width 125 height 18
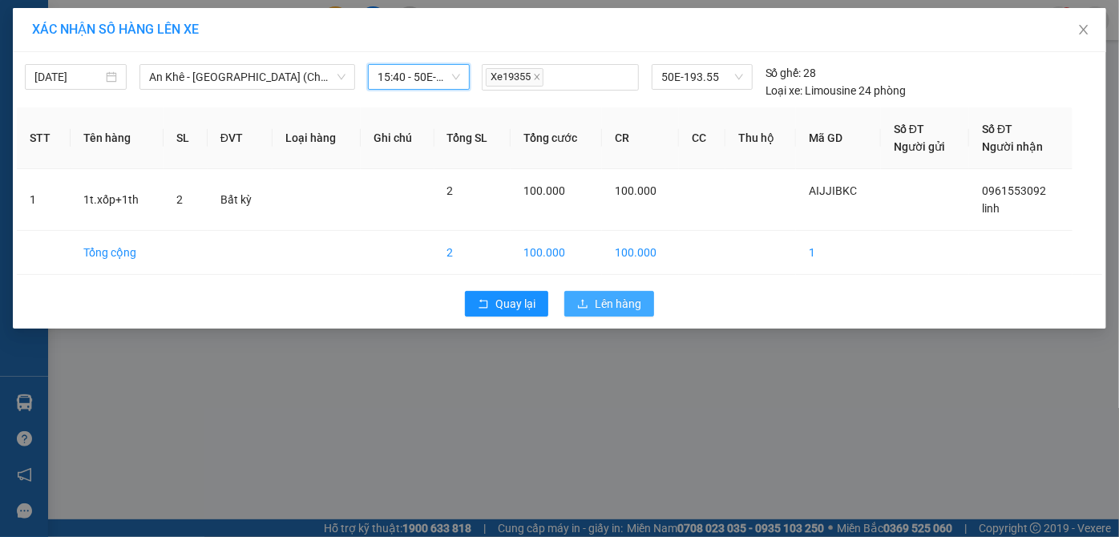
click at [599, 310] on span "Lên hàng" at bounding box center [618, 304] width 46 height 18
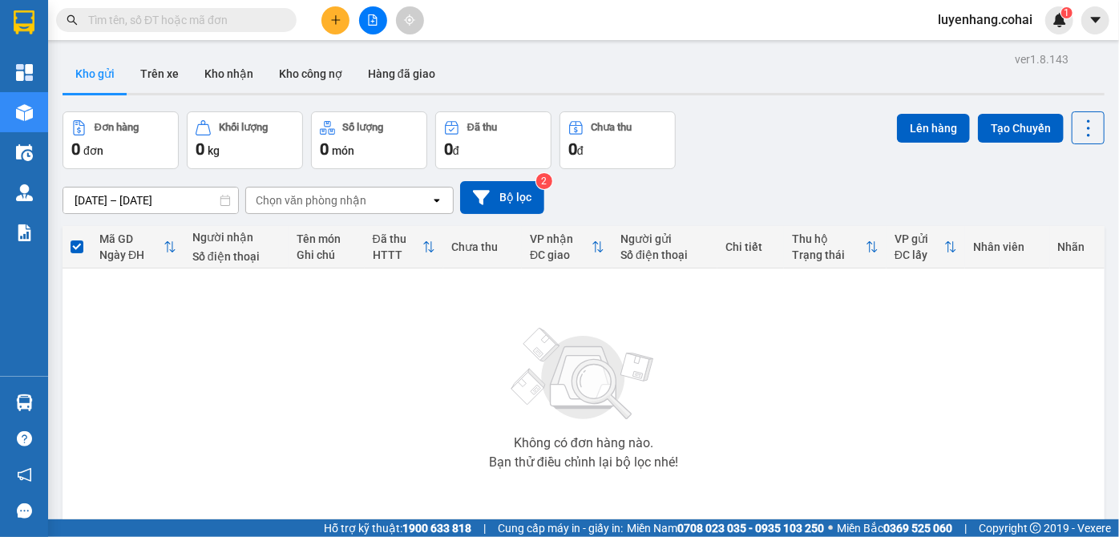
click at [370, 13] on button at bounding box center [373, 20] width 28 height 28
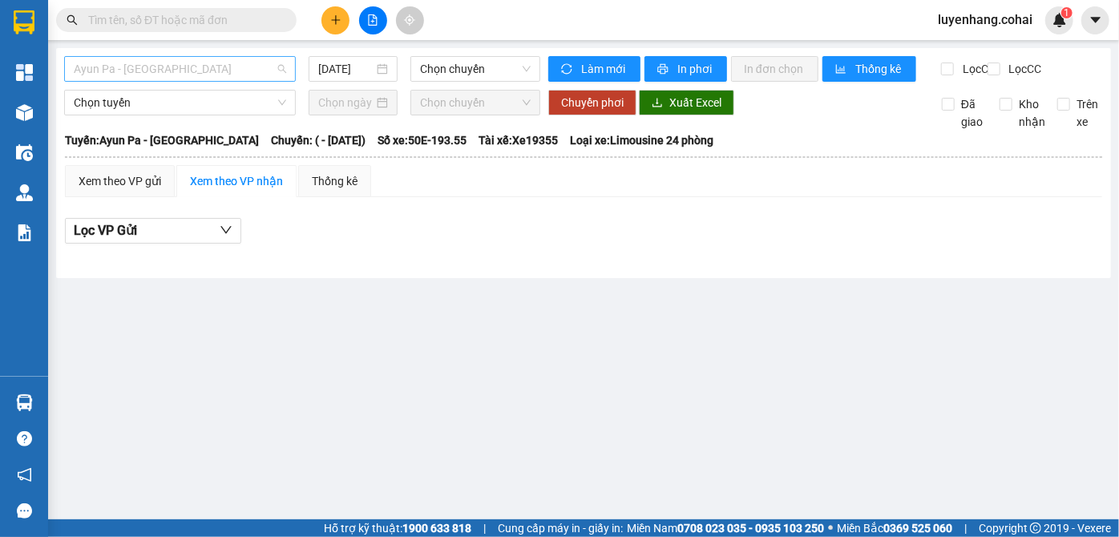
click at [232, 75] on span "Ayun Pa - [GEOGRAPHIC_DATA]" at bounding box center [180, 69] width 212 height 24
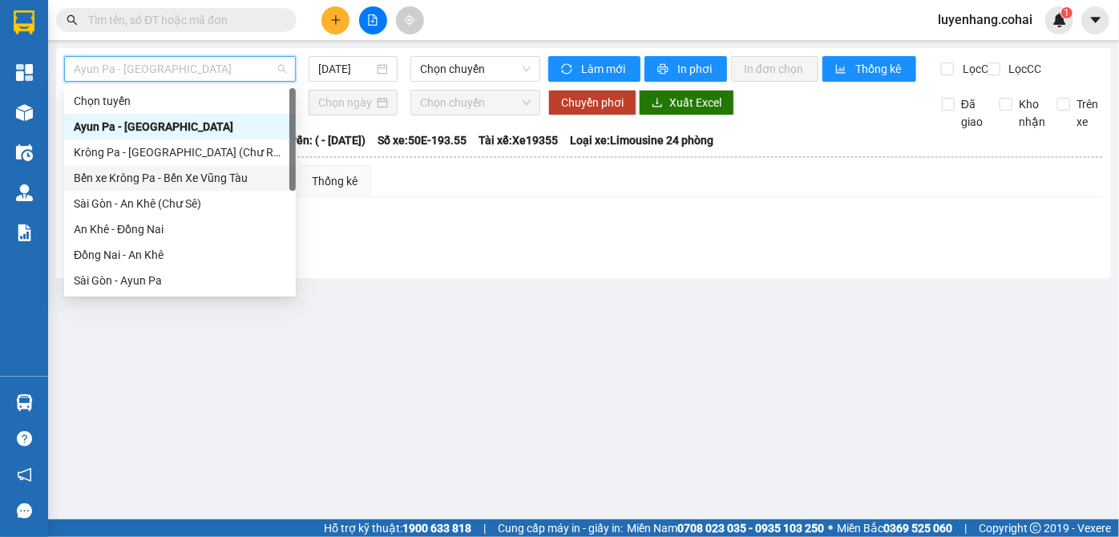
scroll to position [218, 0]
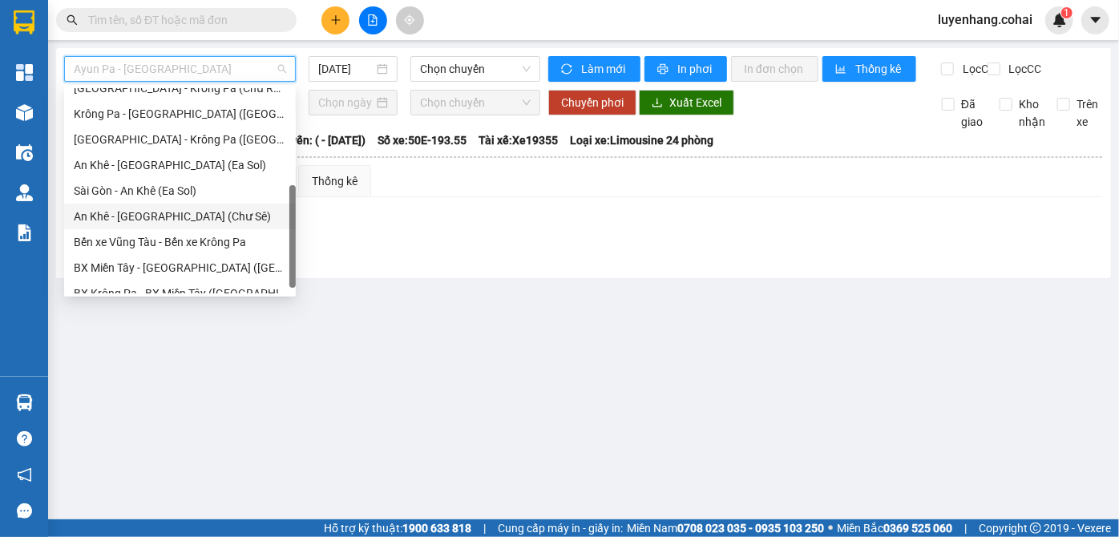
click at [215, 225] on div "An Khê - [GEOGRAPHIC_DATA] (Chư Sê)" at bounding box center [180, 217] width 232 height 26
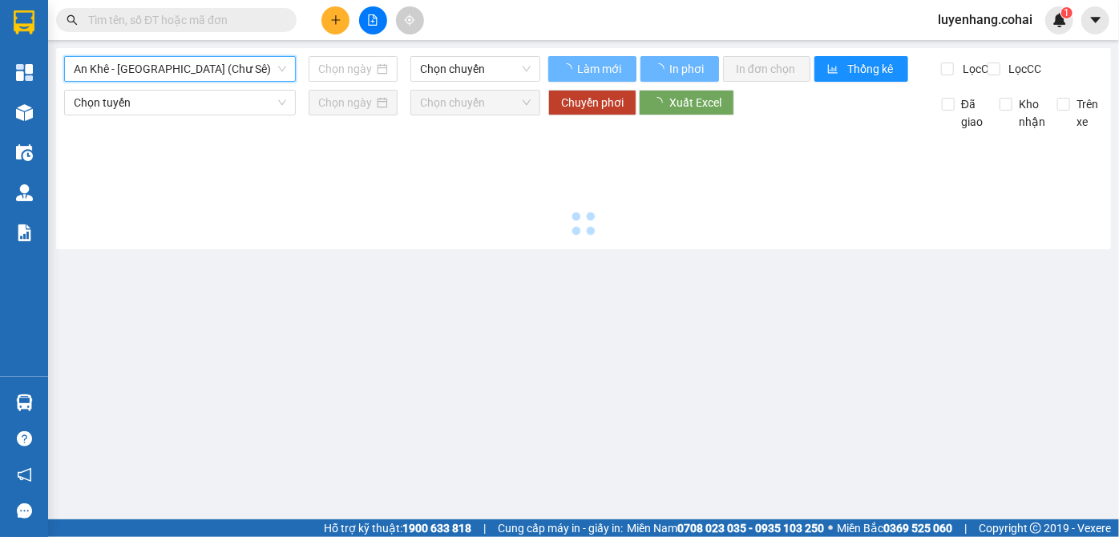
type input "[DATE]"
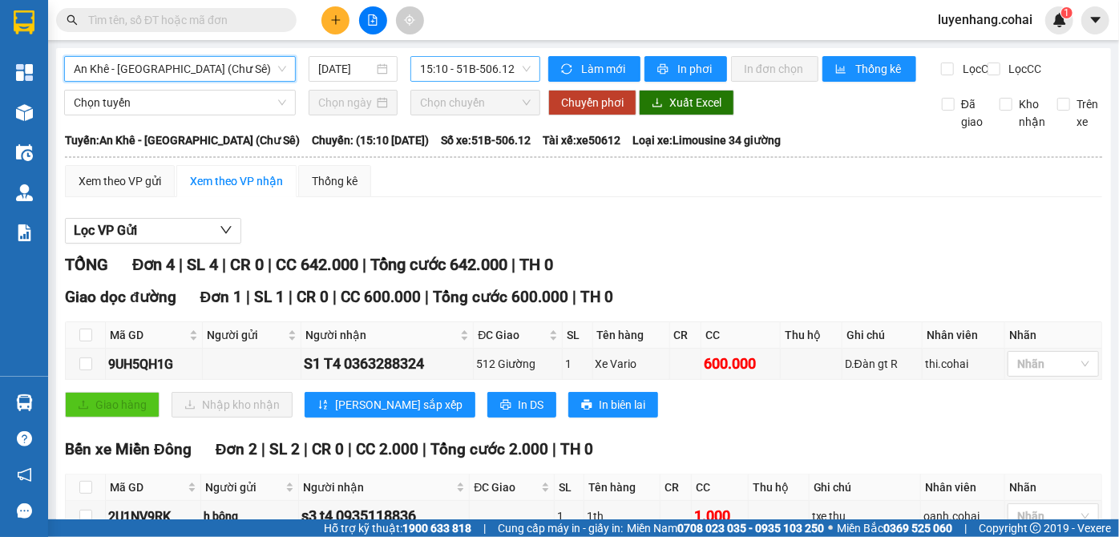
click at [472, 69] on span "15:10 - 51B-506.12" at bounding box center [475, 69] width 111 height 24
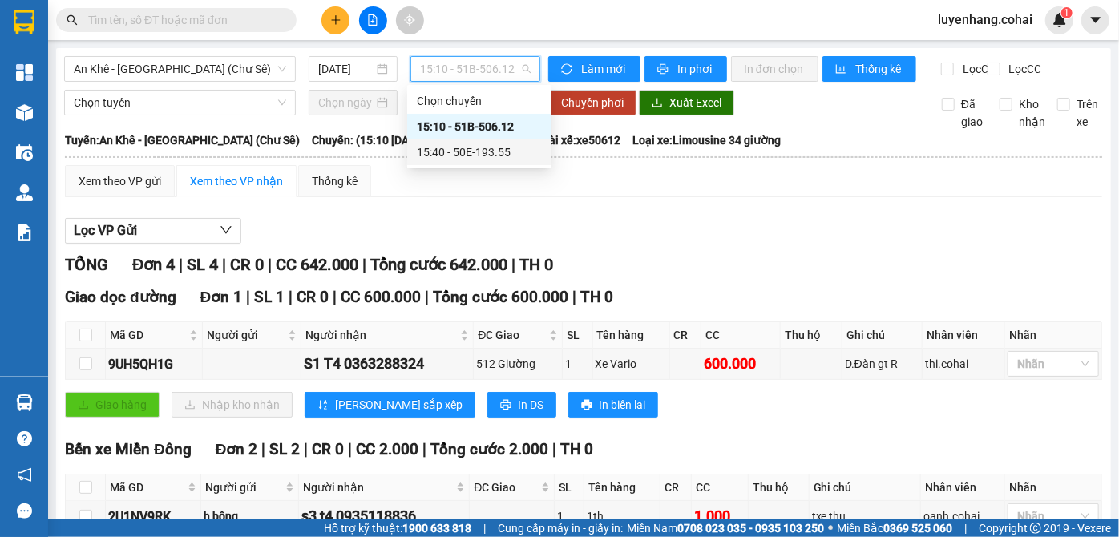
click at [486, 152] on div "15:40 - 50E-193.55" at bounding box center [479, 152] width 125 height 18
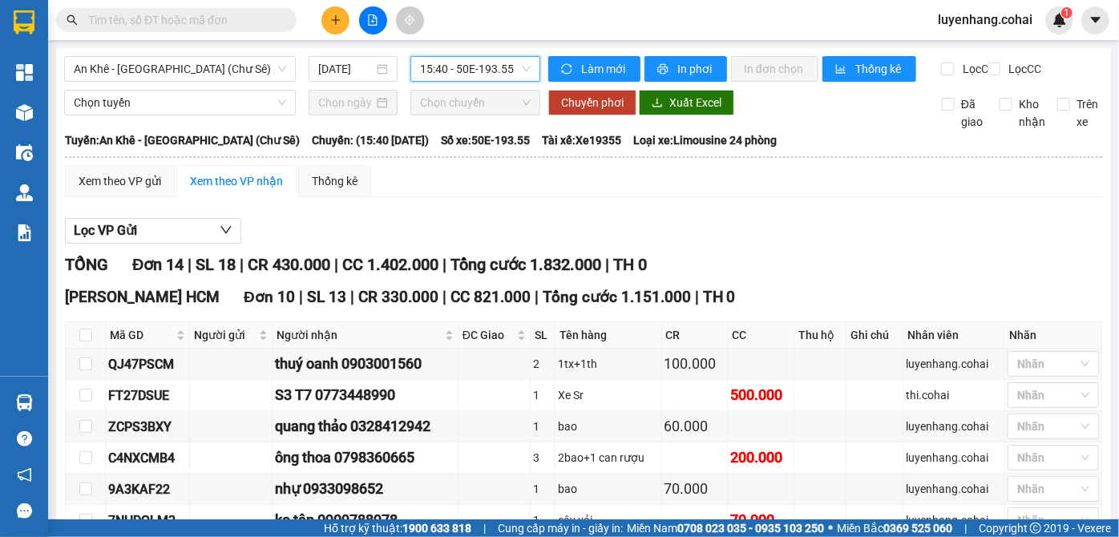
click at [736, 244] on div "Lọc VP Gửi" at bounding box center [583, 231] width 1037 height 26
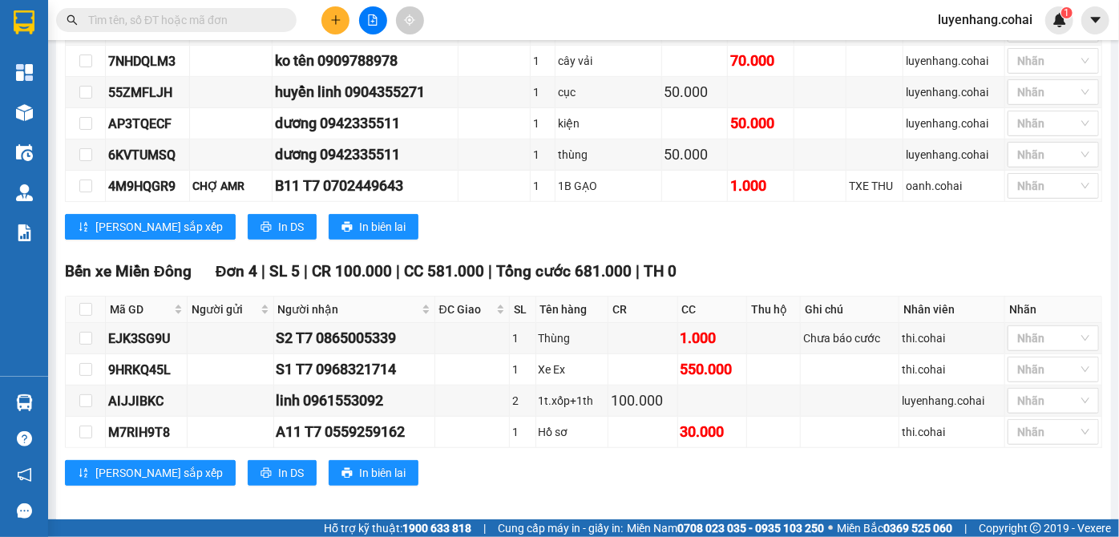
scroll to position [472, 0]
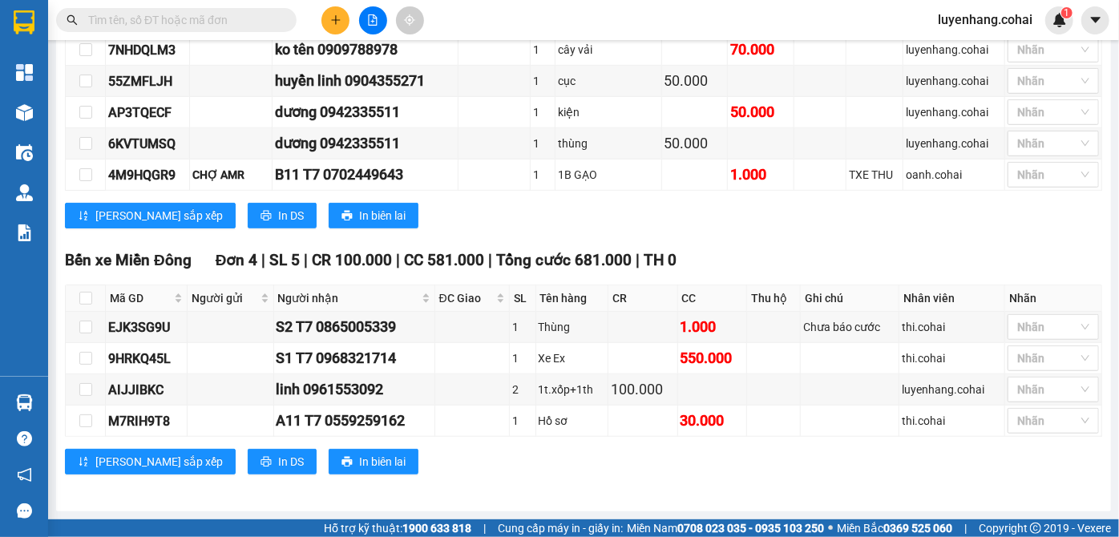
click at [611, 477] on div "Bến xe [GEOGRAPHIC_DATA] 4 | SL 5 | CR 100.000 | CC 581.000 | Tổng cước 681.000…" at bounding box center [583, 367] width 1037 height 238
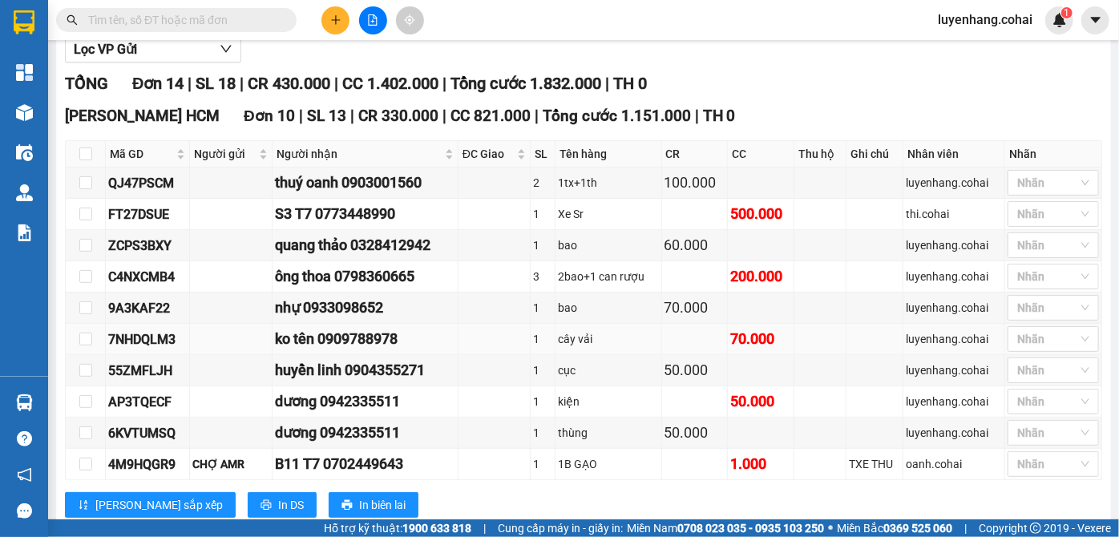
scroll to position [0, 0]
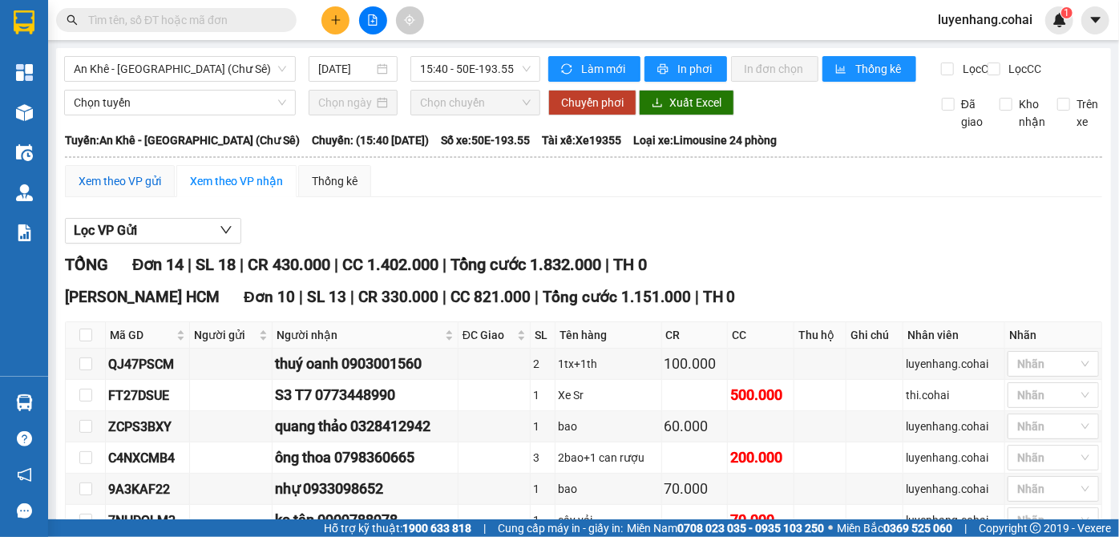
click at [143, 190] on div "Xem theo VP gửi" at bounding box center [120, 181] width 83 height 18
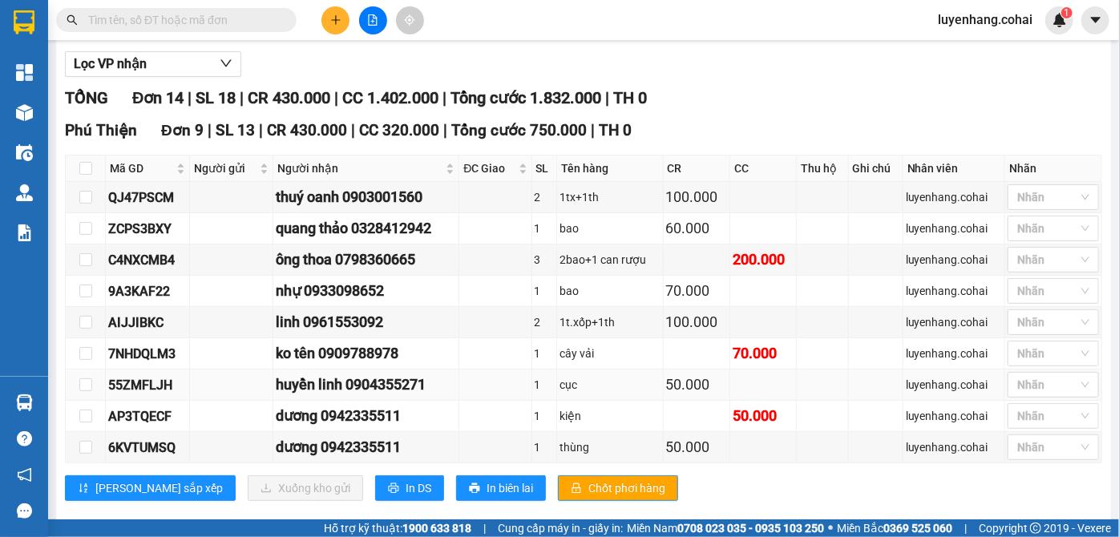
scroll to position [145, 0]
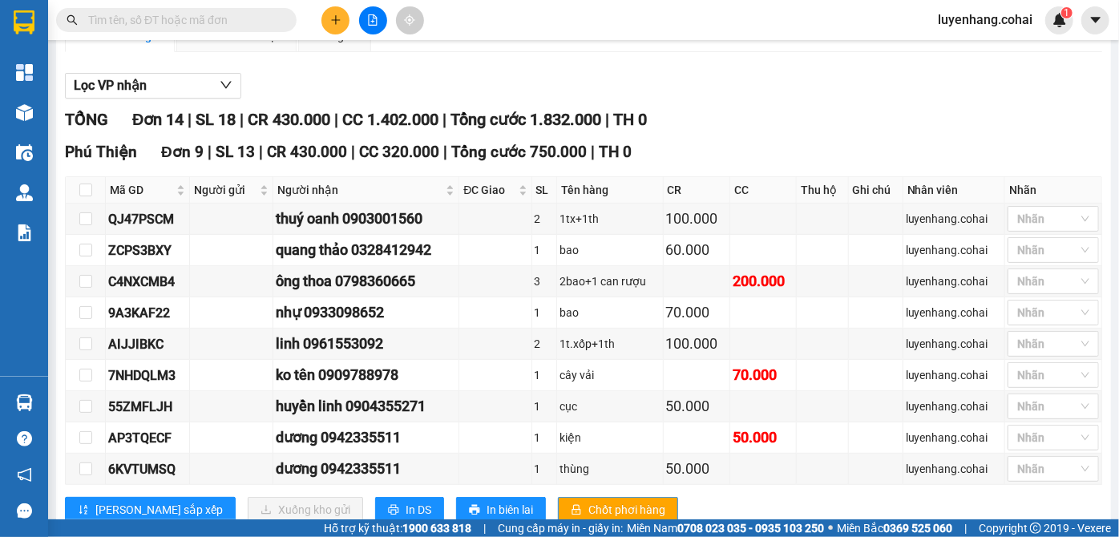
click at [330, 18] on icon "plus" at bounding box center [335, 19] width 11 height 11
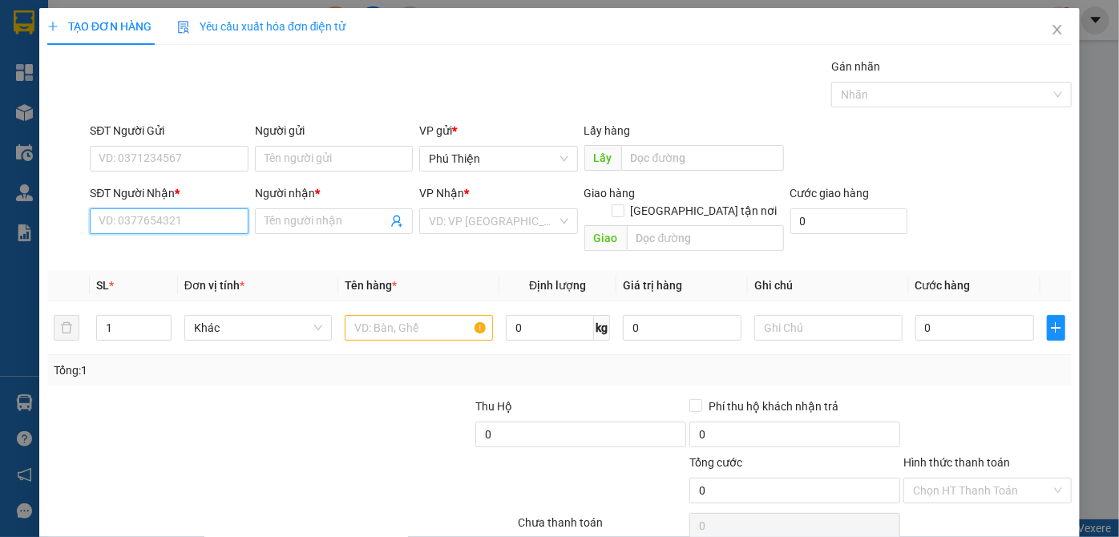
click at [154, 224] on input "SĐT Người Nhận *" at bounding box center [169, 221] width 158 height 26
type input "0981664264"
click at [194, 217] on input "0981664264" at bounding box center [169, 221] width 158 height 26
click at [196, 219] on input "0981664264" at bounding box center [169, 221] width 158 height 26
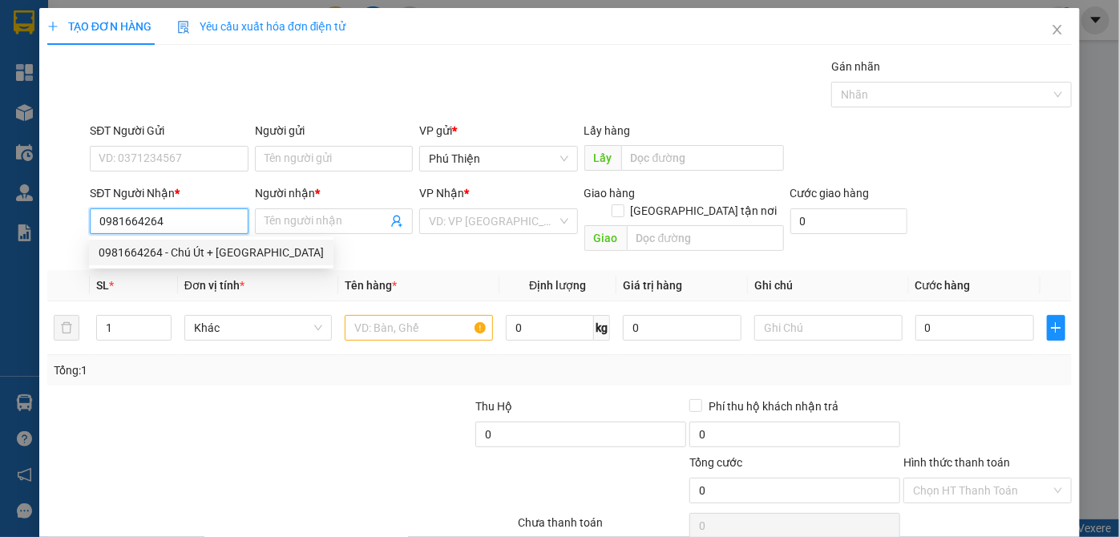
click at [192, 256] on div "0981664264 - Chú Út + [GEOGRAPHIC_DATA]" at bounding box center [211, 253] width 225 height 18
type input "Chú Út + Cô Hà"
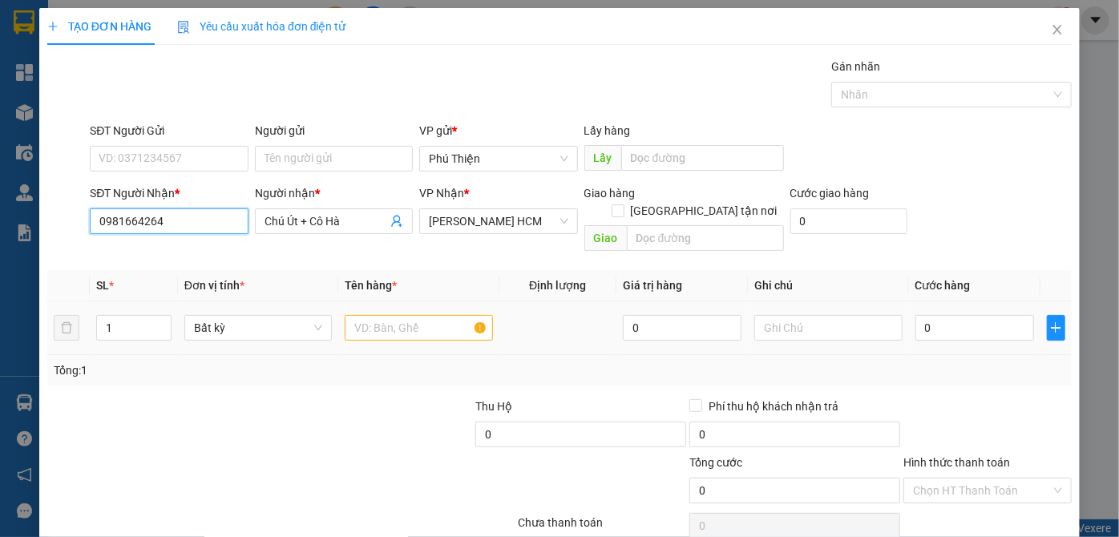
type input "0981664264"
click at [382, 315] on input "text" at bounding box center [419, 328] width 148 height 26
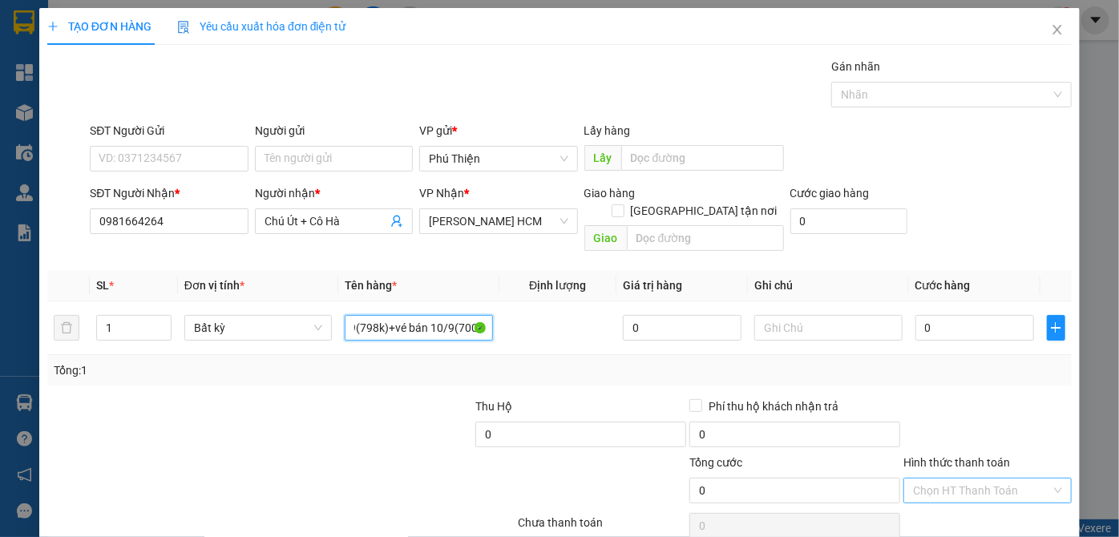
scroll to position [54, 0]
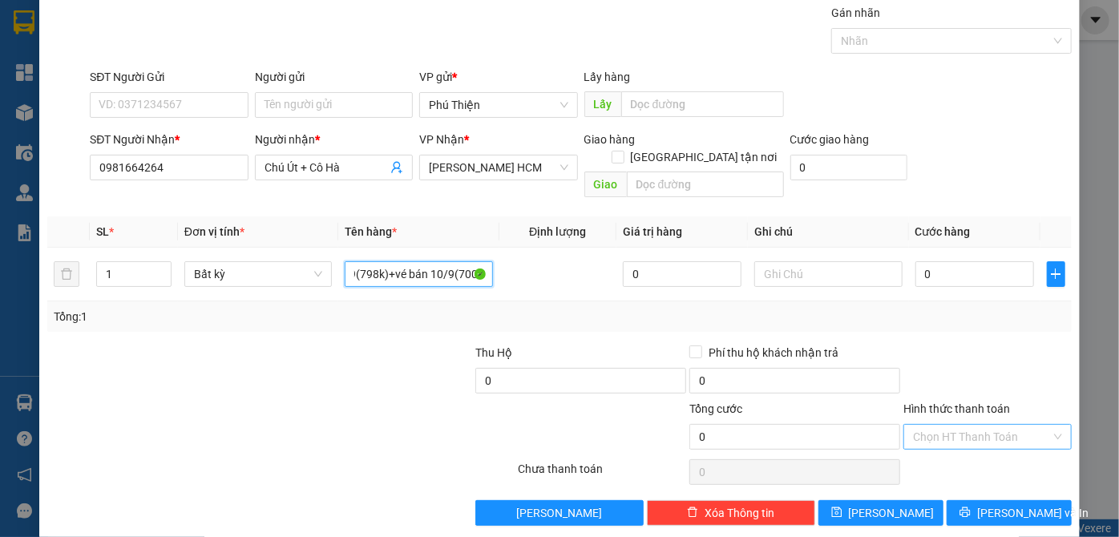
type input "1 bì thư hàng pth-sg 13.14/9(798k)+vé bán 10/9(700k)"
click at [960, 425] on input "Hình thức thanh toán" at bounding box center [982, 437] width 138 height 24
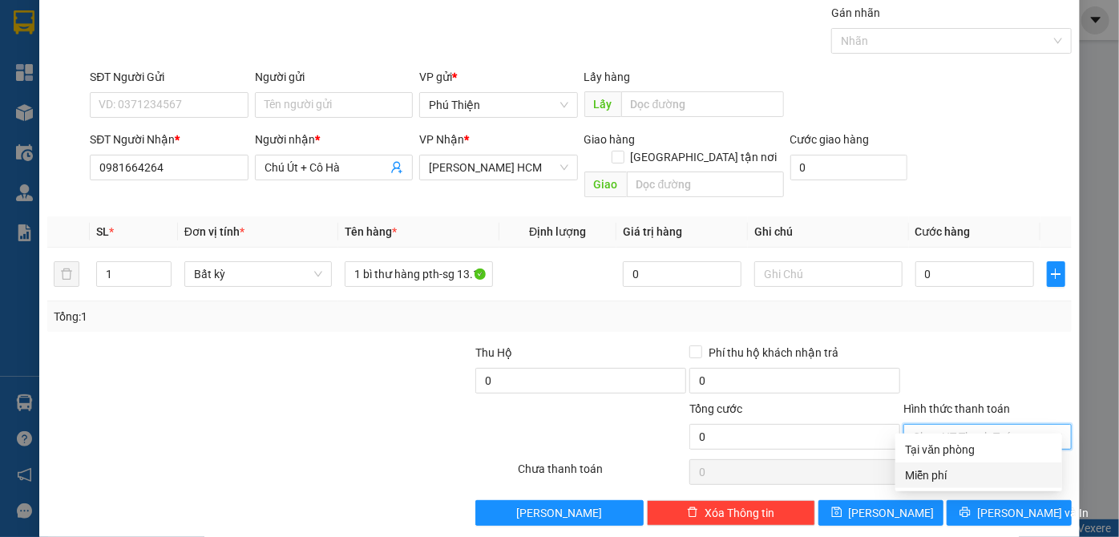
click at [949, 468] on div "Miễn phí" at bounding box center [978, 475] width 147 height 18
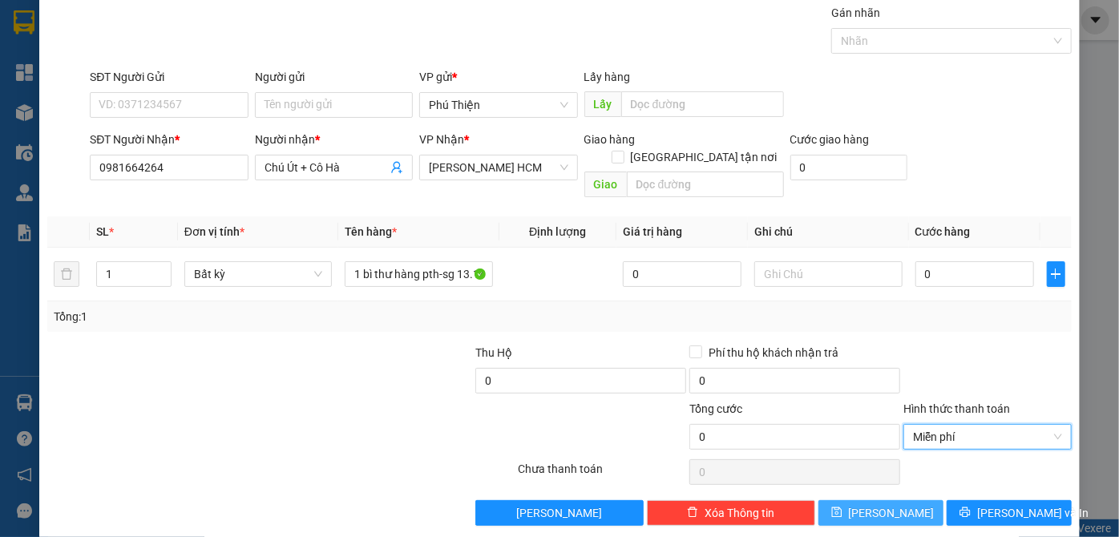
click at [885, 504] on span "[PERSON_NAME]" at bounding box center [891, 513] width 86 height 18
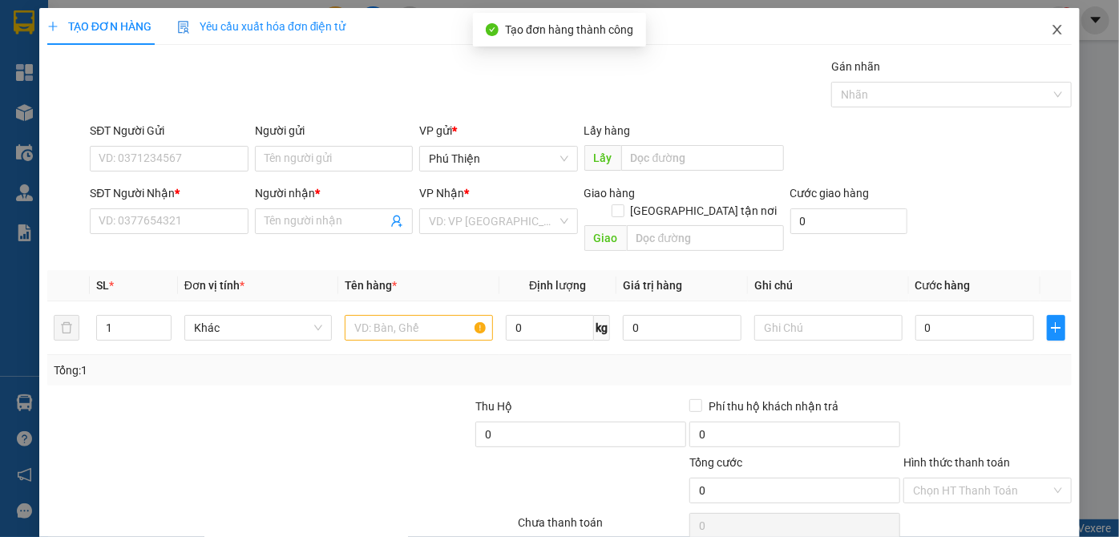
click at [1035, 28] on span "Close" at bounding box center [1056, 30] width 45 height 45
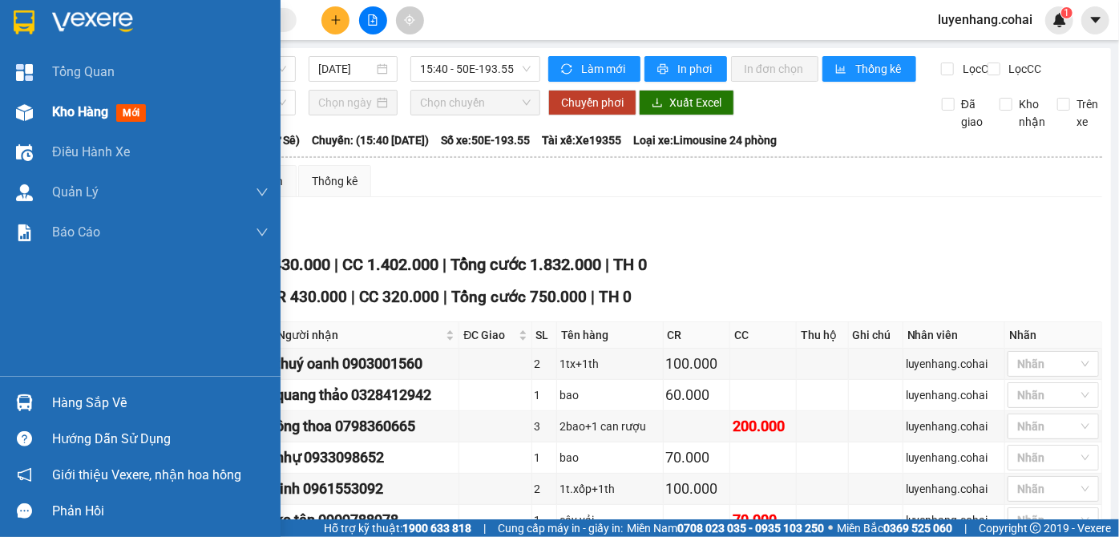
click at [48, 103] on div "Kho hàng mới" at bounding box center [140, 112] width 280 height 40
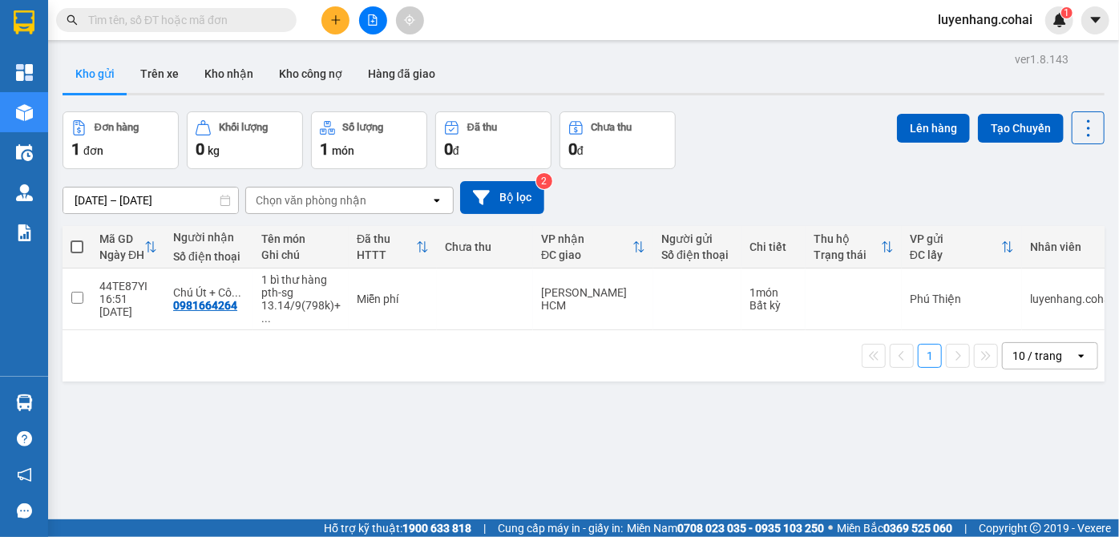
click at [75, 247] on span at bounding box center [77, 246] width 13 height 13
click at [77, 239] on input "checkbox" at bounding box center [77, 239] width 0 height 0
checkbox input "true"
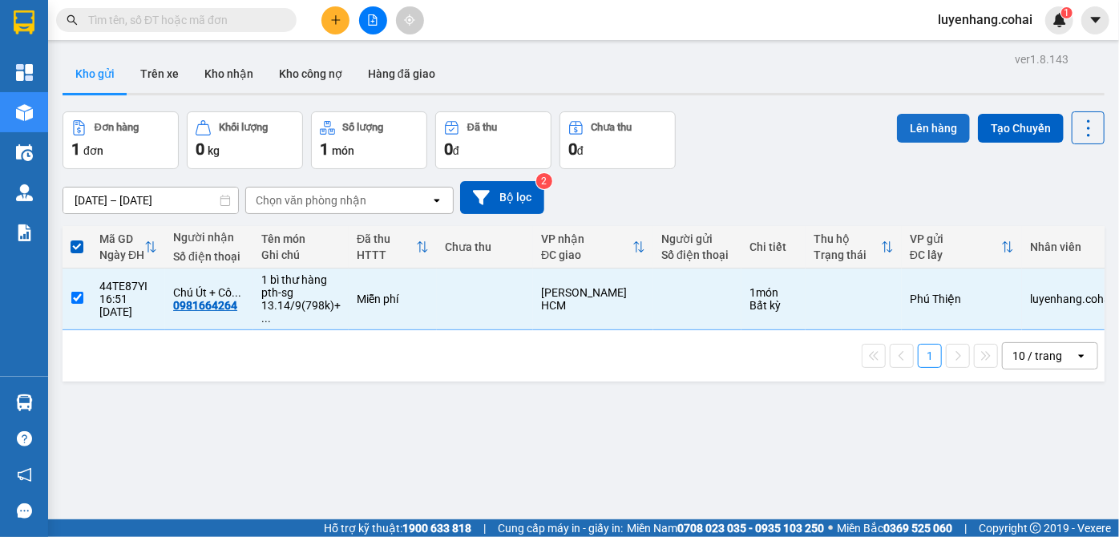
click at [913, 133] on button "Lên hàng" at bounding box center [933, 128] width 73 height 29
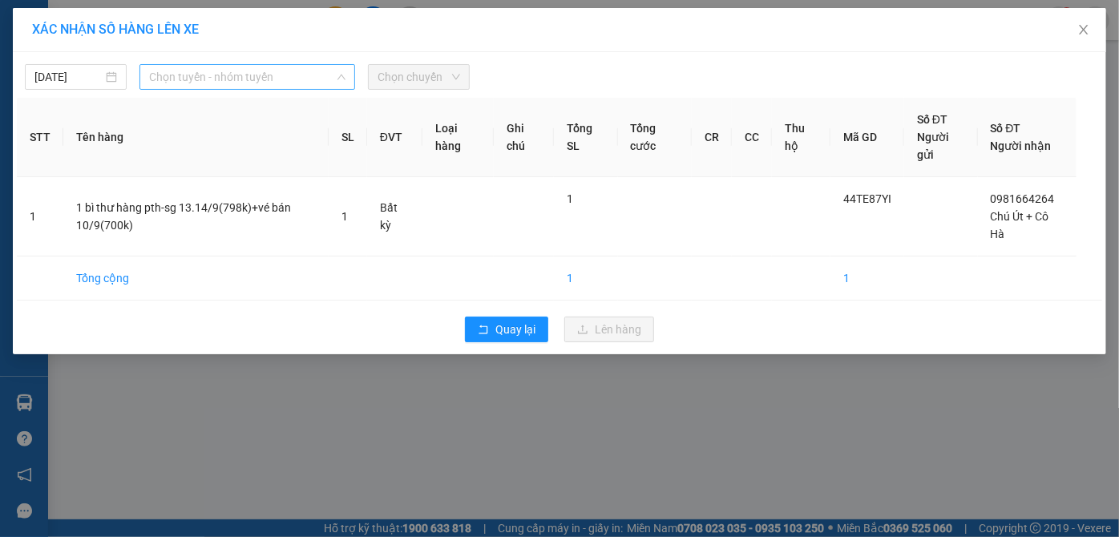
click at [219, 85] on span "Chọn tuyến - nhóm tuyến" at bounding box center [247, 77] width 197 height 24
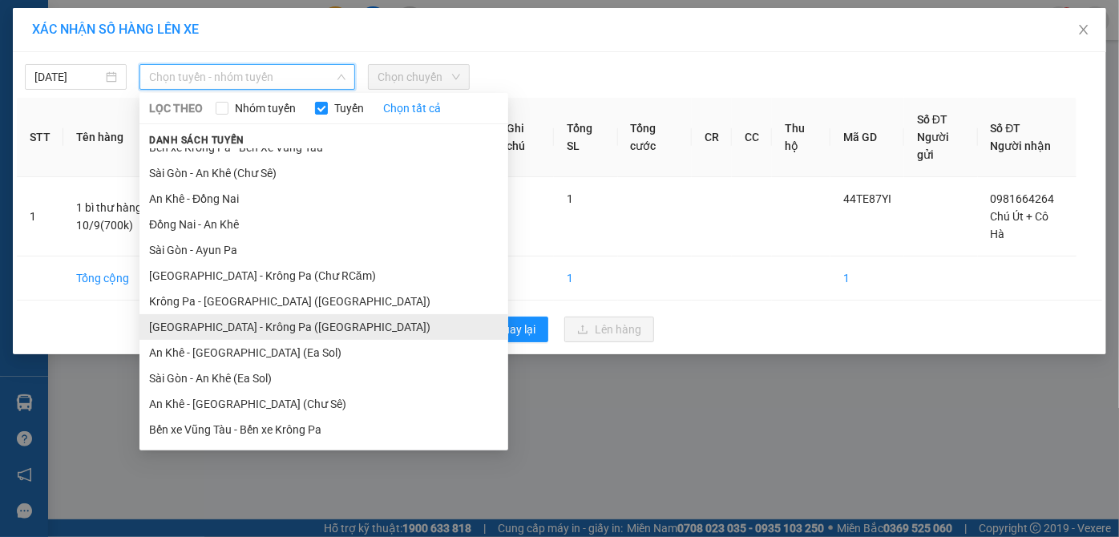
scroll to position [115, 0]
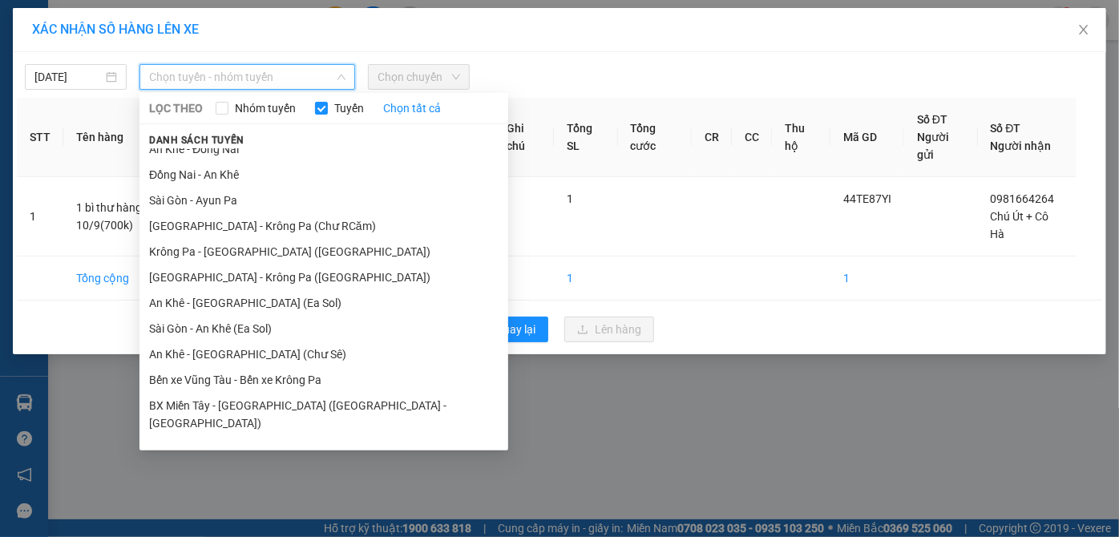
drag, startPoint x: 269, startPoint y: 357, endPoint x: 336, endPoint y: 338, distance: 69.2
click at [275, 357] on li "An Khê - [GEOGRAPHIC_DATA] (Chư Sê)" at bounding box center [323, 354] width 369 height 26
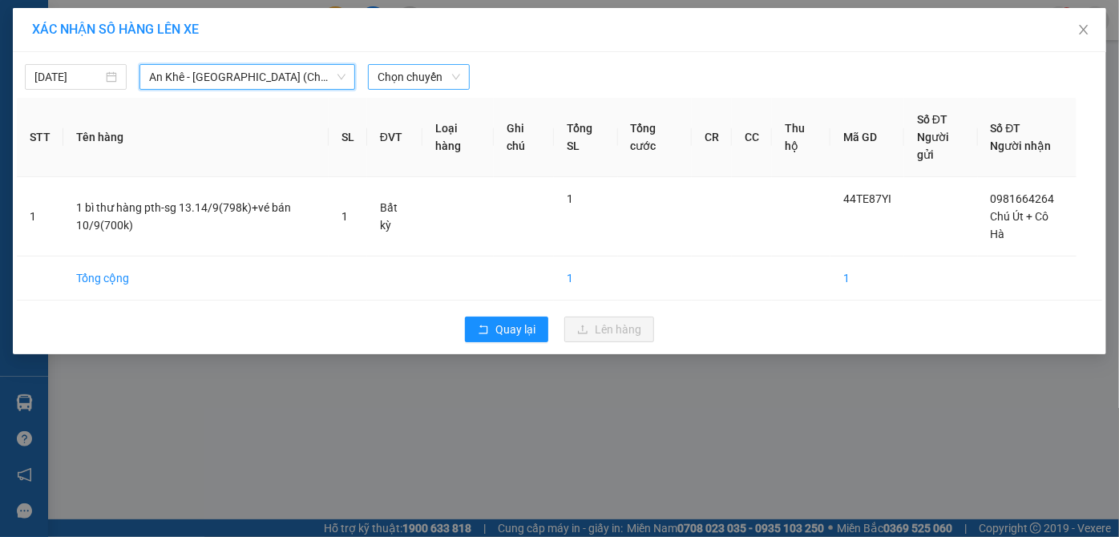
click at [446, 81] on span "Chọn chuyến" at bounding box center [418, 77] width 83 height 24
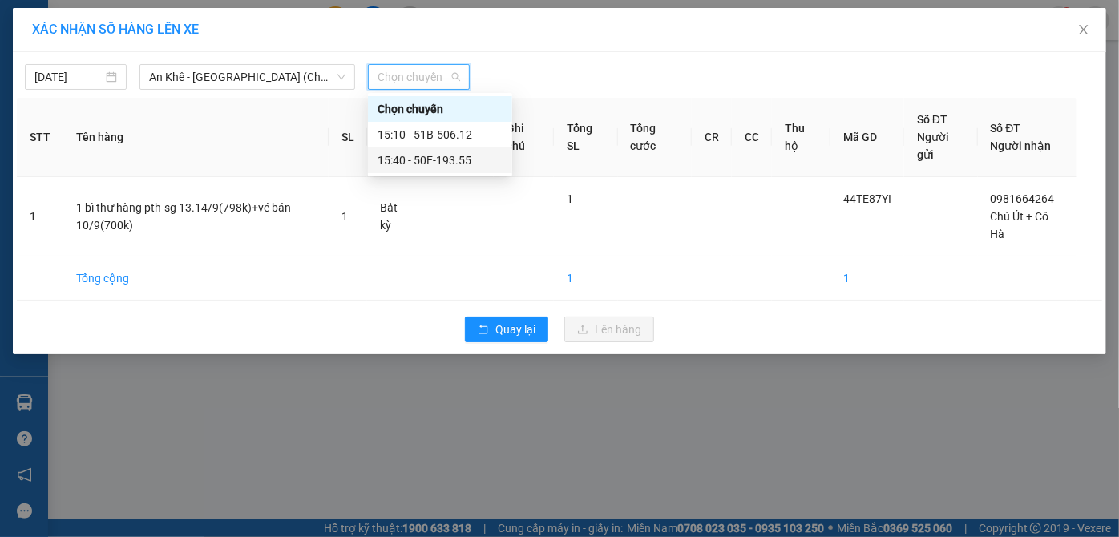
click at [474, 163] on div "15:40 - 50E-193.55" at bounding box center [439, 160] width 125 height 18
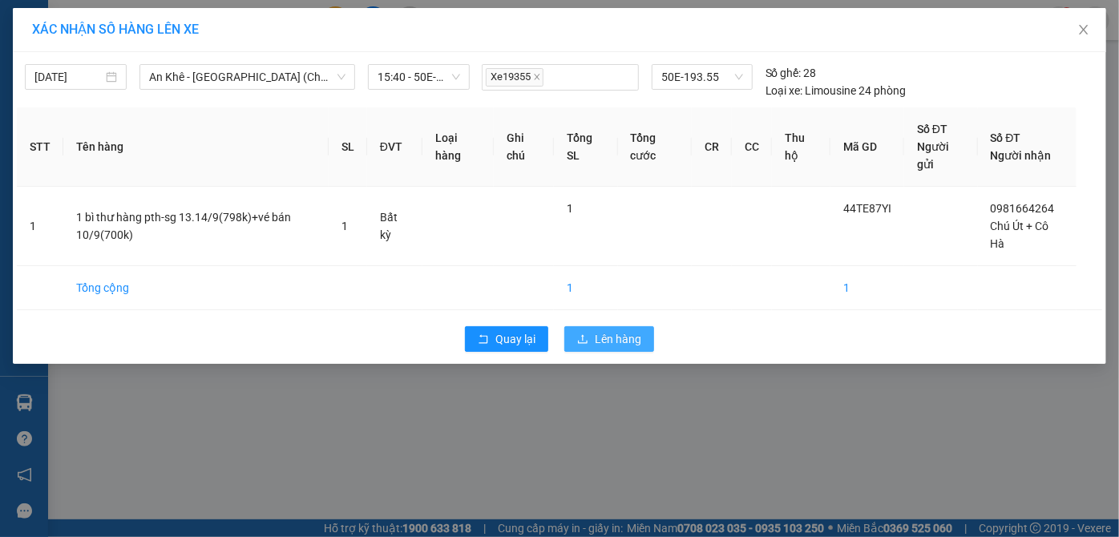
click at [597, 339] on span "Lên hàng" at bounding box center [618, 339] width 46 height 18
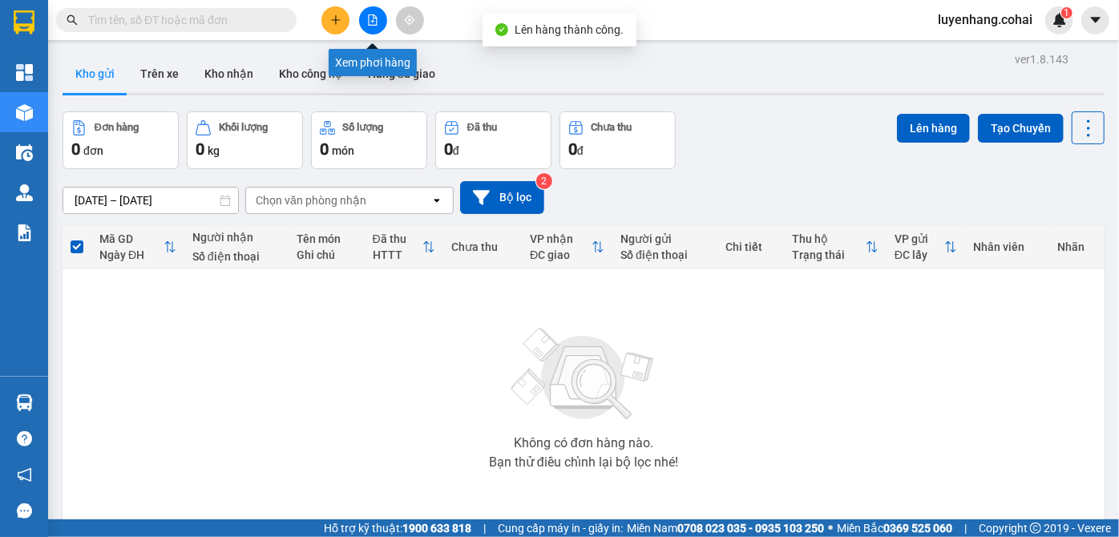
click at [376, 26] on button at bounding box center [373, 20] width 28 height 28
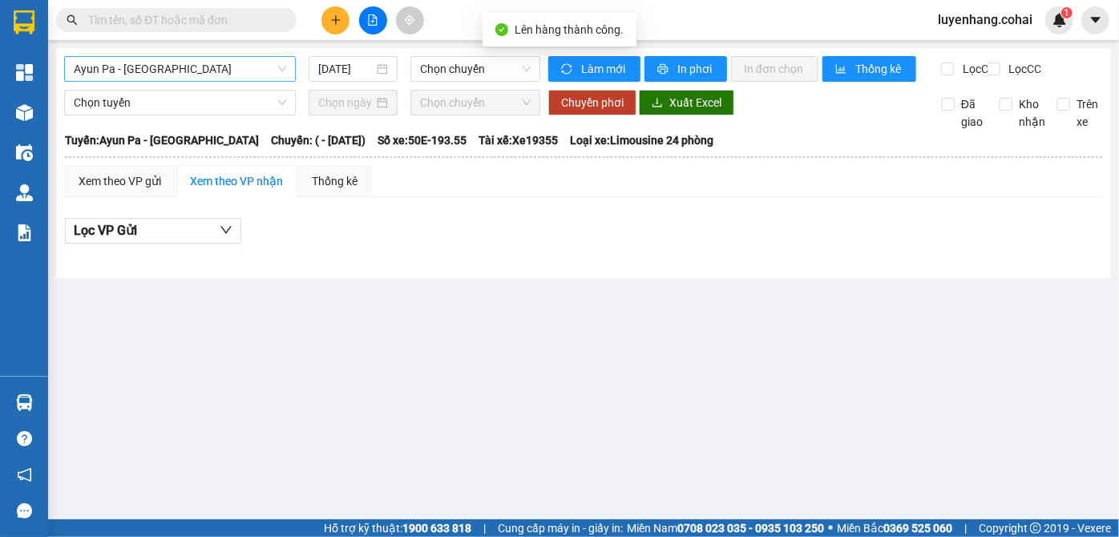
click at [236, 63] on span "Ayun Pa - [GEOGRAPHIC_DATA]" at bounding box center [180, 69] width 212 height 24
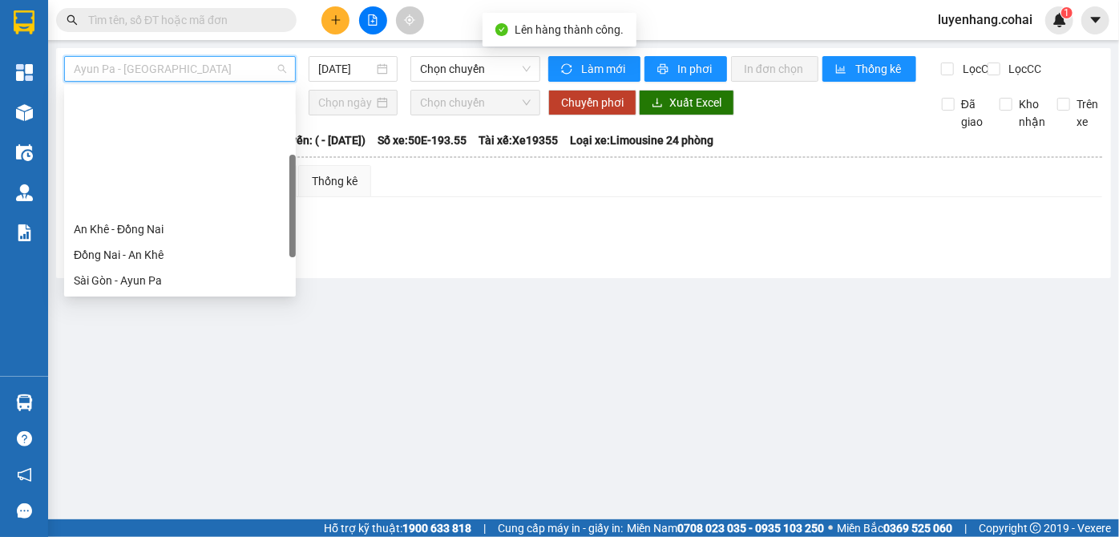
scroll to position [218, 0]
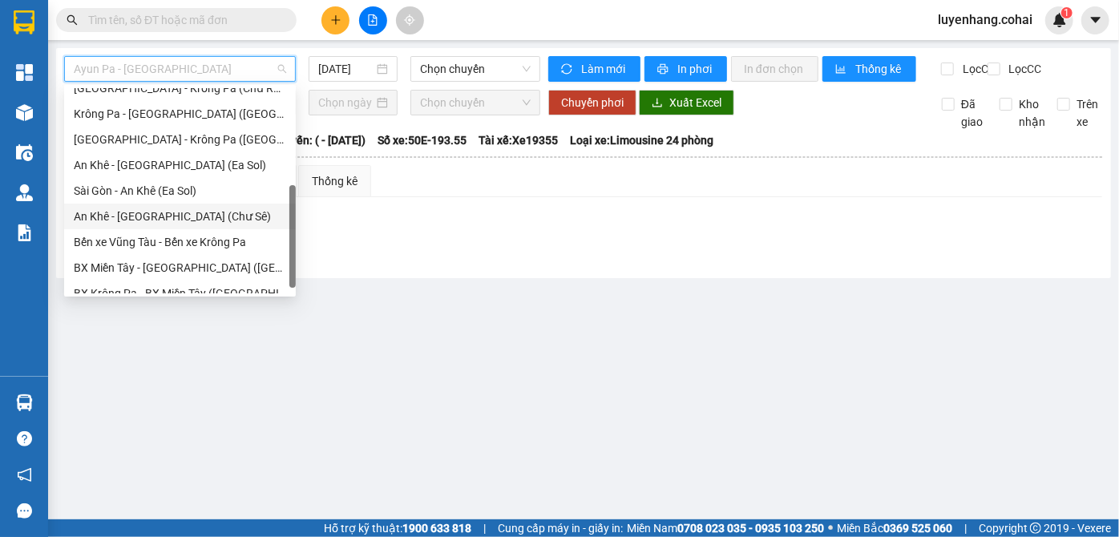
click at [229, 222] on div "An Khê - [GEOGRAPHIC_DATA] (Chư Sê)" at bounding box center [180, 217] width 212 height 18
type input "[DATE]"
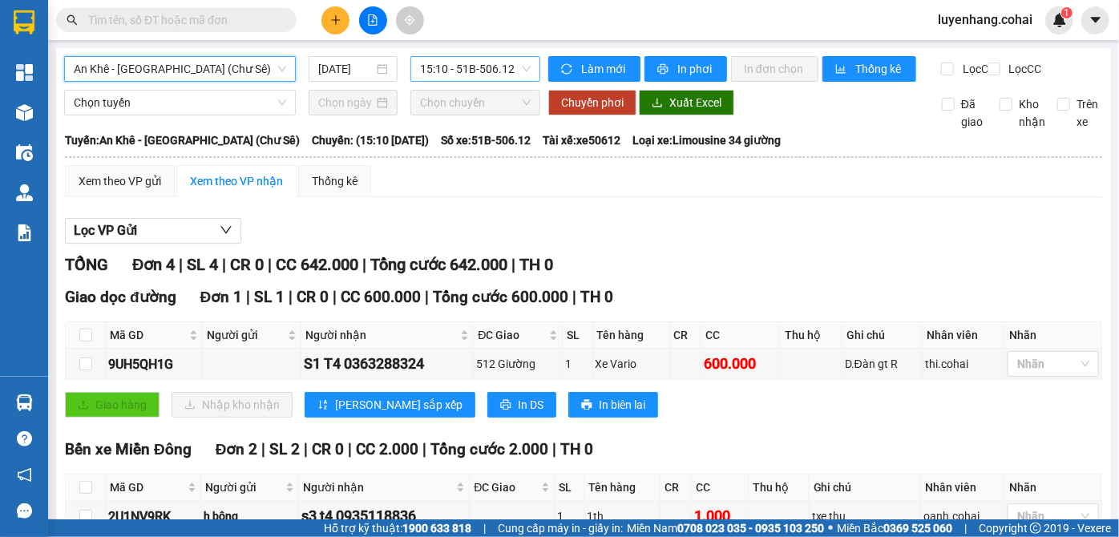
click at [482, 69] on span "15:10 - 51B-506.12" at bounding box center [475, 69] width 111 height 24
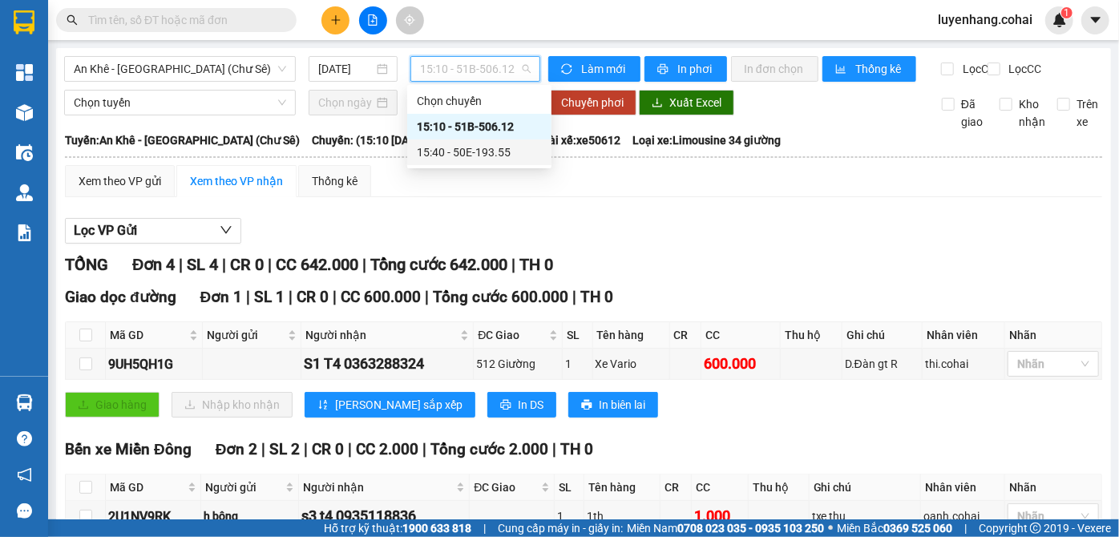
click at [500, 157] on div "15:40 - 50E-193.55" at bounding box center [479, 152] width 125 height 18
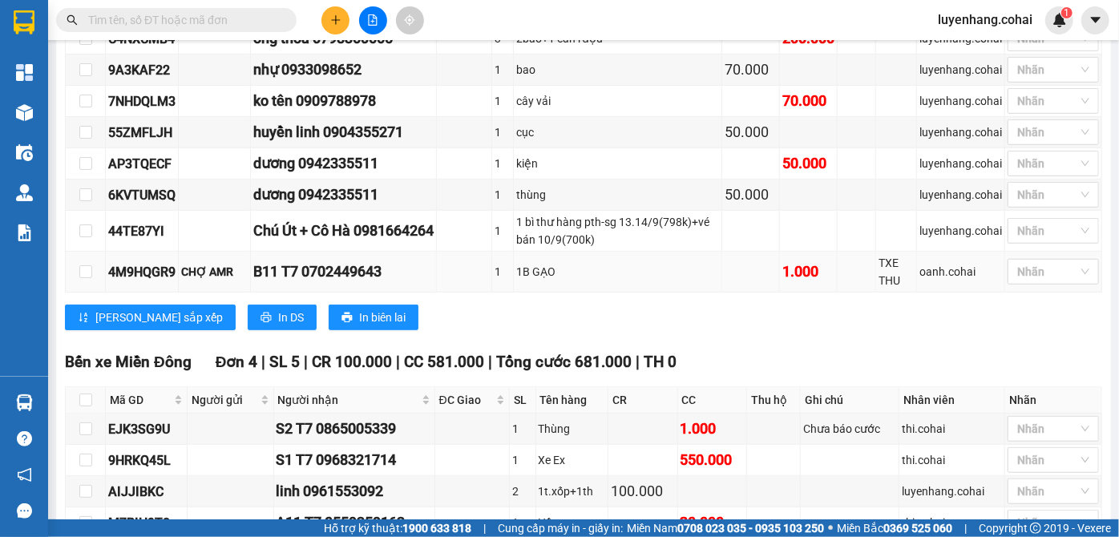
scroll to position [218, 0]
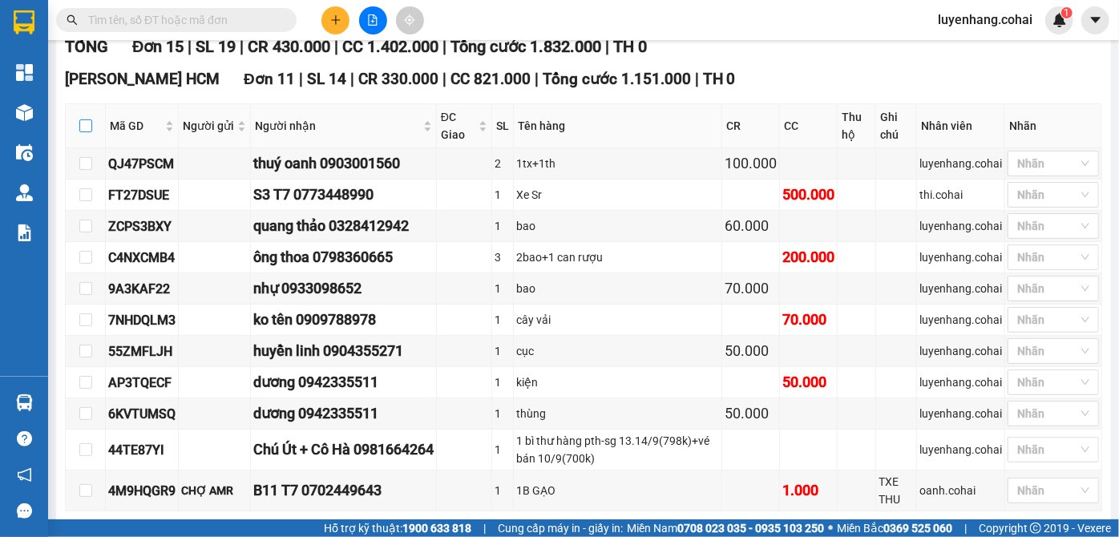
click at [90, 132] on input "checkbox" at bounding box center [85, 125] width 13 height 13
checkbox input "true"
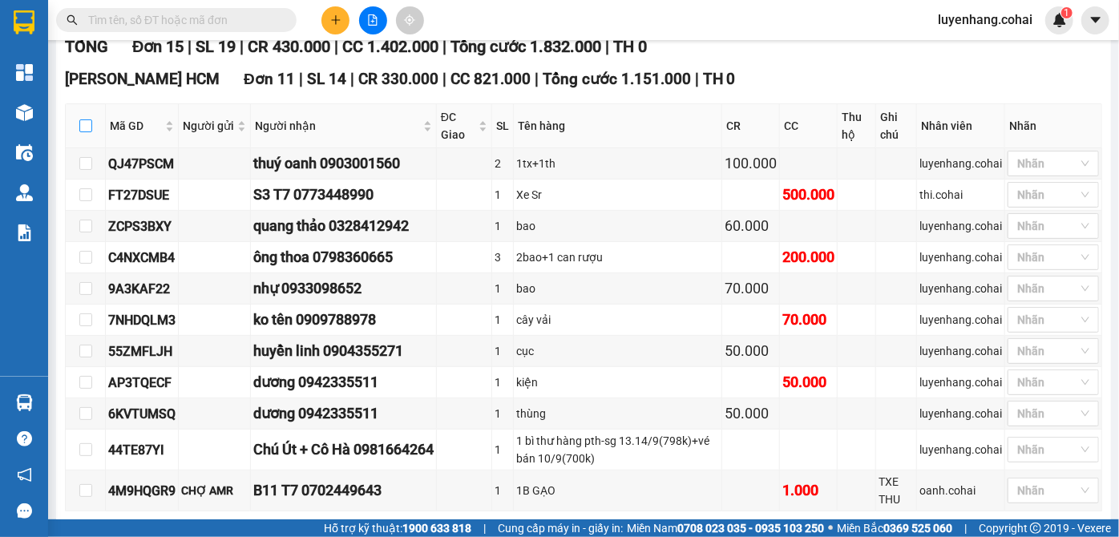
checkbox input "true"
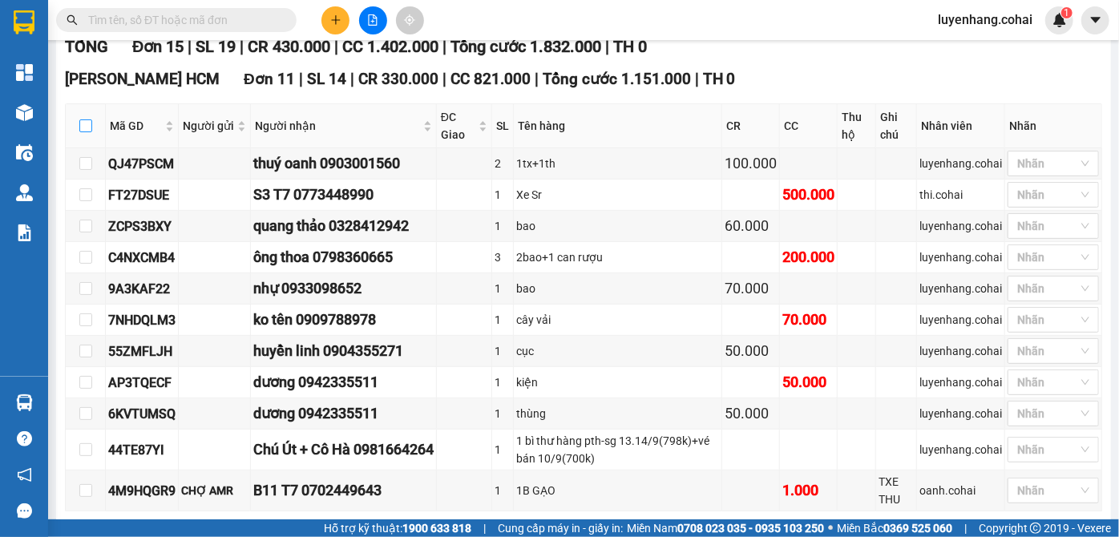
checkbox input "true"
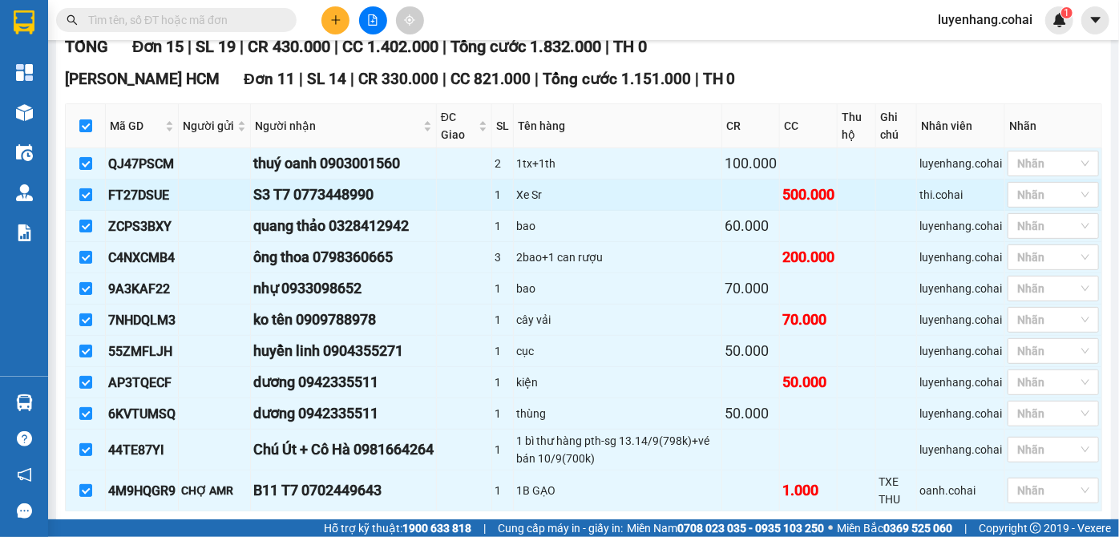
click at [83, 201] on input "checkbox" at bounding box center [85, 194] width 13 height 13
checkbox input "false"
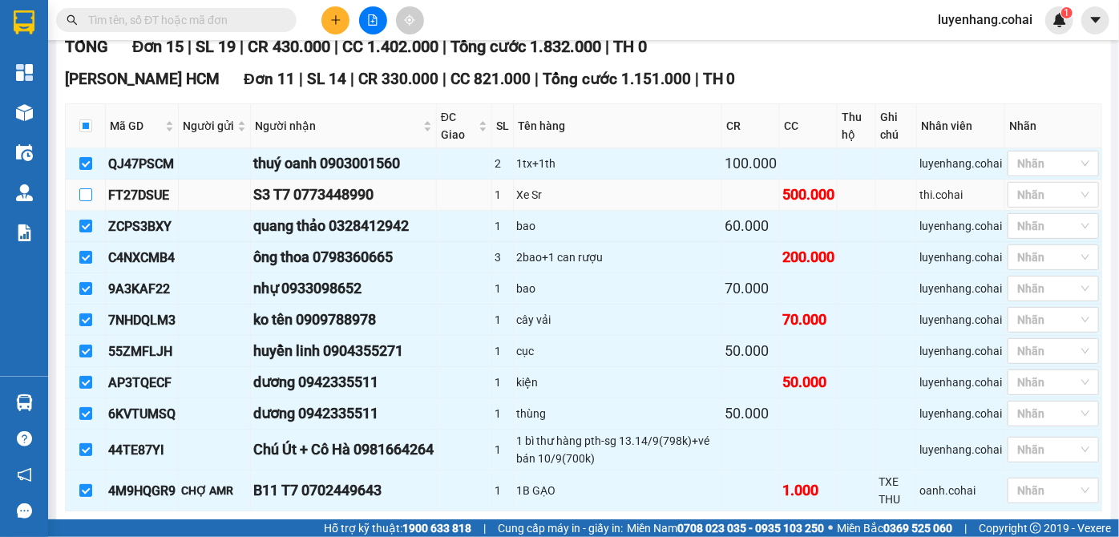
scroll to position [364, 0]
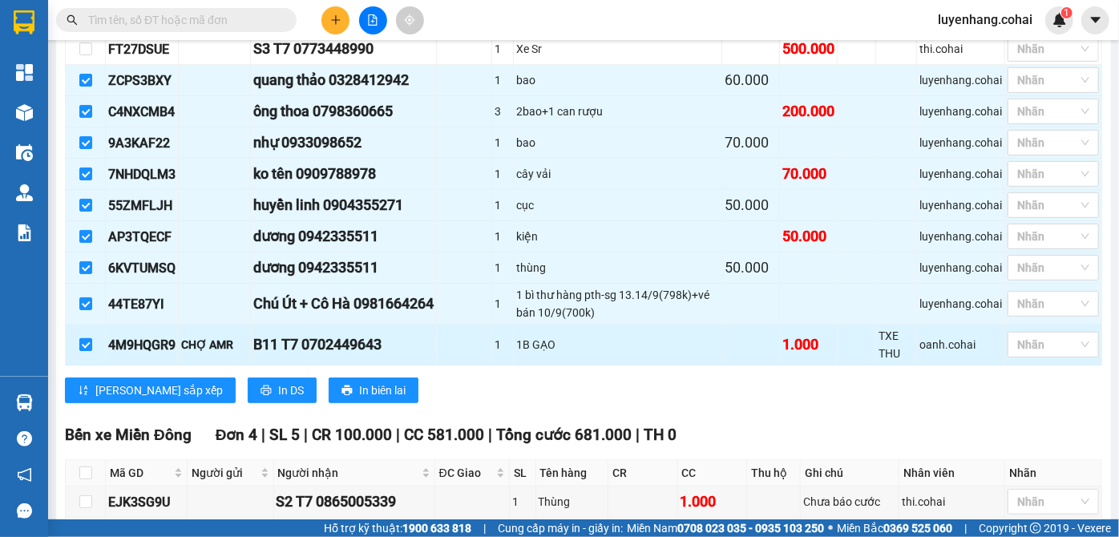
click at [85, 351] on input "checkbox" at bounding box center [85, 344] width 13 height 13
checkbox input "false"
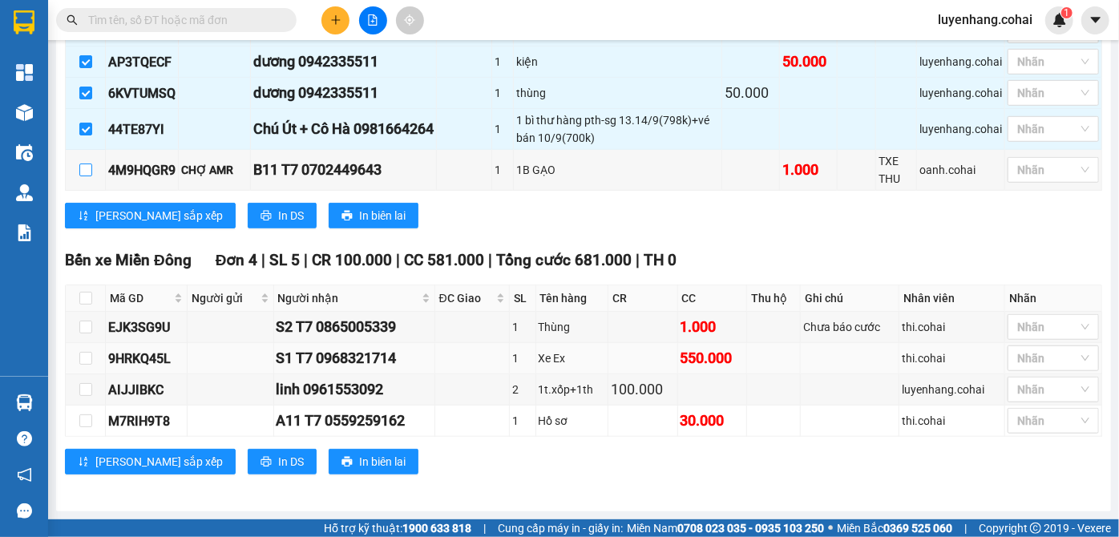
scroll to position [540, 0]
click at [83, 393] on input "checkbox" at bounding box center [85, 389] width 13 height 13
checkbox input "true"
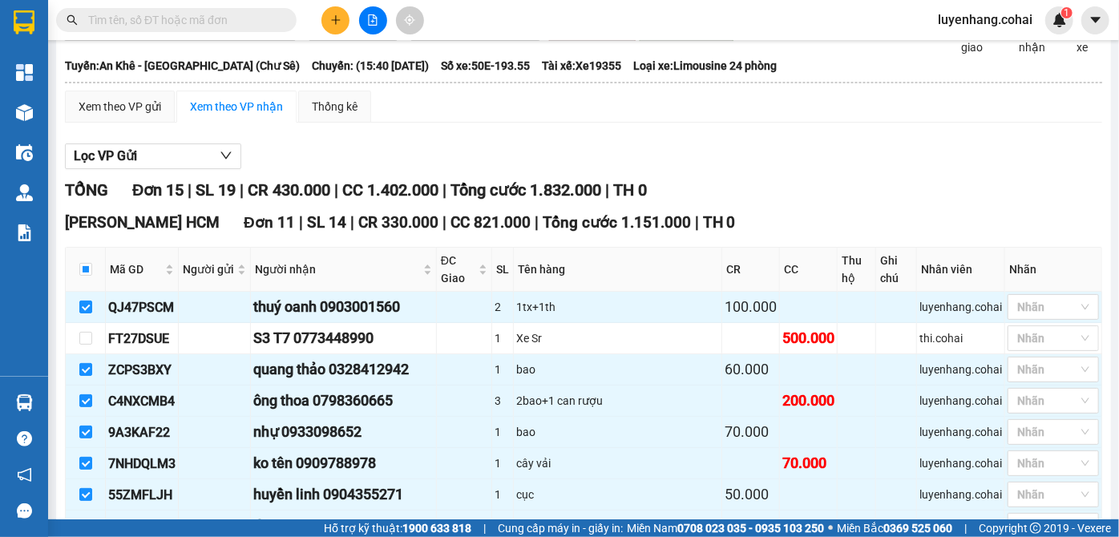
scroll to position [0, 0]
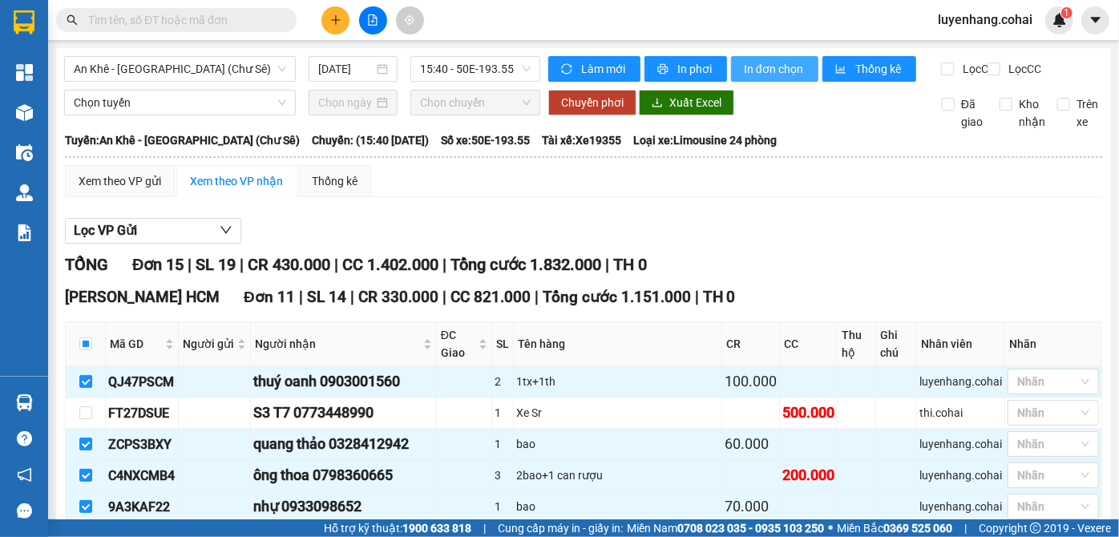
click at [788, 67] on span "In đơn chọn" at bounding box center [775, 69] width 62 height 18
click at [183, 63] on span "An Khê - [GEOGRAPHIC_DATA] (Chư Sê)" at bounding box center [180, 69] width 212 height 24
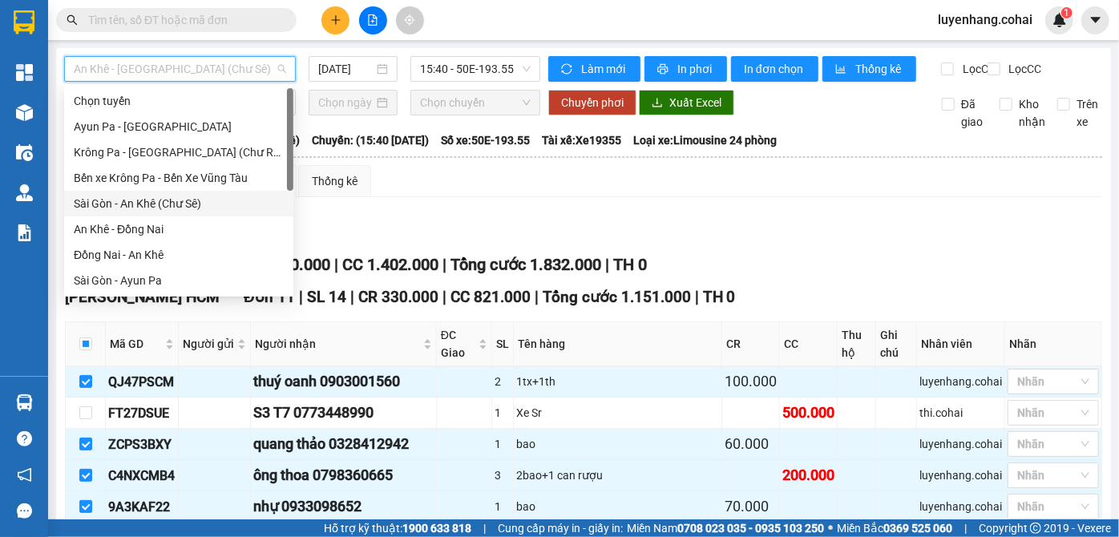
click at [183, 204] on div "Sài Gòn - An Khê (Chư Sê)" at bounding box center [179, 204] width 210 height 18
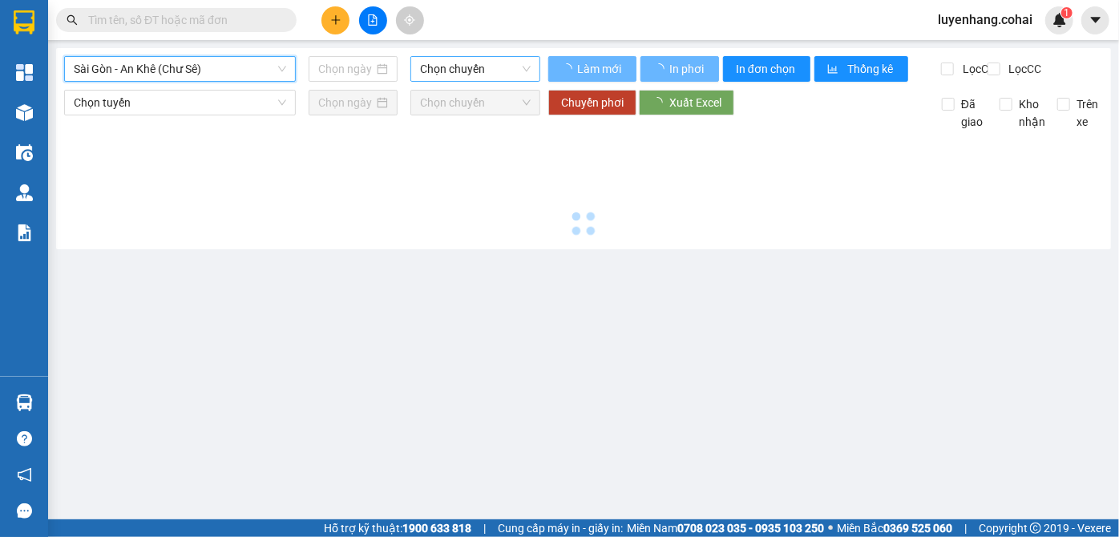
type input "[DATE]"
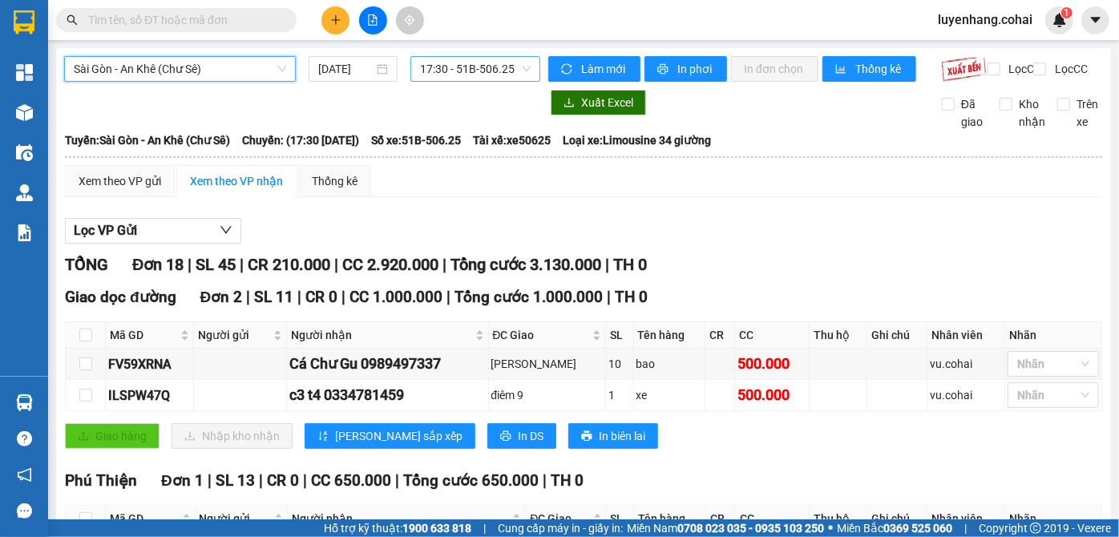
click at [469, 69] on span "17:30 - 51B-506.25" at bounding box center [475, 69] width 111 height 24
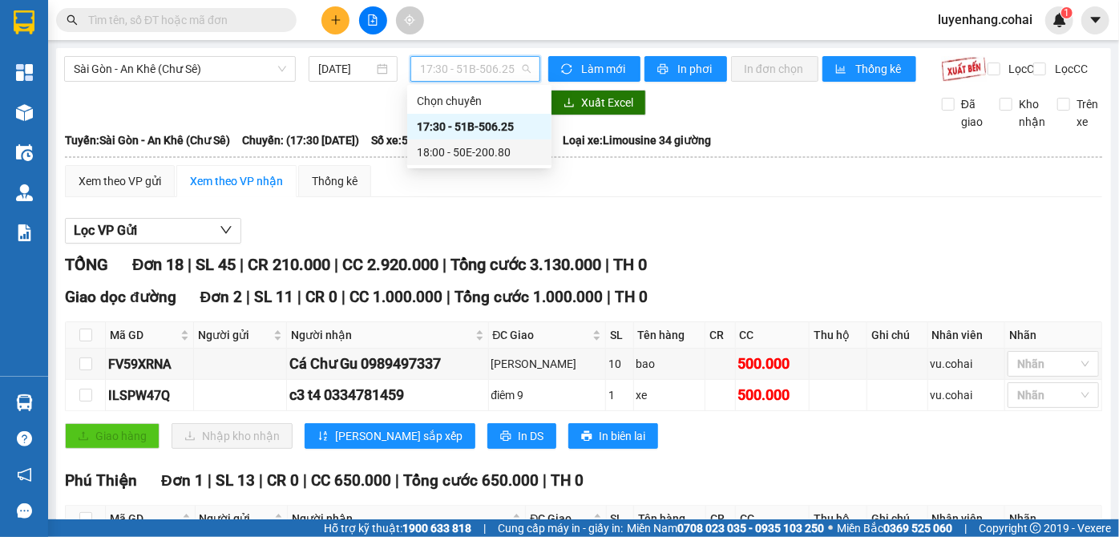
click at [501, 150] on div "18:00 - 50E-200.80" at bounding box center [479, 152] width 125 height 18
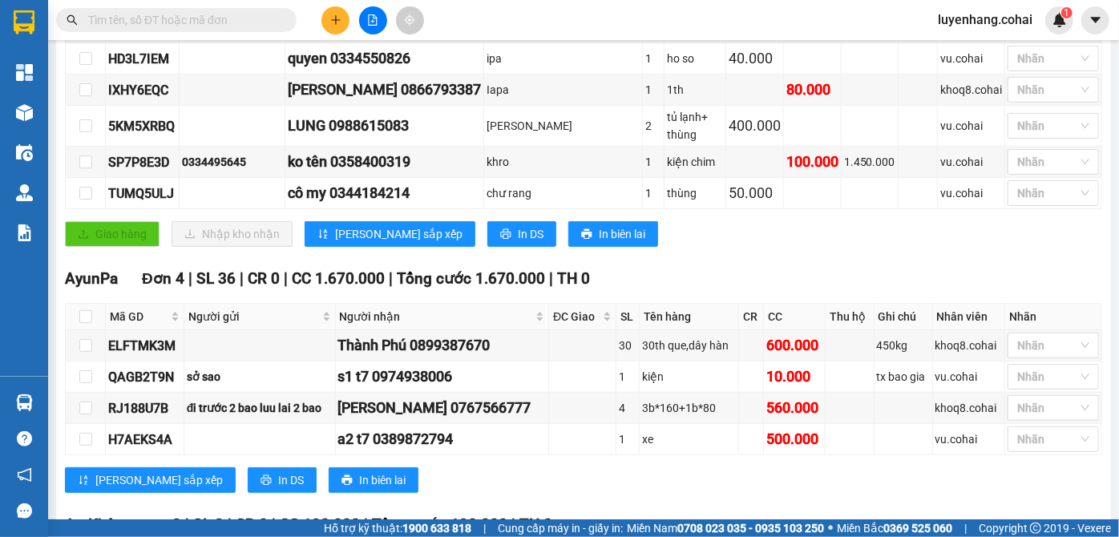
scroll to position [683, 0]
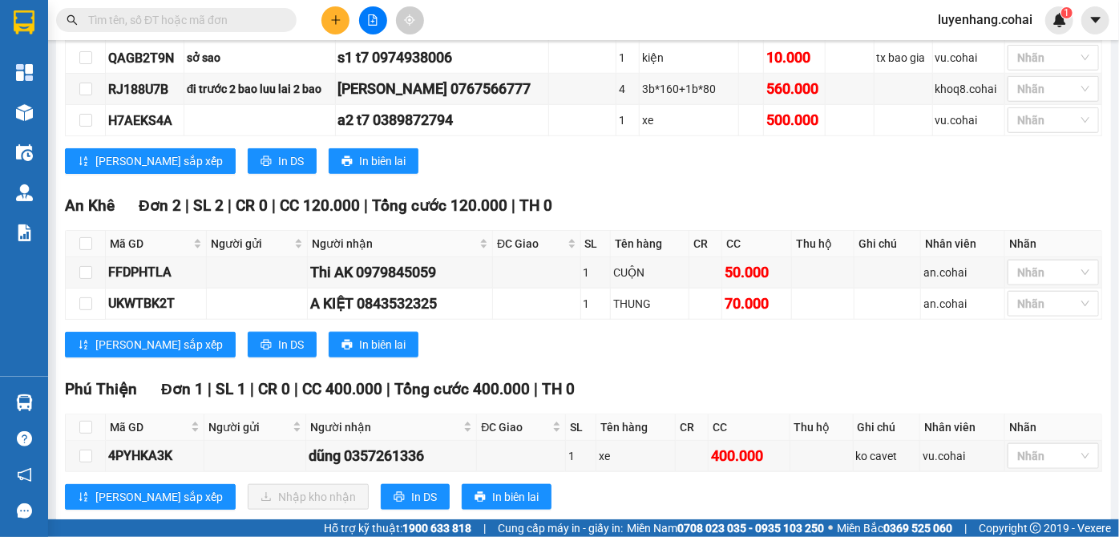
click at [683, 332] on div "[PERSON_NAME] sắp xếp In DS In biên lai" at bounding box center [583, 345] width 1037 height 26
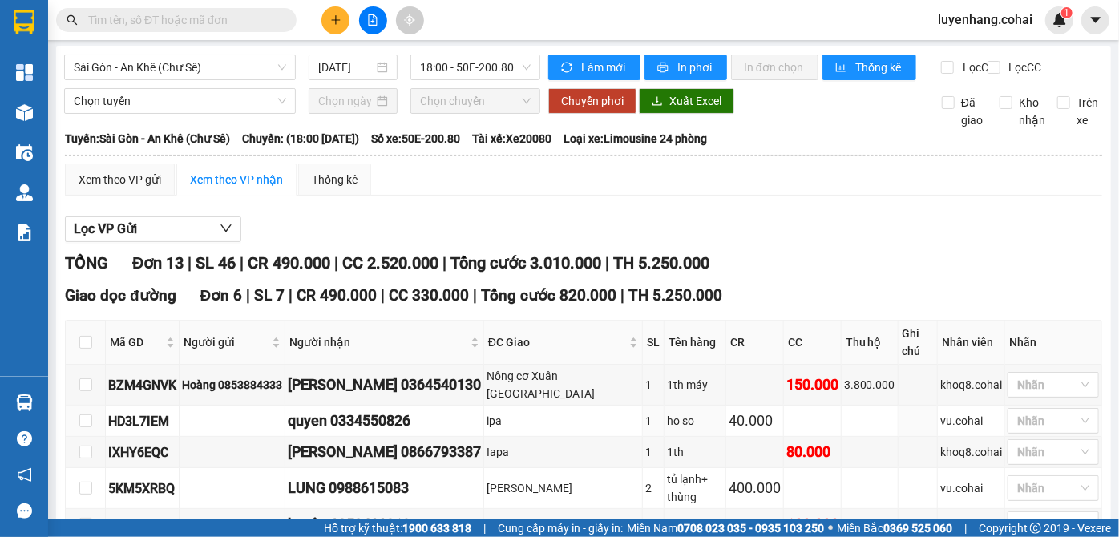
scroll to position [0, 0]
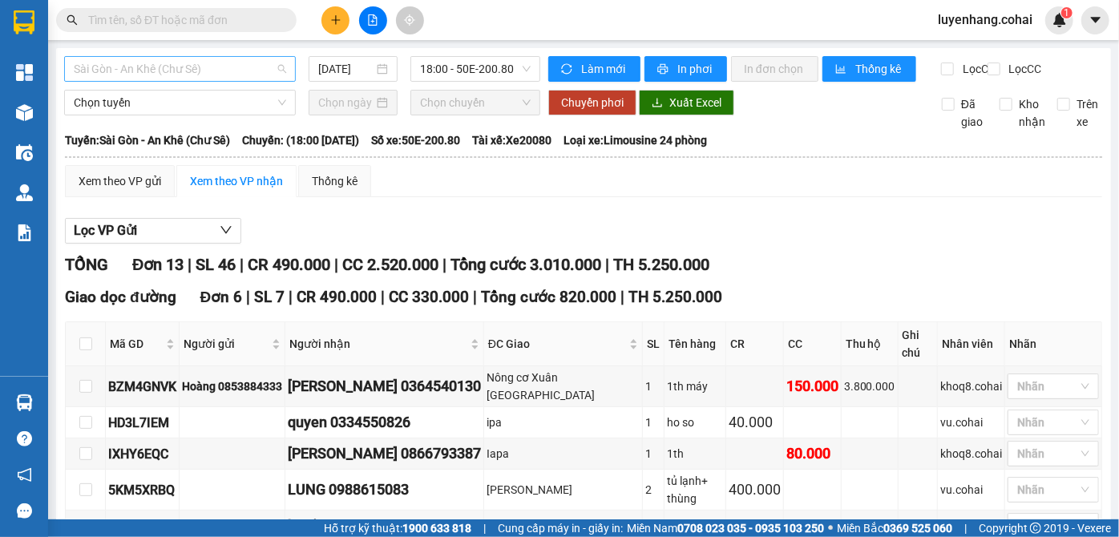
click at [223, 73] on span "Sài Gòn - An Khê (Chư Sê)" at bounding box center [180, 69] width 212 height 24
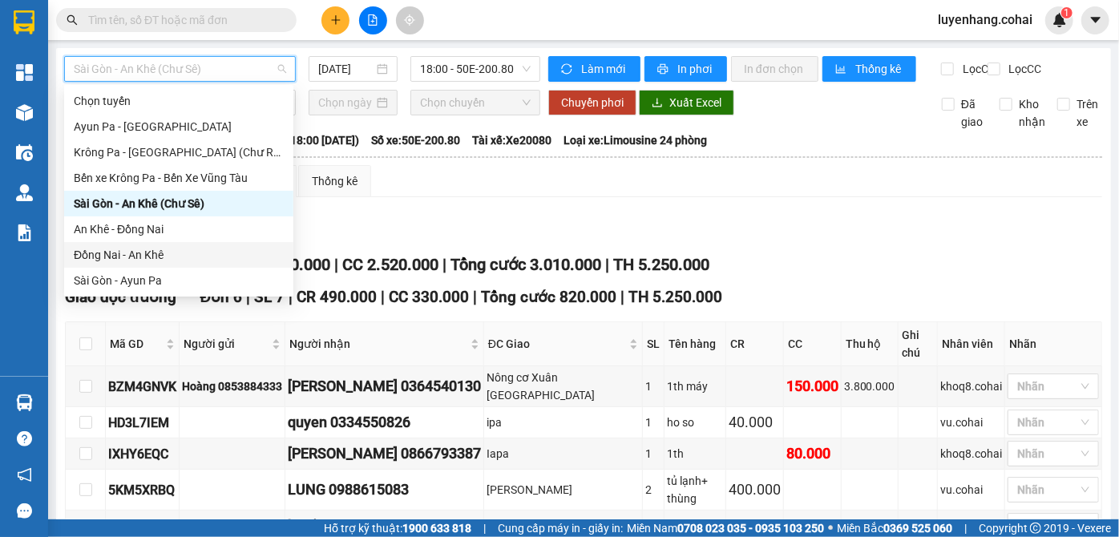
click at [186, 254] on div "Đồng Nai - An Khê" at bounding box center [179, 255] width 210 height 18
type input "[DATE]"
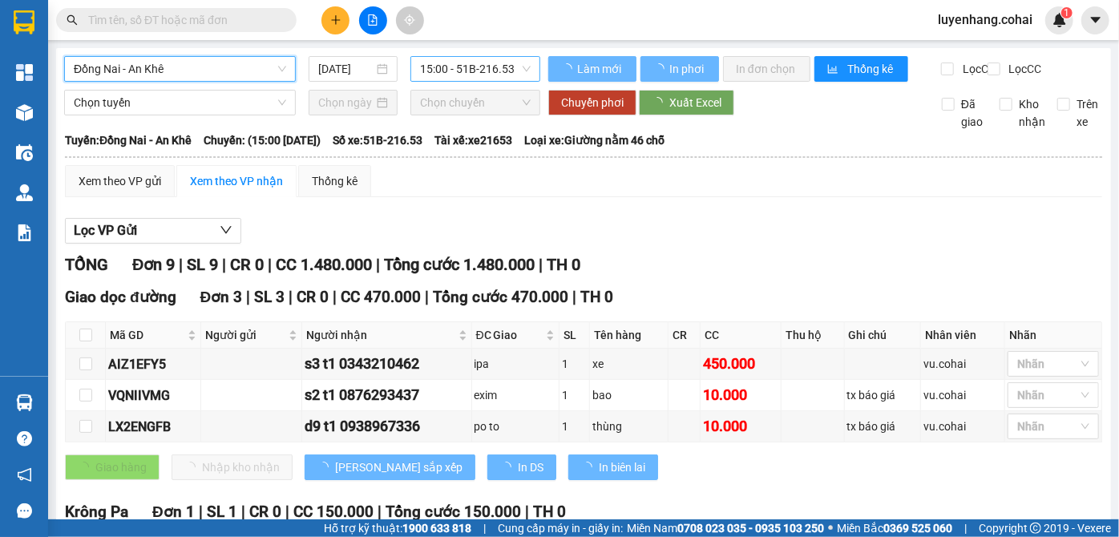
click at [515, 74] on span "15:00 - 51B-216.53" at bounding box center [475, 69] width 111 height 24
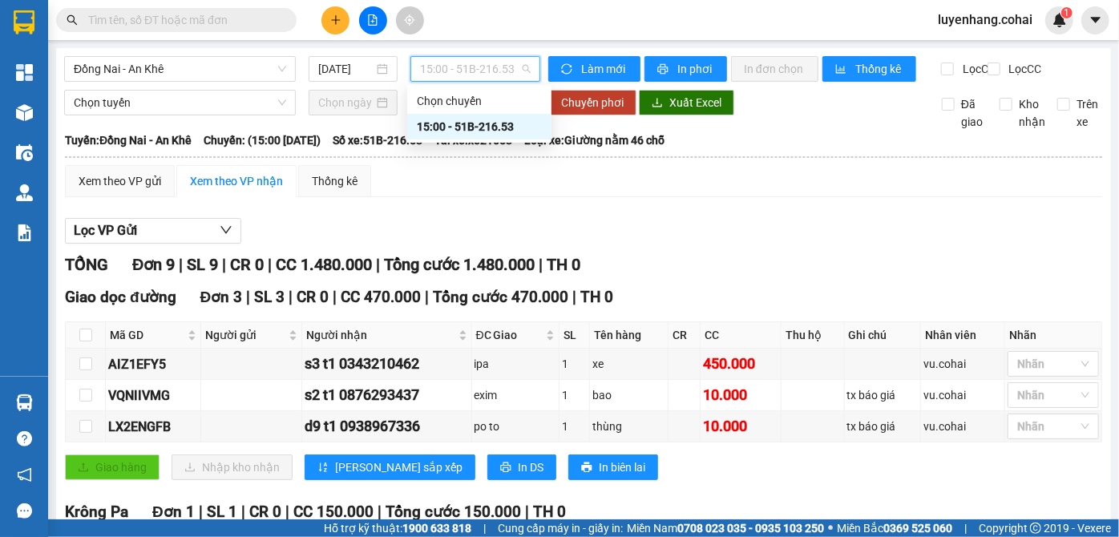
click at [510, 67] on span "15:00 - 51B-216.53" at bounding box center [475, 69] width 111 height 24
click at [226, 71] on span "Đồng Nai - An Khê" at bounding box center [180, 69] width 212 height 24
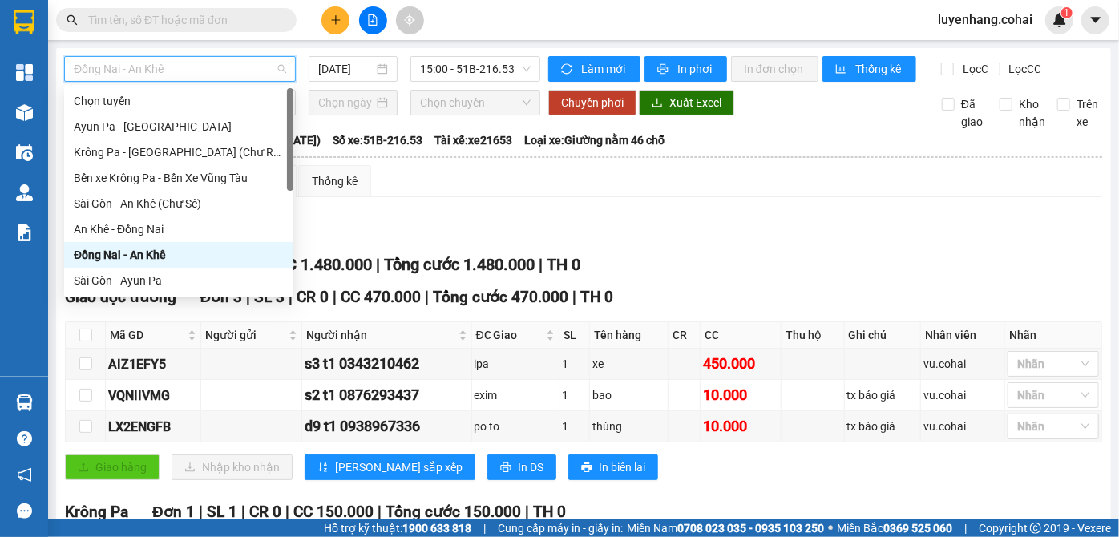
scroll to position [72, 0]
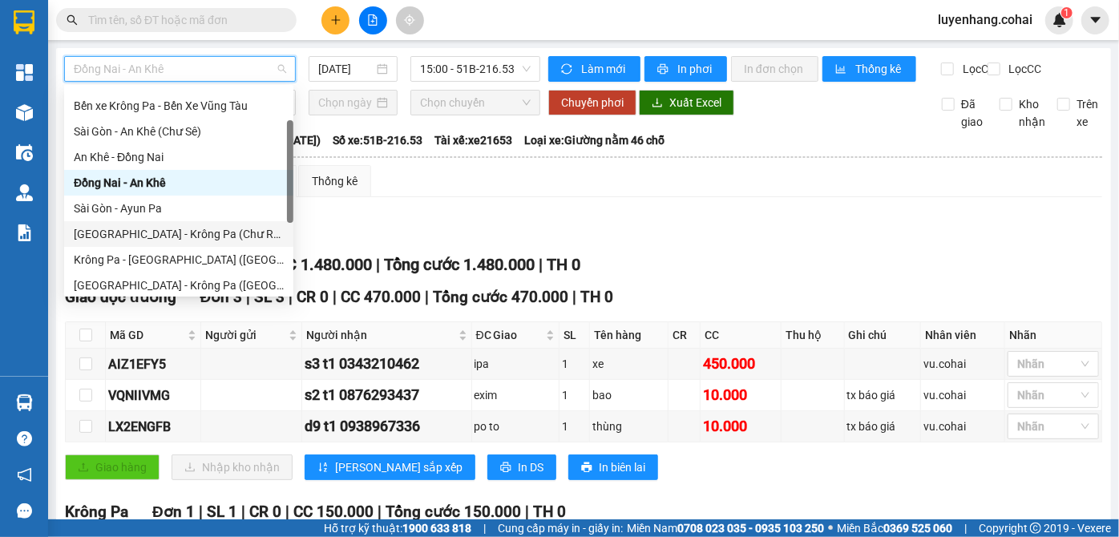
click at [196, 236] on div "[GEOGRAPHIC_DATA] - Krông Pa (Chư RCăm)" at bounding box center [179, 234] width 210 height 18
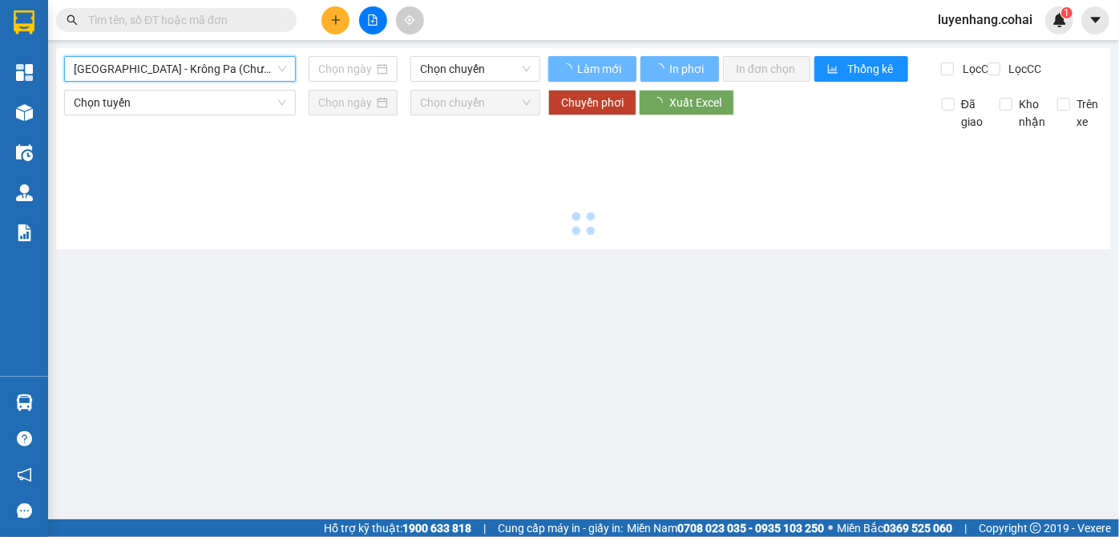
type input "[DATE]"
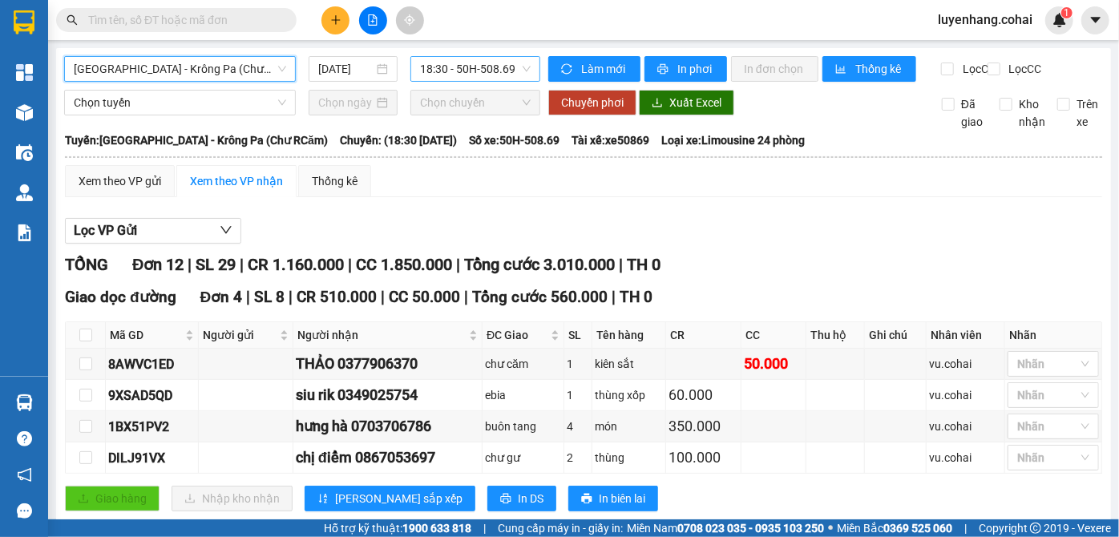
click at [491, 69] on span "18:30 - 50H-508.69" at bounding box center [475, 69] width 111 height 24
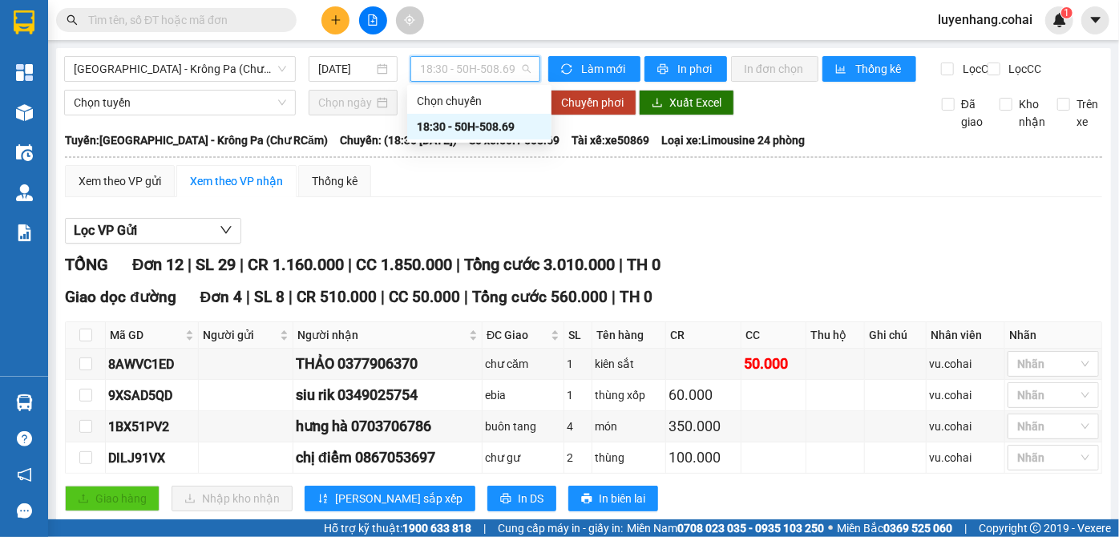
click at [491, 69] on span "18:30 - 50H-508.69" at bounding box center [475, 69] width 111 height 24
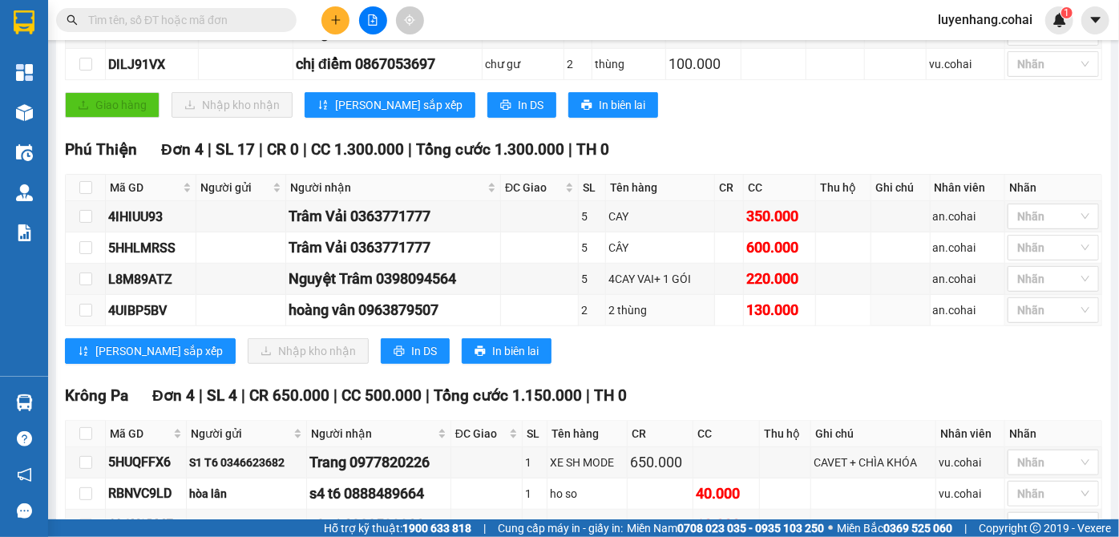
scroll to position [386, 0]
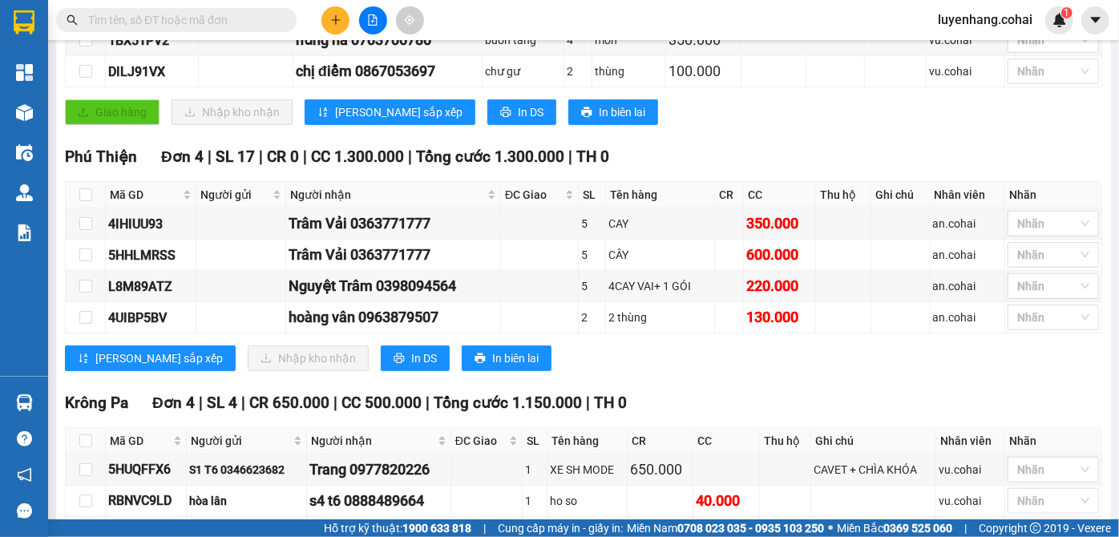
click at [779, 395] on div "TỔNG Đơn 12 | SL 29 | CR 1.160.000 | CC 1.850.000 | Tổng cước 3.010.000 | TH 0 …" at bounding box center [583, 251] width 1037 height 771
click at [777, 404] on div "Krông Pa Đơn 4 | SL 4 | CR 650.000 | CC 500.000 | Tổng cước 1.150.000 | TH 0" at bounding box center [583, 403] width 1037 height 24
click at [765, 401] on div "Krông Pa Đơn 4 | SL 4 | CR 650.000 | CC 500.000 | Tổng cước 1.150.000 | TH 0" at bounding box center [583, 403] width 1037 height 24
click at [699, 381] on div "Phú Thiện Đơn 4 | SL 17 | CR 0 | CC 1.300.000 | Tổng cước 1.300.000 | TH 0 Mã G…" at bounding box center [583, 264] width 1037 height 238
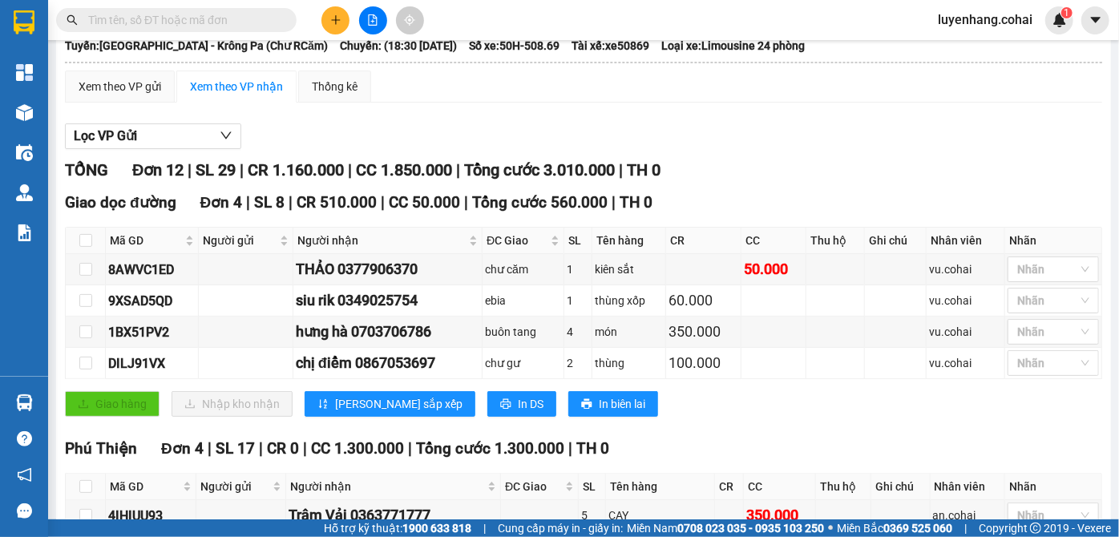
scroll to position [0, 0]
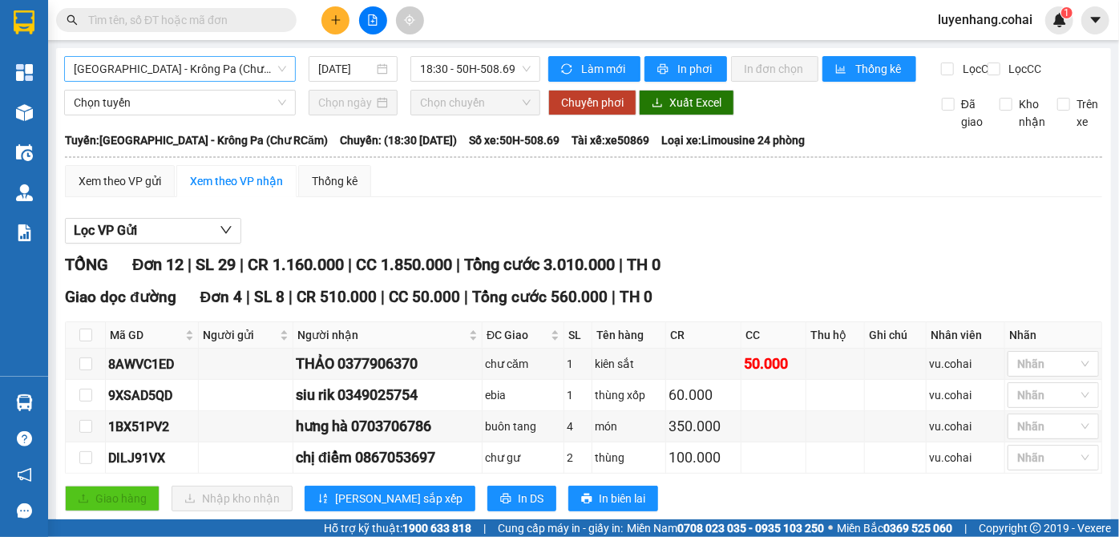
click at [165, 65] on span "[GEOGRAPHIC_DATA] - Krông Pa (Chư RCăm)" at bounding box center [180, 69] width 212 height 24
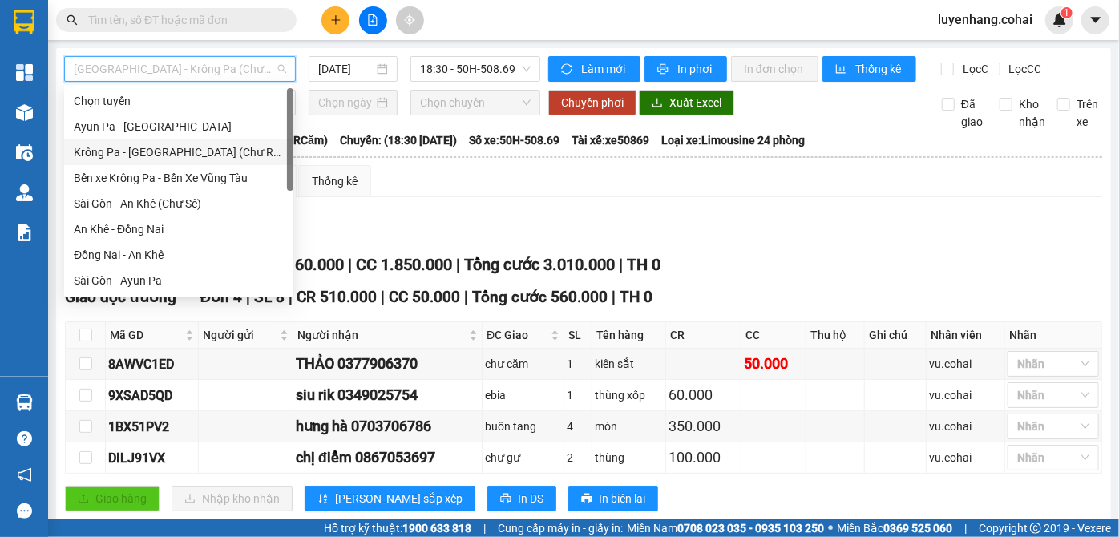
click at [195, 155] on div "Krông Pa - [GEOGRAPHIC_DATA] (Chư RCăm)" at bounding box center [179, 152] width 210 height 18
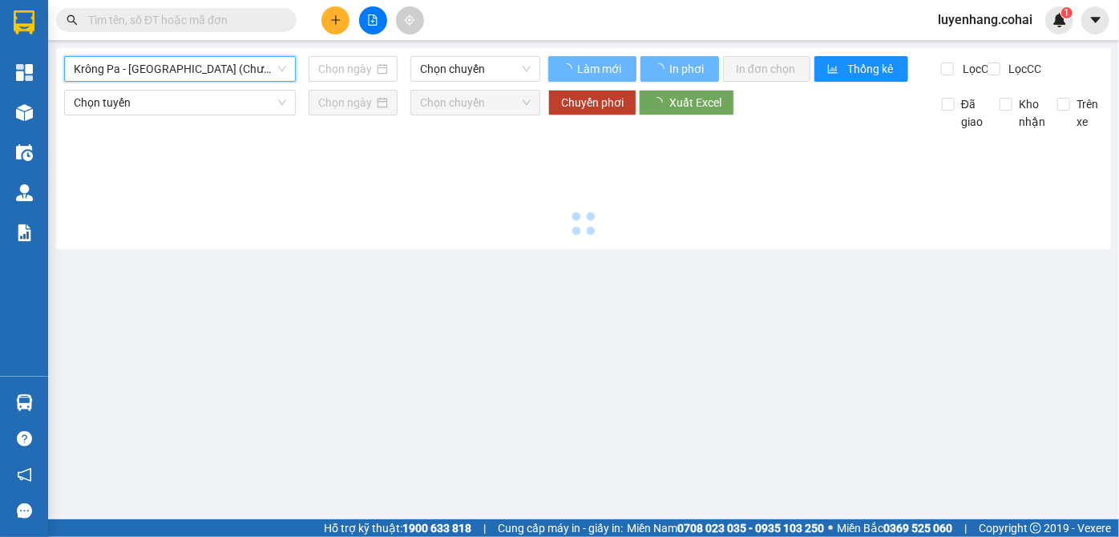
type input "[DATE]"
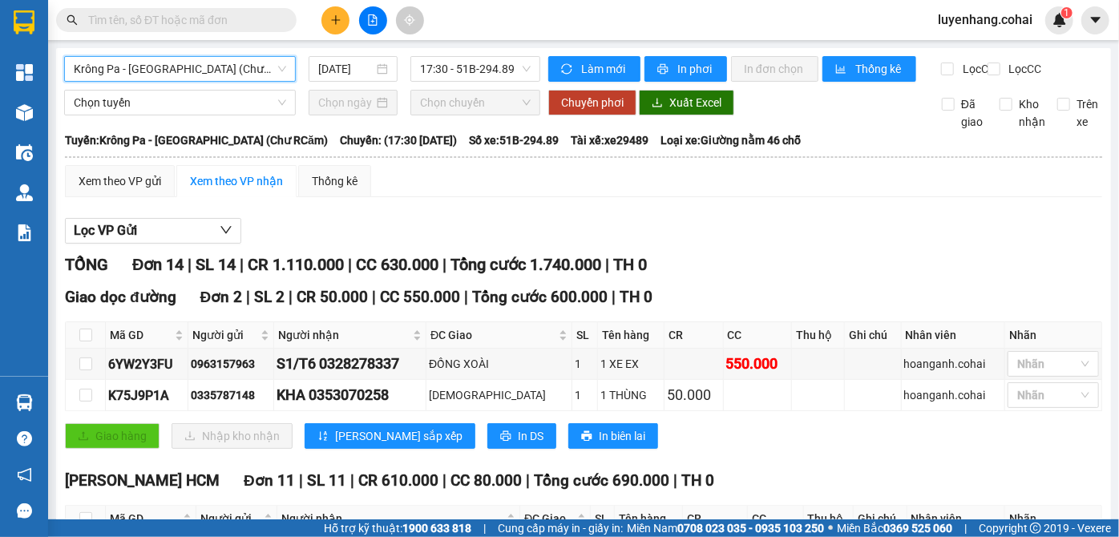
drag, startPoint x: 214, startPoint y: 73, endPoint x: 197, endPoint y: 69, distance: 17.3
click at [213, 72] on span "Krông Pa - [GEOGRAPHIC_DATA] (Chư RCăm)" at bounding box center [180, 69] width 212 height 24
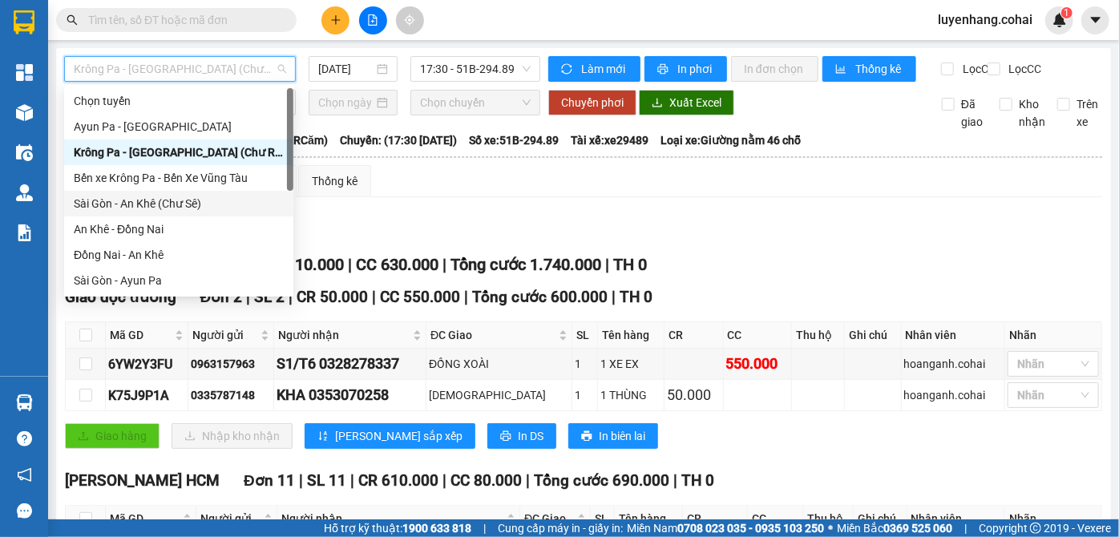
scroll to position [218, 0]
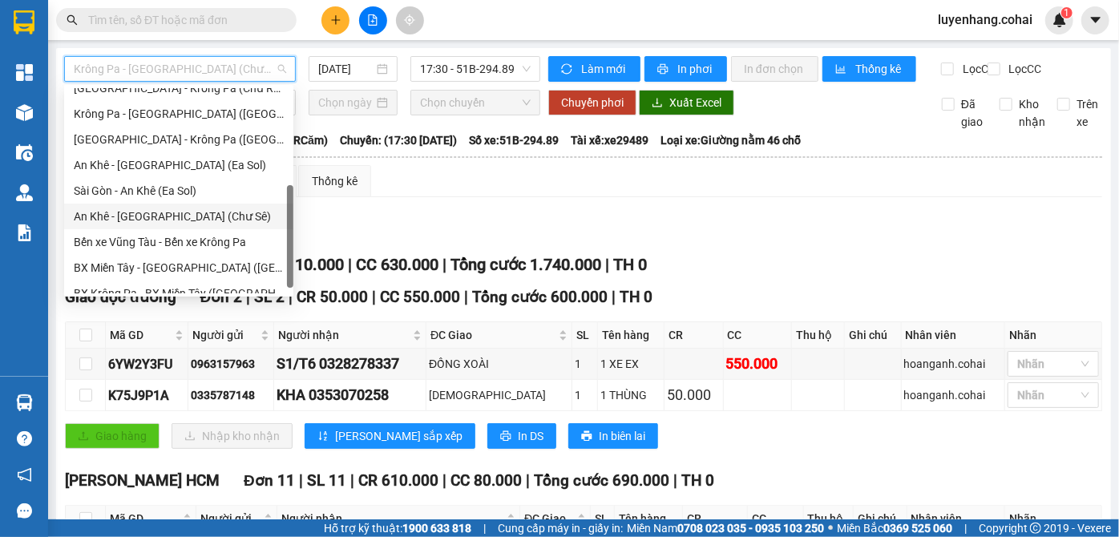
click at [197, 220] on div "An Khê - [GEOGRAPHIC_DATA] (Chư Sê)" at bounding box center [179, 217] width 210 height 18
type input "[DATE]"
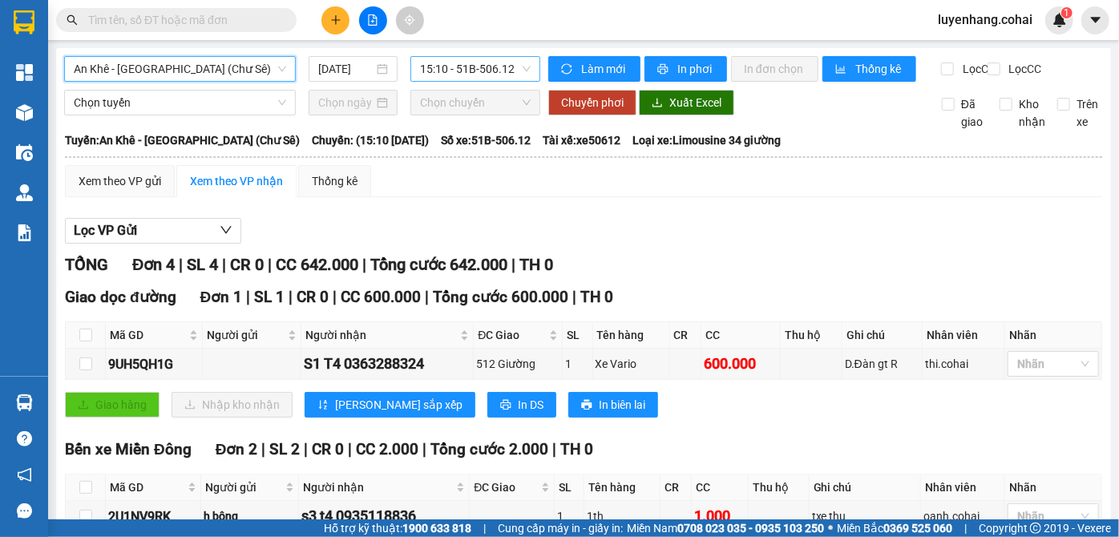
drag, startPoint x: 510, startPoint y: 64, endPoint x: 506, endPoint y: 89, distance: 25.2
click at [510, 64] on span "15:10 - 51B-506.12" at bounding box center [475, 69] width 111 height 24
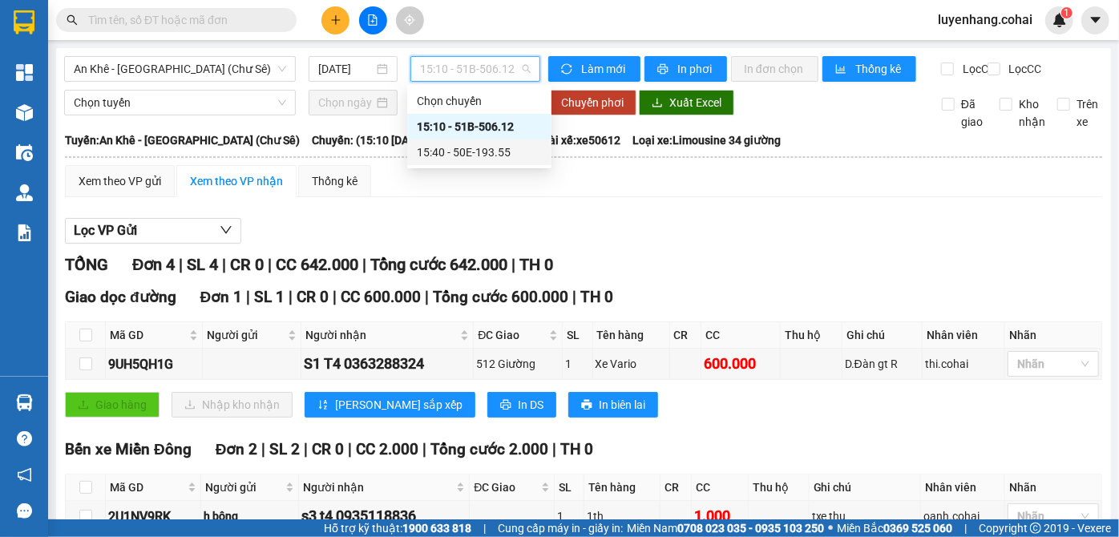
click at [510, 154] on div "15:40 - 50E-193.55" at bounding box center [479, 152] width 125 height 18
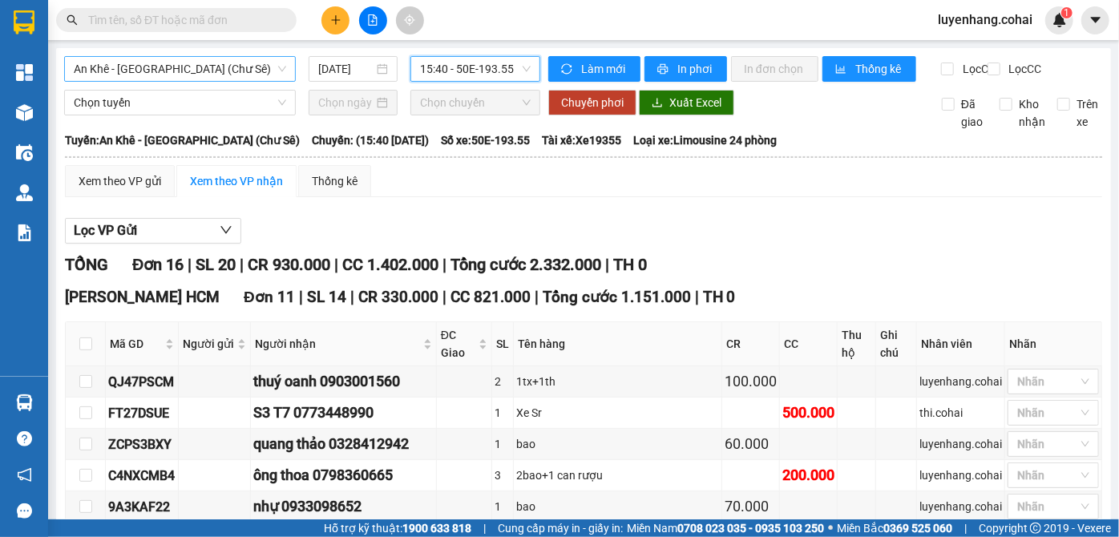
click at [207, 60] on span "An Khê - [GEOGRAPHIC_DATA] (Chư Sê)" at bounding box center [180, 69] width 212 height 24
click at [494, 71] on span "15:40 - 50E-193.55" at bounding box center [475, 69] width 111 height 24
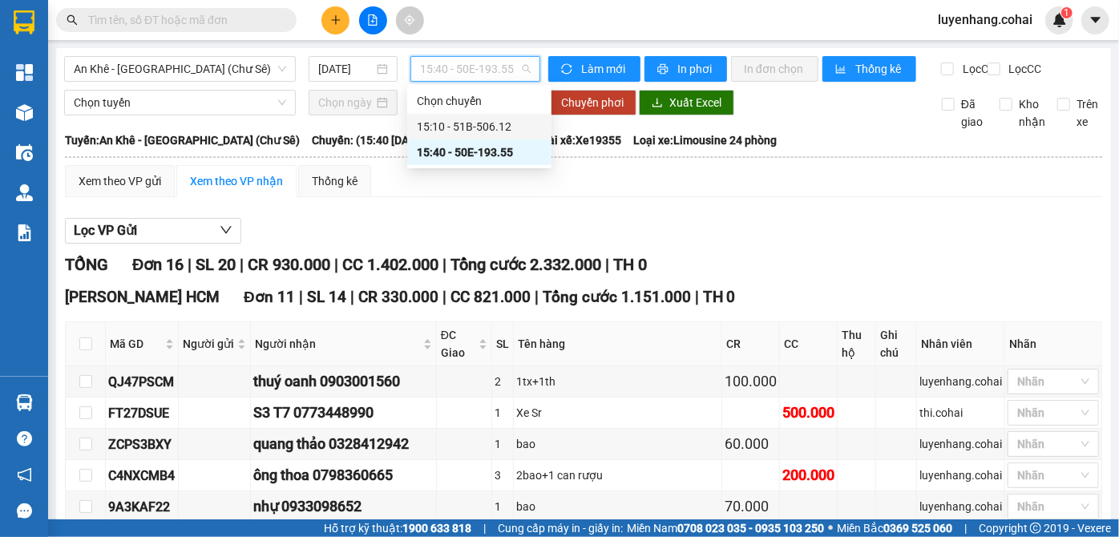
click at [504, 125] on div "15:10 - 51B-506.12" at bounding box center [479, 127] width 125 height 18
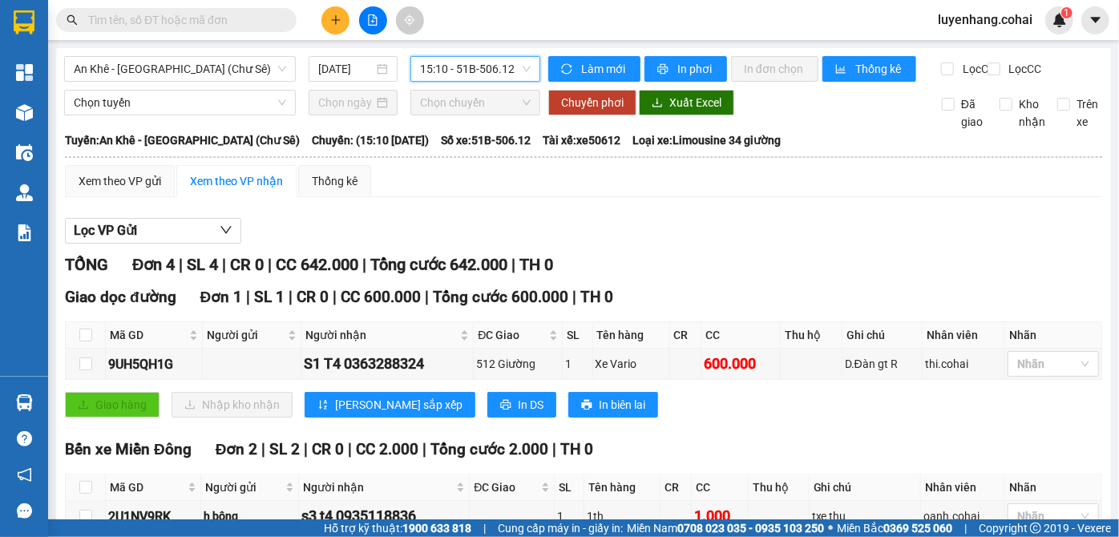
click at [489, 67] on span "15:10 - 51B-506.12" at bounding box center [475, 69] width 111 height 24
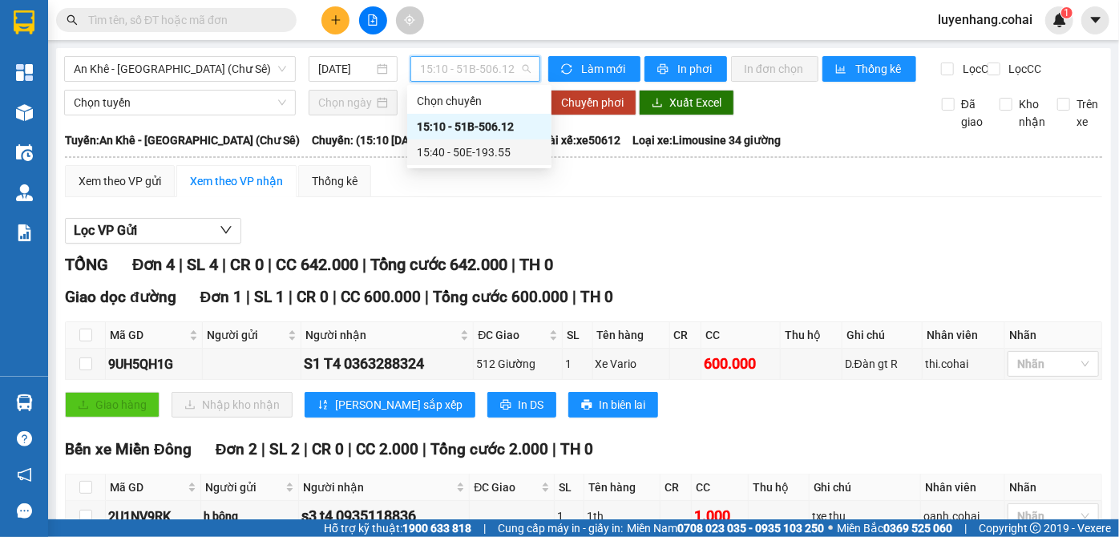
click at [507, 149] on div "15:40 - 50E-193.55" at bounding box center [479, 152] width 125 height 18
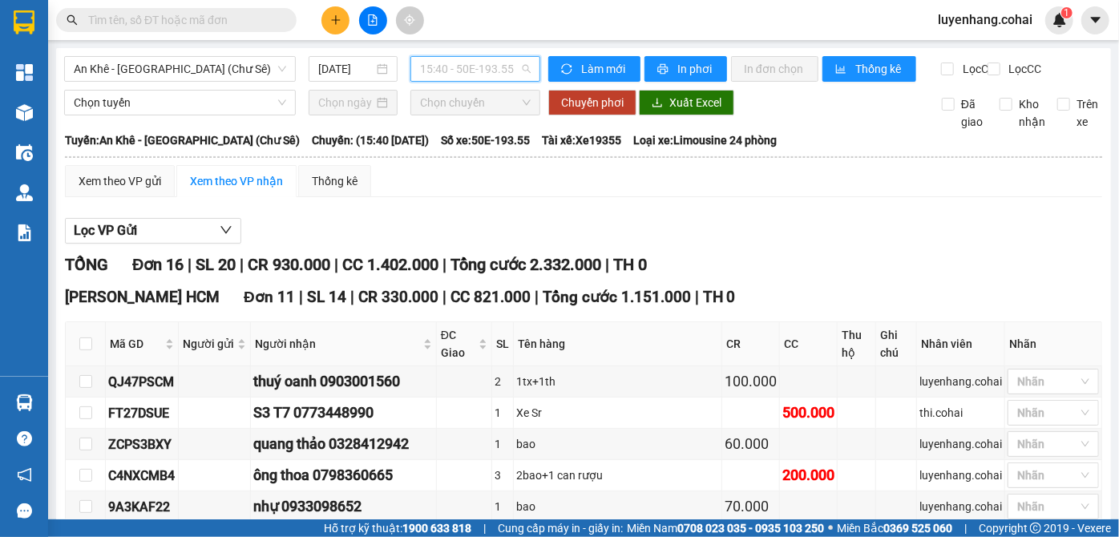
click at [459, 57] on span "15:40 - 50E-193.55" at bounding box center [475, 69] width 111 height 24
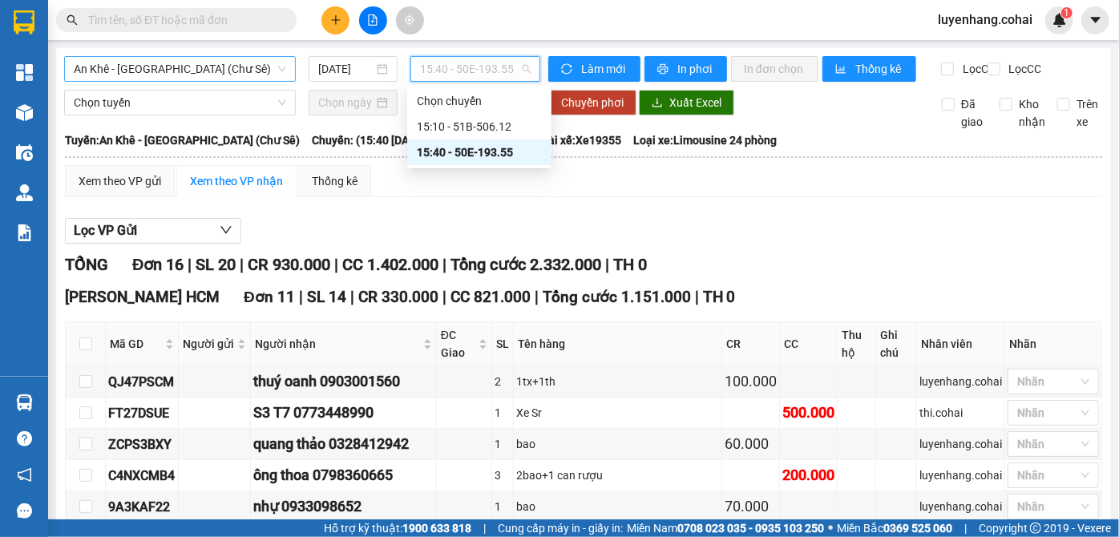
click at [232, 66] on span "An Khê - [GEOGRAPHIC_DATA] (Chư Sê)" at bounding box center [180, 69] width 212 height 24
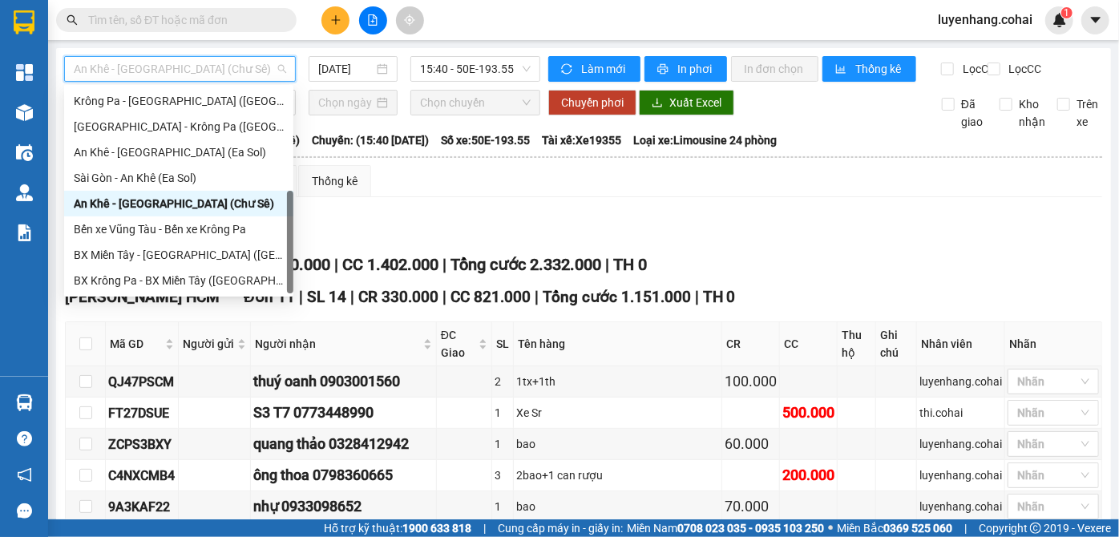
scroll to position [158, 0]
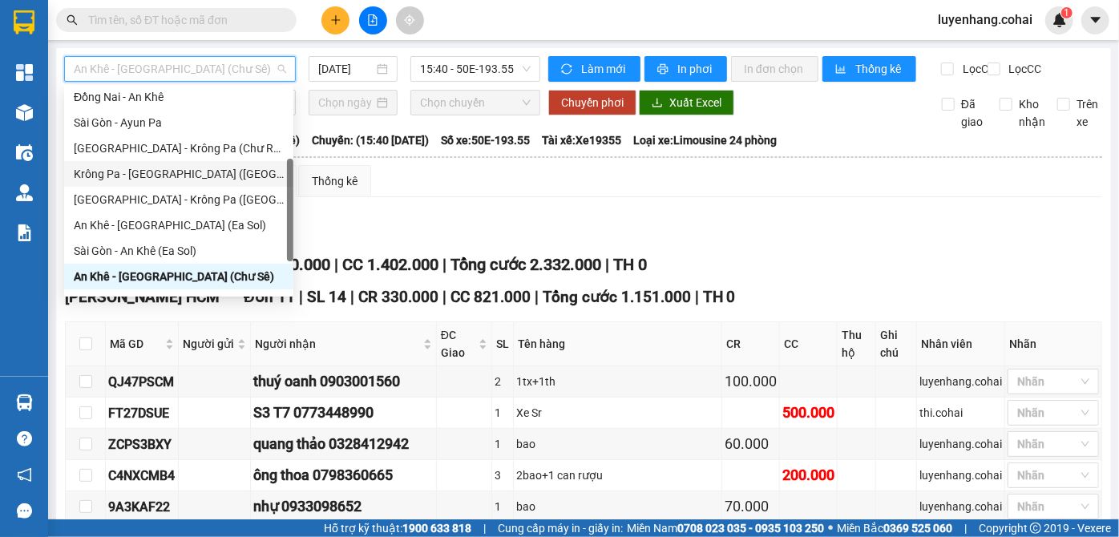
click at [191, 175] on div "Krông Pa - [GEOGRAPHIC_DATA] ([GEOGRAPHIC_DATA])" at bounding box center [179, 174] width 210 height 18
type input "[DATE]"
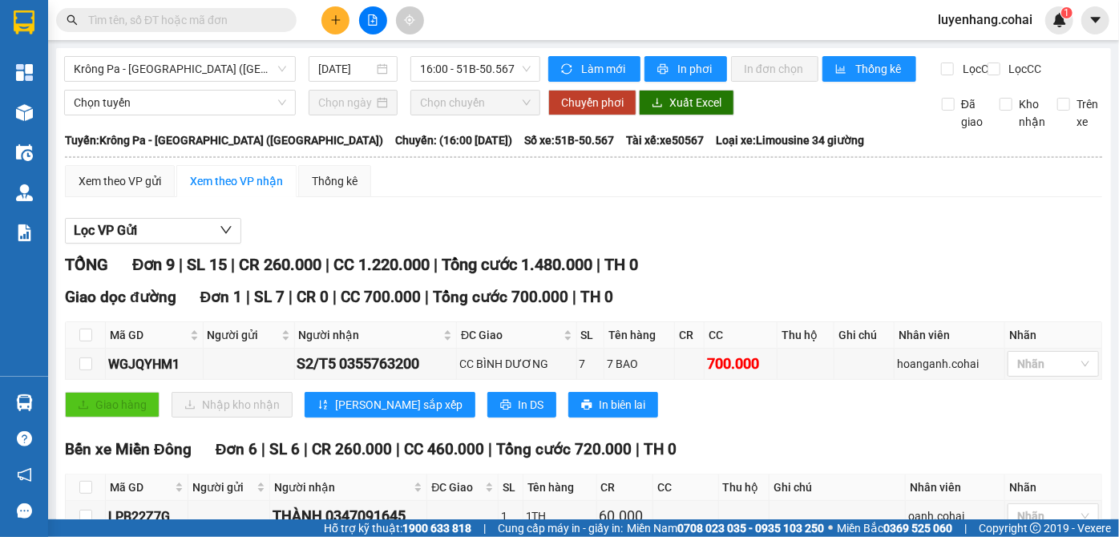
click at [487, 220] on div "Xem theo VP gửi Xem theo VP nhận Thống kê Lọc VP Gửi TỔNG Đơn 9 | SL 15 | CR 2…" at bounding box center [583, 547] width 1037 height 764
click at [221, 71] on span "Krông Pa - [GEOGRAPHIC_DATA] ([GEOGRAPHIC_DATA])" at bounding box center [180, 69] width 212 height 24
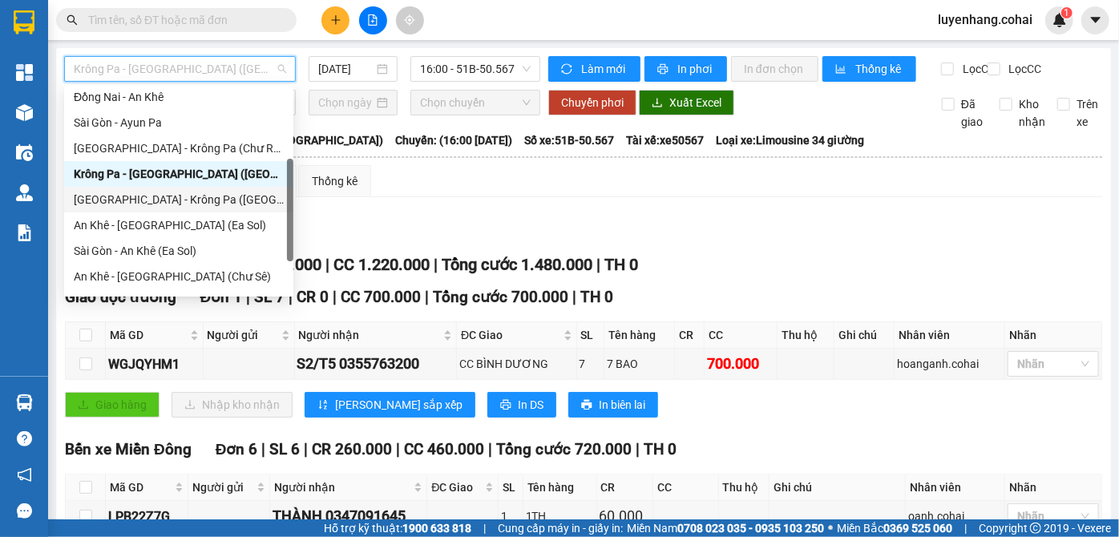
scroll to position [231, 0]
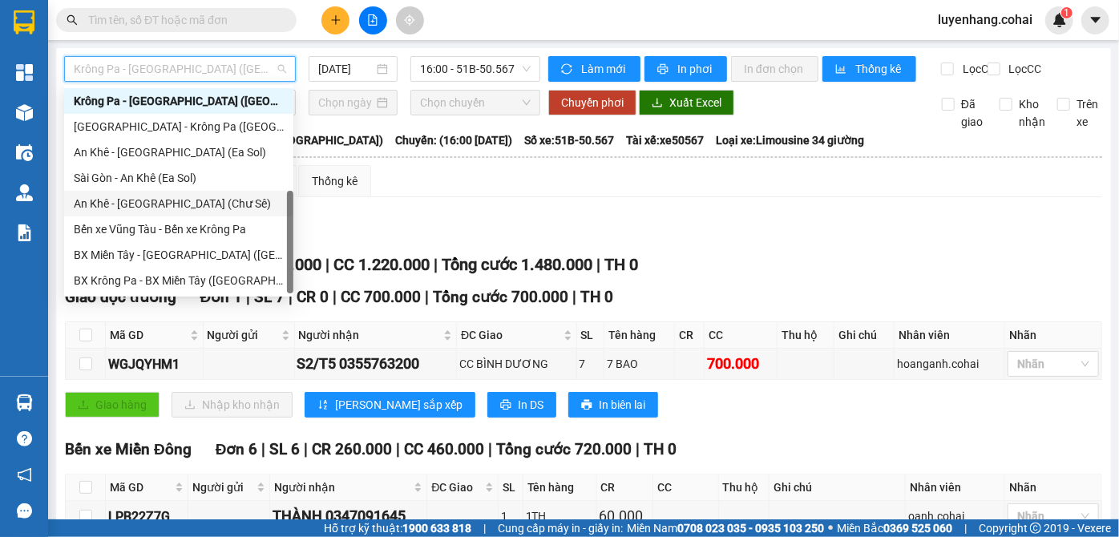
click at [183, 213] on div "An Khê - [GEOGRAPHIC_DATA] (Chư Sê)" at bounding box center [178, 204] width 229 height 26
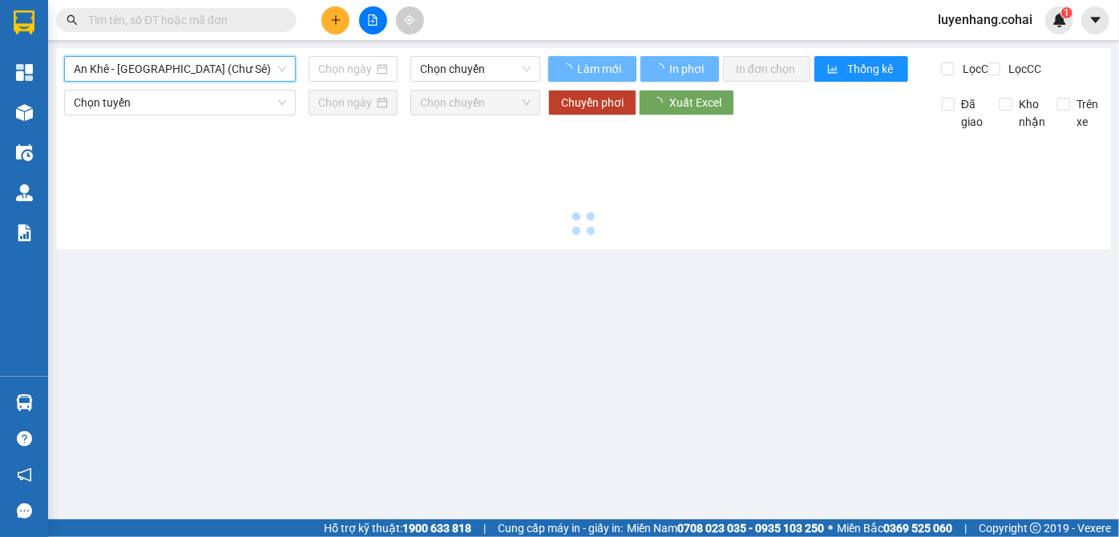
type input "[DATE]"
click at [505, 59] on span "Chọn chuyến" at bounding box center [475, 69] width 111 height 24
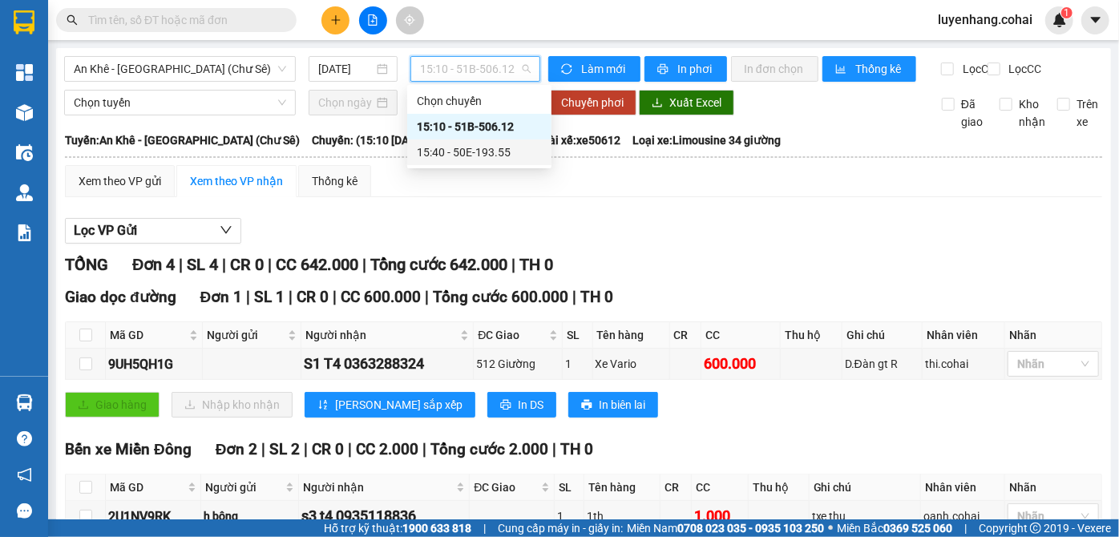
click at [501, 150] on div "15:40 - 50E-193.55" at bounding box center [479, 152] width 125 height 18
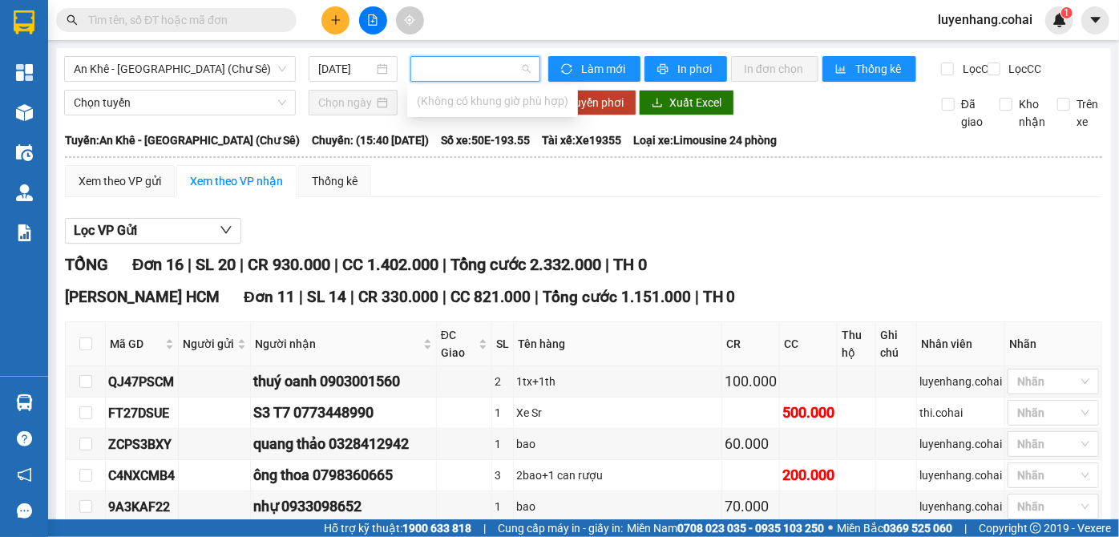
click at [474, 231] on div "Lọc VP Gửi" at bounding box center [583, 231] width 1037 height 26
click at [474, 78] on span "15:40 - 50E-193.55" at bounding box center [475, 69] width 111 height 24
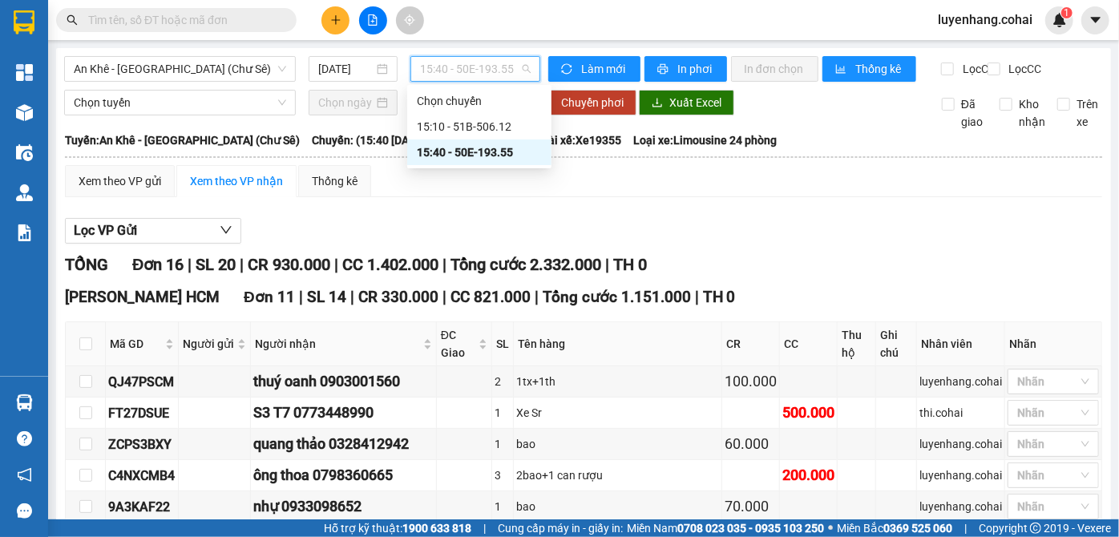
click at [474, 78] on span "15:40 - 50E-193.55" at bounding box center [475, 69] width 111 height 24
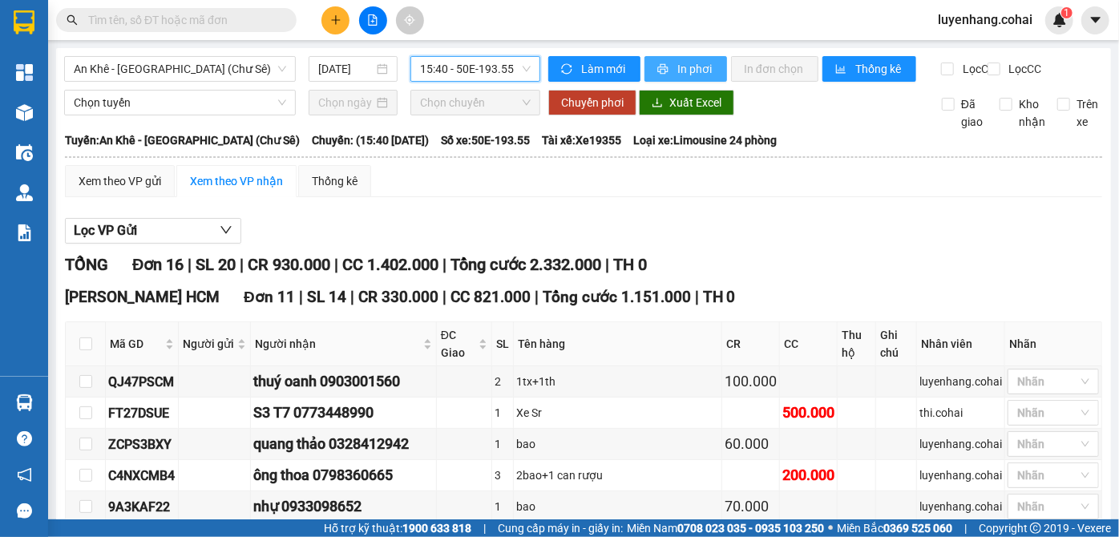
click at [690, 64] on span "In phơi" at bounding box center [695, 69] width 37 height 18
click at [496, 70] on span "15:40 - 50E-193.55" at bounding box center [475, 69] width 111 height 24
